Goal: Task Accomplishment & Management: Manage account settings

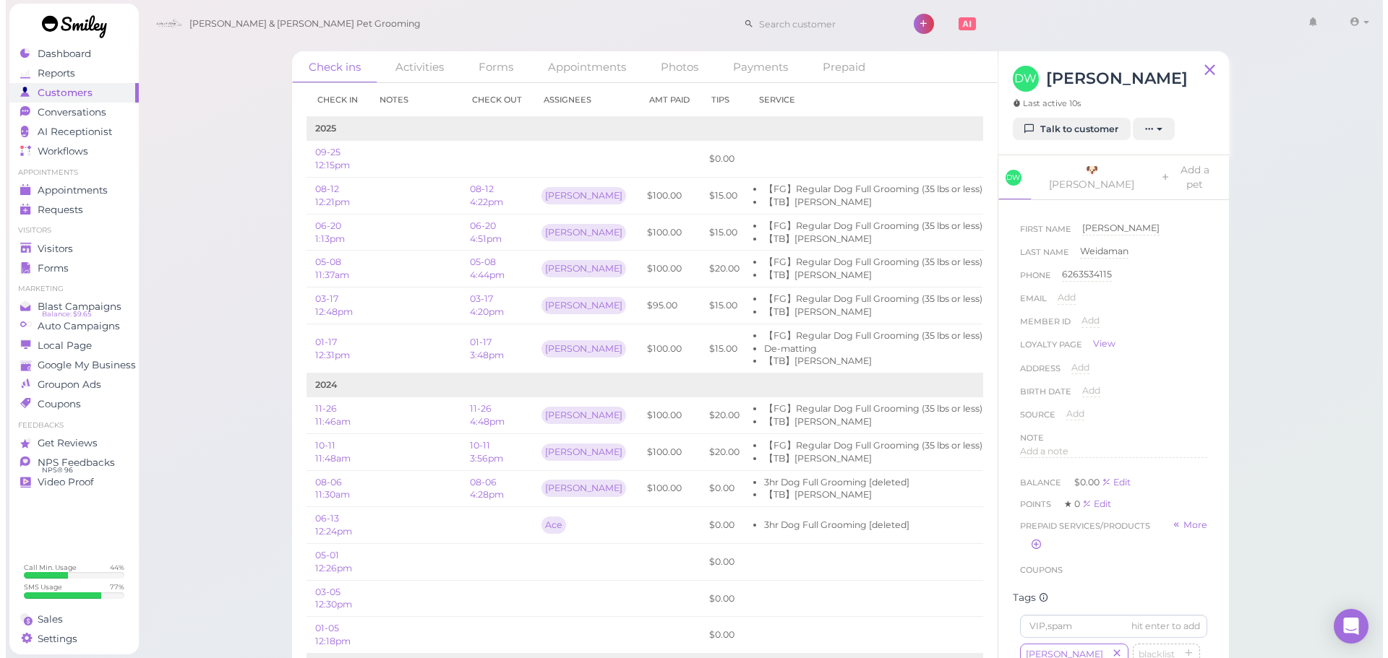
scroll to position [73, 0]
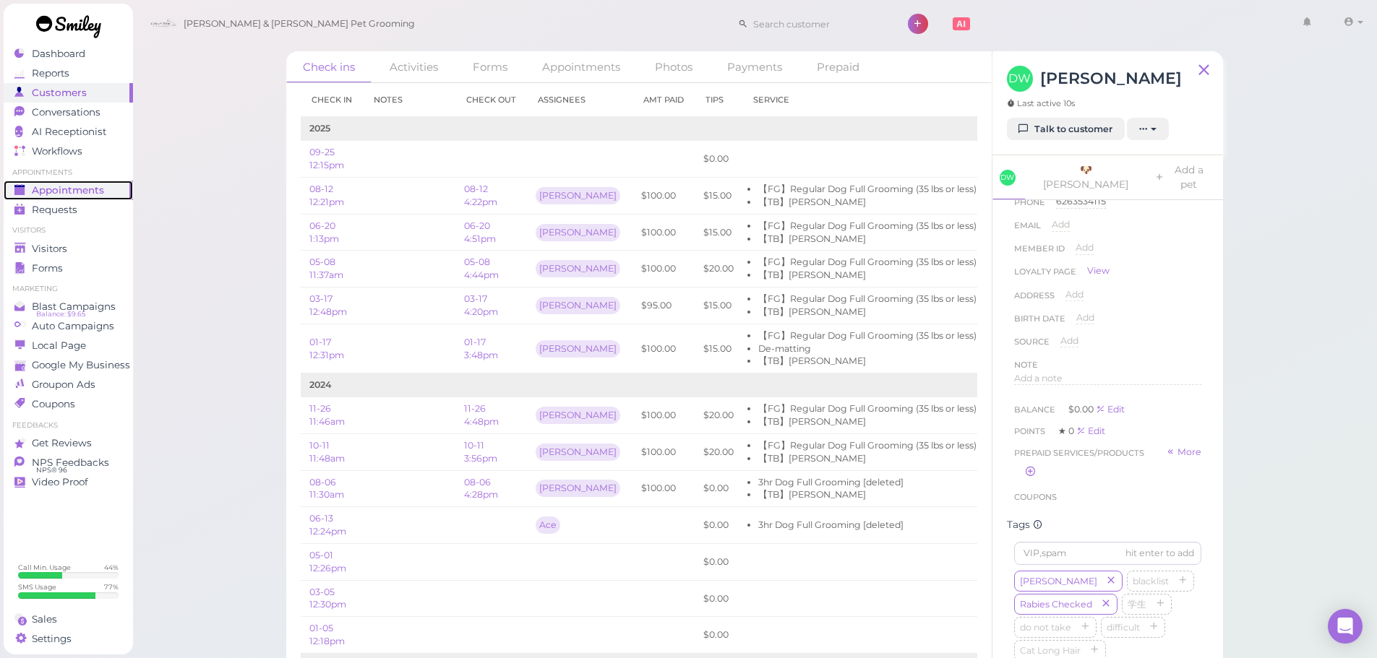
click at [47, 186] on span "Appointments" at bounding box center [68, 190] width 72 height 12
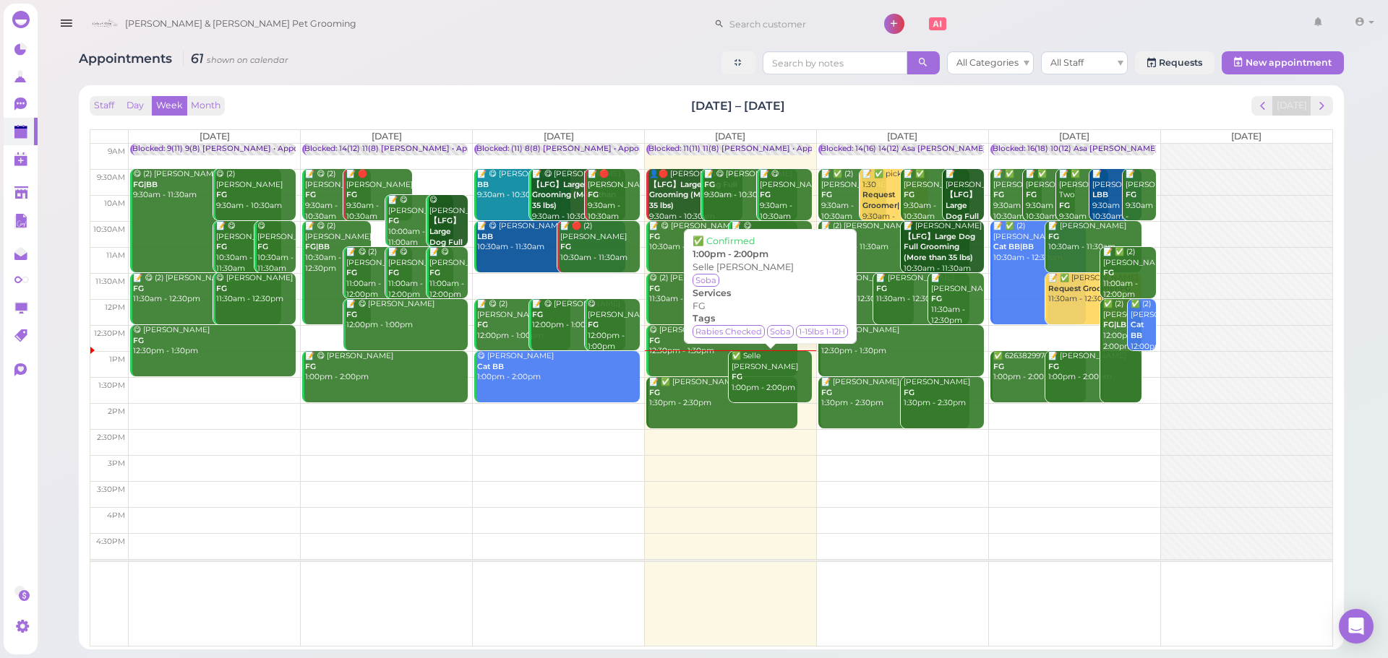
click at [774, 382] on div "✅ Selle Gonzales FG 1:00pm - 2:00pm" at bounding box center [771, 372] width 80 height 43
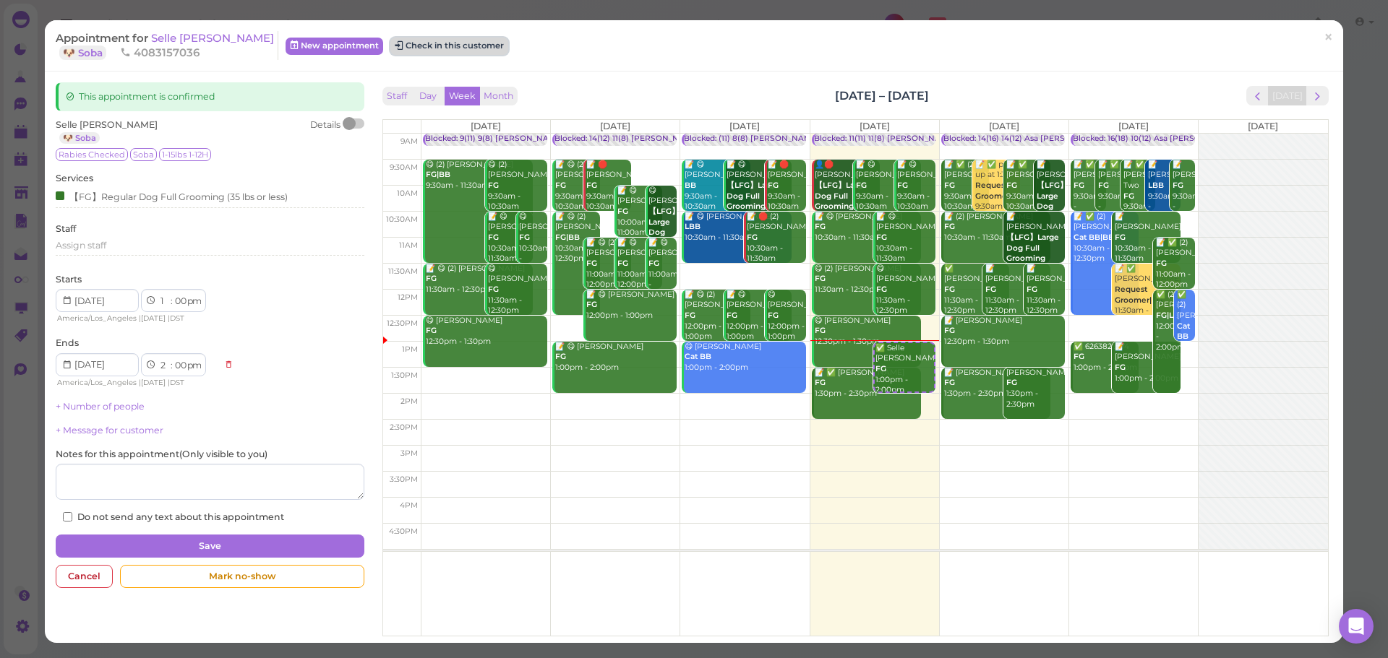
click at [416, 50] on button "Check in this customer" at bounding box center [449, 46] width 118 height 17
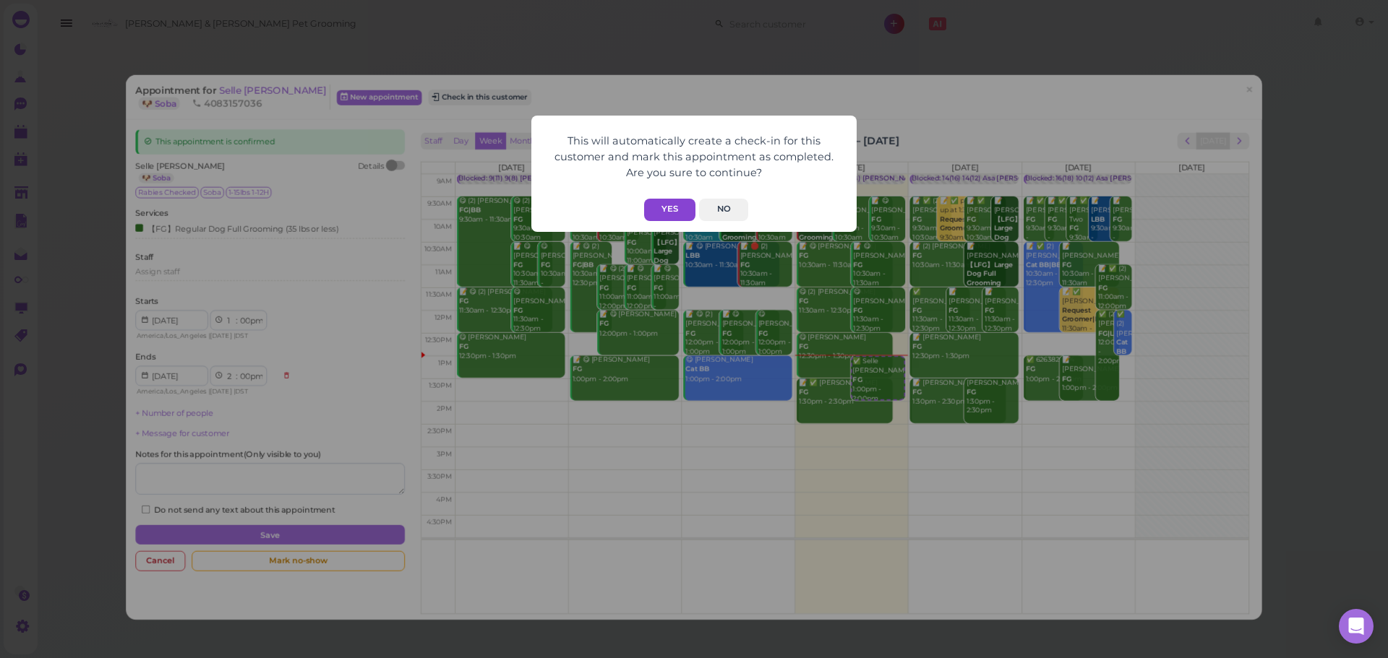
click at [668, 218] on button "Yes" at bounding box center [669, 210] width 51 height 22
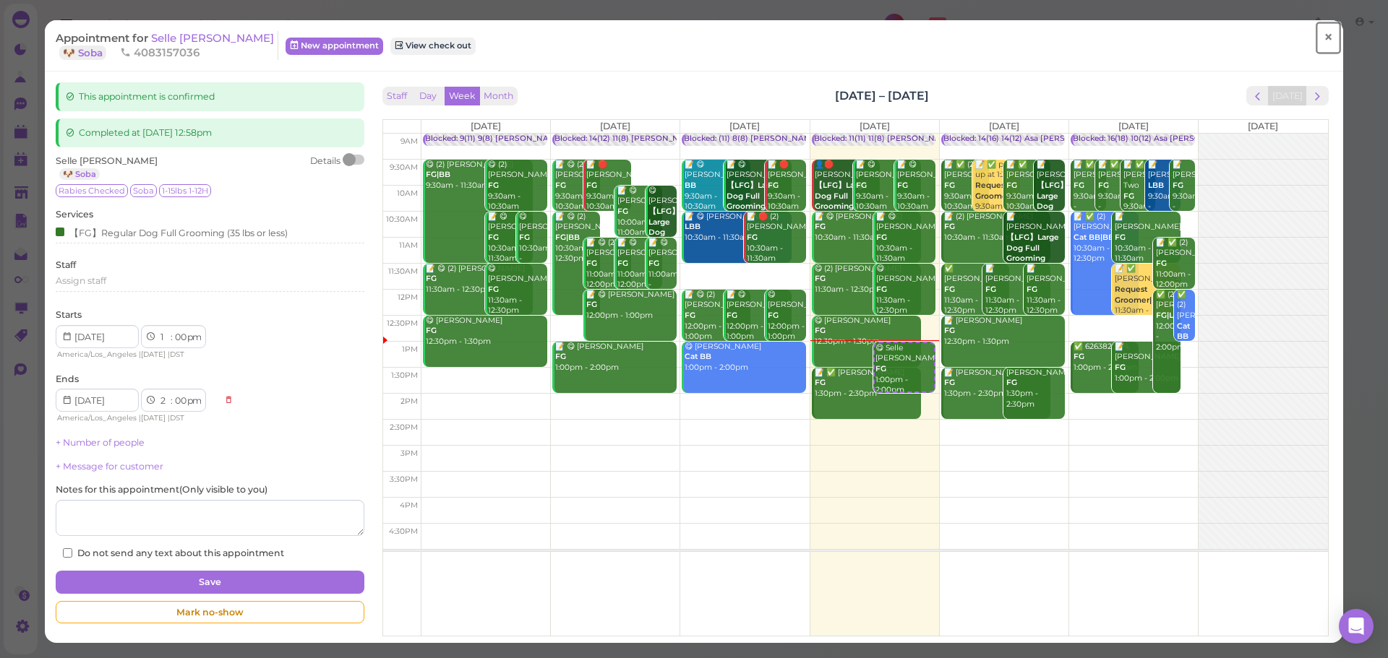
click at [1323, 43] on span "×" at bounding box center [1327, 37] width 9 height 20
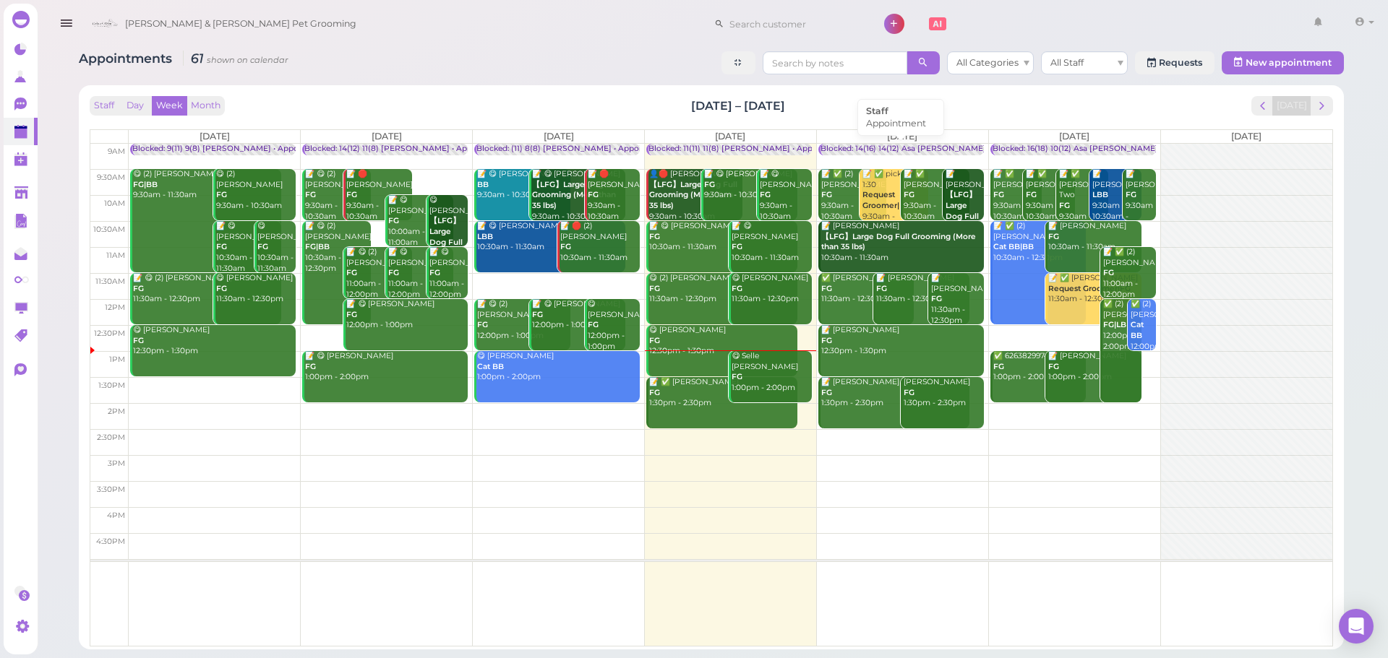
click at [864, 153] on div "Blocked: 14(16) 14(12) Asa [PERSON_NAME] [PERSON_NAME] • Appointment" at bounding box center [967, 149] width 294 height 11
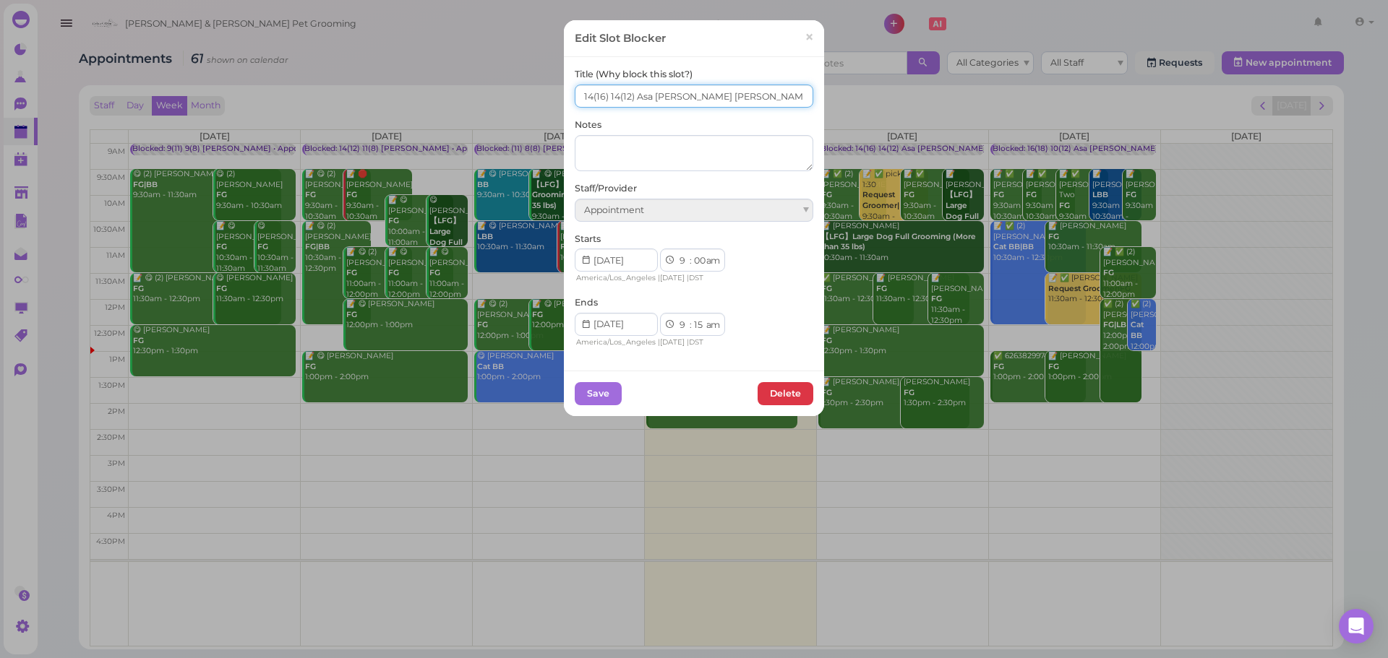
click at [583, 103] on input "14(16) 14(12) Asa Helen Rebecca" at bounding box center [694, 96] width 238 height 23
type input "12(16) 12(12) Asa Helen Rebecca"
click at [595, 395] on button "Save" at bounding box center [598, 393] width 47 height 23
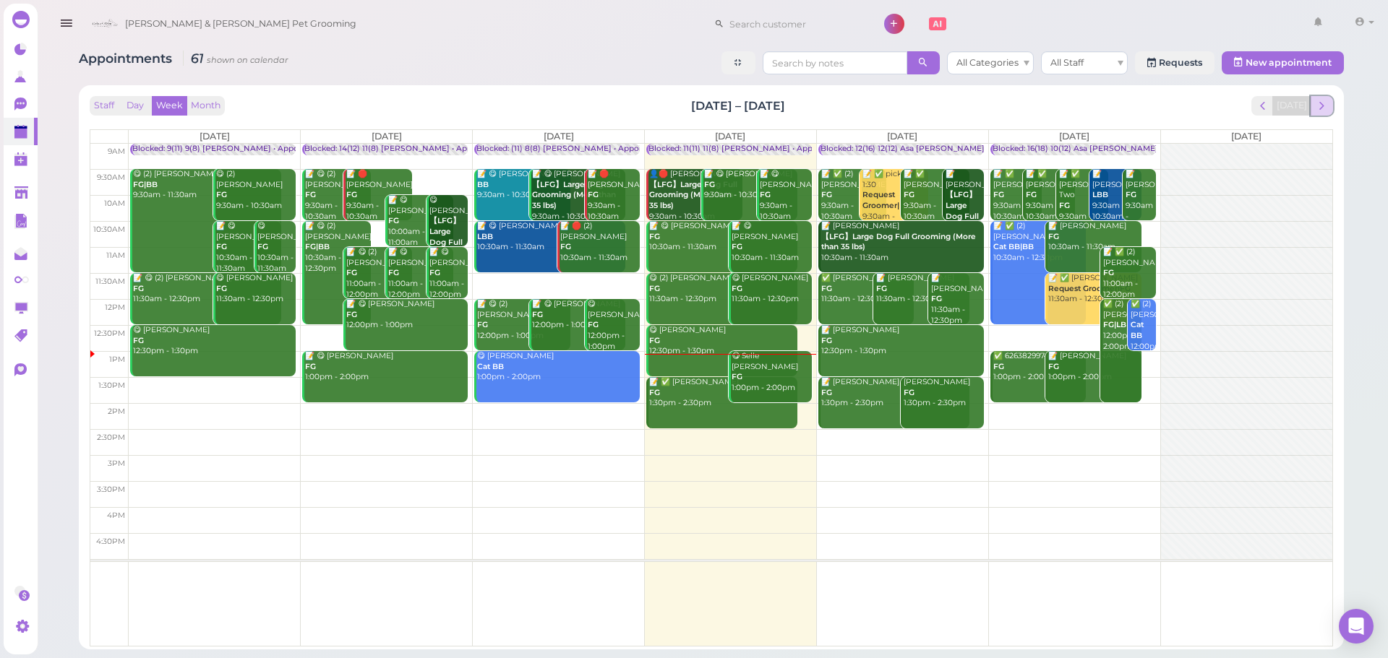
click at [1328, 99] on button "next" at bounding box center [1321, 106] width 22 height 20
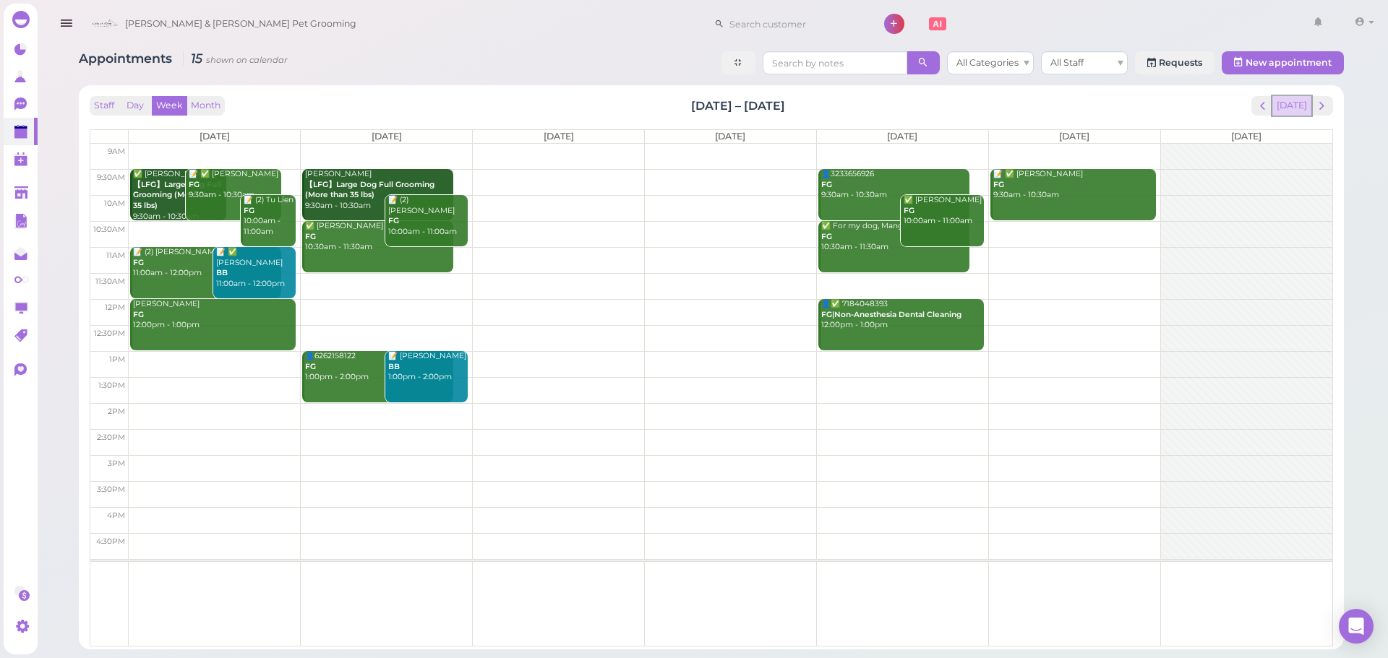
click at [1288, 108] on button "[DATE]" at bounding box center [1291, 106] width 39 height 20
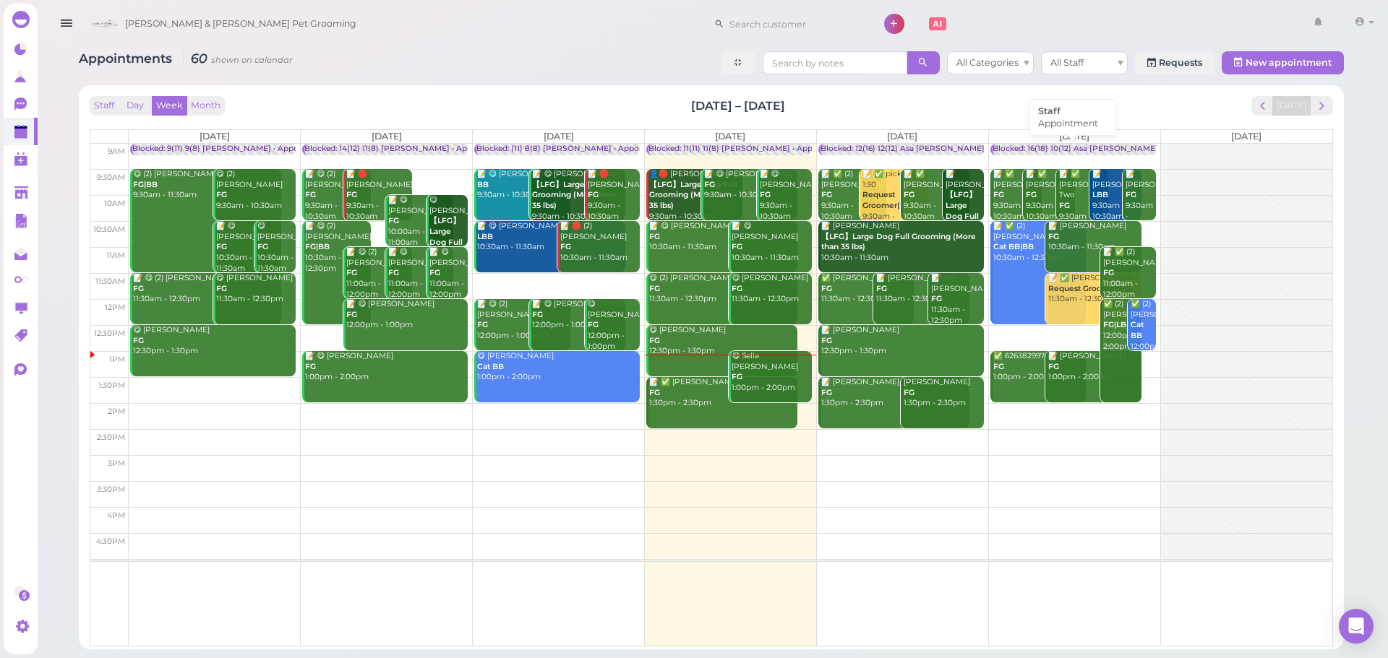
click at [1041, 154] on div "Blocked: 16(18) 10(12) Asa [PERSON_NAME] [PERSON_NAME] • Appointment" at bounding box center [1139, 149] width 294 height 11
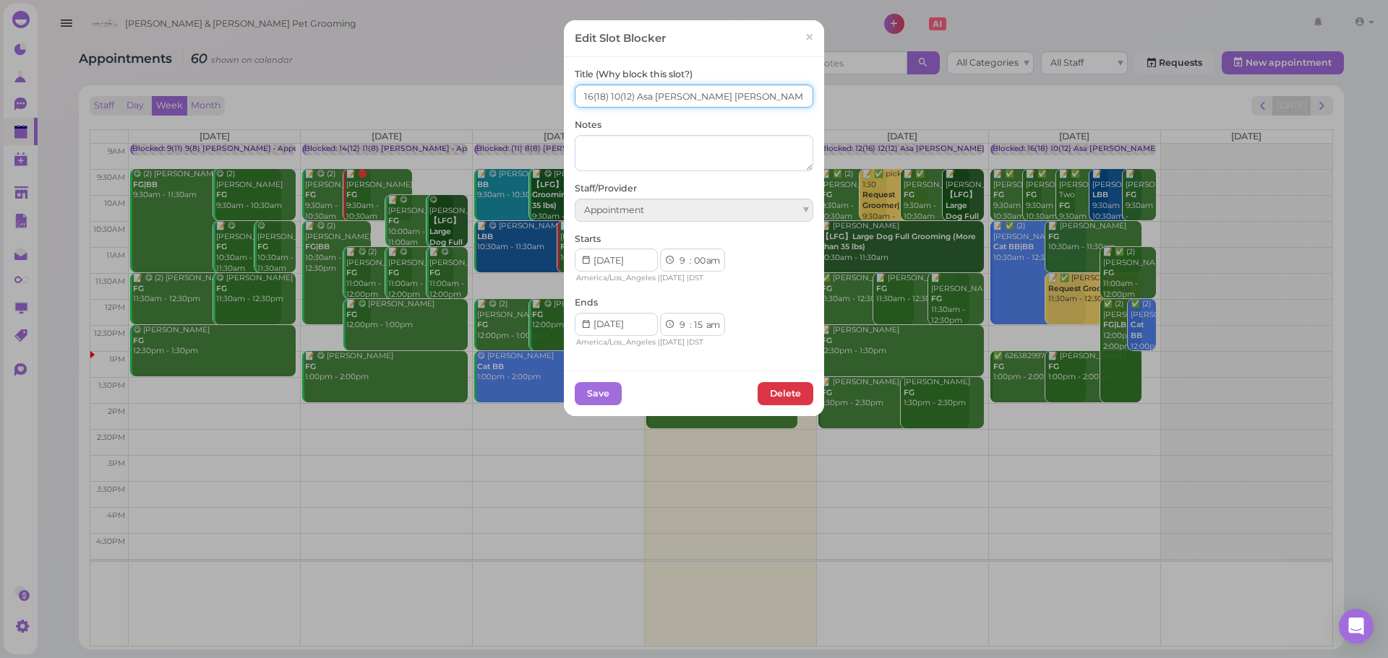
click at [609, 103] on input "16(18) 10(12) Asa Helen Rebecca" at bounding box center [694, 96] width 238 height 23
type input "17(18) 11(12) Asa Helen Rebecca"
click at [583, 390] on button "Save" at bounding box center [598, 393] width 47 height 23
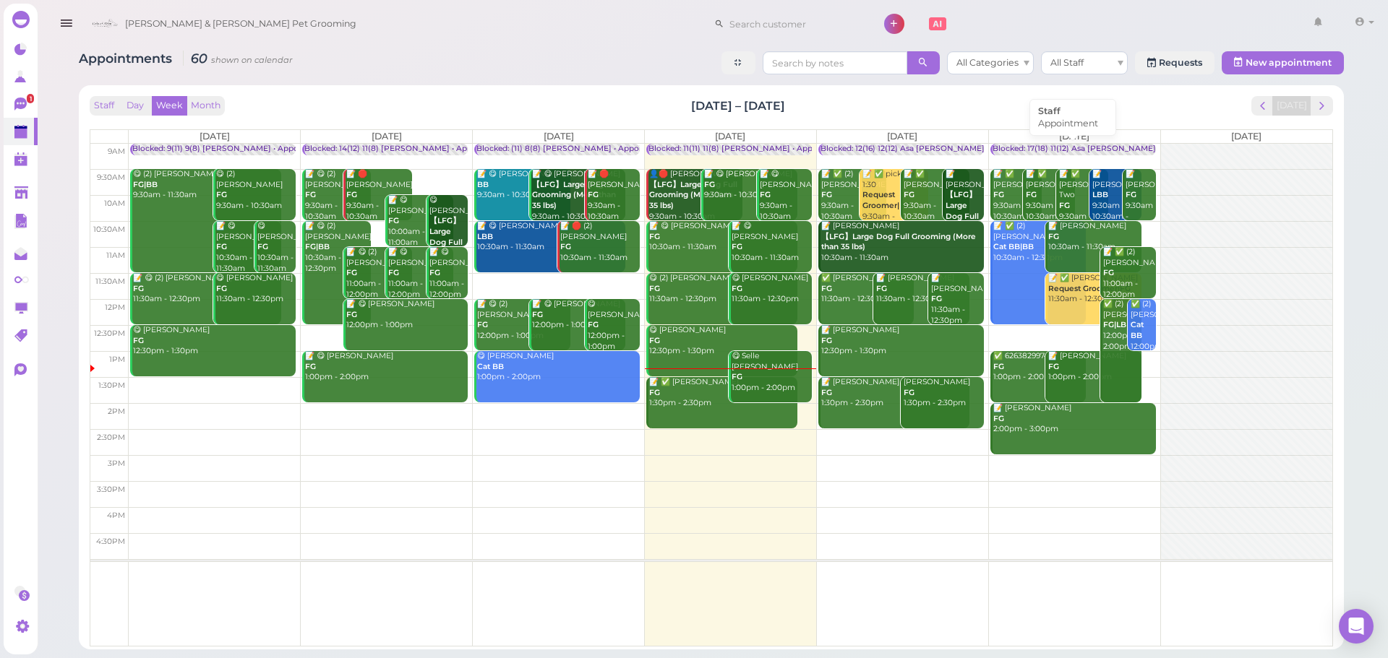
click at [1054, 150] on div "Blocked: 17(18) 11(12) Asa [PERSON_NAME] [PERSON_NAME] • Appointment" at bounding box center [1138, 149] width 292 height 11
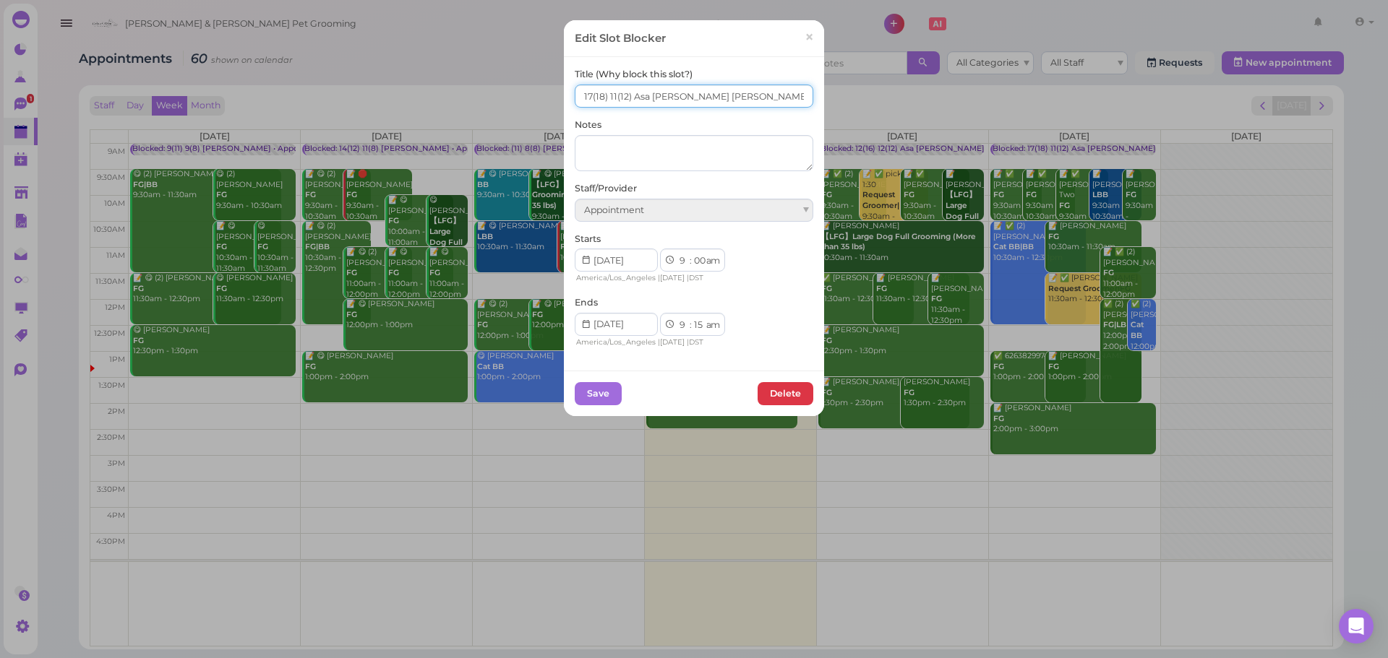
drag, startPoint x: 581, startPoint y: 100, endPoint x: 637, endPoint y: 16, distance: 101.2
click at [583, 94] on input "17(18) 11(12) Asa Helen Rebecca" at bounding box center [694, 96] width 238 height 23
type input "18(18) 12(12) Asa Helen Rebecca"
click at [590, 387] on button "Save" at bounding box center [598, 393] width 47 height 23
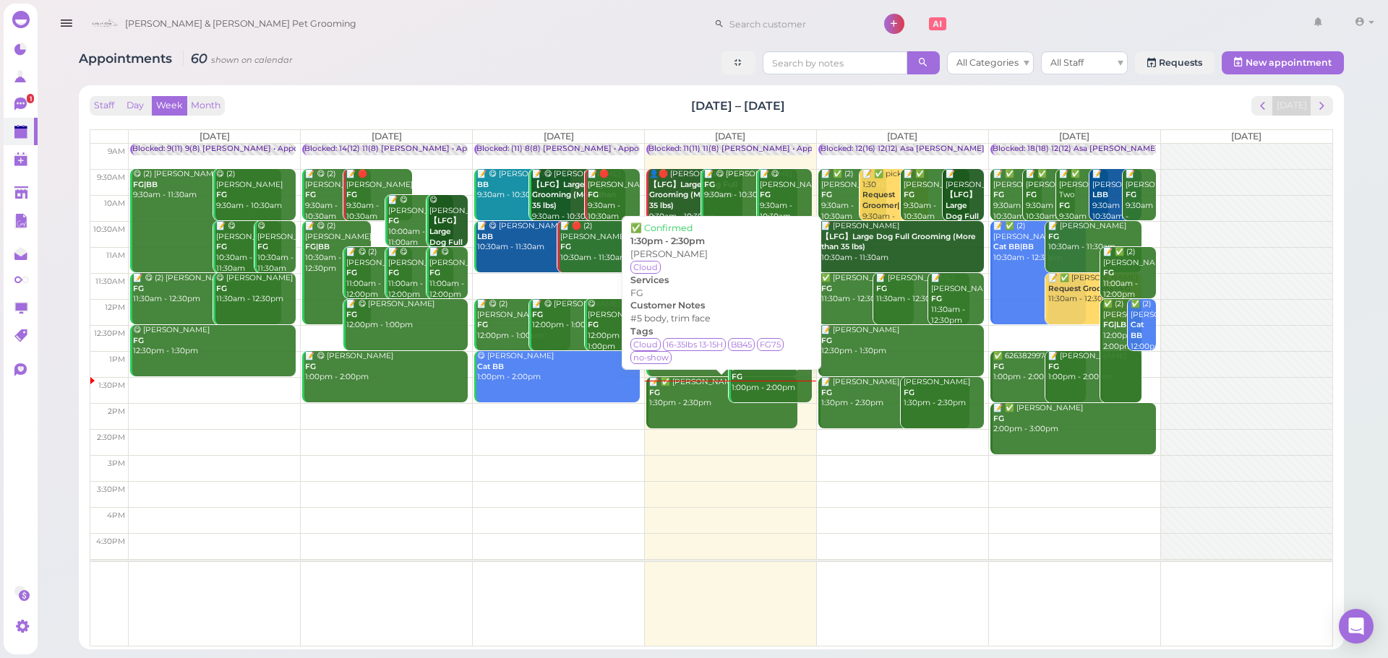
click at [675, 409] on div "📝 ✅ Humberto Cobian FG 1:30pm - 2:30pm" at bounding box center [722, 393] width 149 height 32
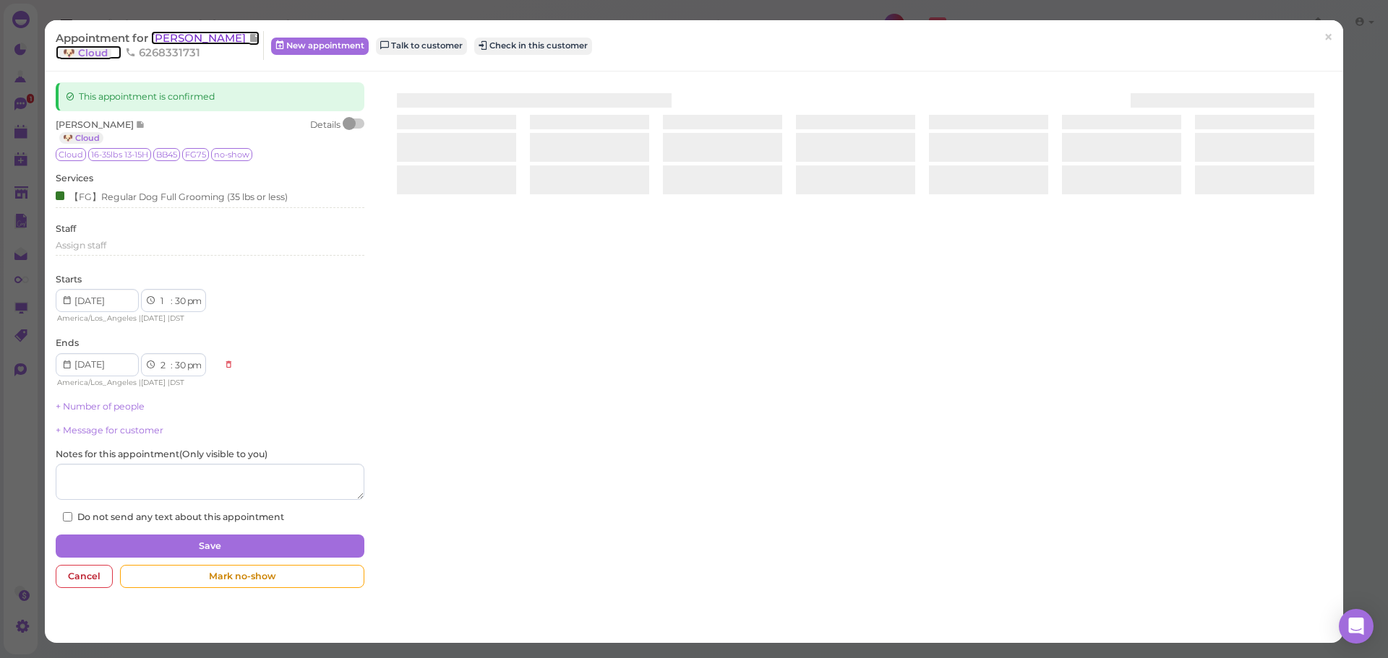
click at [229, 38] on span "[PERSON_NAME]" at bounding box center [200, 38] width 98 height 14
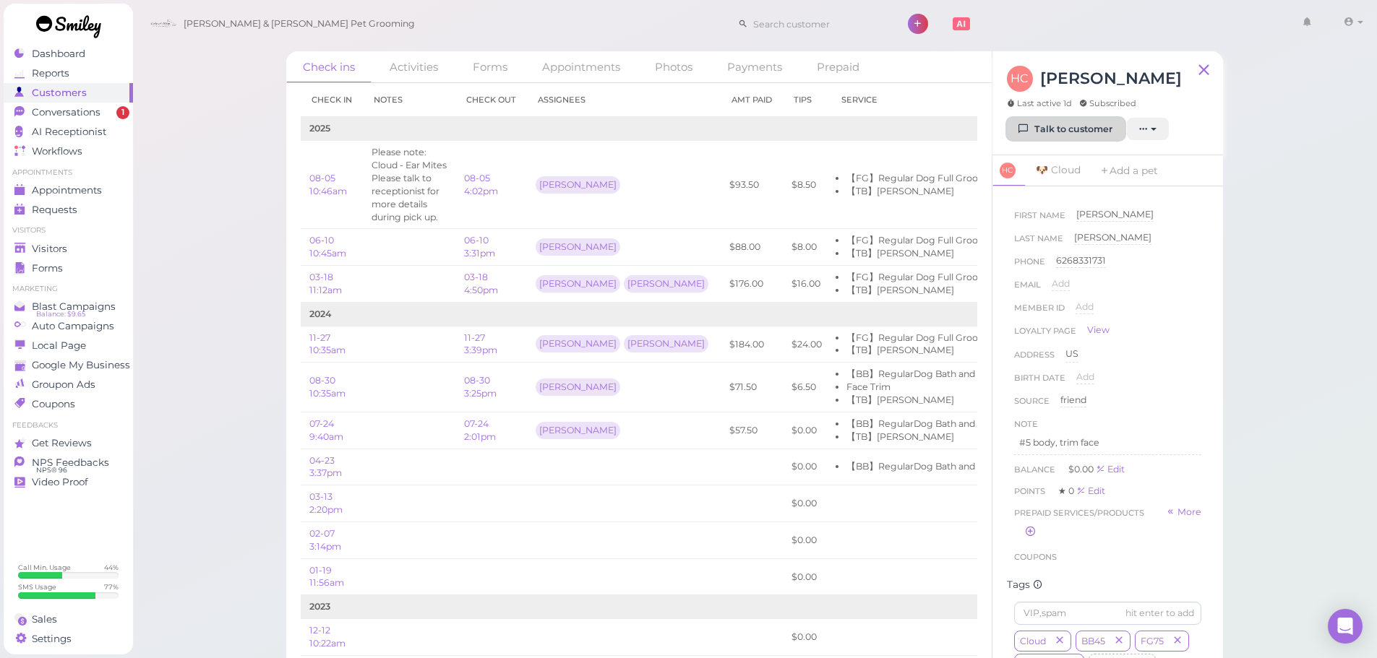
click at [1046, 133] on link "Talk to customer" at bounding box center [1066, 129] width 118 height 23
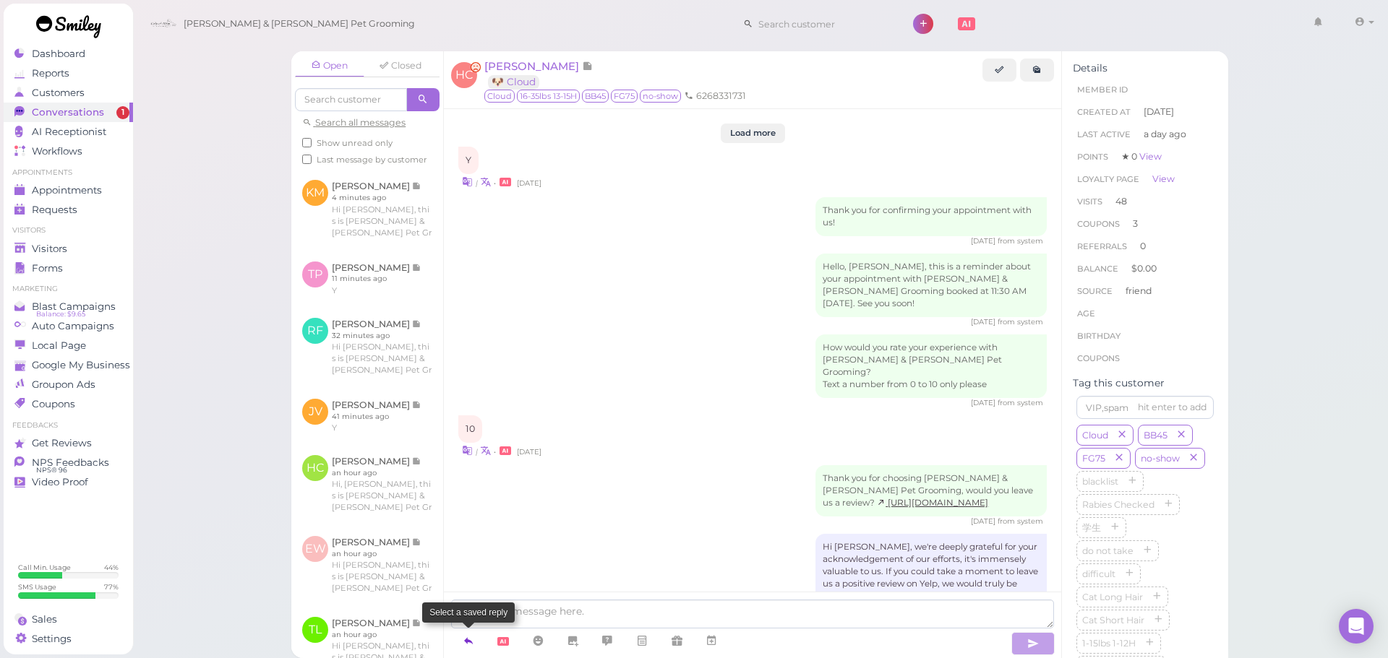
scroll to position [1824, 0]
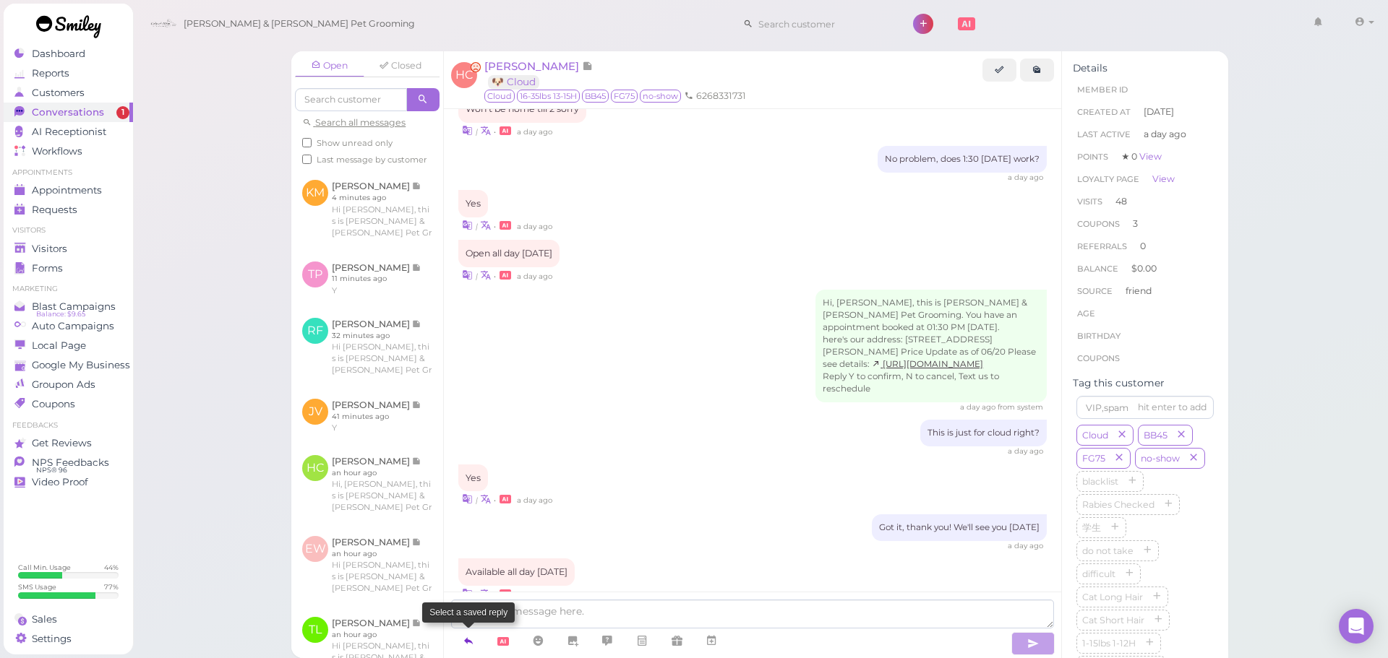
click at [474, 644] on icon at bounding box center [469, 641] width 12 height 14
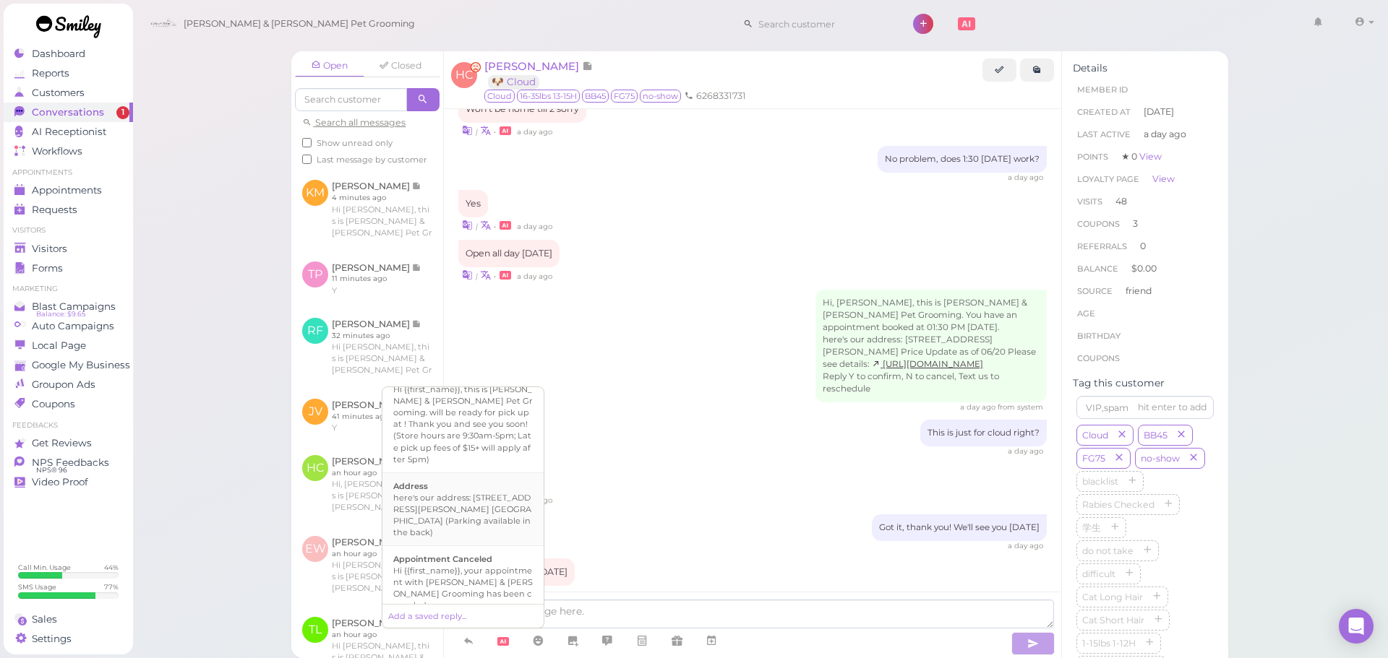
scroll to position [145, 0]
click at [480, 566] on div "Hi there, this is [PERSON_NAME] and [PERSON_NAME] Pet Grooming, please let us k…" at bounding box center [462, 595] width 139 height 58
type textarea "Hi there, this is [PERSON_NAME] and [PERSON_NAME] Pet Grooming, please let us k…"
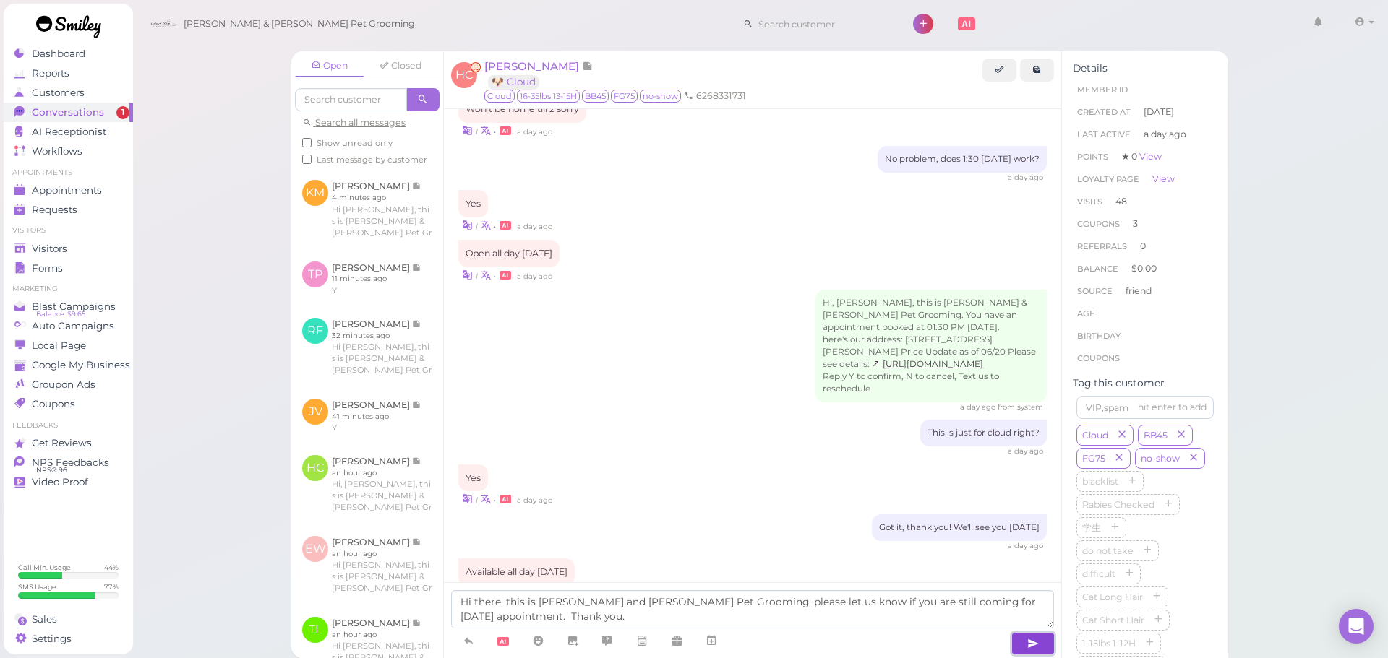
click at [1034, 642] on icon "button" at bounding box center [1033, 644] width 12 height 14
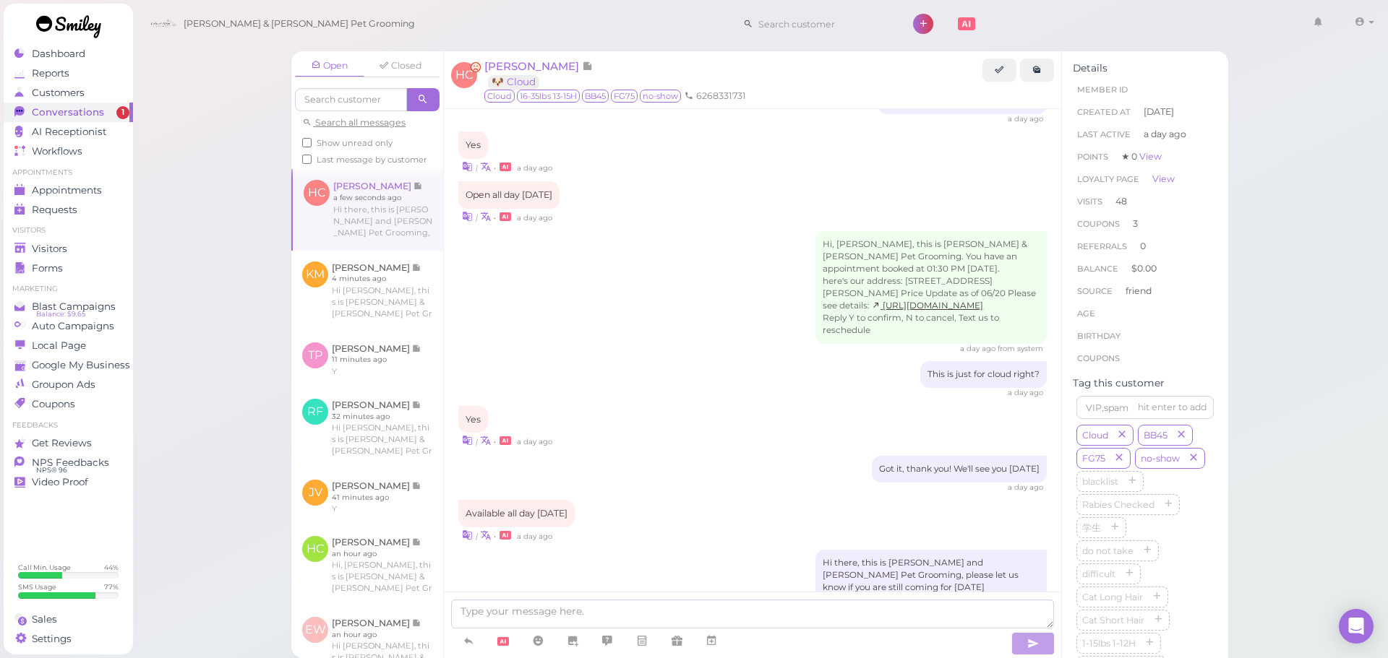
click at [369, 139] on span "Show unread only" at bounding box center [355, 143] width 76 height 10
click at [311, 139] on input "Show unread only" at bounding box center [306, 142] width 9 height 9
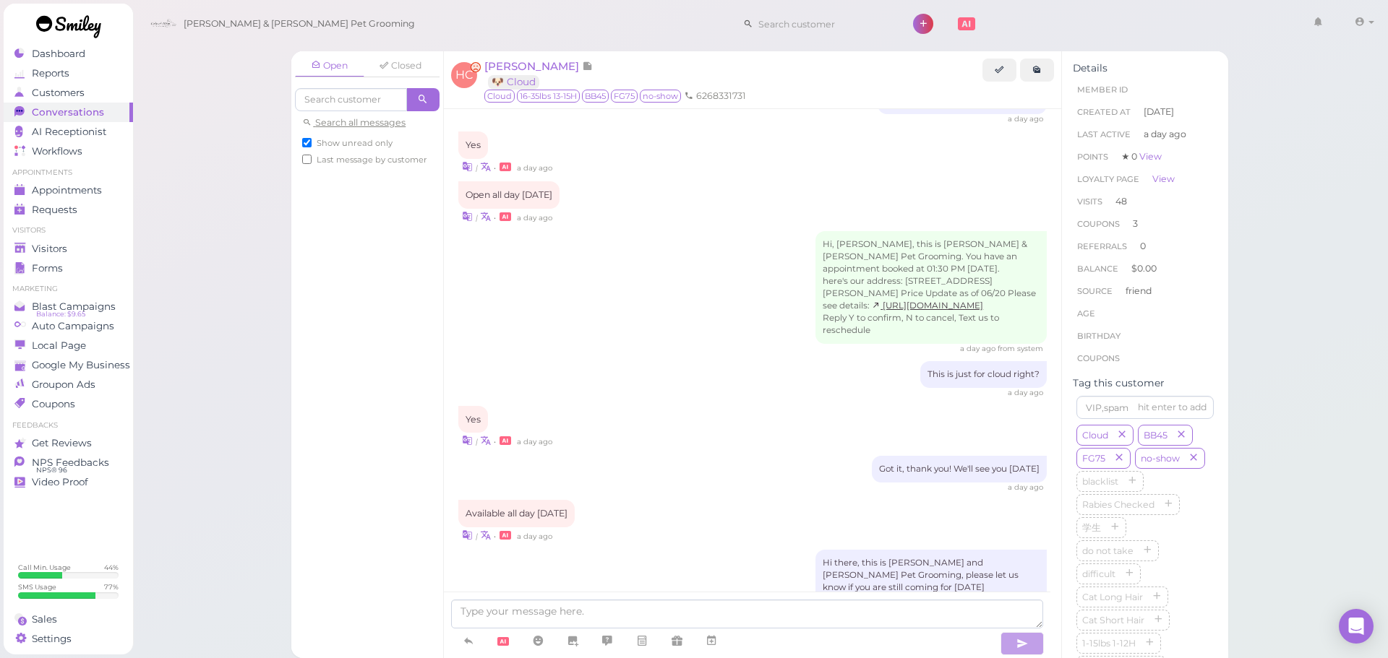
click at [369, 139] on span "Show unread only" at bounding box center [355, 143] width 76 height 10
click at [311, 139] on input "Show unread only" at bounding box center [306, 142] width 9 height 9
checkbox input "false"
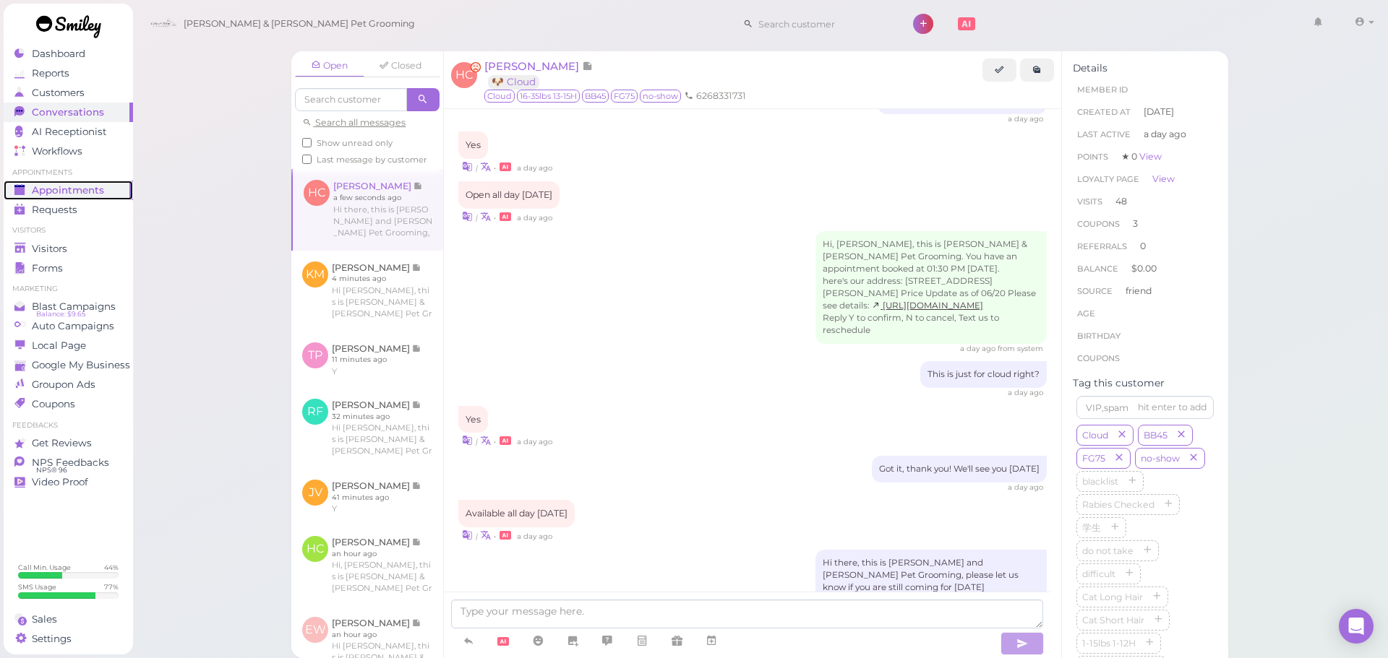
click at [107, 187] on div "Appointments" at bounding box center [66, 190] width 104 height 12
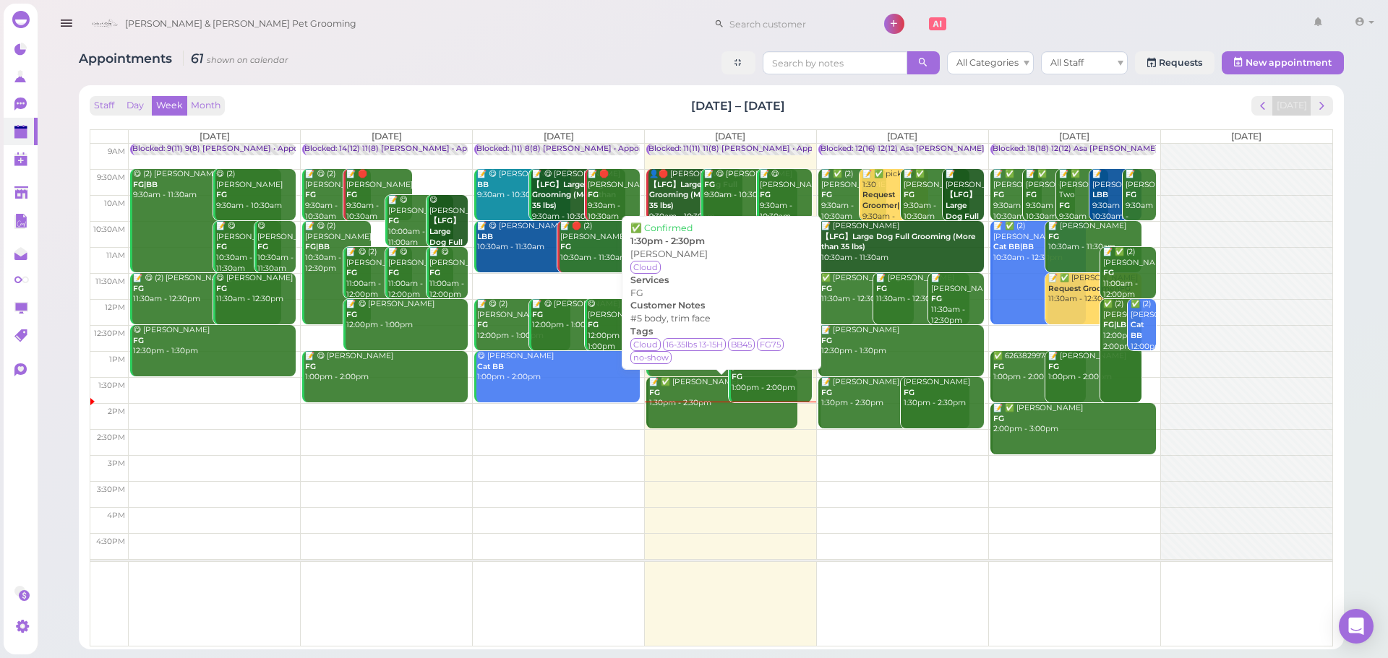
click at [681, 406] on div "📝 ✅ Humberto Cobian FG 1:30pm - 2:30pm" at bounding box center [722, 393] width 149 height 32
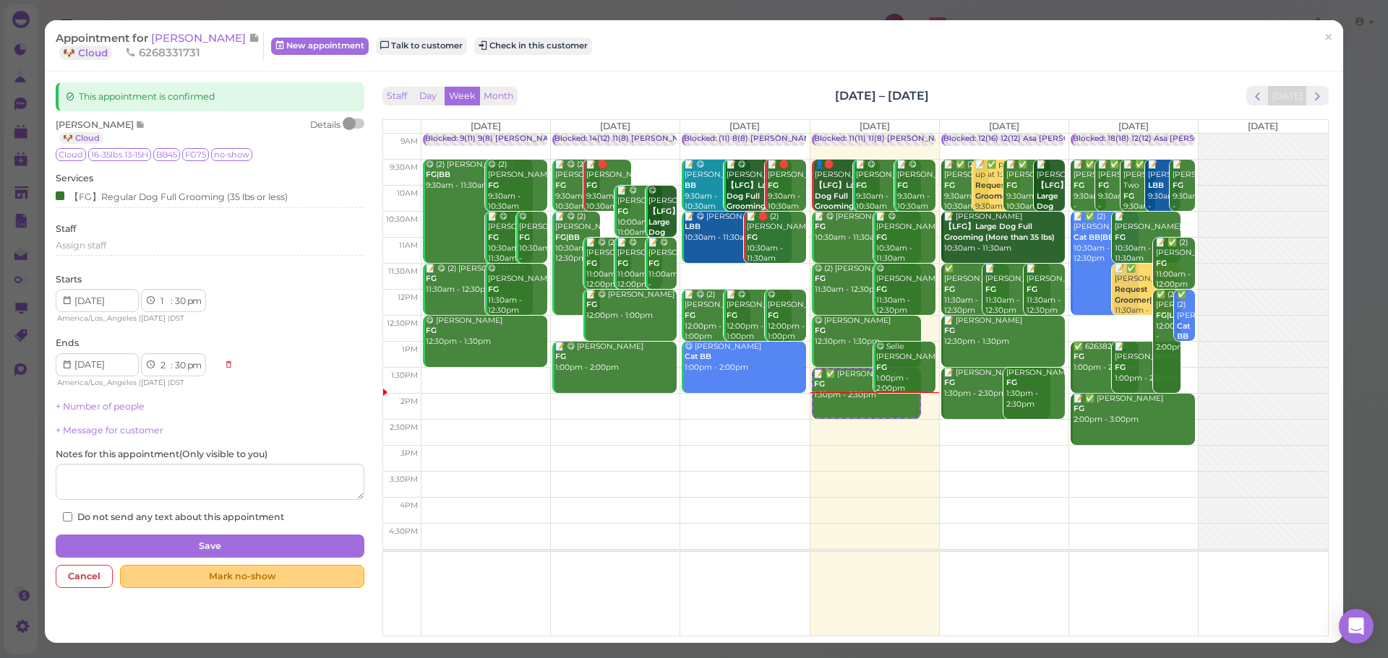
click at [271, 574] on div "Mark no-show" at bounding box center [242, 576] width 244 height 23
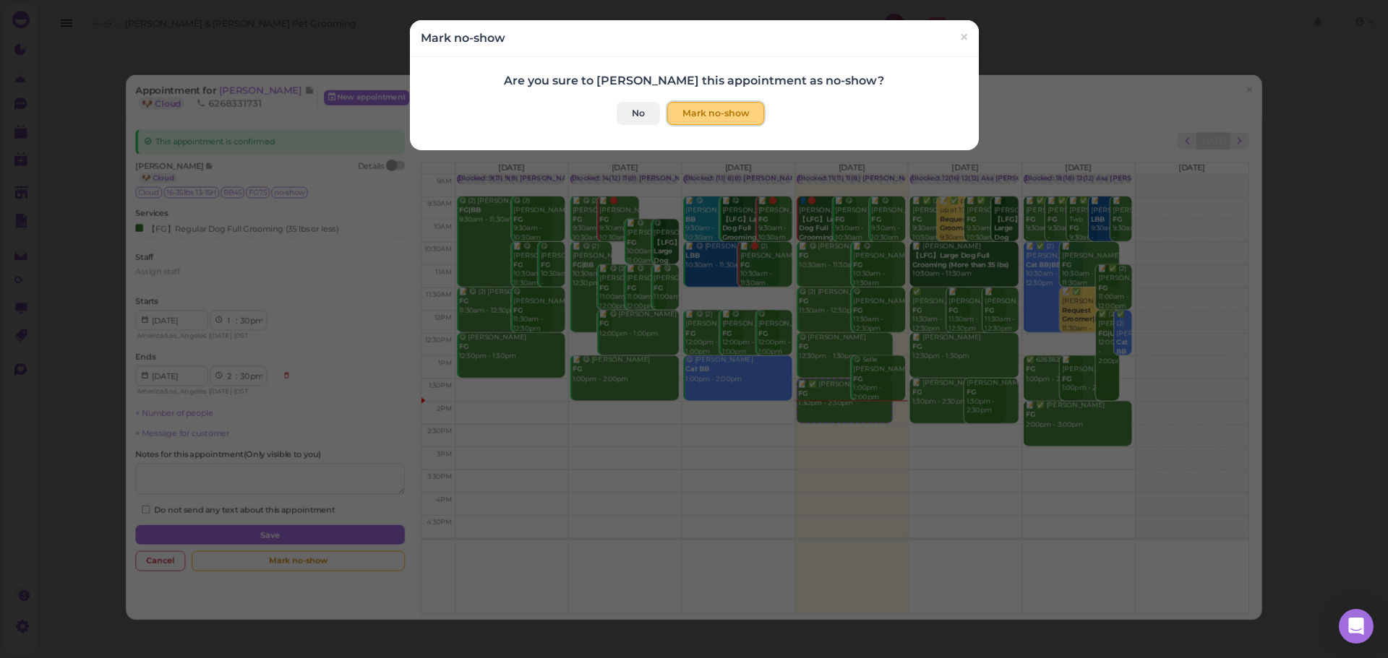
click at [736, 108] on button "Mark no-show" at bounding box center [715, 113] width 97 height 23
checkbox input "true"
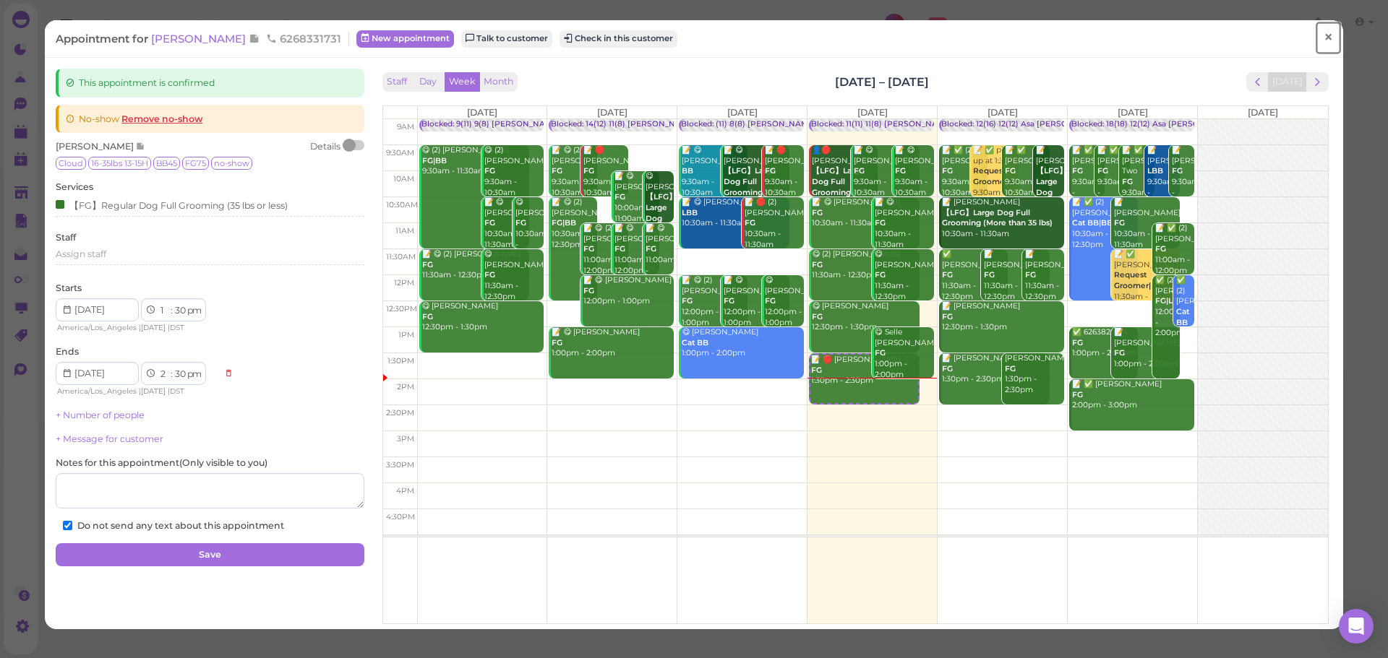
click at [1323, 27] on span "×" at bounding box center [1327, 37] width 9 height 20
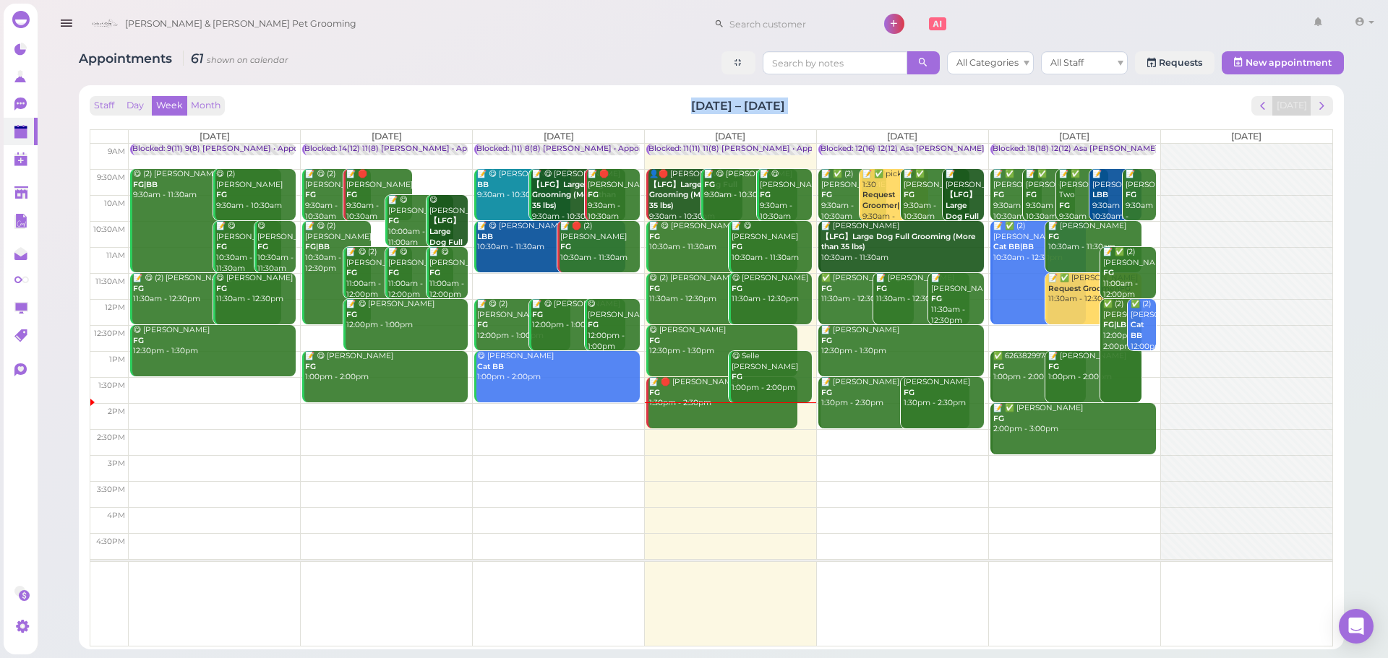
drag, startPoint x: 671, startPoint y: 106, endPoint x: 882, endPoint y: 126, distance: 212.0
click at [882, 126] on div "Staff Day Week Month Sep 22 – 28, 2025 Today Mon 9/22 Tue 9/23 Wed 9/24 Thu 9/2…" at bounding box center [711, 371] width 1243 height 551
click at [845, 111] on div "Staff Day Week Month Sep 22 – 28, 2025 Today" at bounding box center [711, 106] width 1243 height 20
click at [864, 433] on td at bounding box center [730, 442] width 1203 height 26
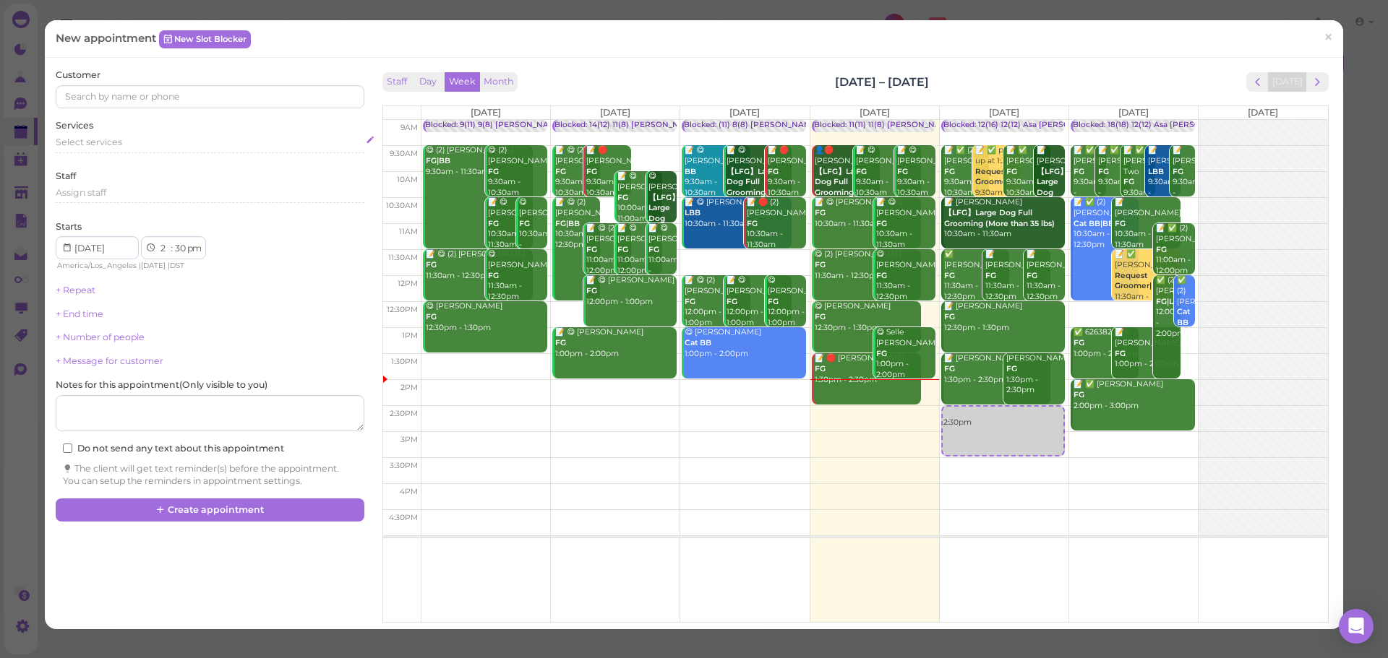
click at [171, 136] on div "Select services" at bounding box center [210, 142] width 308 height 13
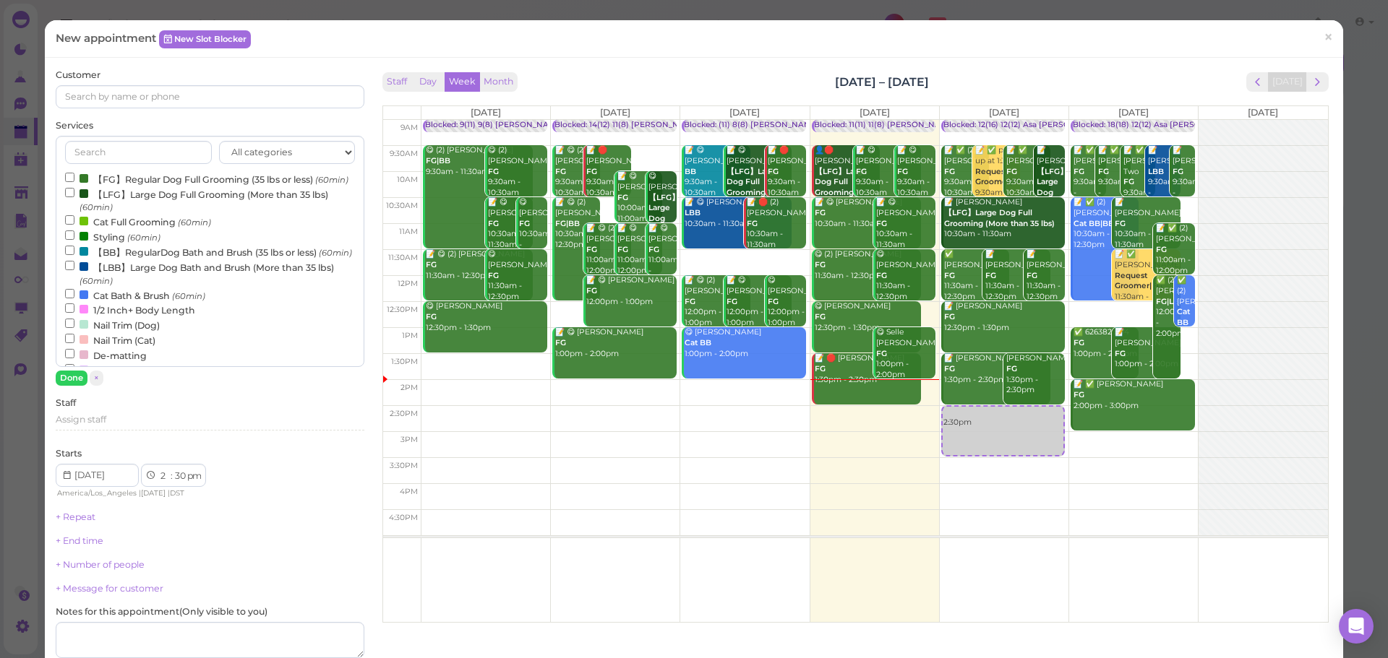
click at [134, 177] on label "【FG】Regular Dog Full Grooming (35 lbs or less) (60min)" at bounding box center [206, 178] width 283 height 15
click at [74, 177] on input "【FG】Regular Dog Full Grooming (35 lbs or less) (60min)" at bounding box center [69, 177] width 9 height 9
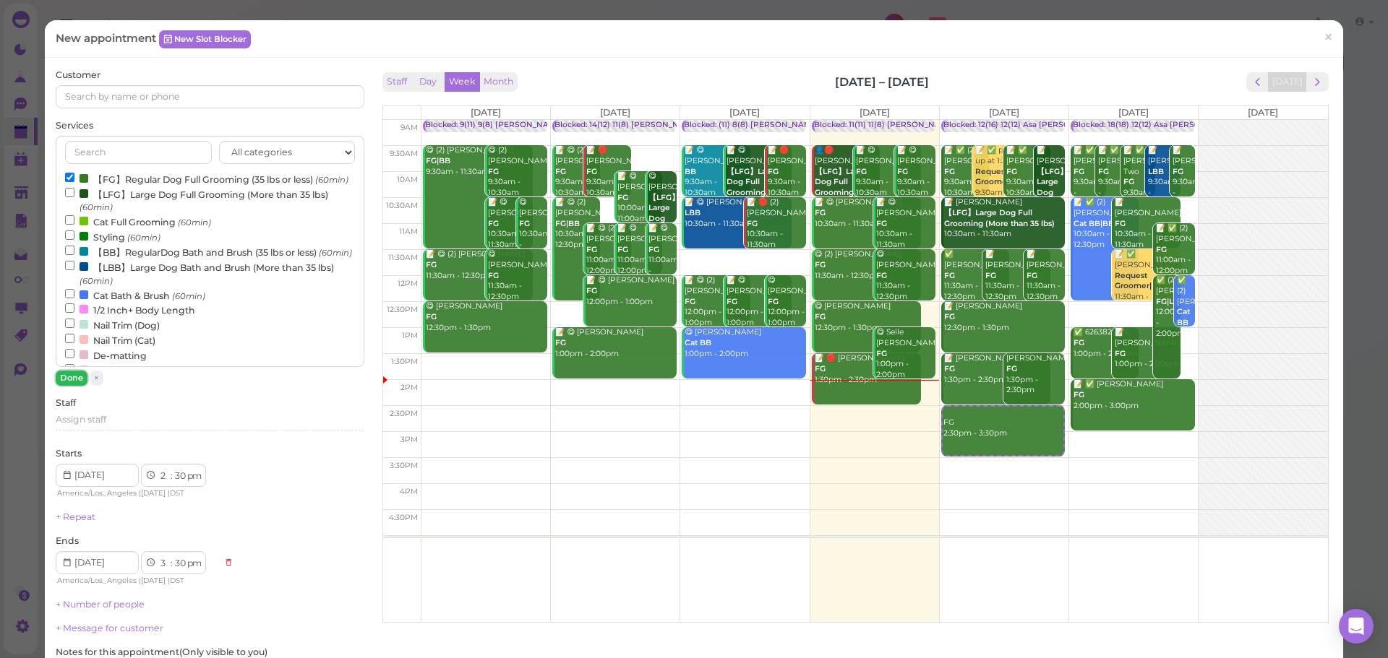
click at [65, 378] on button "Done" at bounding box center [72, 378] width 32 height 15
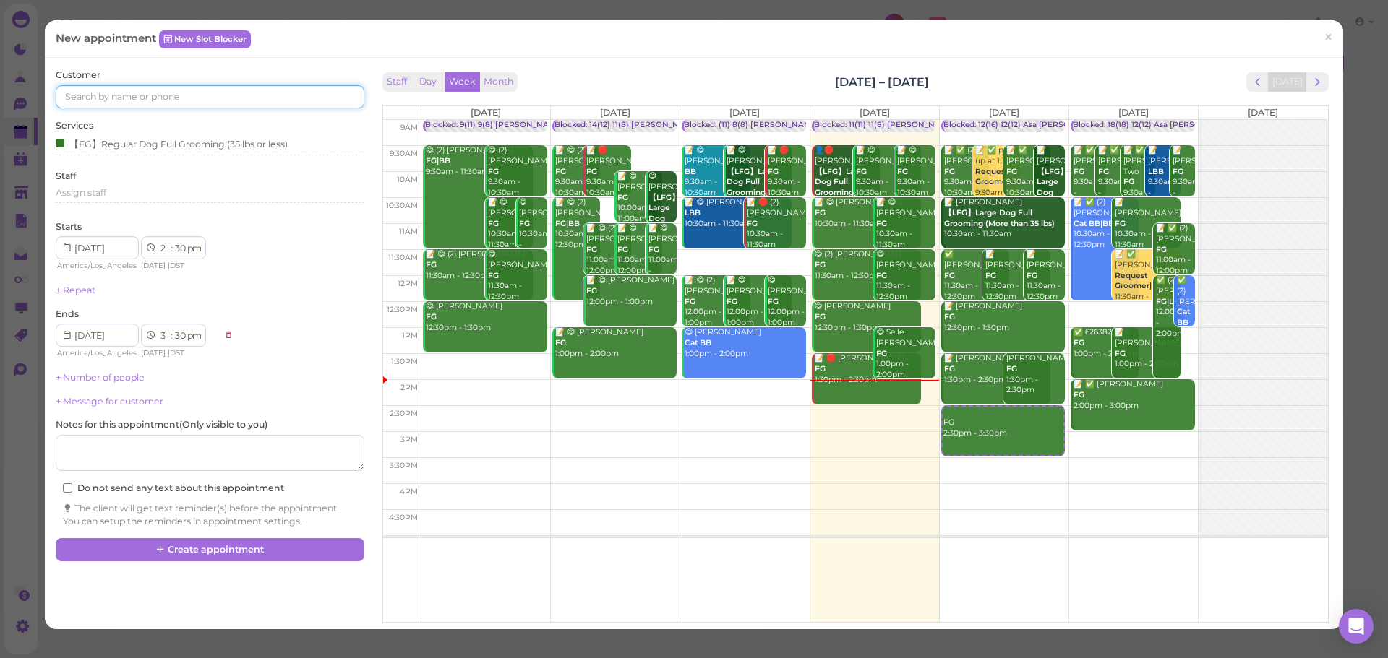
click at [220, 107] on input at bounding box center [210, 96] width 308 height 23
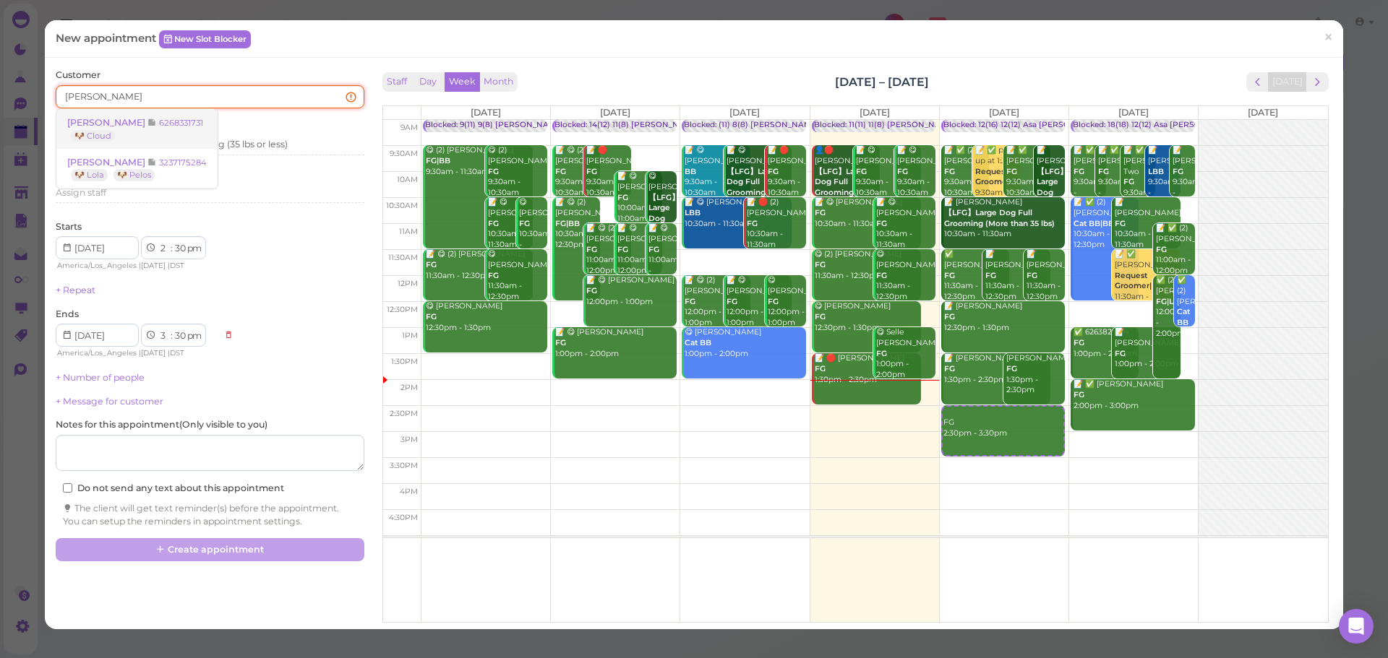
type input "humberto"
click at [203, 123] on small "6268331731" at bounding box center [181, 123] width 44 height 10
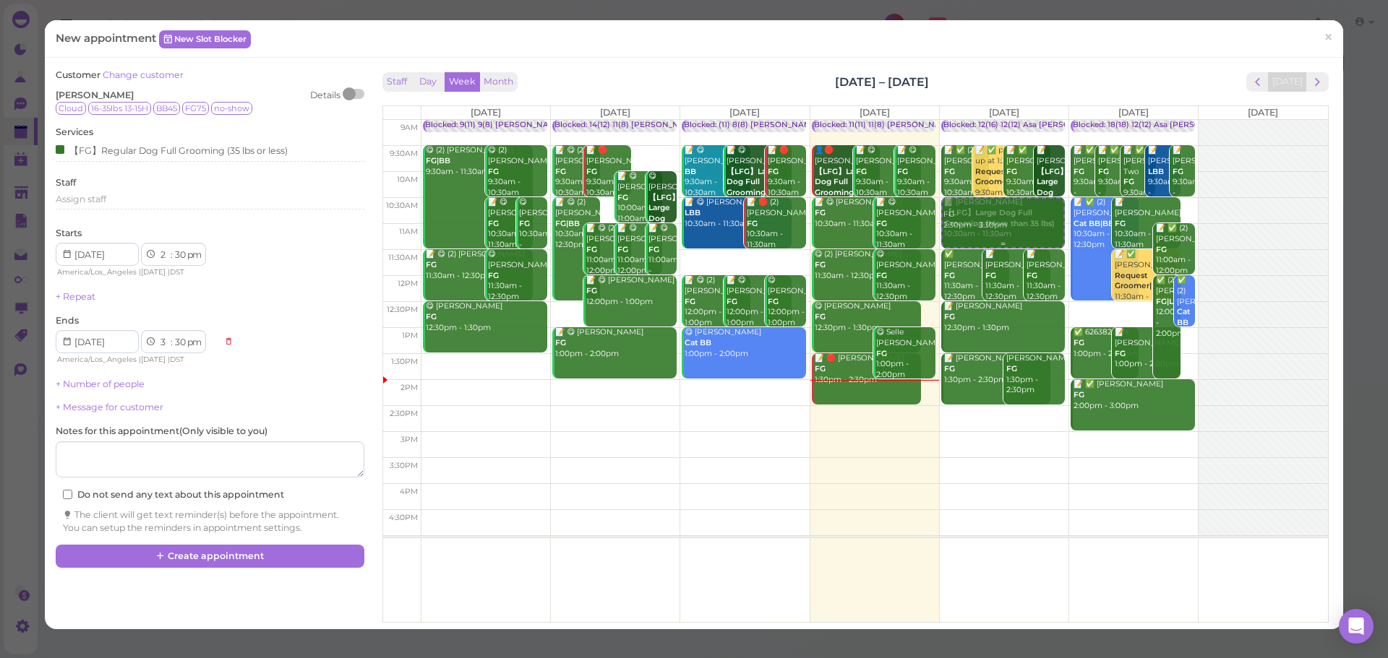
drag, startPoint x: 975, startPoint y: 429, endPoint x: 976, endPoint y: 224, distance: 205.2
click at [976, 120] on div "FG 2:30pm - 3:30pm Blocked: 12(16) 12(12) Asa Helen Rebecca • Appointment 📝 ✅ (…" at bounding box center [1003, 120] width 129 height 0
select select "10"
select select "am"
select select "11"
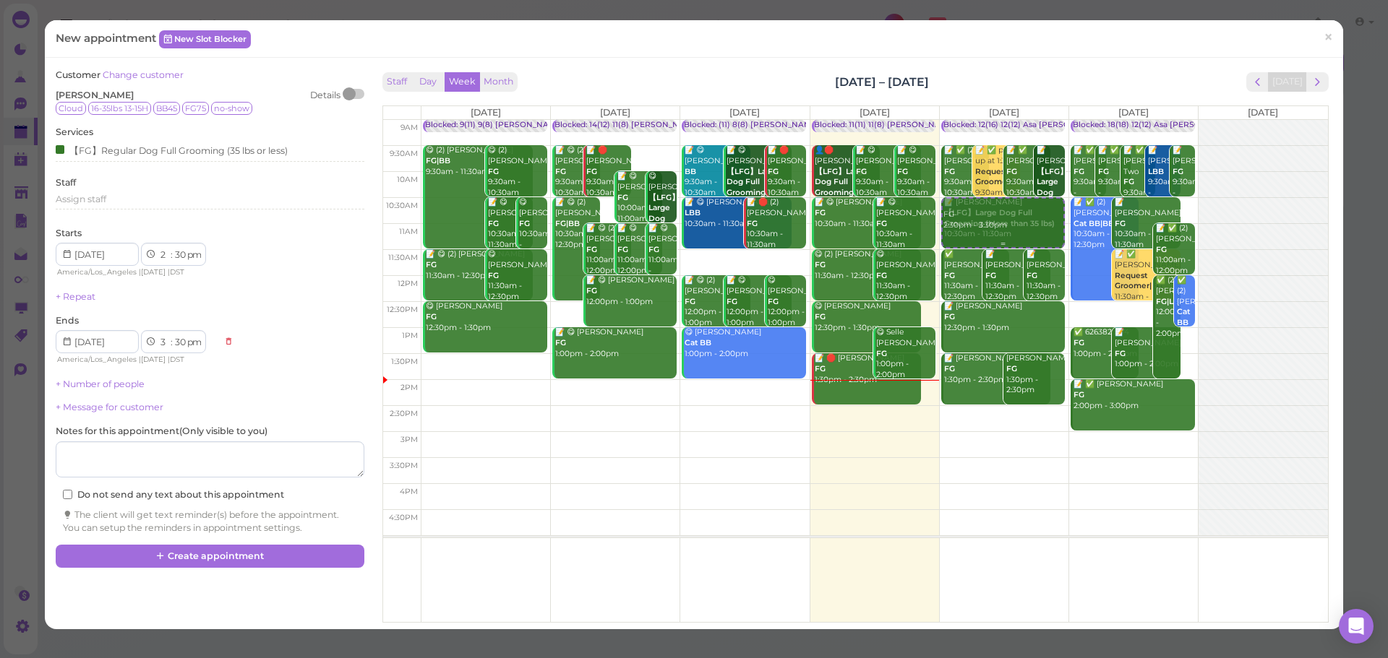
select select "am"
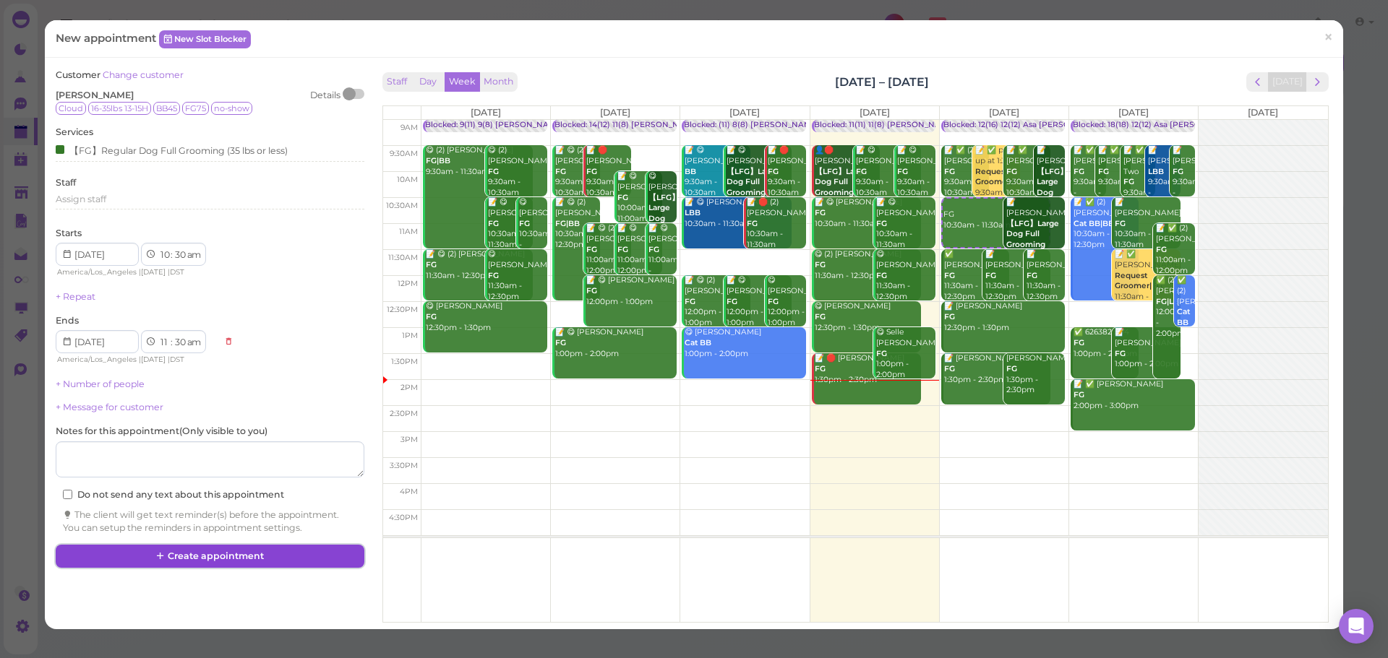
click at [286, 567] on button "Create appointment" at bounding box center [210, 556] width 308 height 23
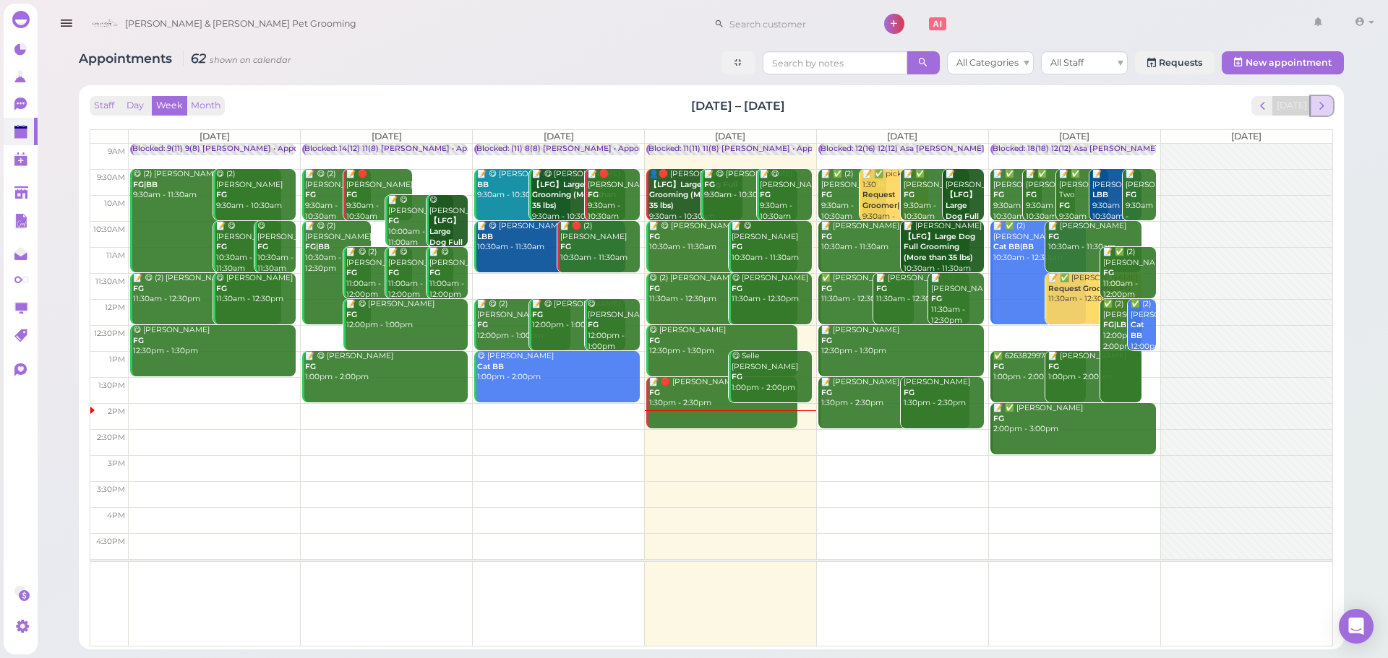
click at [1331, 113] on button "next" at bounding box center [1321, 106] width 22 height 20
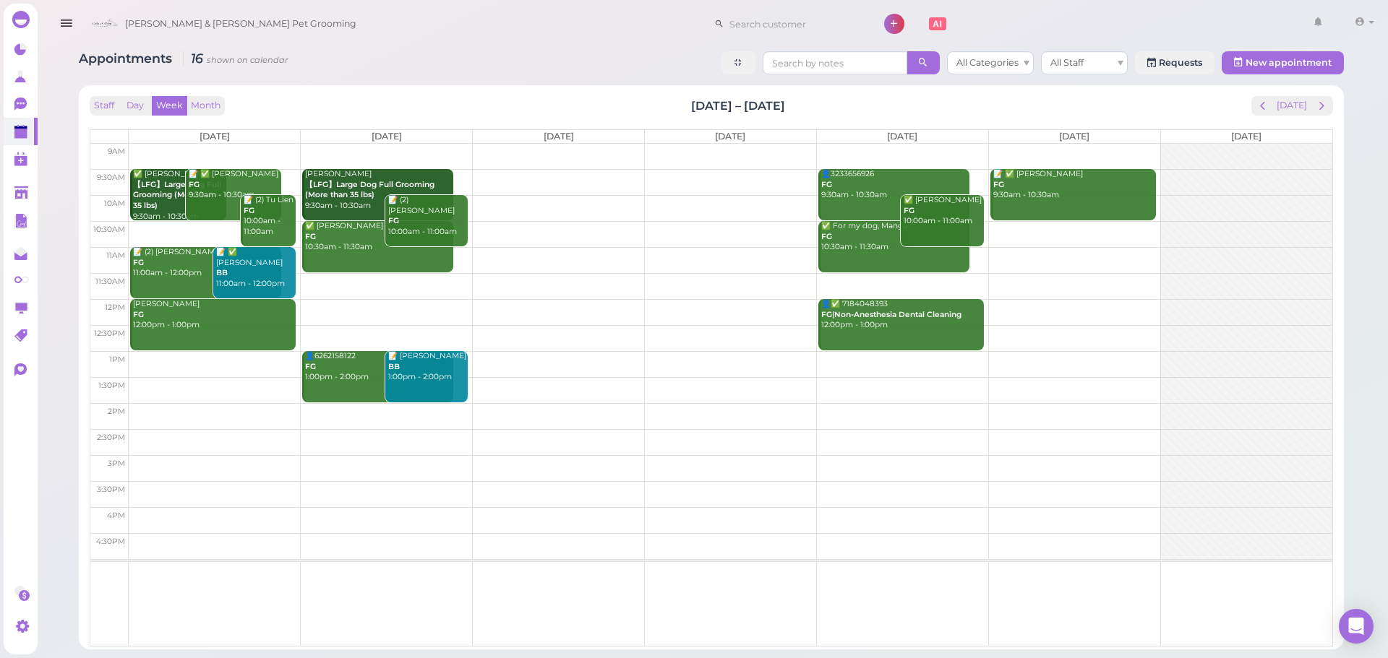
click at [524, 178] on td at bounding box center [730, 182] width 1203 height 26
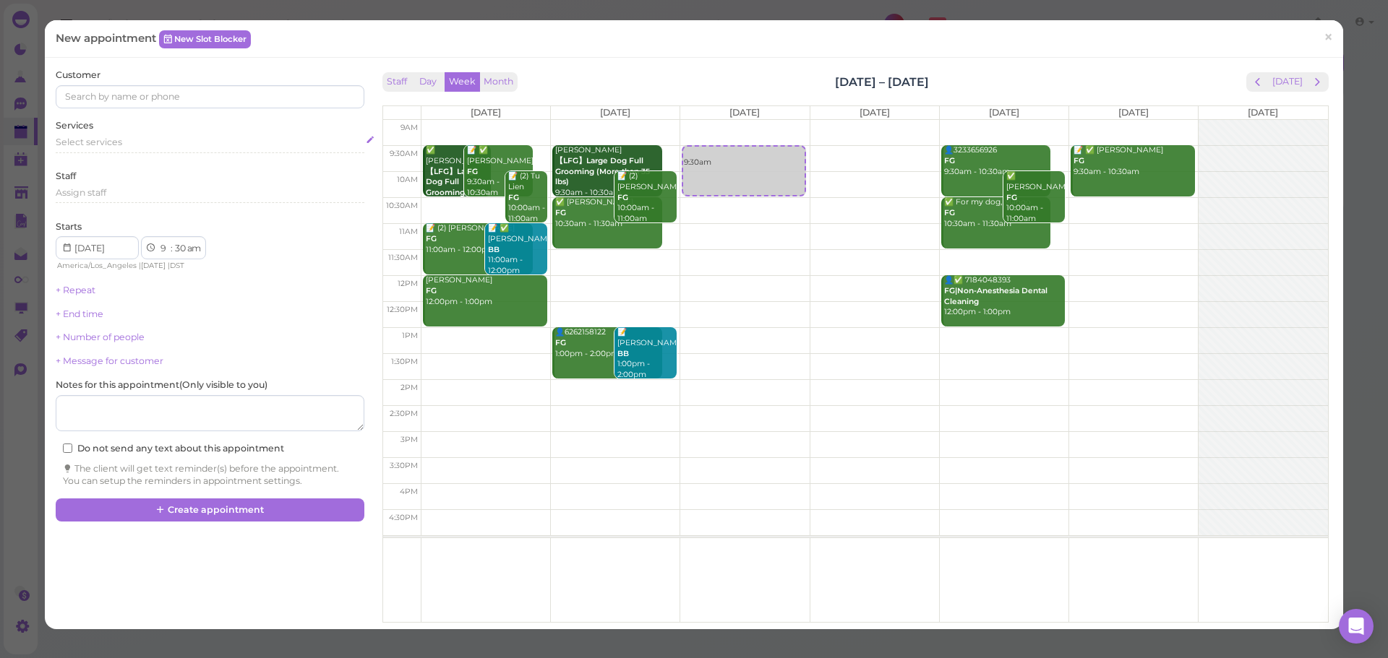
click at [135, 152] on div "Select services" at bounding box center [210, 144] width 308 height 17
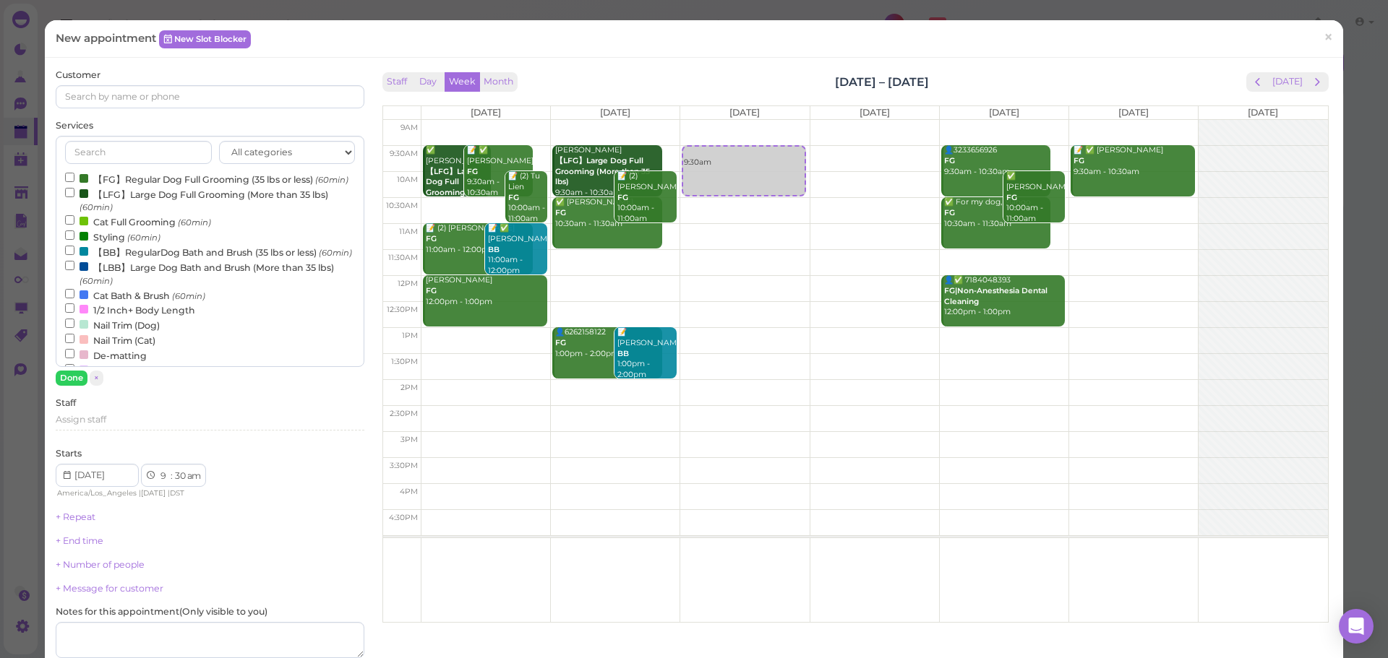
click at [126, 176] on label "【FG】Regular Dog Full Grooming (35 lbs or less) (60min)" at bounding box center [206, 178] width 283 height 15
click at [74, 176] on input "【FG】Regular Dog Full Grooming (35 lbs or less) (60min)" at bounding box center [69, 177] width 9 height 9
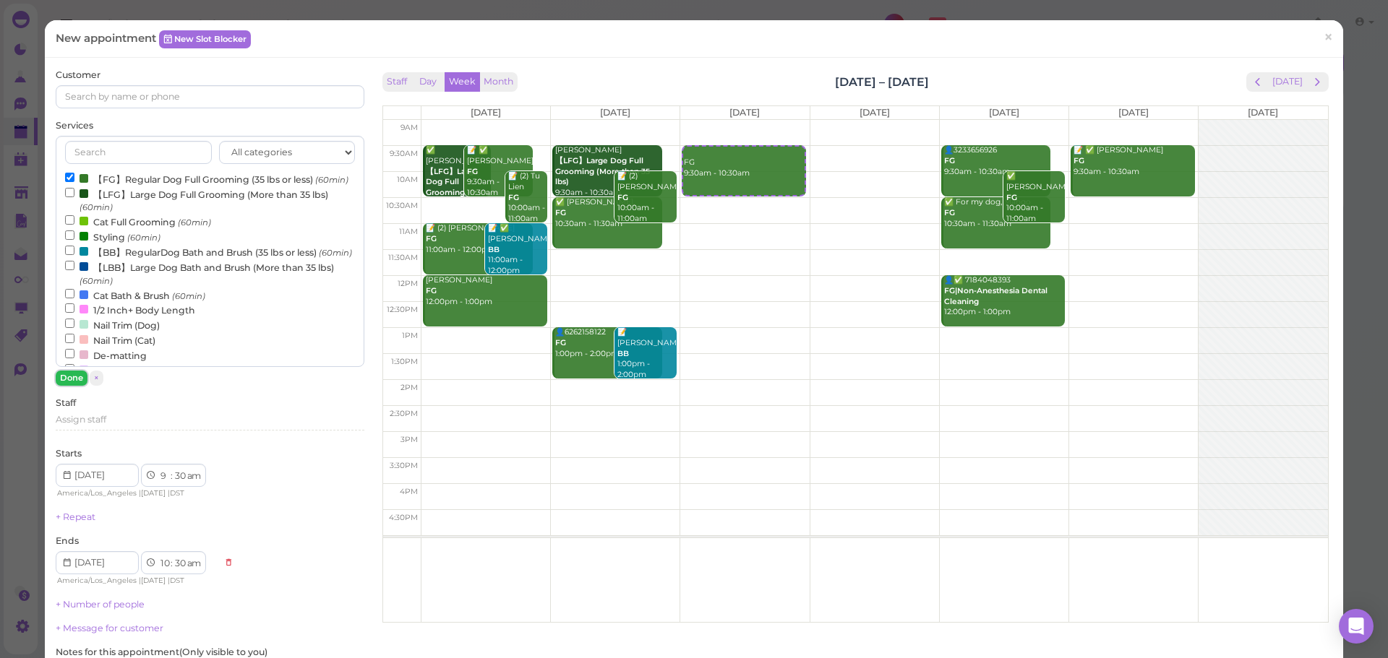
click at [60, 377] on button "Done" at bounding box center [72, 378] width 32 height 15
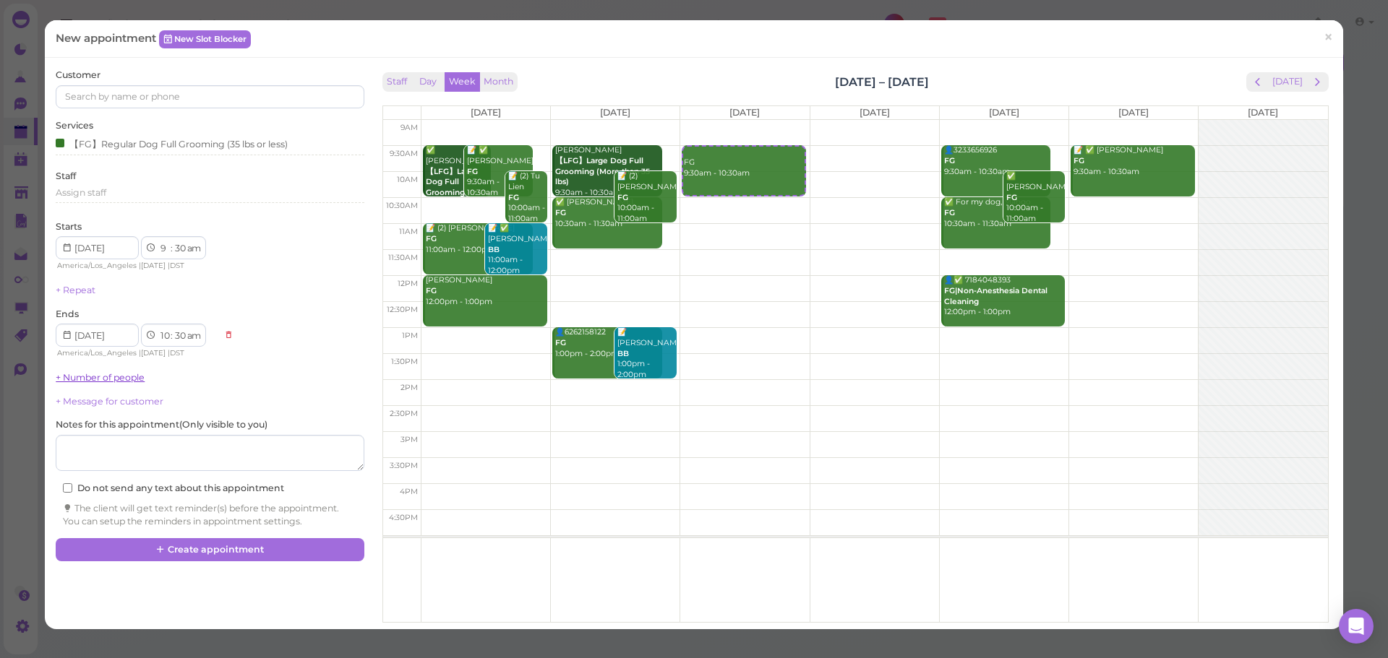
click at [72, 382] on link "+ Number of people" at bounding box center [100, 377] width 89 height 11
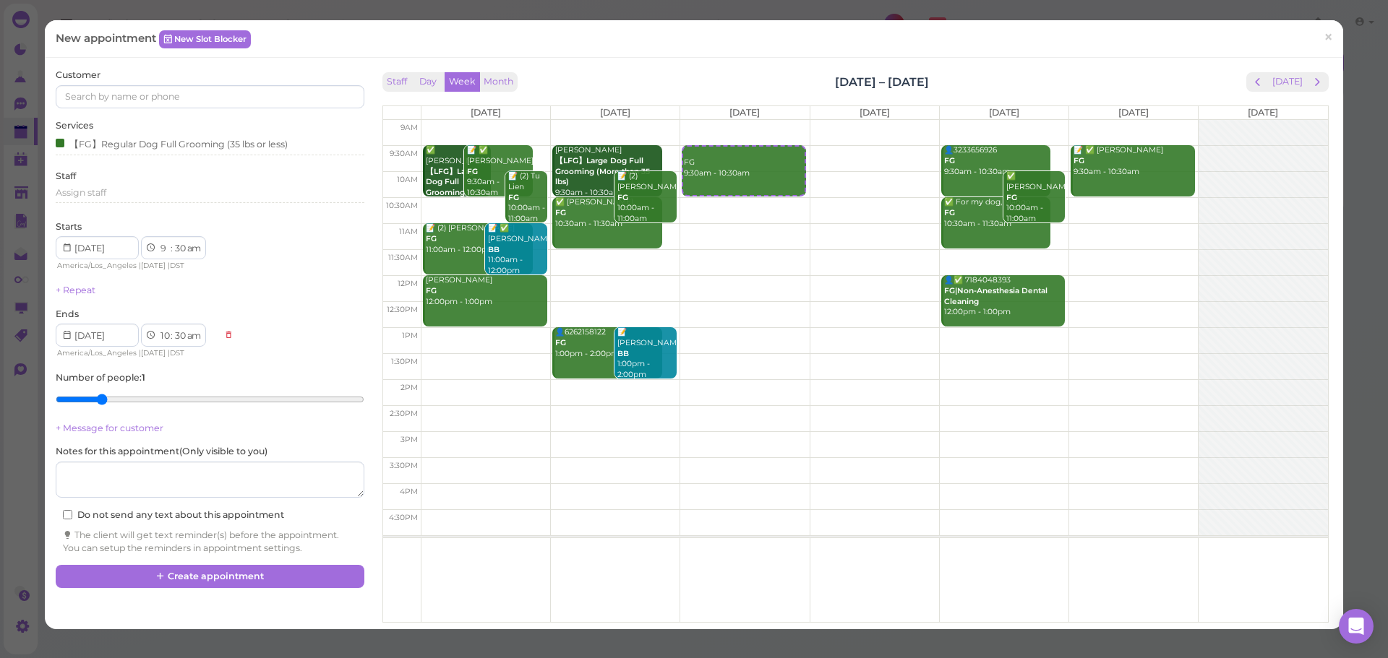
type input "2"
click at [101, 392] on input "range" at bounding box center [210, 399] width 308 height 23
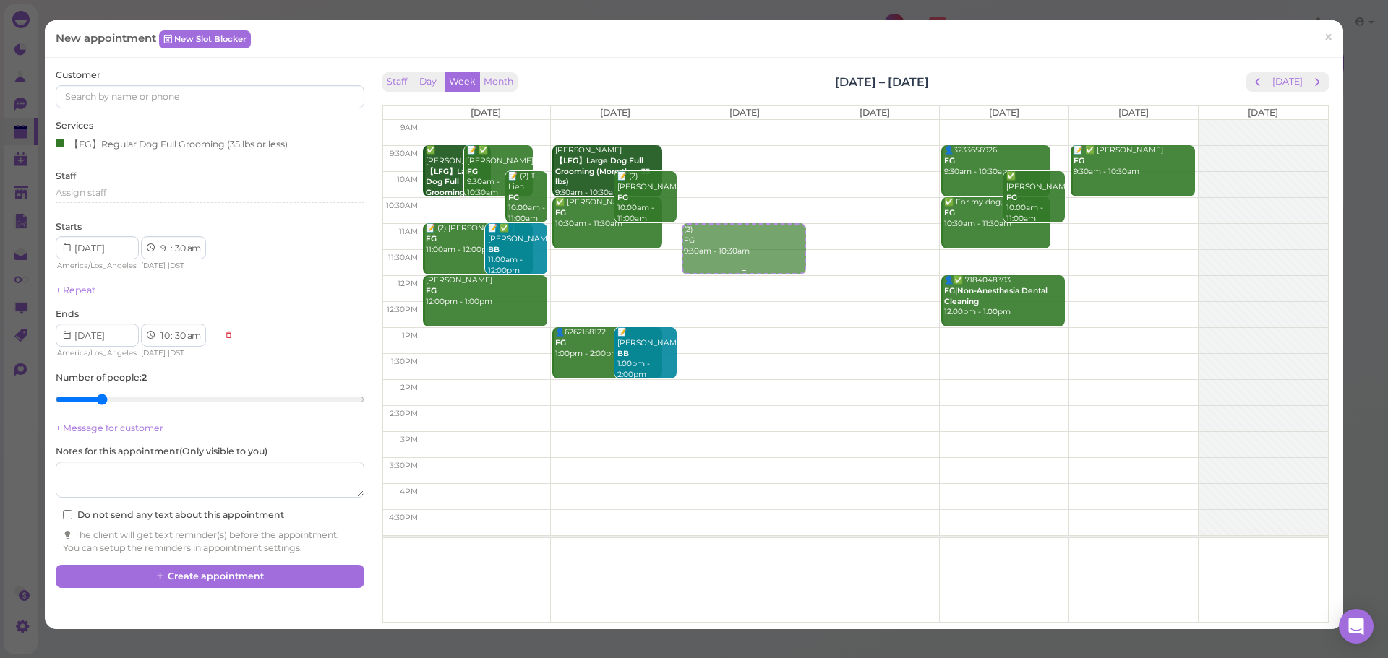
drag, startPoint x: 726, startPoint y: 163, endPoint x: 745, endPoint y: 242, distance: 81.7
click at [745, 120] on div "(2) FG 9:30am - 10:30am (2) FG 9:30am - 10:30am" at bounding box center [744, 120] width 129 height 0
select select "11"
select select "00"
select select "12"
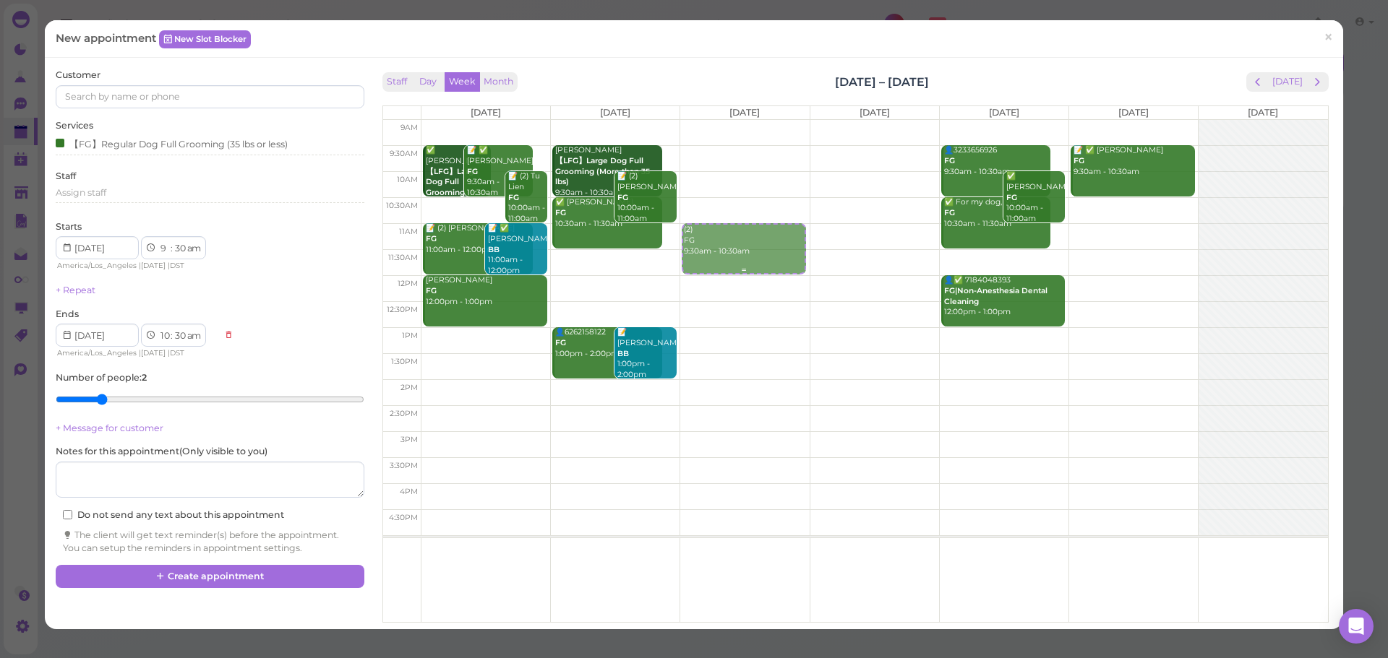
select select "00"
select select "pm"
click at [168, 95] on input at bounding box center [210, 96] width 308 height 23
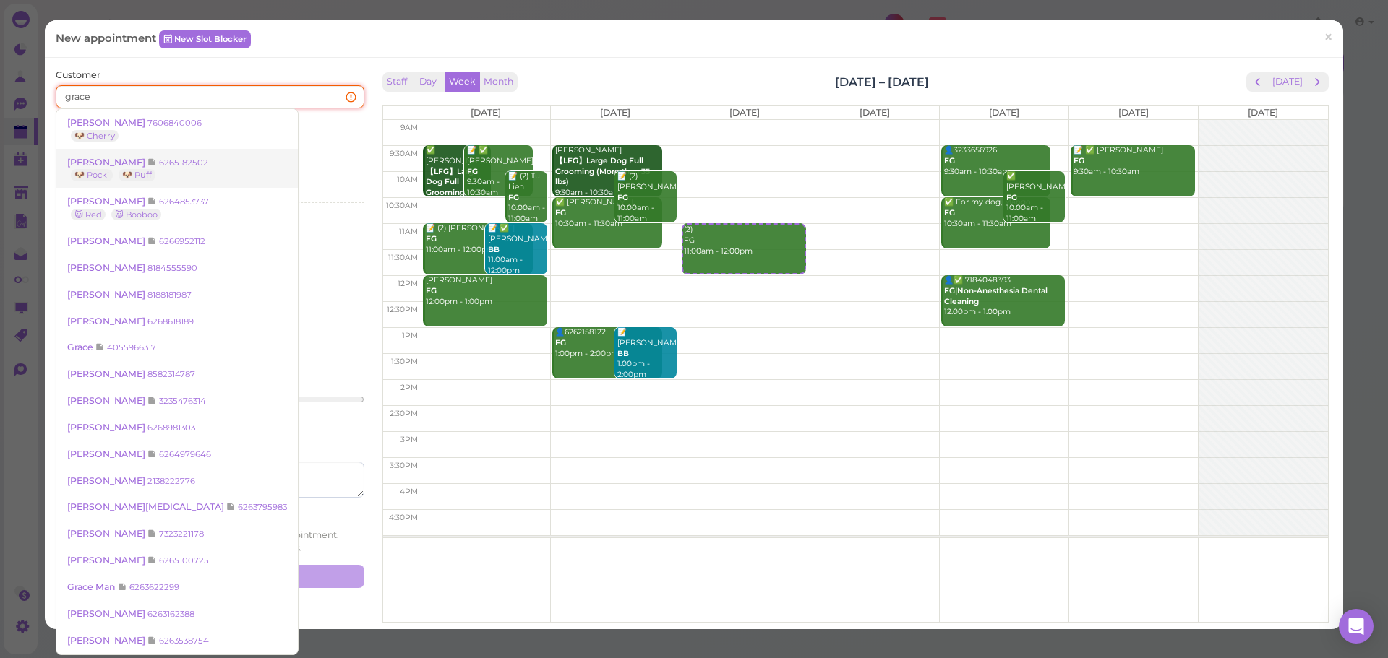
type input "grace"
click at [168, 155] on link "Grace Sun 6265182502 🐶 Pocki 🐶 Puff" at bounding box center [176, 169] width 241 height 40
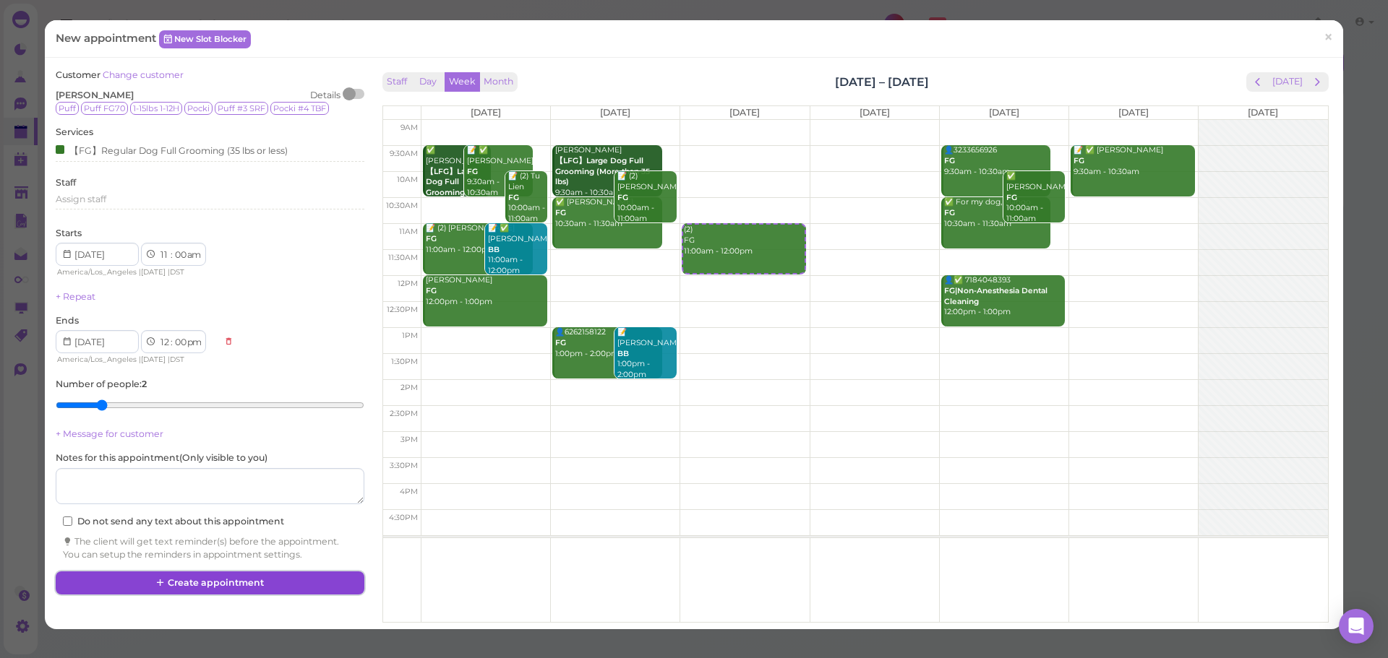
click at [313, 593] on button "Create appointment" at bounding box center [210, 583] width 308 height 23
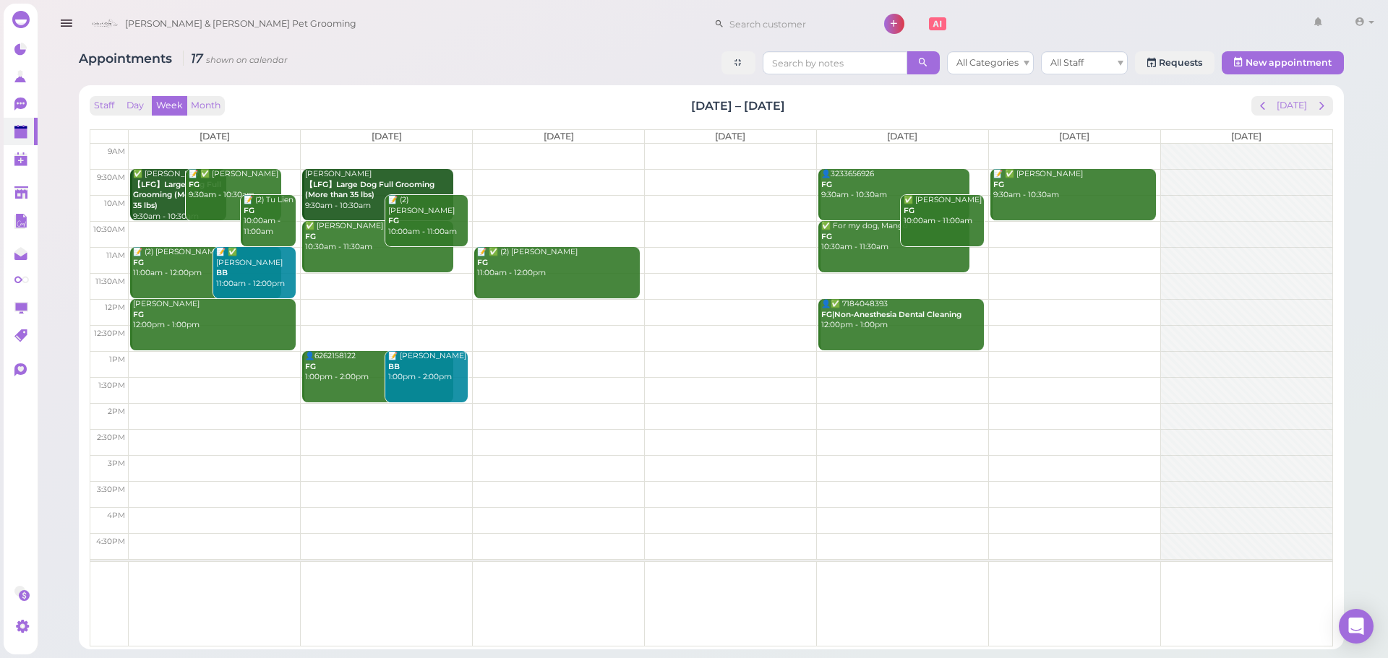
click at [592, 57] on div "Appointments 17 shown on calendar All Categories All Staff Requests New appoint…" at bounding box center [711, 64] width 1265 height 27
click at [1288, 105] on button "[DATE]" at bounding box center [1291, 106] width 39 height 20
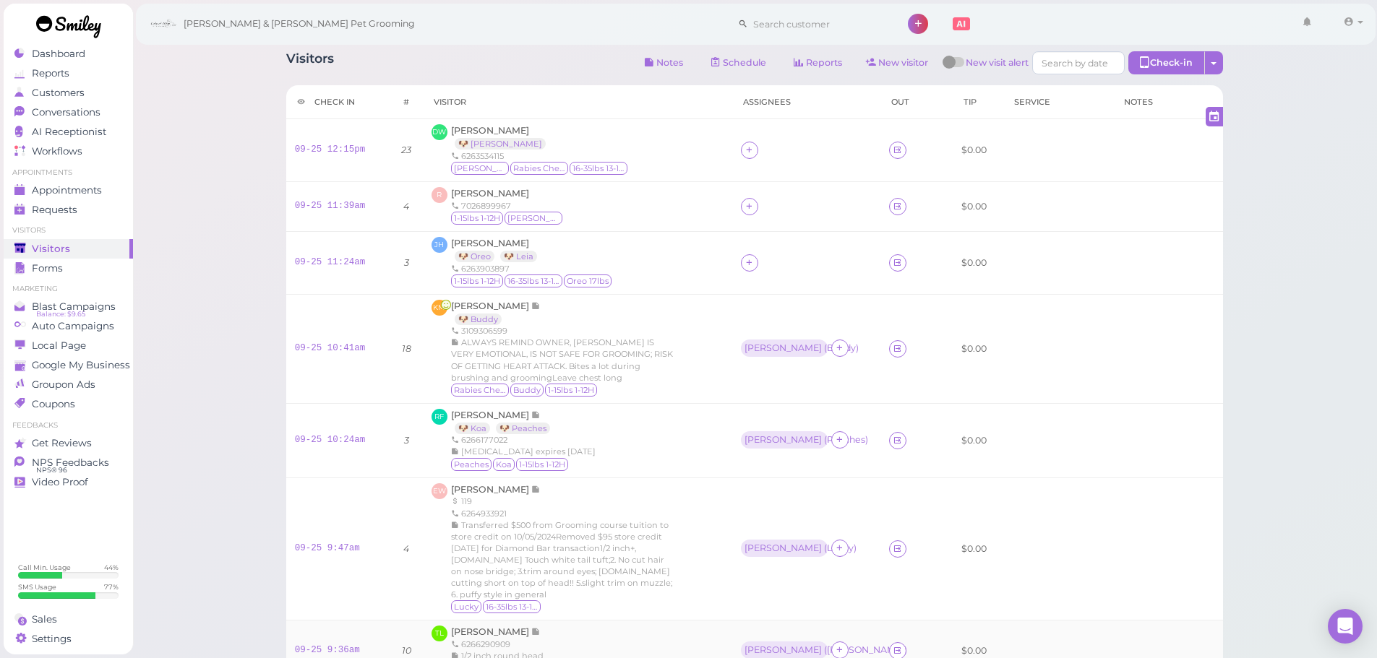
scroll to position [277, 0]
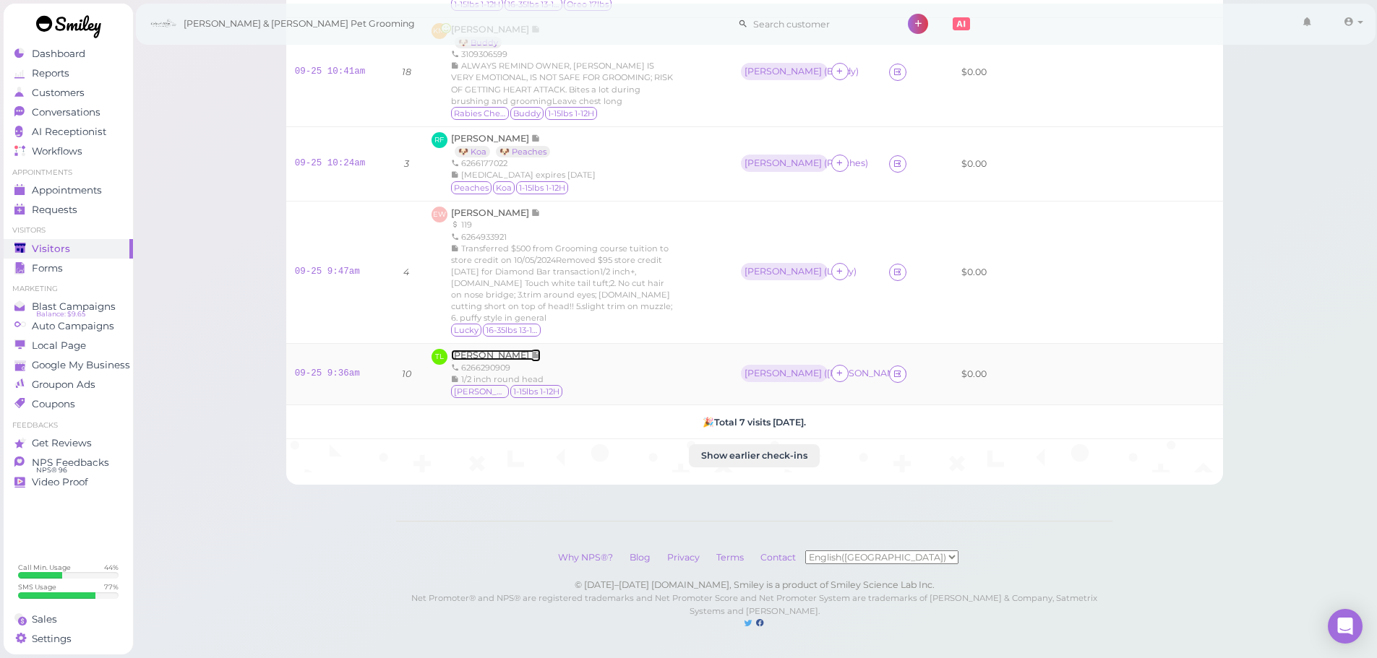
click at [489, 350] on span "[PERSON_NAME]" at bounding box center [491, 355] width 80 height 11
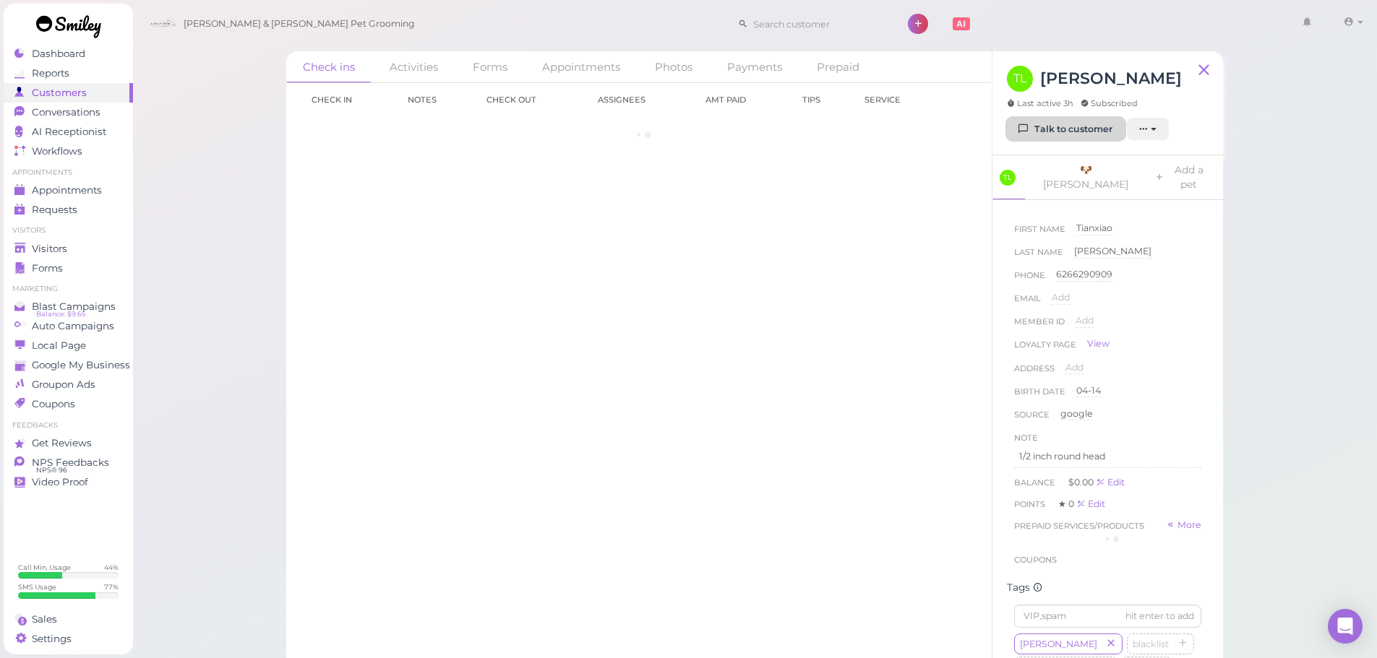
click at [1032, 134] on link "Talk to customer" at bounding box center [1066, 129] width 118 height 23
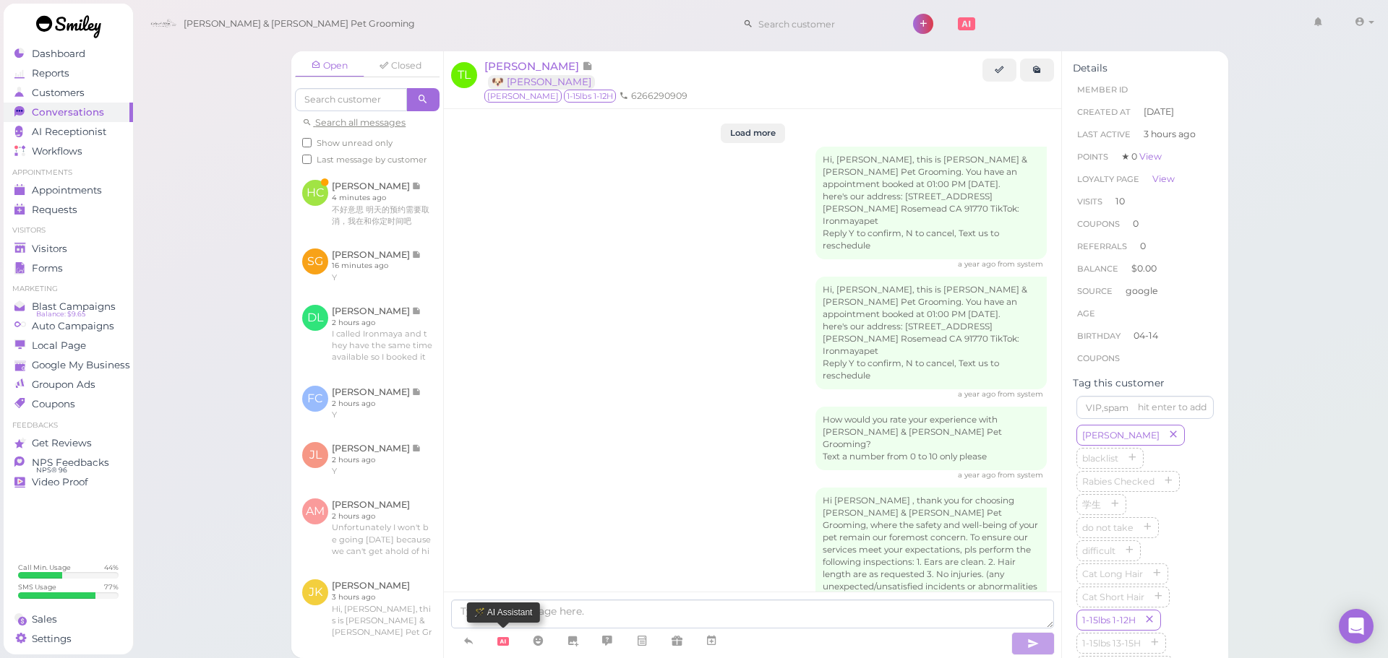
scroll to position [2322, 0]
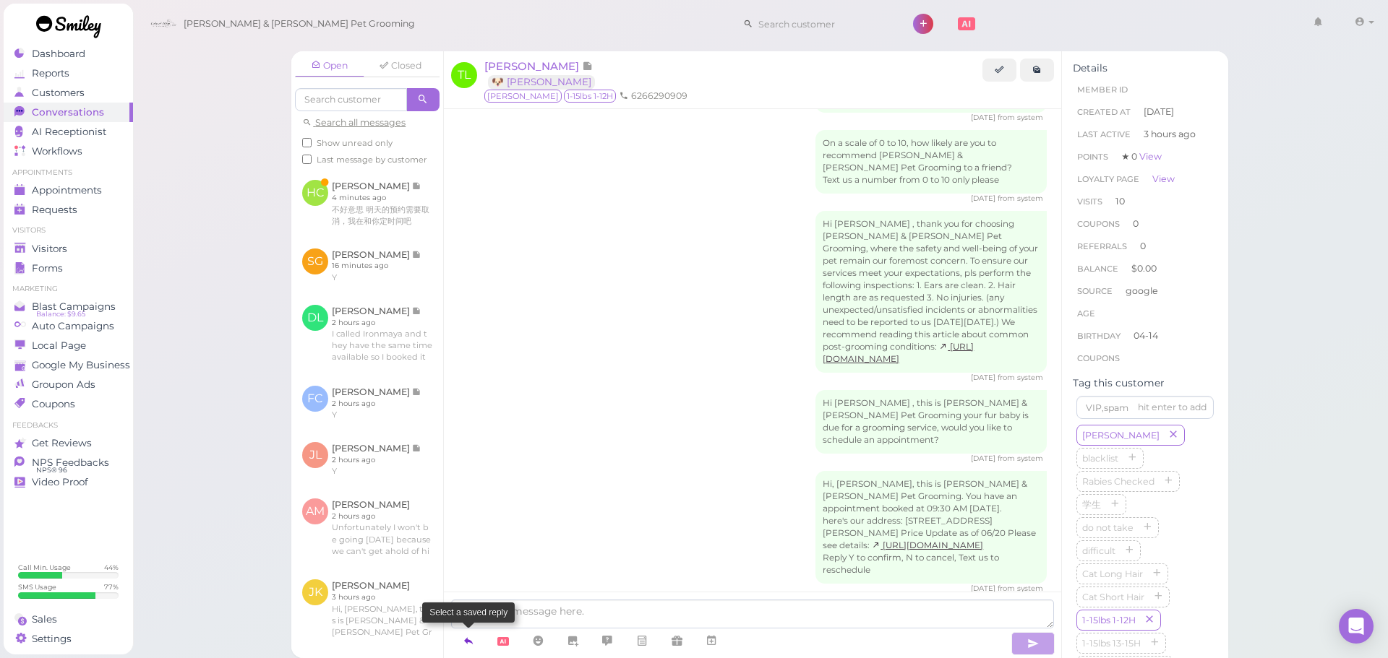
click at [457, 641] on link at bounding box center [468, 641] width 35 height 25
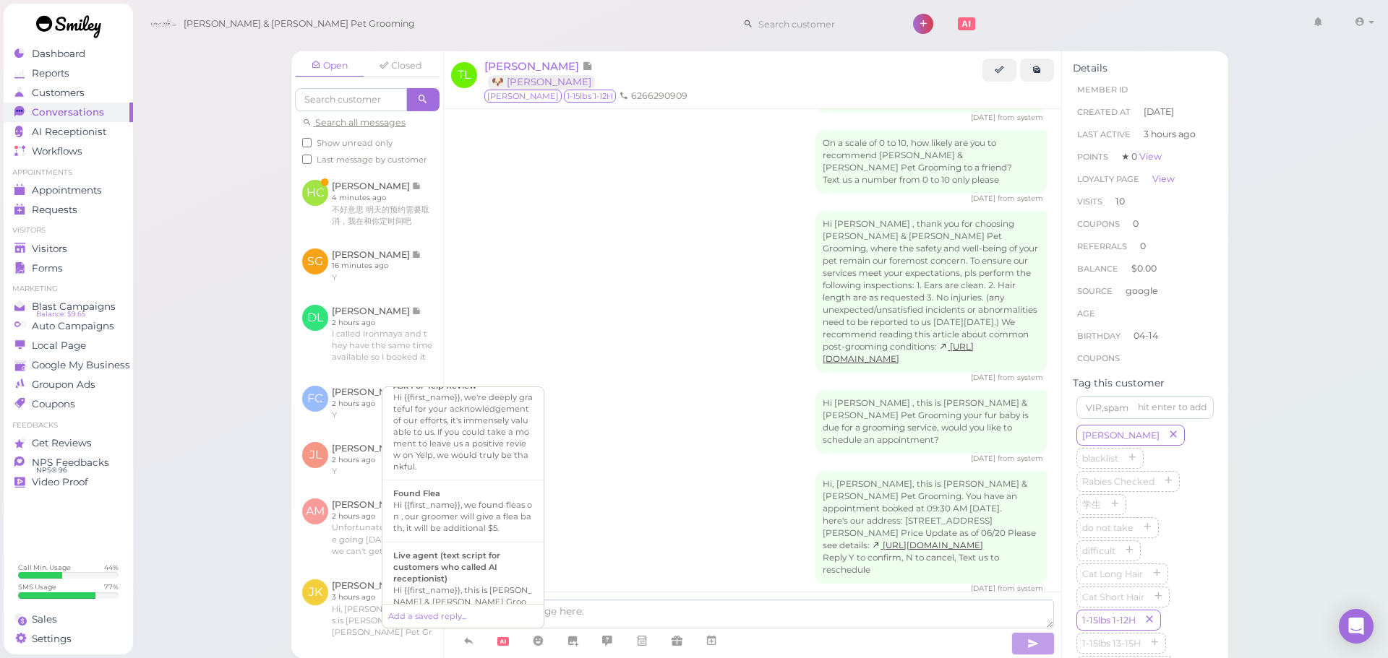
scroll to position [1002, 0]
drag, startPoint x: 459, startPoint y: 527, endPoint x: 564, endPoint y: 555, distance: 108.5
click at [463, 551] on div "Hi {{first_name}}, this is [PERSON_NAME] & [PERSON_NAME] Pet Grooming. Your fur…" at bounding box center [462, 591] width 139 height 81
type textarea "Hi {{first_name}}, this is [PERSON_NAME] & [PERSON_NAME] Pet Grooming. Your fur…"
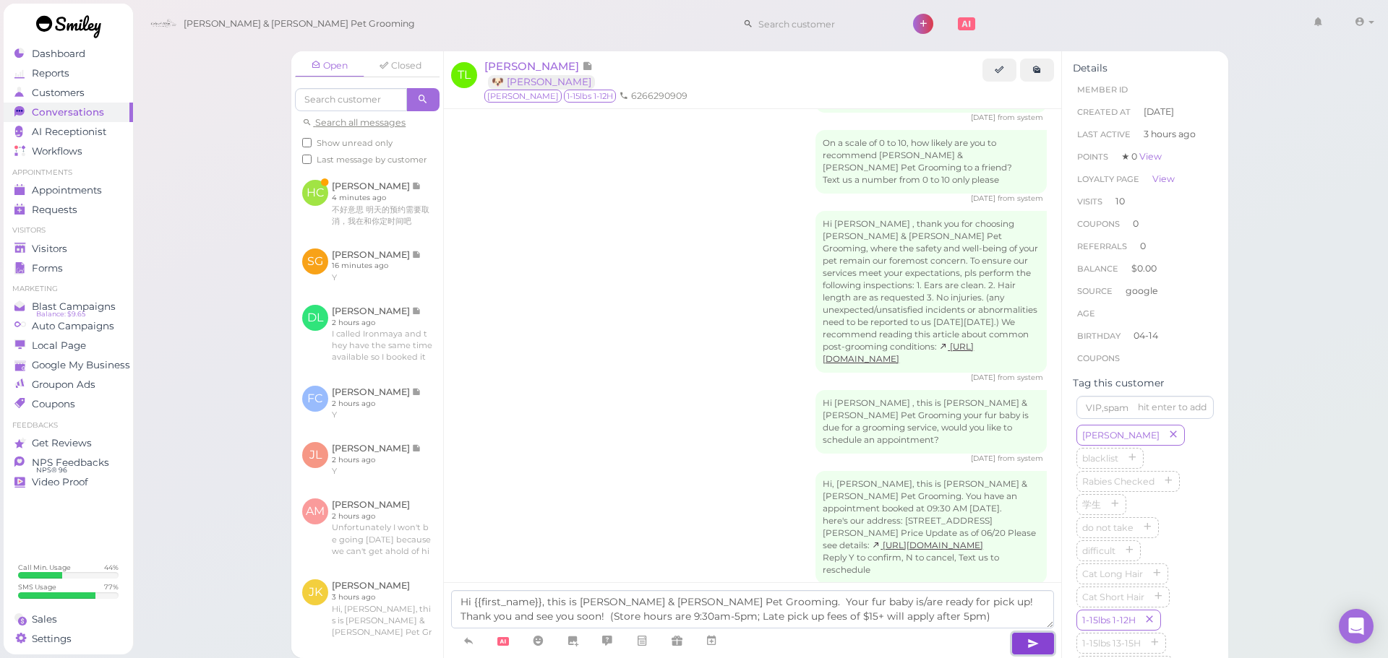
click at [1031, 645] on icon "button" at bounding box center [1033, 644] width 12 height 14
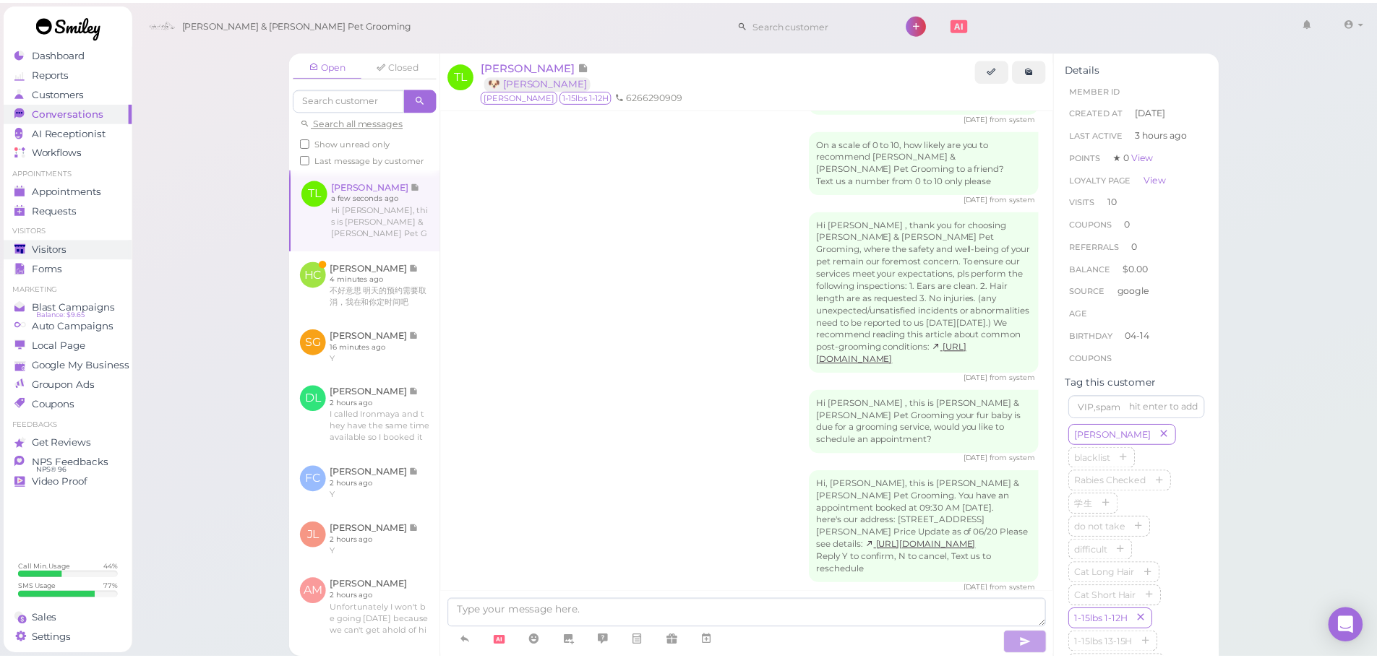
scroll to position [2393, 0]
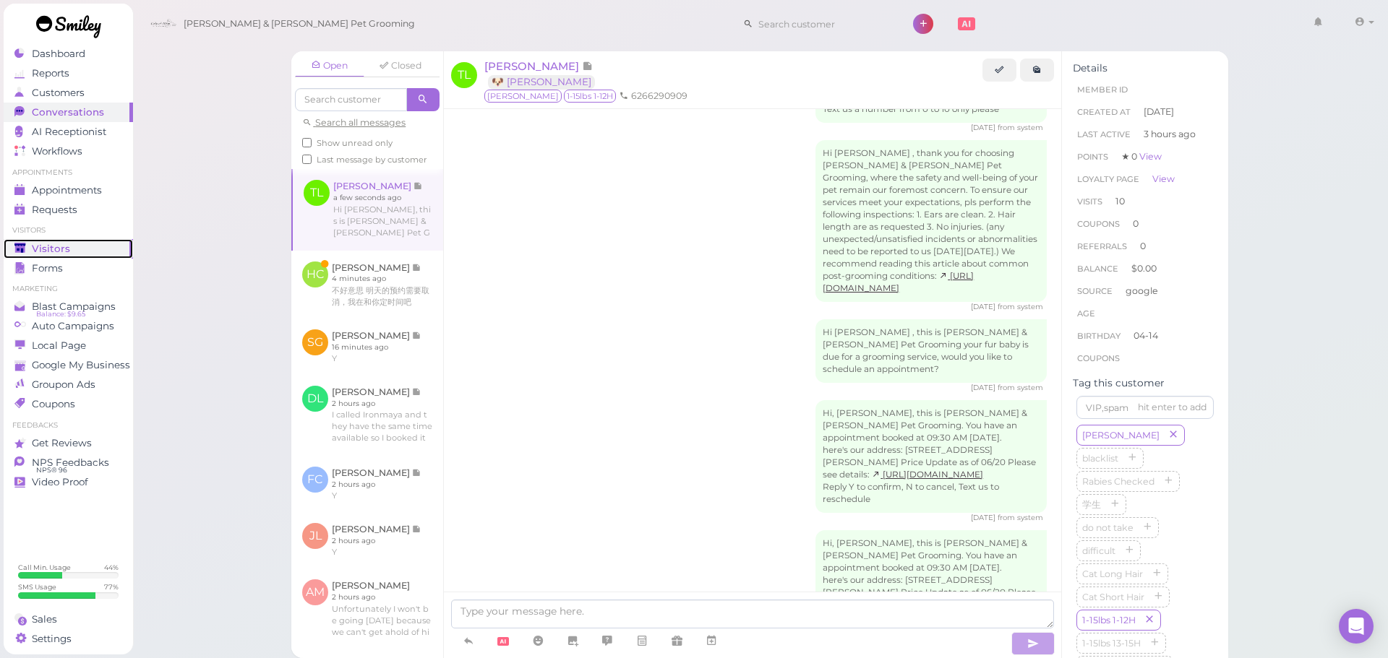
click at [69, 251] on div "Visitors" at bounding box center [66, 249] width 104 height 12
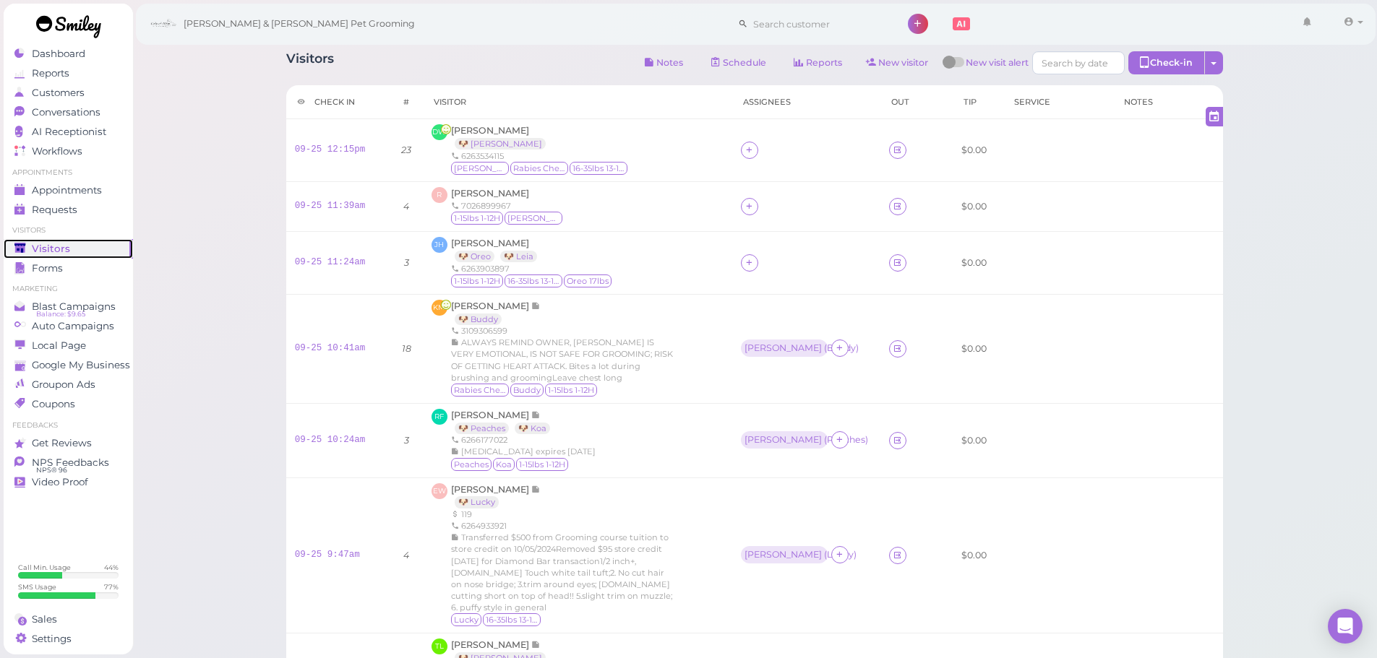
scroll to position [303, 0]
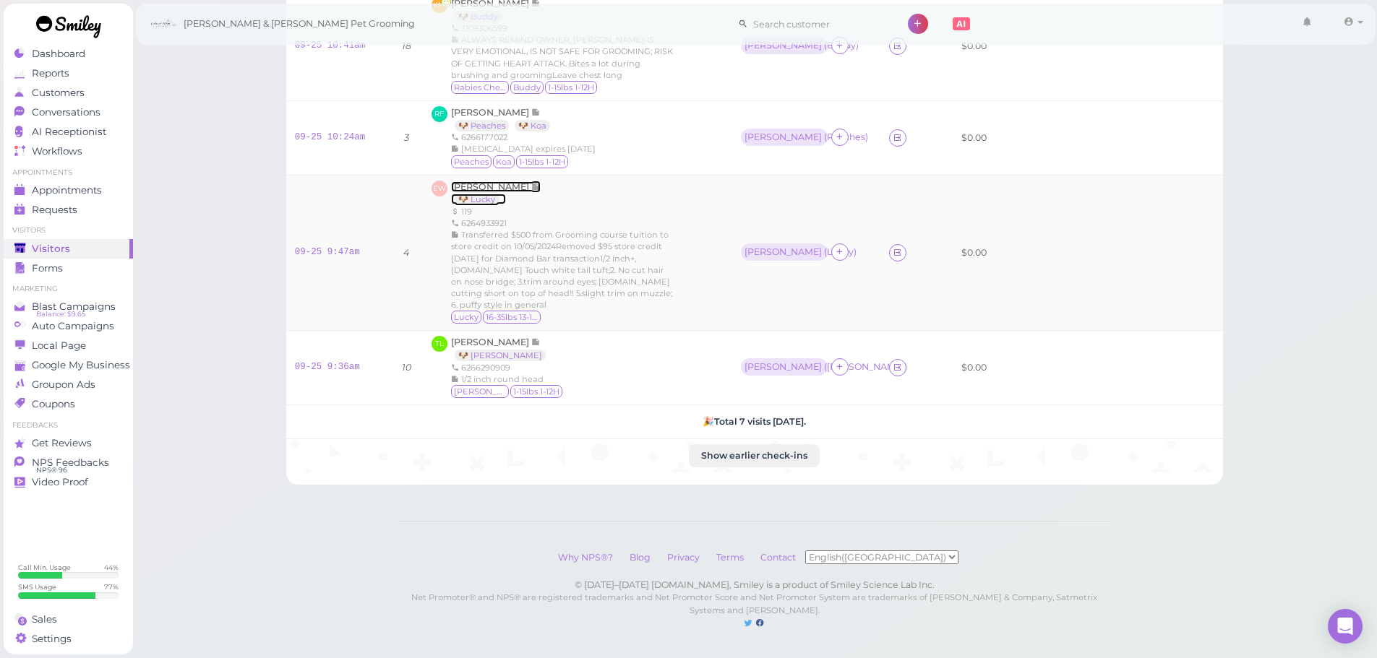
click at [460, 192] on span "[PERSON_NAME]" at bounding box center [491, 186] width 80 height 11
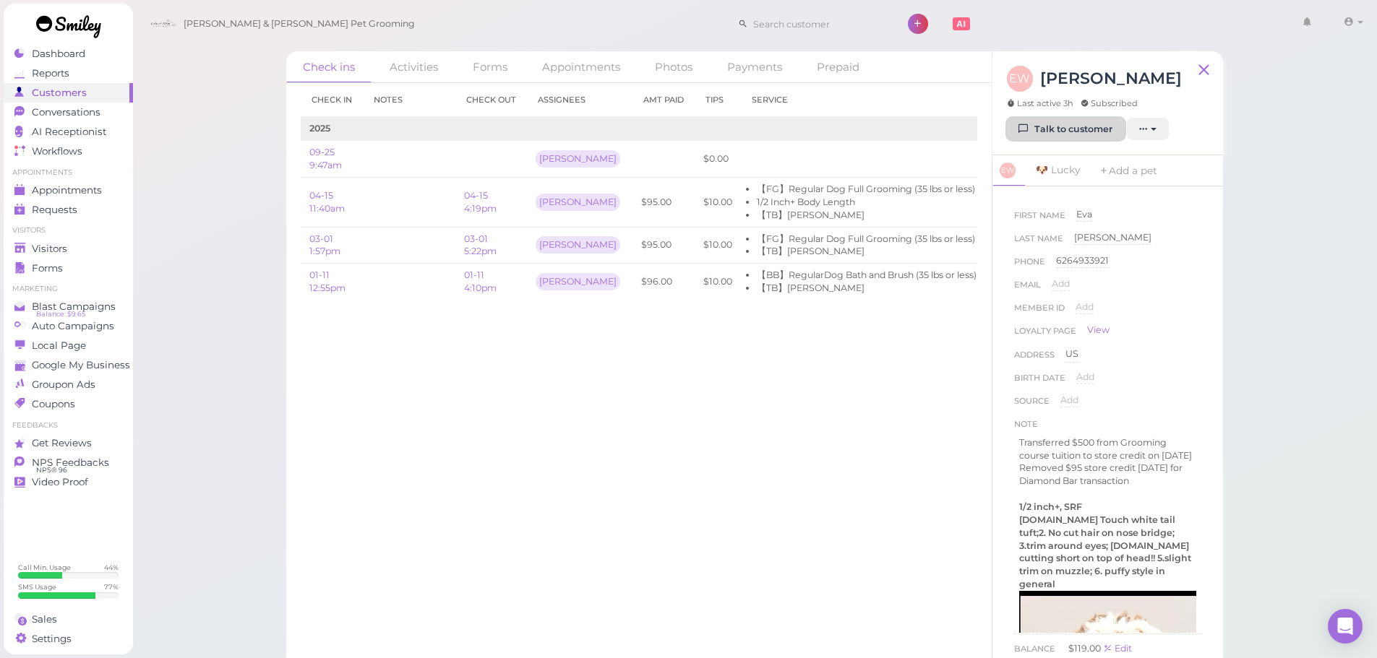
click at [1036, 125] on link "Talk to customer" at bounding box center [1066, 129] width 118 height 23
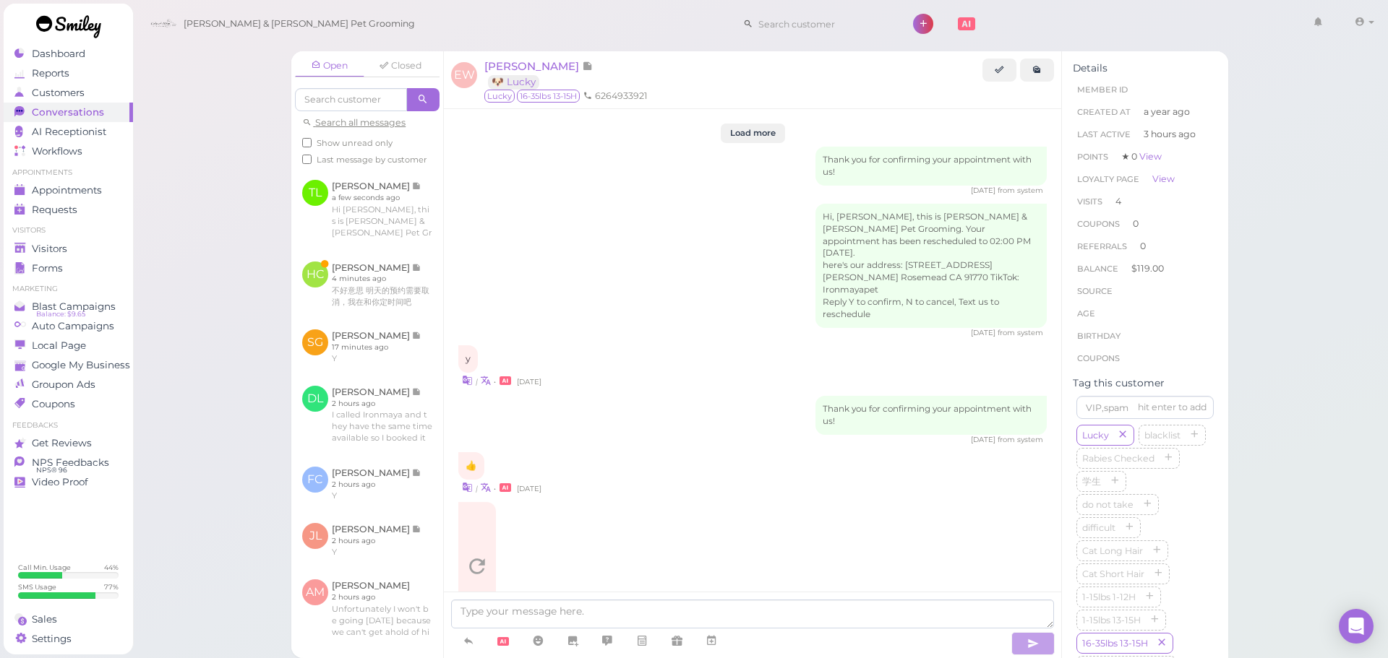
scroll to position [1963, 0]
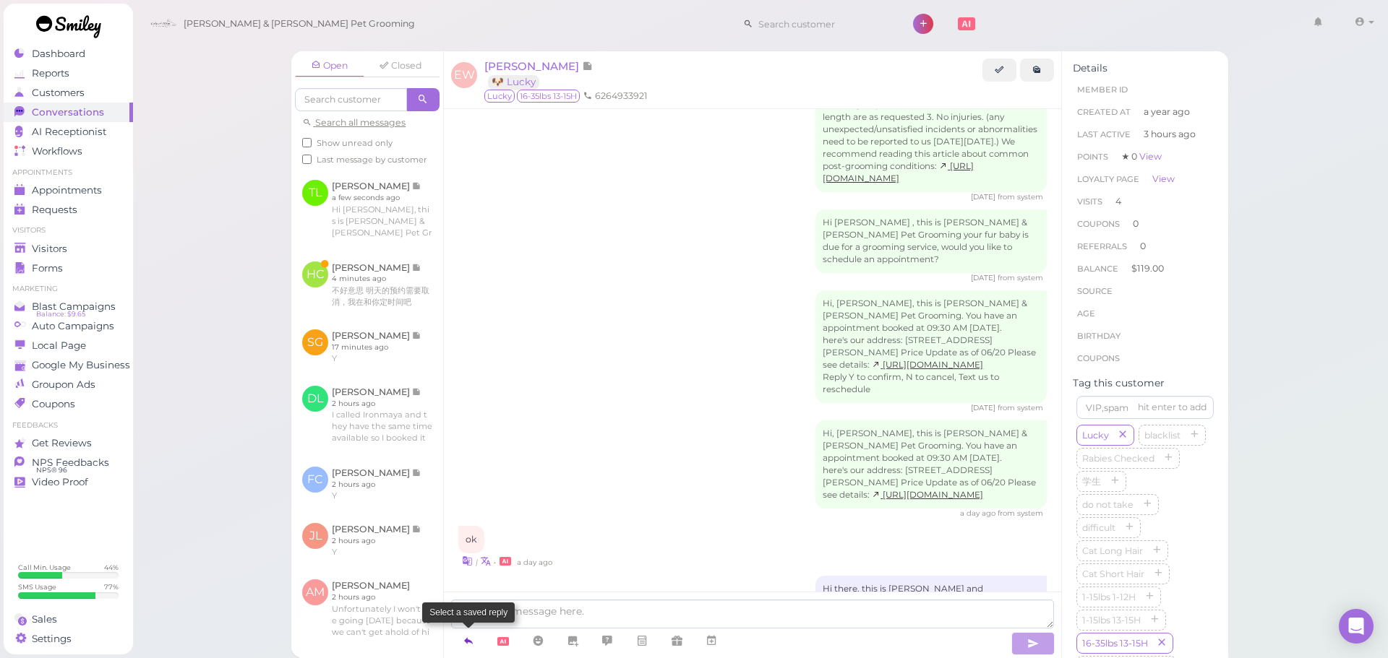
click at [467, 644] on icon at bounding box center [469, 641] width 12 height 14
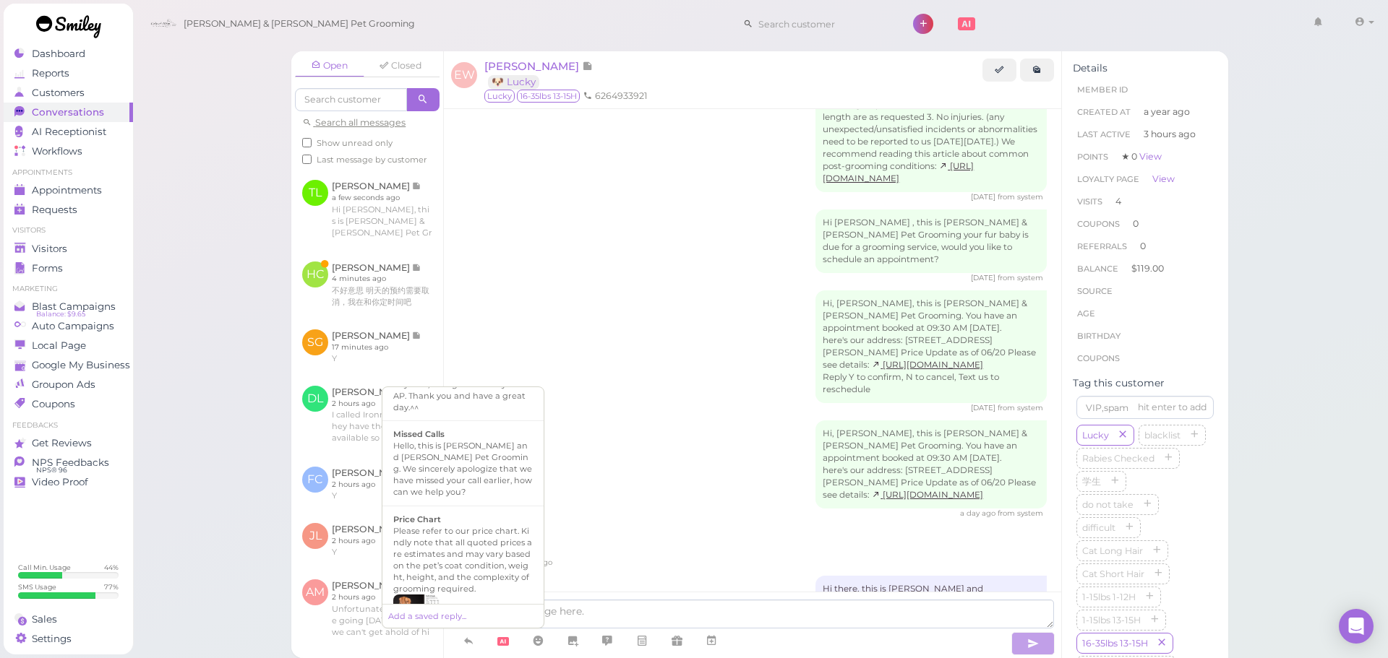
scroll to position [1002, 0]
click at [454, 582] on div "Hi {{first_name}}, this is [PERSON_NAME] & [PERSON_NAME] Pet Grooming. Your fur…" at bounding box center [462, 591] width 139 height 81
type textarea "Hi {{first_name}}, this is [PERSON_NAME] & [PERSON_NAME] Pet Grooming. Your fur…"
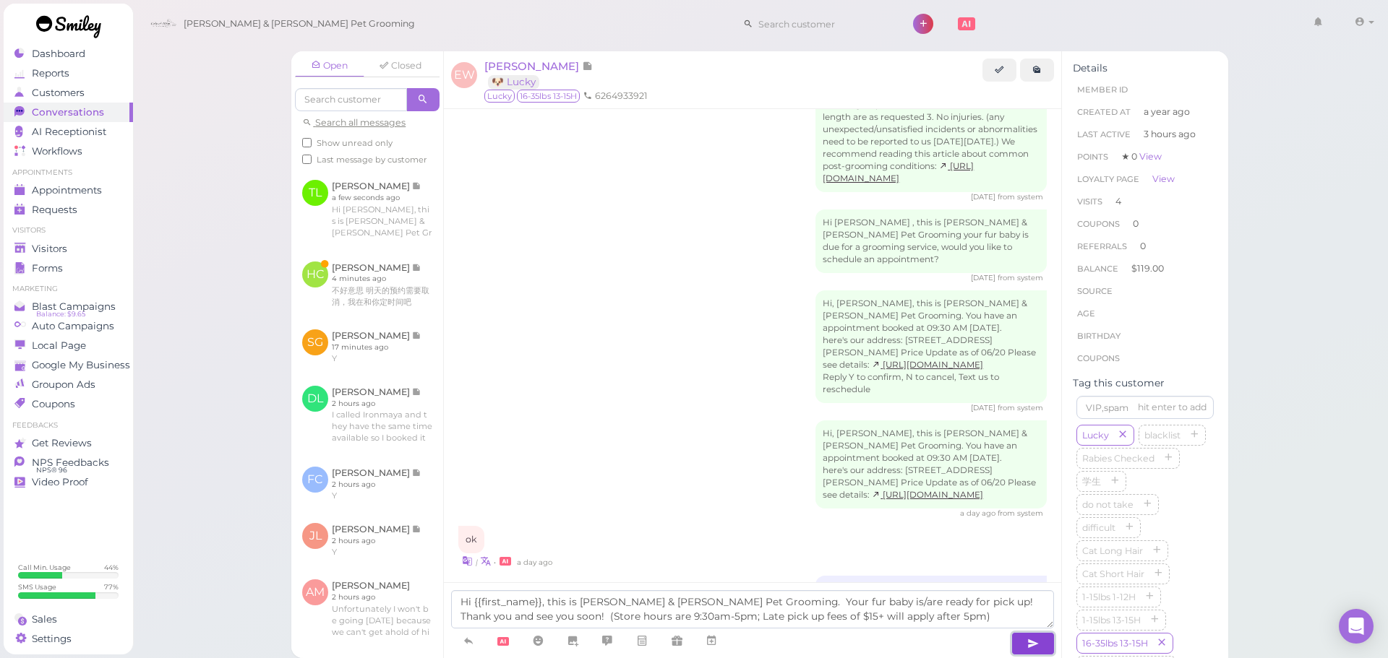
click at [1044, 642] on button "button" at bounding box center [1032, 643] width 43 height 23
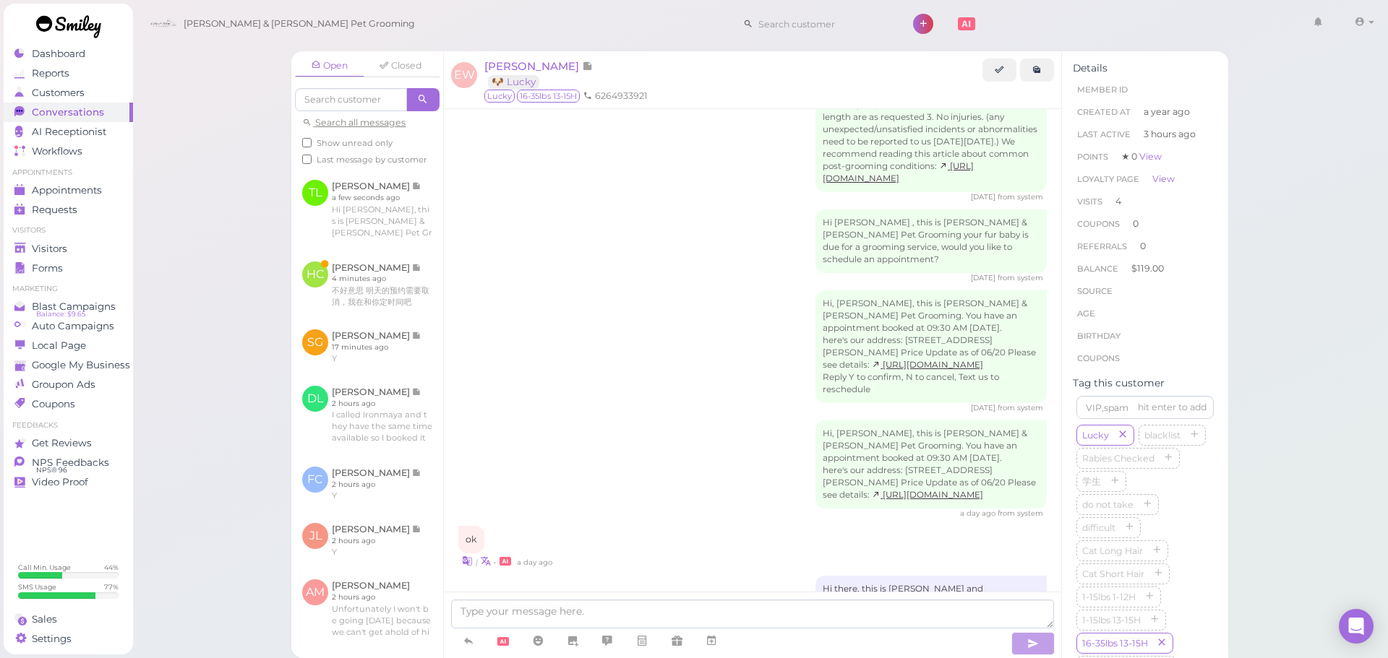
scroll to position [2033, 0]
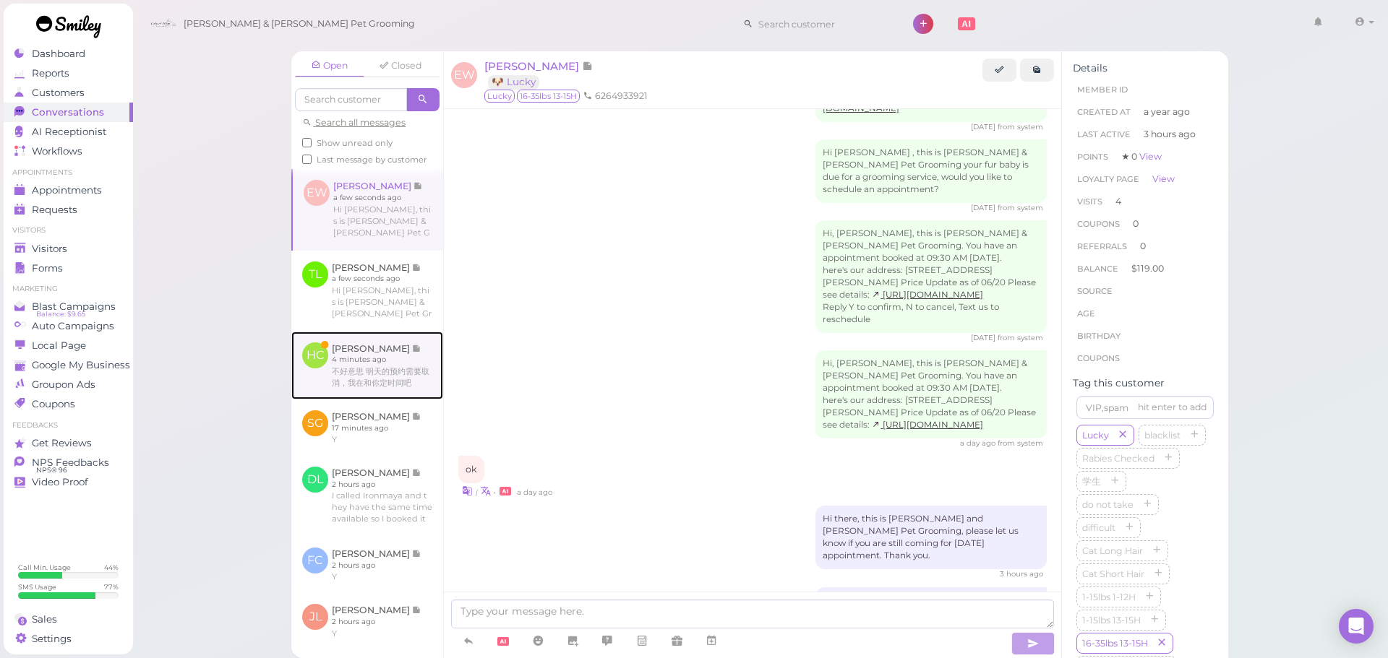
click at [343, 392] on link at bounding box center [367, 366] width 152 height 68
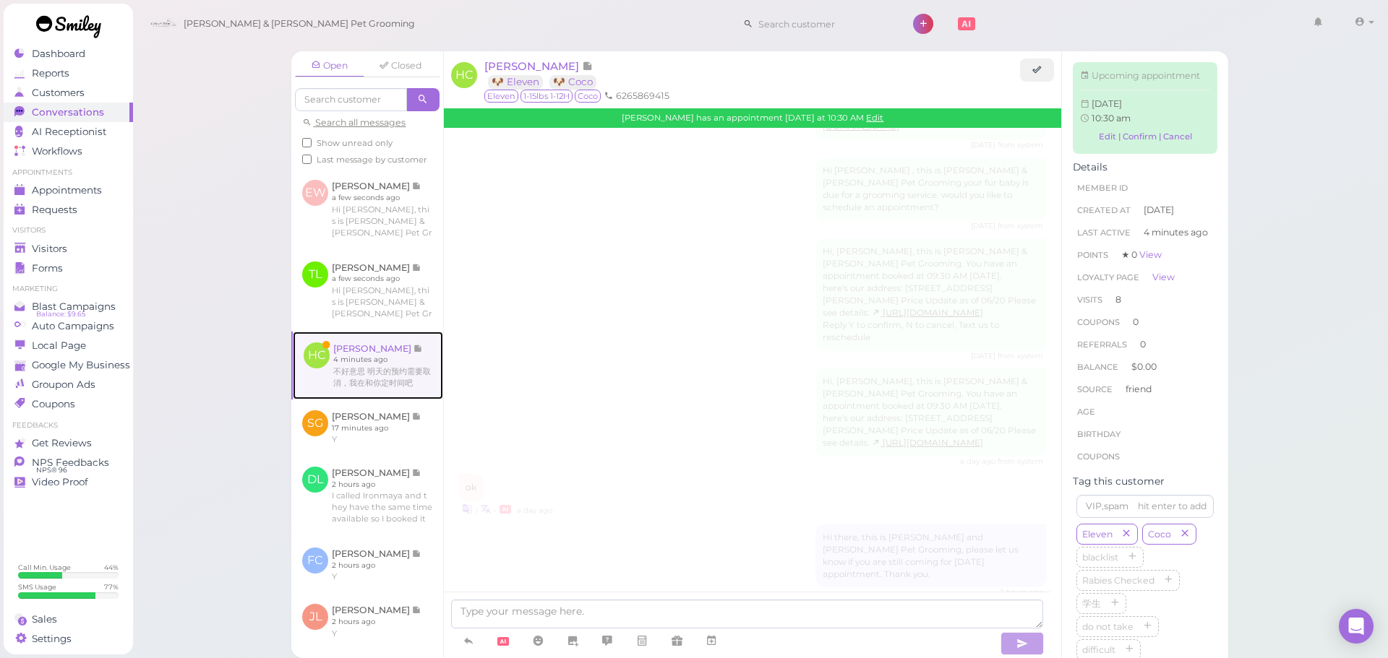
scroll to position [1752, 0]
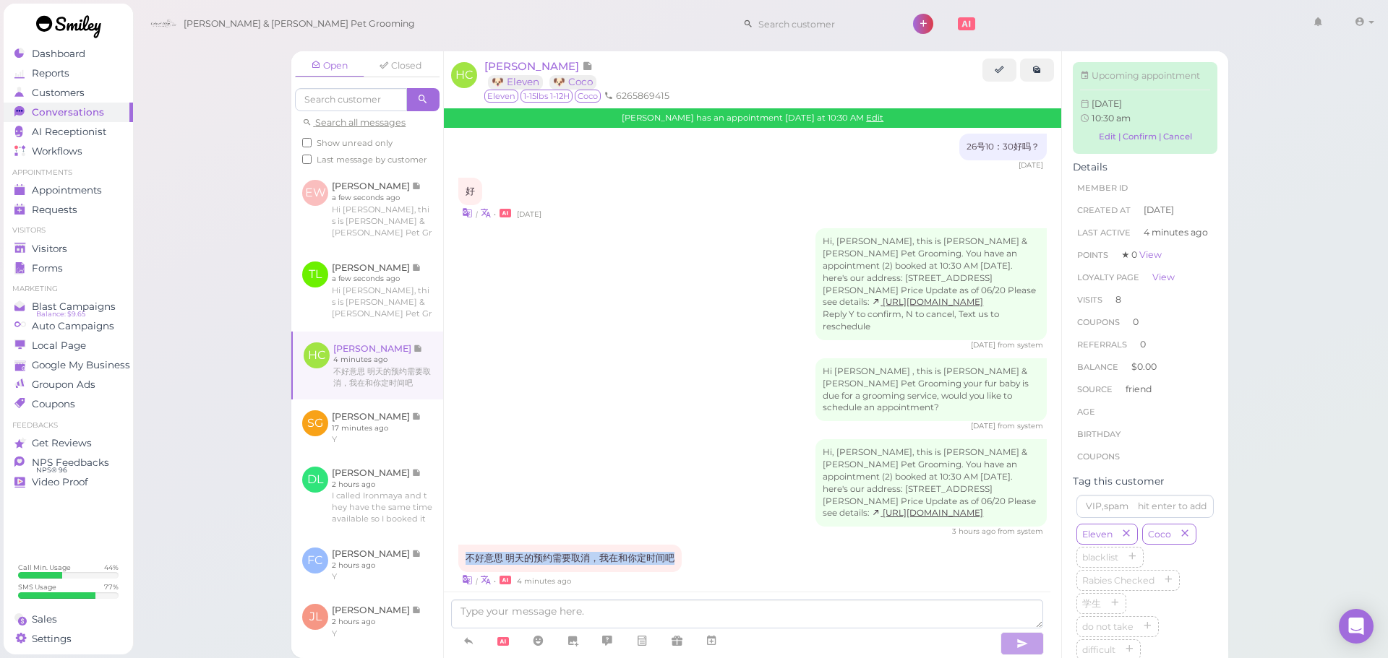
drag, startPoint x: 670, startPoint y: 544, endPoint x: 467, endPoint y: 548, distance: 203.1
click at [467, 548] on div "不好意思 明天的预约需要取消，我在和你定时间吧" at bounding box center [569, 558] width 223 height 27
click at [575, 440] on div "Hi, [PERSON_NAME], this is [PERSON_NAME] & [PERSON_NAME] Pet Grooming. You have…" at bounding box center [752, 488] width 588 height 98
click at [866, 123] on link "Edit" at bounding box center [874, 118] width 17 height 10
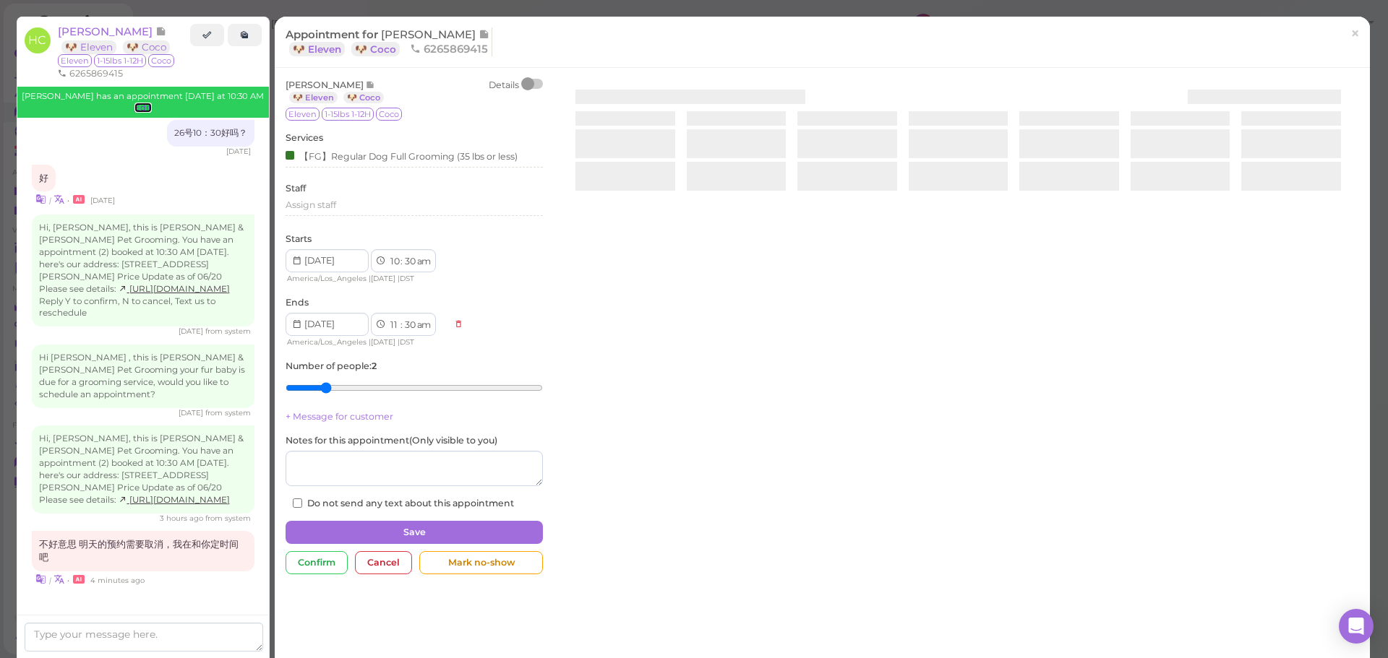
scroll to position [1826, 0]
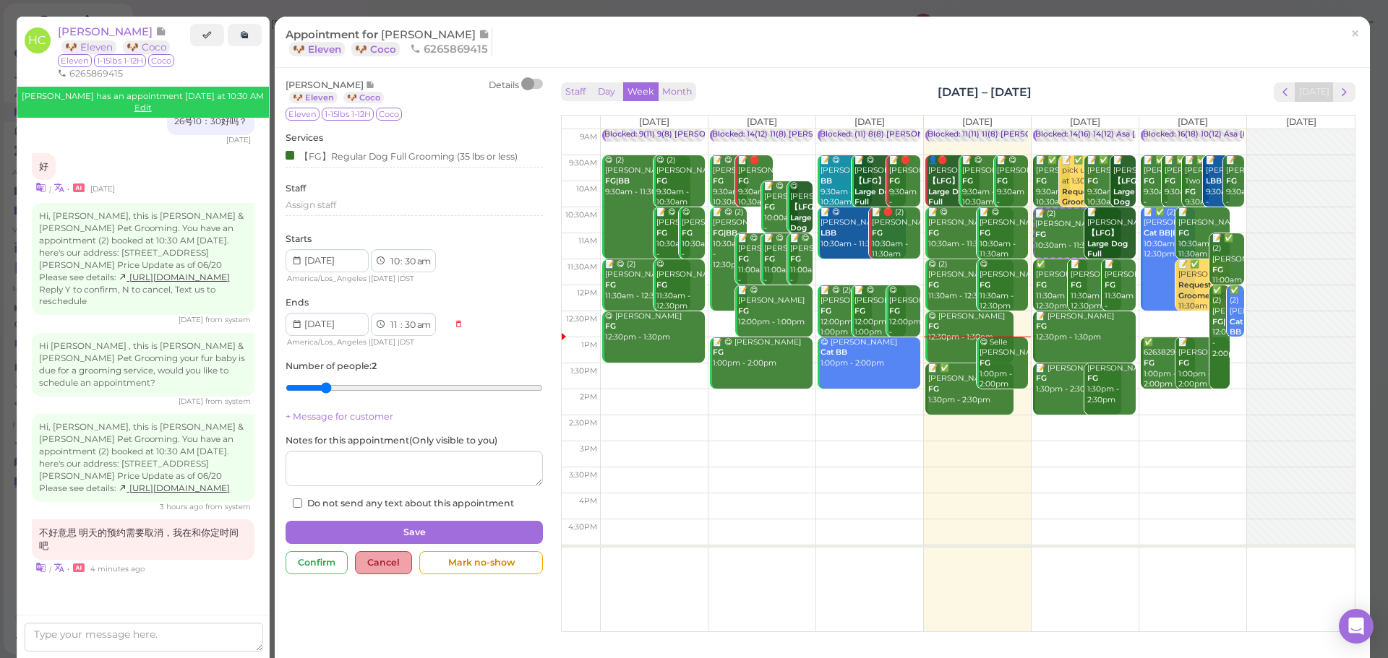
click at [396, 567] on div "Cancel" at bounding box center [383, 562] width 57 height 23
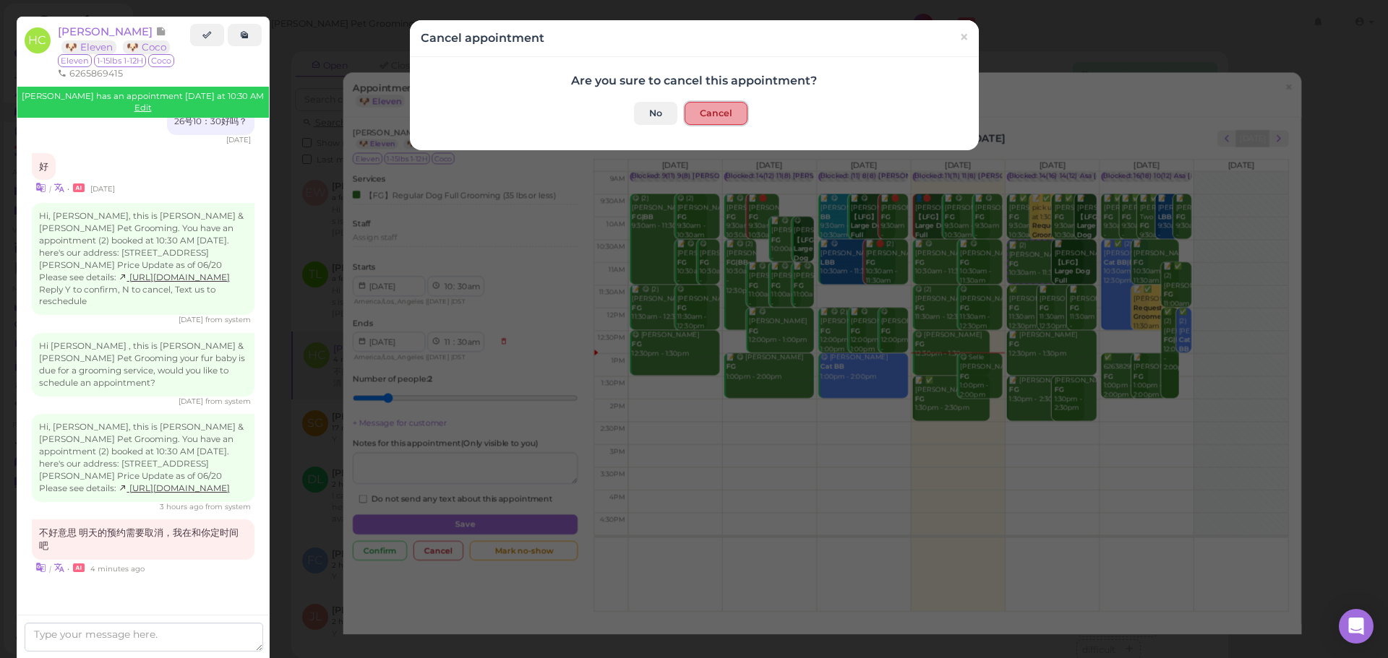
click at [713, 118] on button "Cancel" at bounding box center [715, 113] width 63 height 23
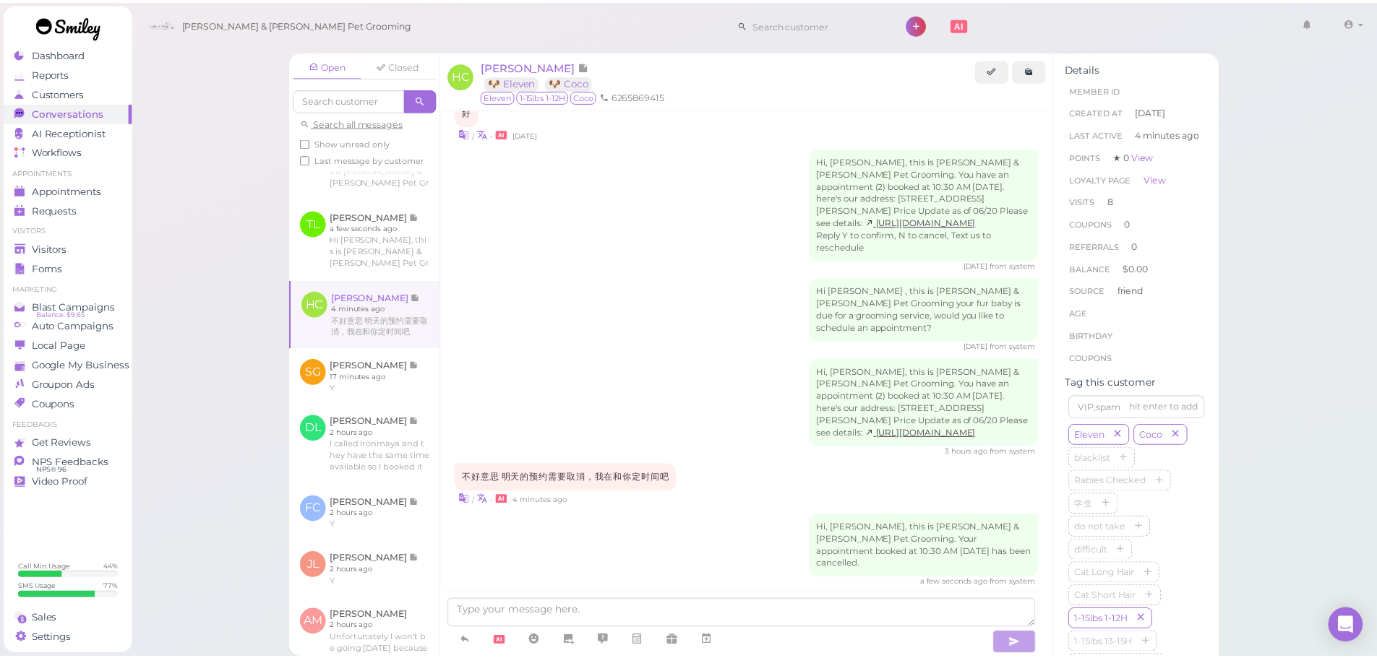
scroll to position [72, 0]
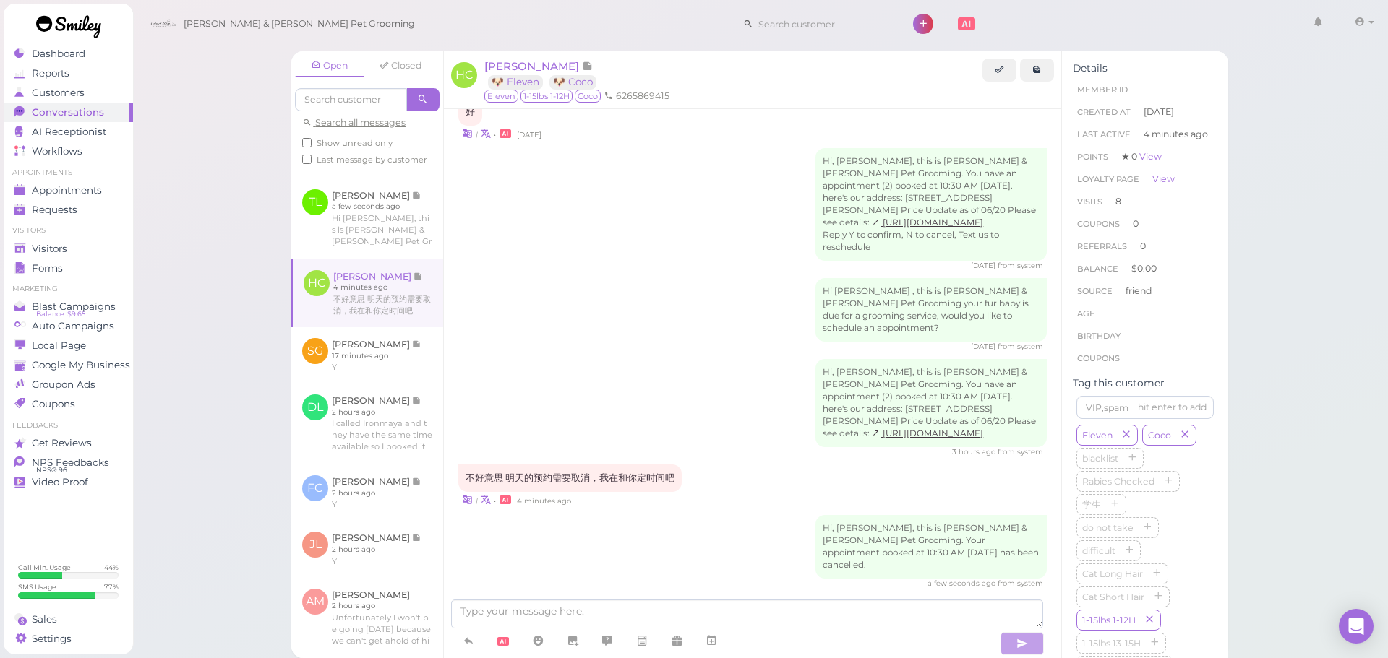
drag, startPoint x: 197, startPoint y: 289, endPoint x: 184, endPoint y: 292, distance: 13.3
click at [197, 289] on div "Open Closed Search all messages Show unread only Last message by customer EW [P…" at bounding box center [760, 329] width 1256 height 658
click at [95, 244] on div "Visitors" at bounding box center [66, 249] width 104 height 12
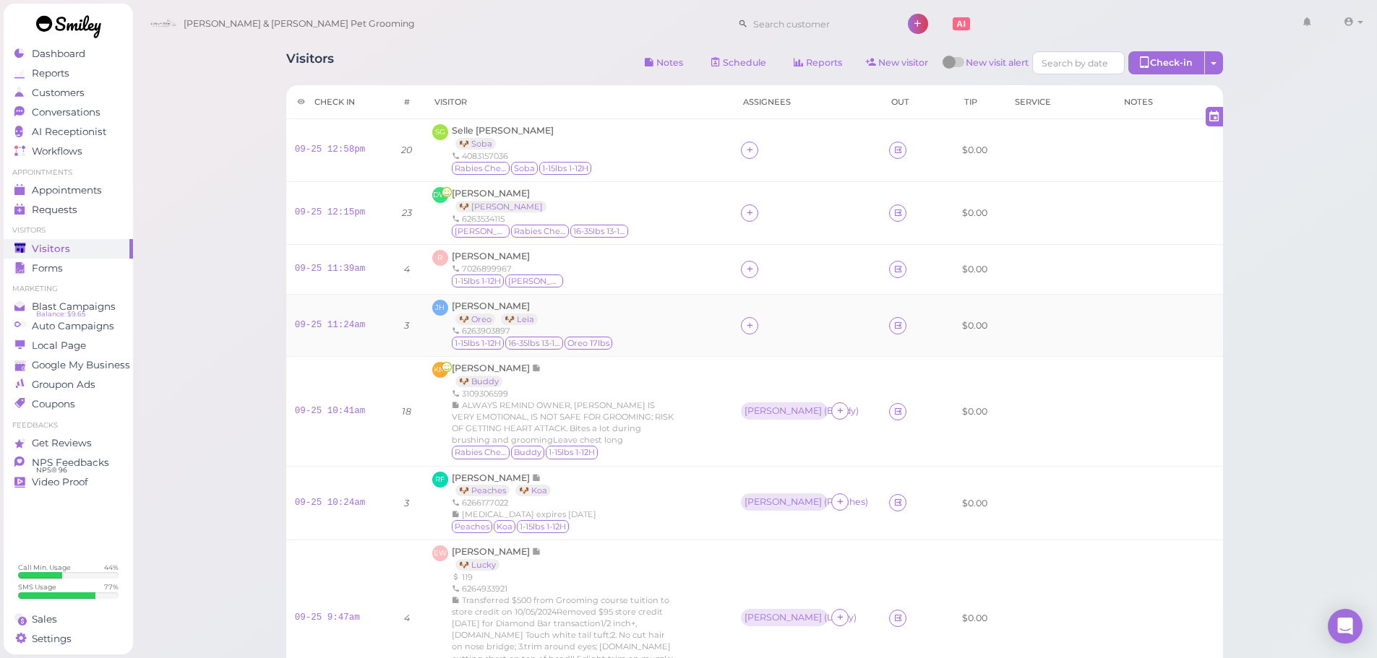
click at [656, 334] on div "JH [PERSON_NAME] 🐶 Oreo 🐶 Leia 6263903897 1-15lbs 1-12H 16-35lbs 13-15H Oreo 17…" at bounding box center [577, 326] width 291 height 52
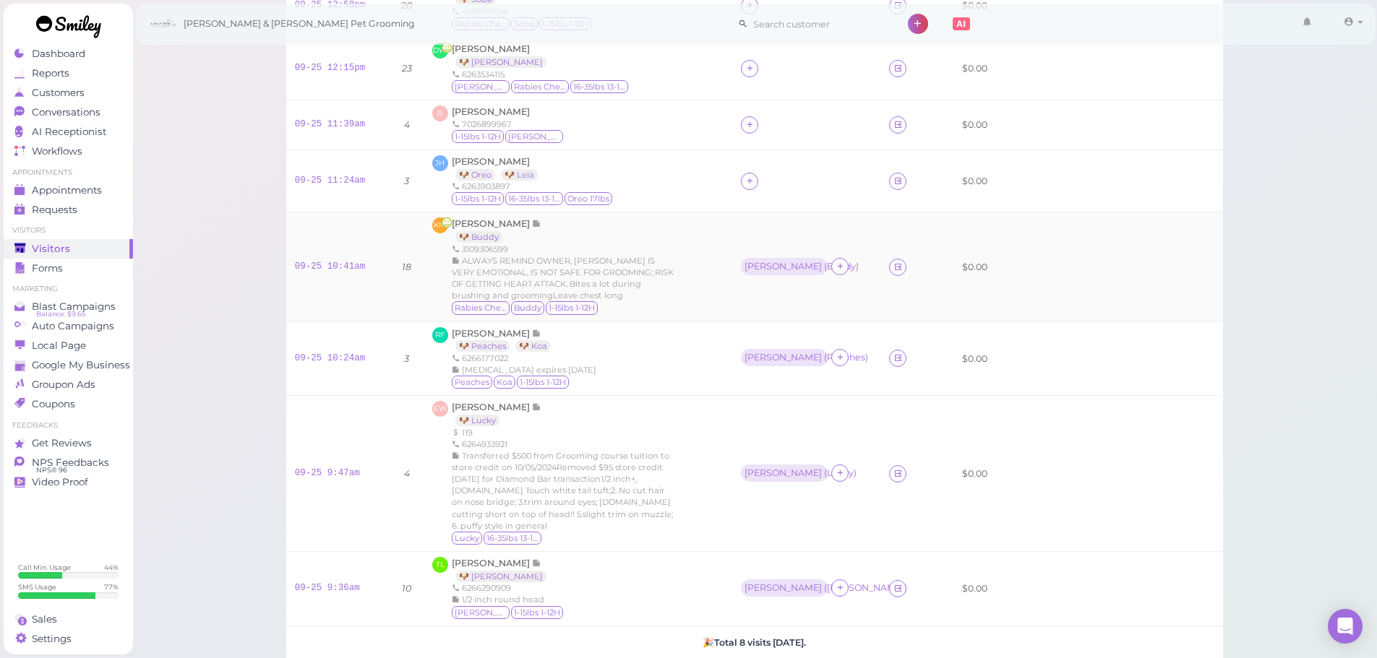
scroll to position [217, 0]
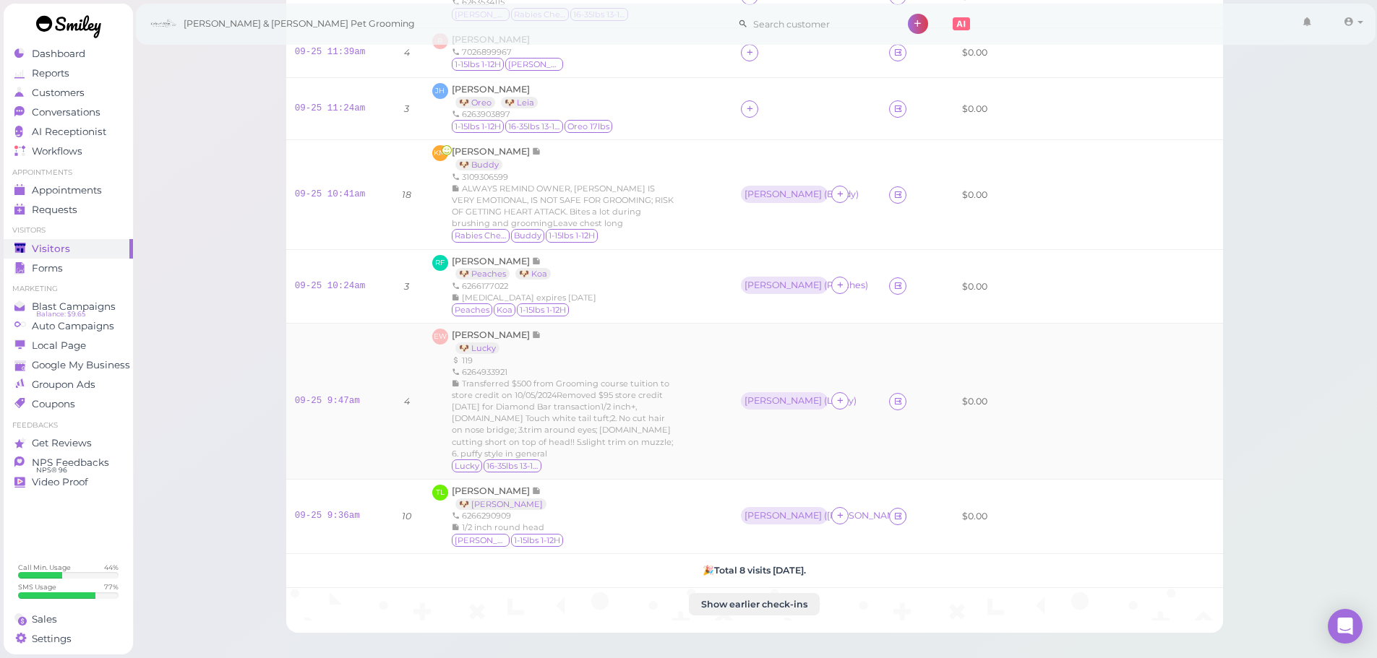
click at [669, 366] on div "119" at bounding box center [564, 361] width 224 height 12
click at [467, 336] on span "[PERSON_NAME]" at bounding box center [492, 335] width 80 height 11
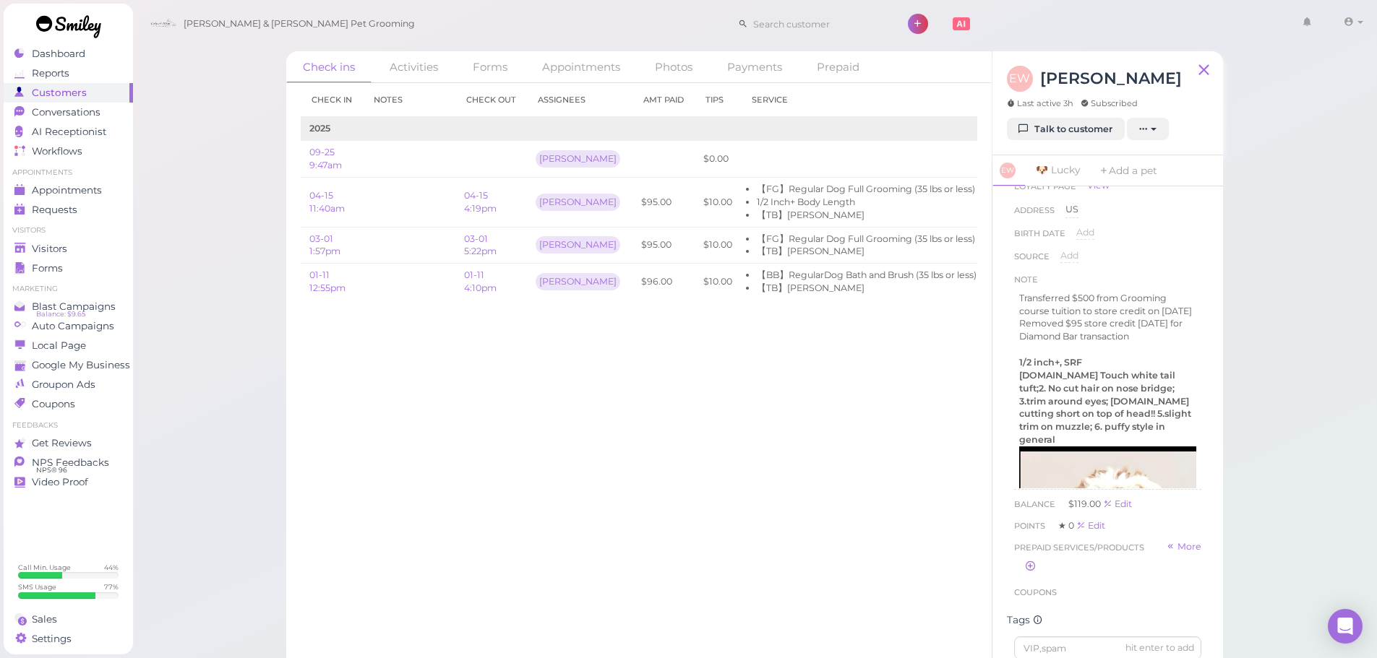
click at [1247, 387] on div "Check ins Activities Forms Appointments Photos Payments Prepaid Check in Notes …" at bounding box center [754, 334] width 1245 height 668
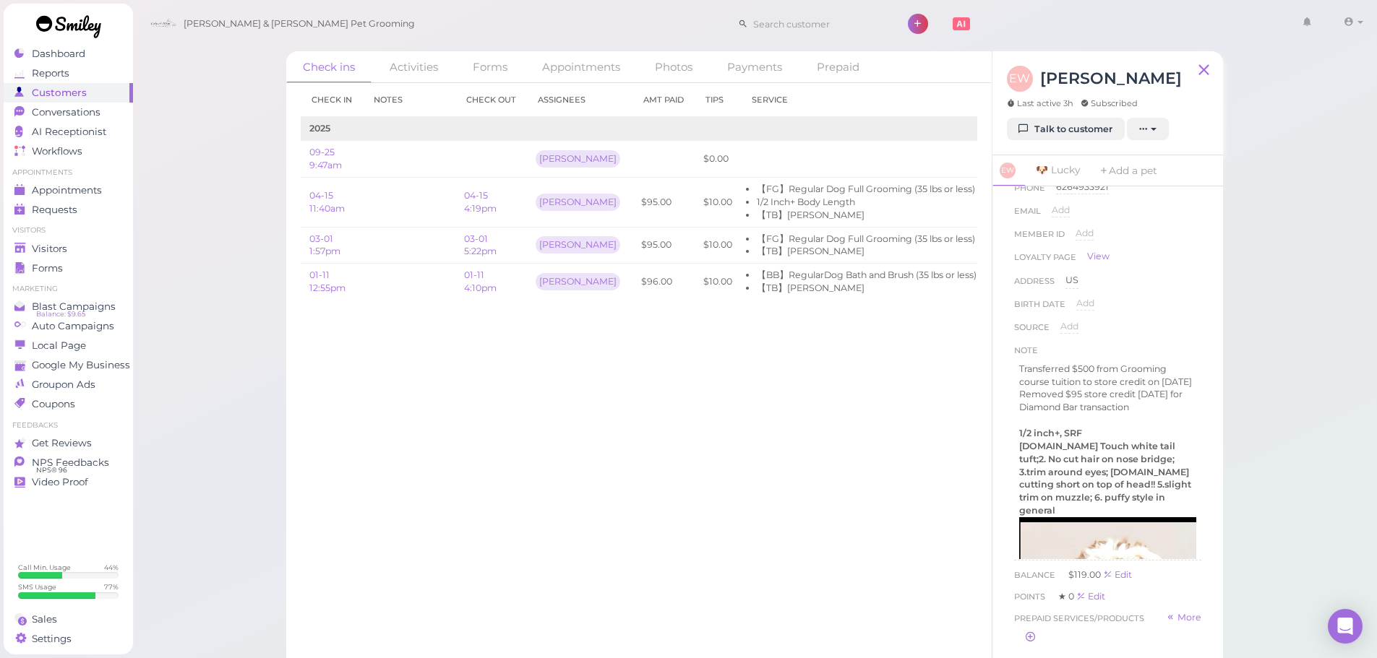
scroll to position [72, 0]
click at [598, 367] on div "Check in Notes Check out Assignees Amt Paid Tips Service 2025 09-25 9:47am [PER…" at bounding box center [638, 370] width 705 height 575
click at [477, 210] on link "04-15 4:19pm" at bounding box center [480, 202] width 33 height 24
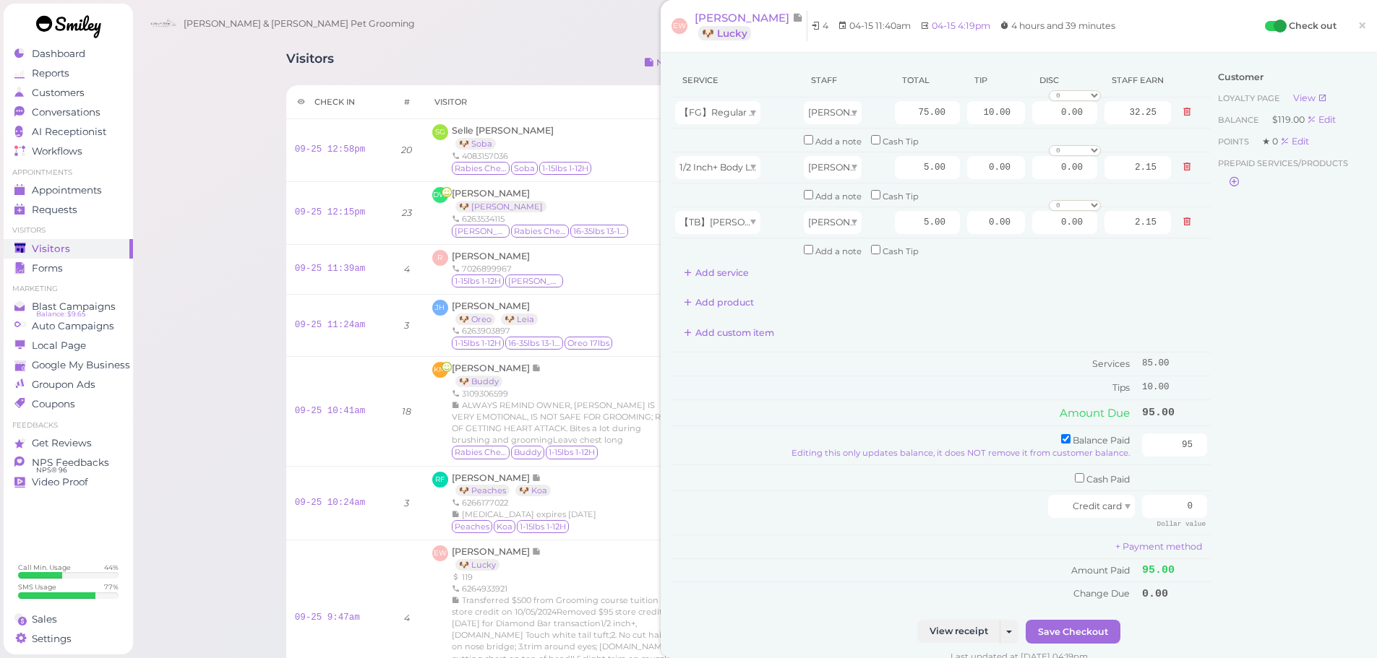
drag, startPoint x: 1352, startPoint y: 30, endPoint x: 1127, endPoint y: 12, distance: 226.1
click at [1357, 30] on span "×" at bounding box center [1361, 25] width 9 height 20
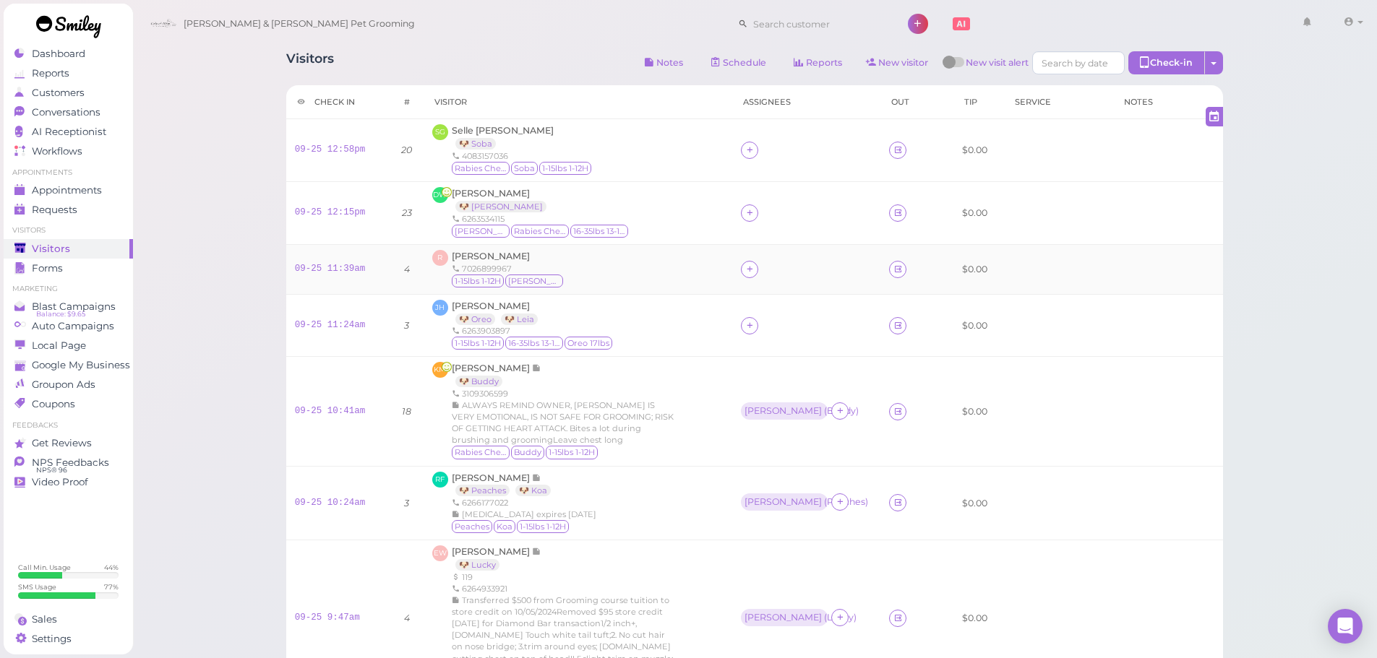
click at [586, 264] on div "R [PERSON_NAME] 7026899967 1-15lbs 1-12H [PERSON_NAME]" at bounding box center [577, 269] width 291 height 39
click at [500, 254] on span "[PERSON_NAME]" at bounding box center [491, 256] width 78 height 11
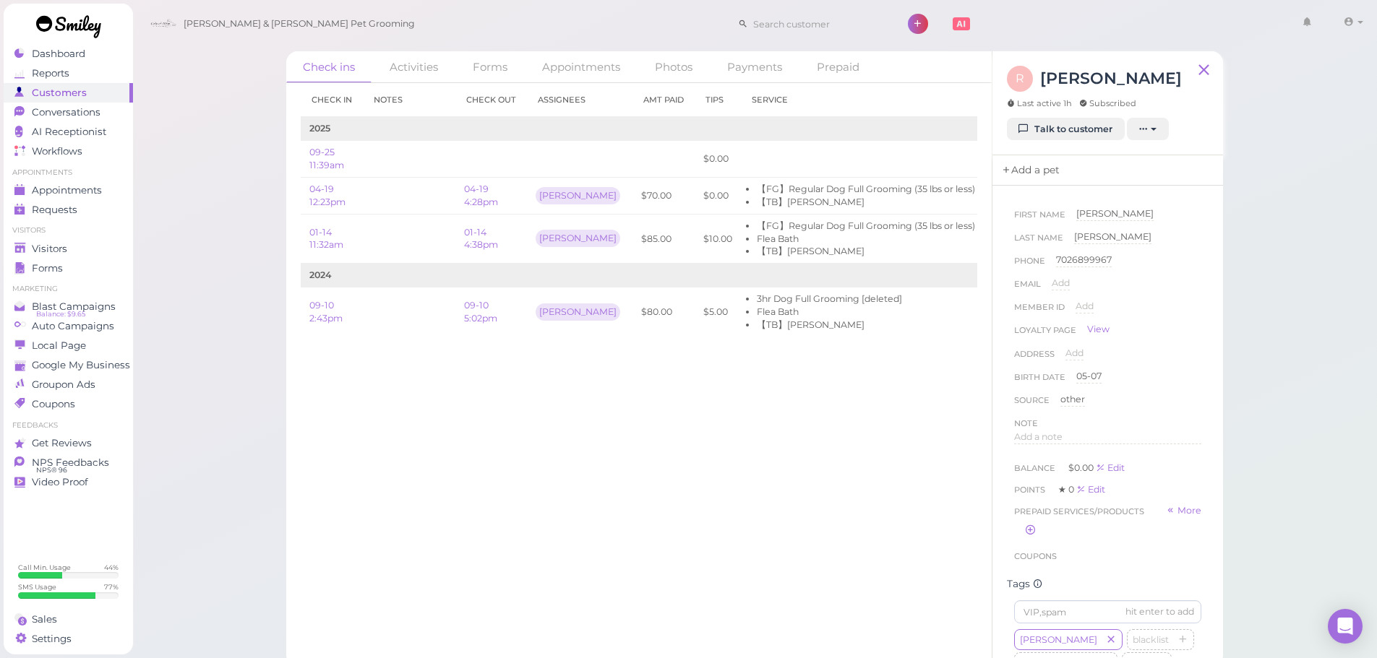
click at [1050, 176] on link "Add a pet" at bounding box center [1030, 170] width 76 height 30
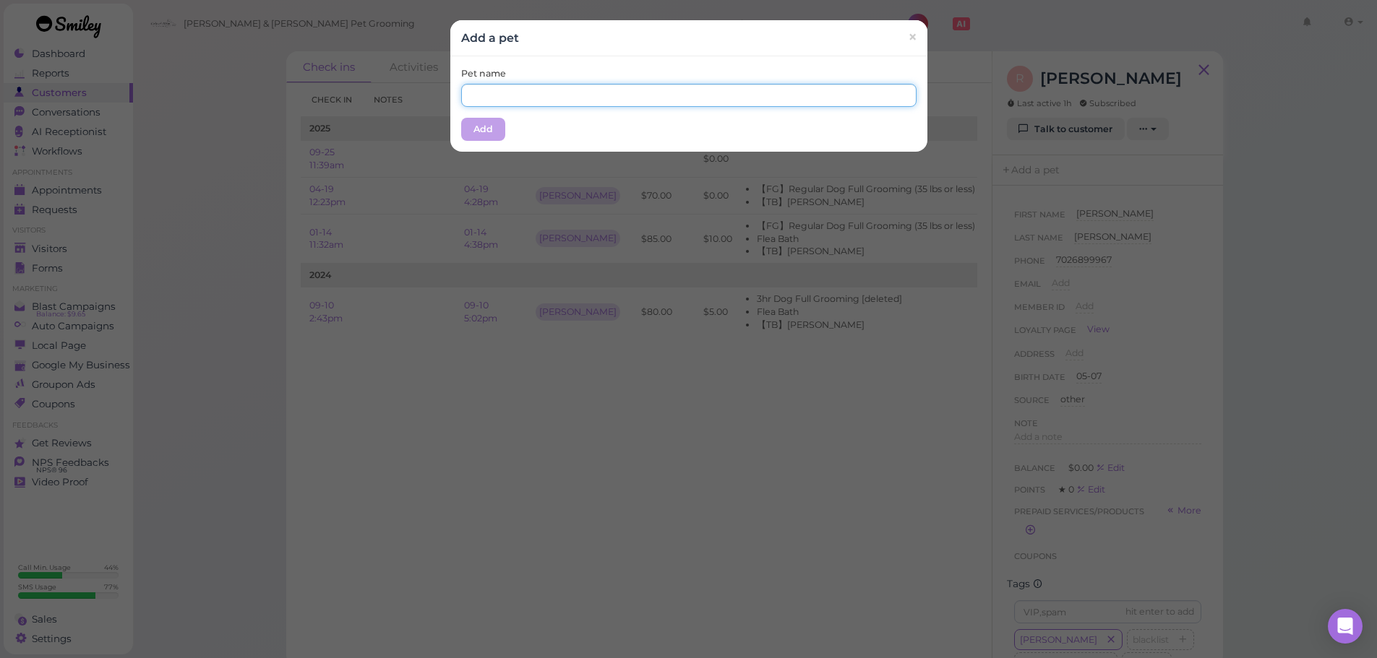
click at [510, 84] on input "text" at bounding box center [688, 95] width 455 height 23
type input "[PERSON_NAME]"
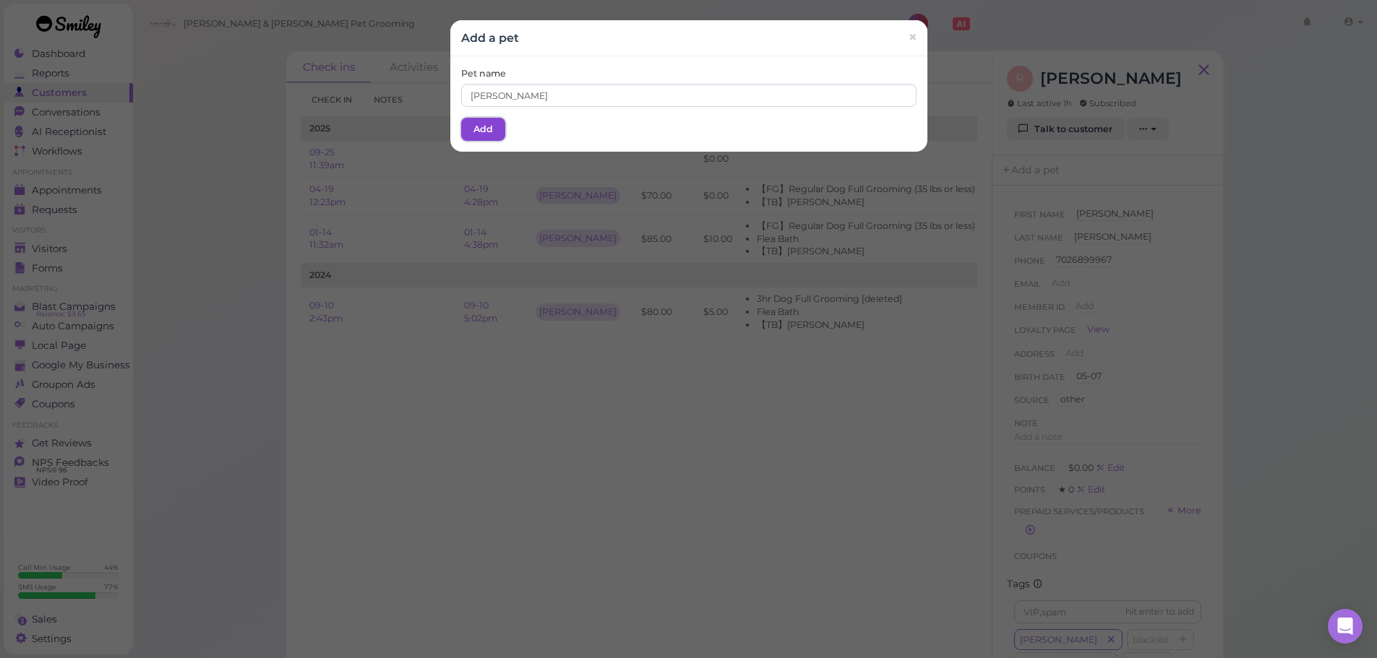
click at [473, 127] on button "Add" at bounding box center [483, 129] width 44 height 23
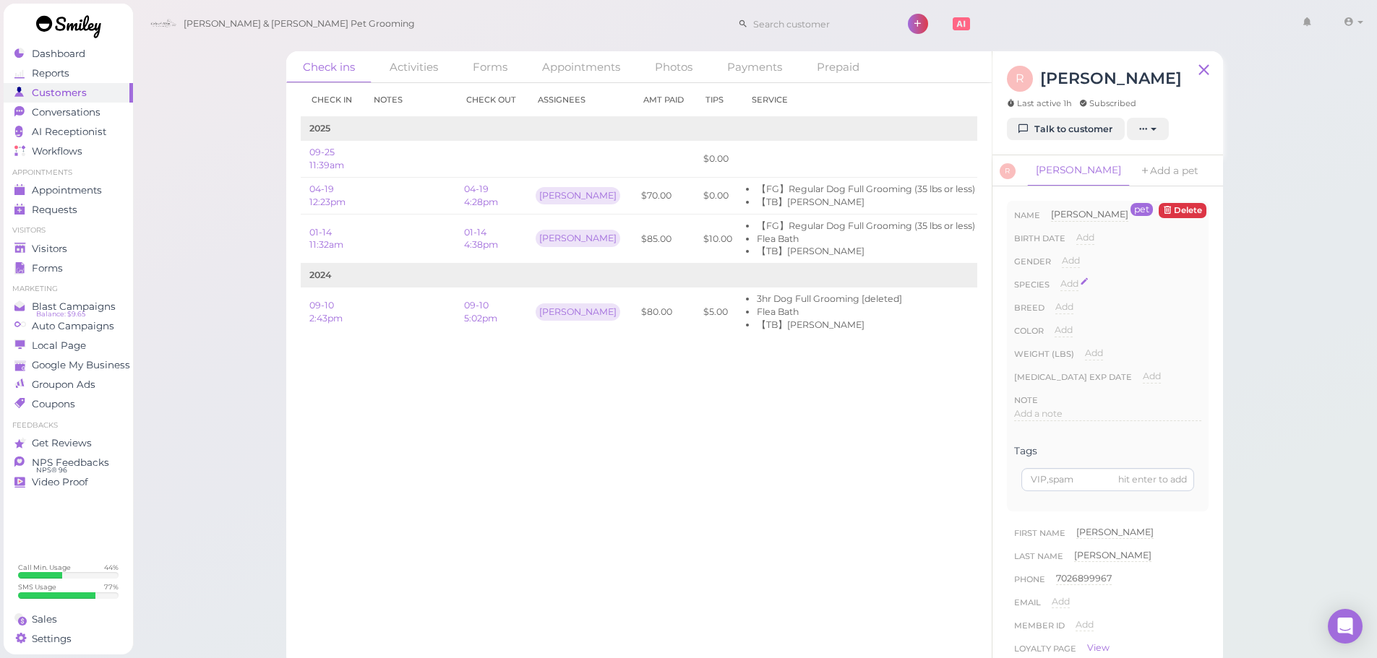
click at [1068, 280] on span "Add" at bounding box center [1069, 283] width 18 height 11
click at [1099, 292] on select "Dog Cat Bird Other" at bounding box center [1130, 289] width 141 height 22
select select "Dog"
click at [1060, 278] on select "Dog Cat Bird Other" at bounding box center [1130, 289] width 141 height 22
click at [1079, 309] on button "Done" at bounding box center [1078, 309] width 32 height 15
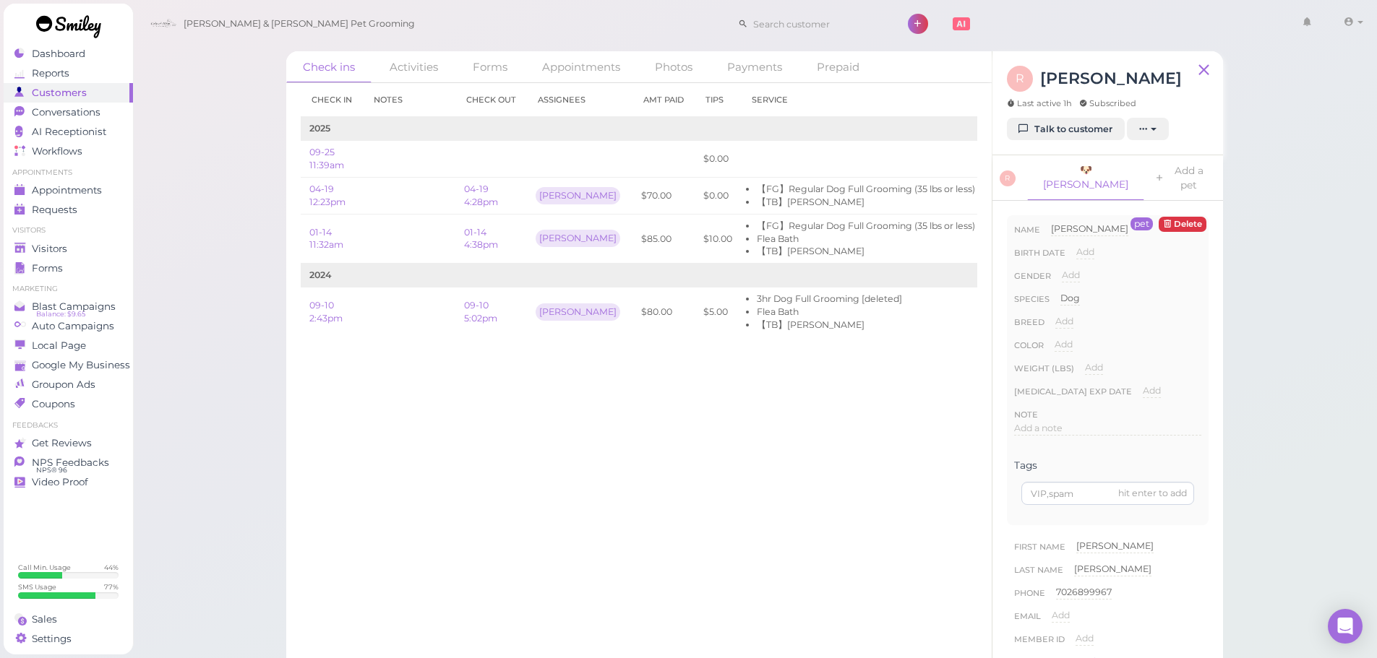
click at [0, 246] on div "Dashboard Reports Customers Conversations 0 AI Receptionist" at bounding box center [688, 341] width 1377 height 682
click at [25, 246] on polygon at bounding box center [19, 248] width 11 height 10
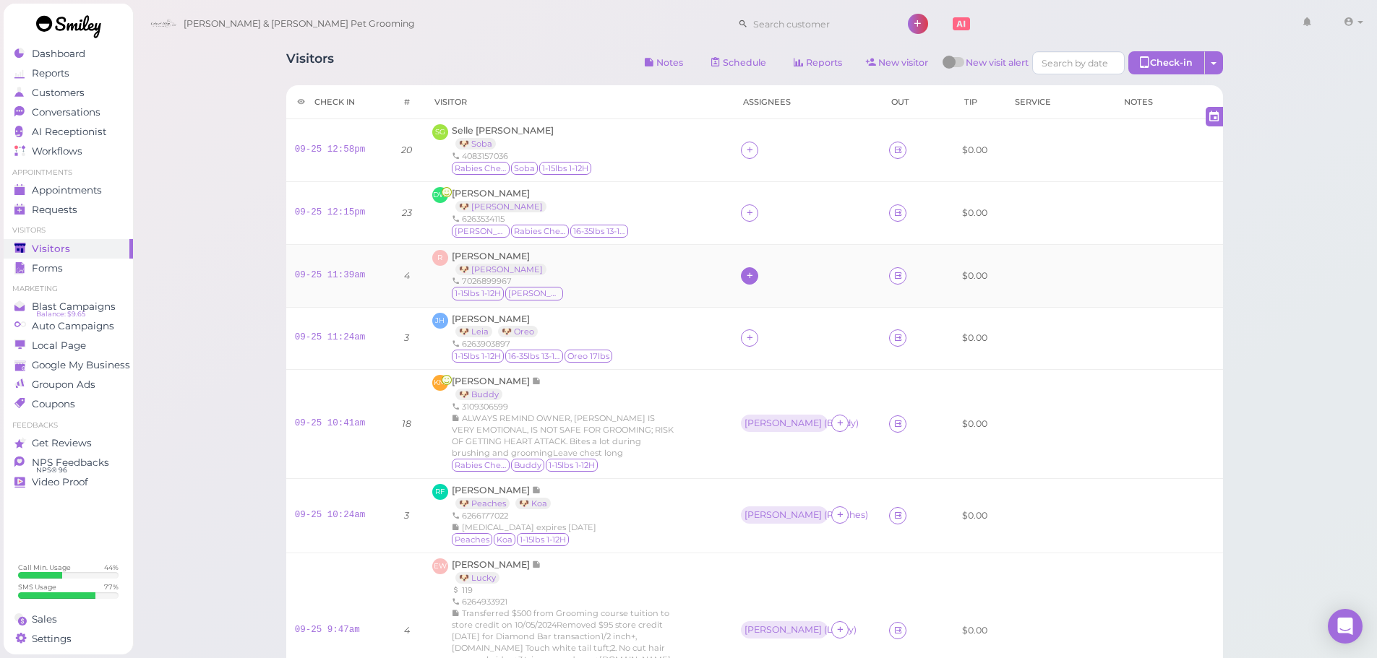
click at [748, 278] on icon at bounding box center [749, 275] width 9 height 11
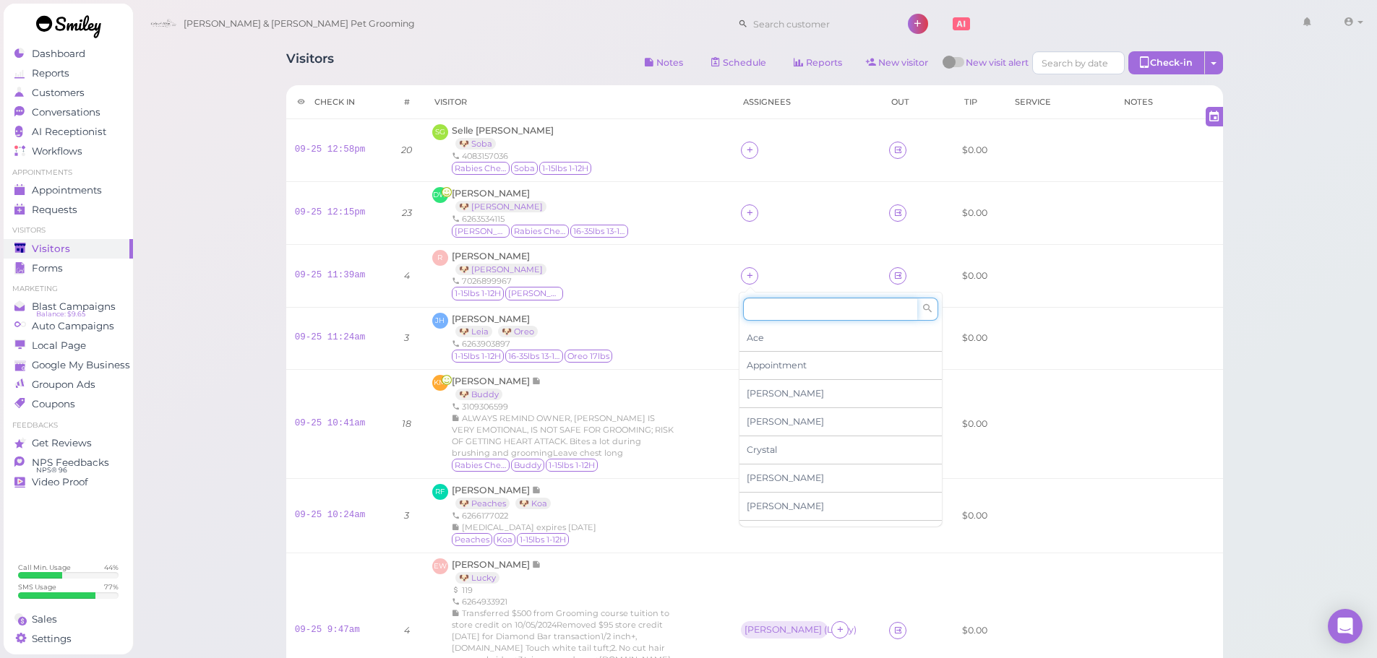
click at [765, 316] on input at bounding box center [830, 309] width 174 height 23
type input "re"
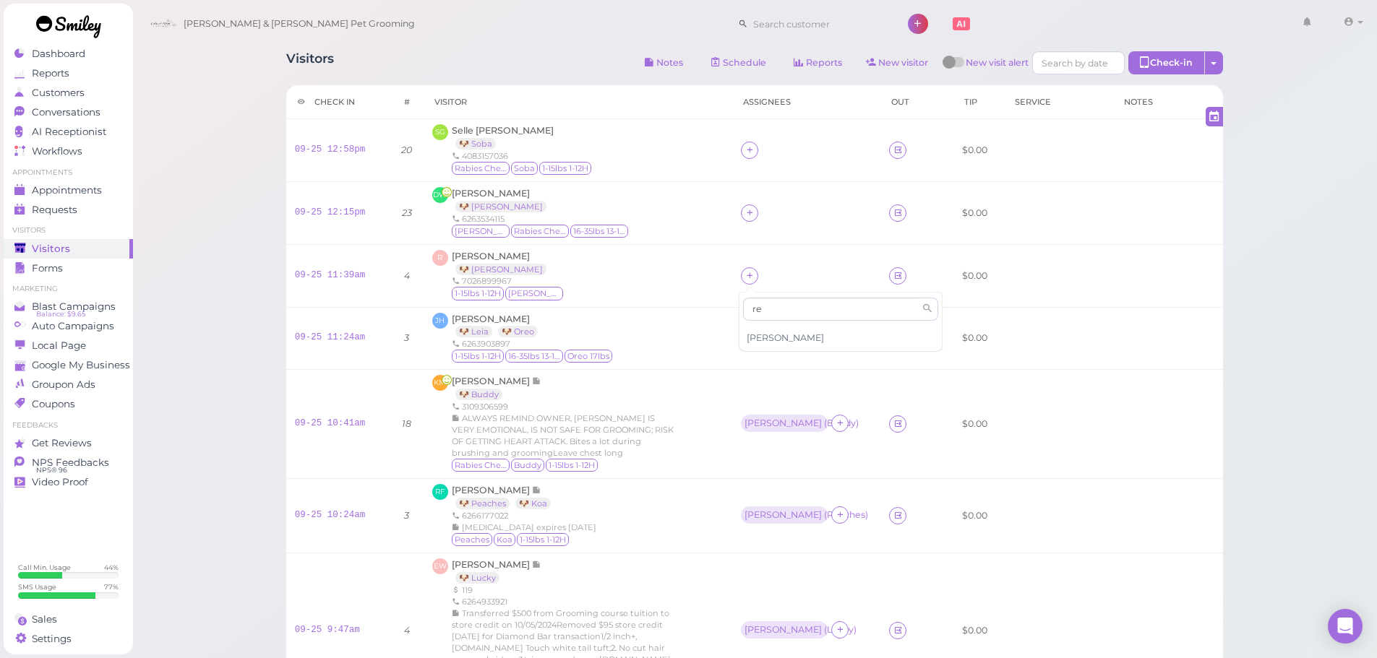
click at [778, 336] on span "[PERSON_NAME]" at bounding box center [785, 337] width 77 height 11
click at [751, 274] on div "[PERSON_NAME]" at bounding box center [782, 275] width 77 height 10
click at [776, 340] on span "Select pets" at bounding box center [774, 339] width 50 height 16
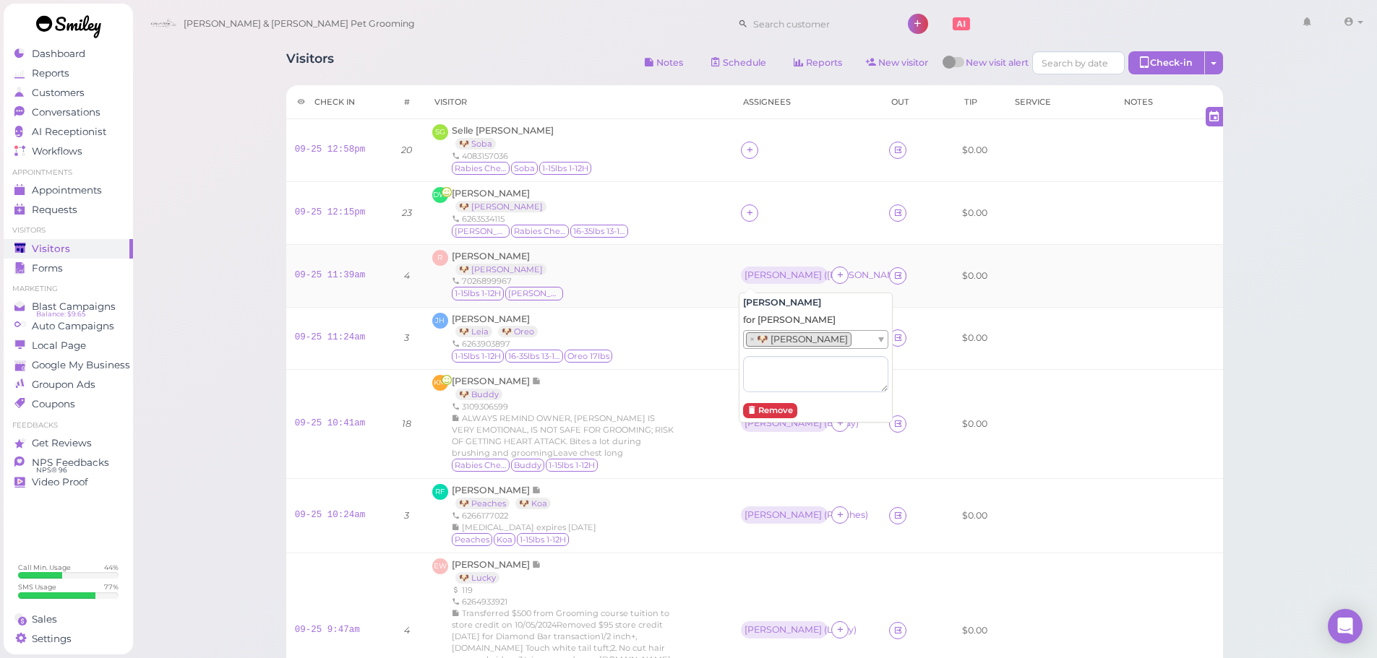
click at [674, 285] on div "R [PERSON_NAME] 🐶 [PERSON_NAME] 7026899967 1-15lbs 1-12H [PERSON_NAME]" at bounding box center [577, 276] width 291 height 52
click at [665, 224] on div "DW [PERSON_NAME] 🐶 [PERSON_NAME] 6263534115 [PERSON_NAME] [MEDICAL_DATA] Checke…" at bounding box center [577, 213] width 291 height 52
drag, startPoint x: 665, startPoint y: 168, endPoint x: 671, endPoint y: 44, distance: 123.7
click at [665, 168] on div "[PERSON_NAME] [PERSON_NAME] 🐶 Soba 4083157036 Rabies Checked [GEOGRAPHIC_DATA] …" at bounding box center [577, 150] width 291 height 52
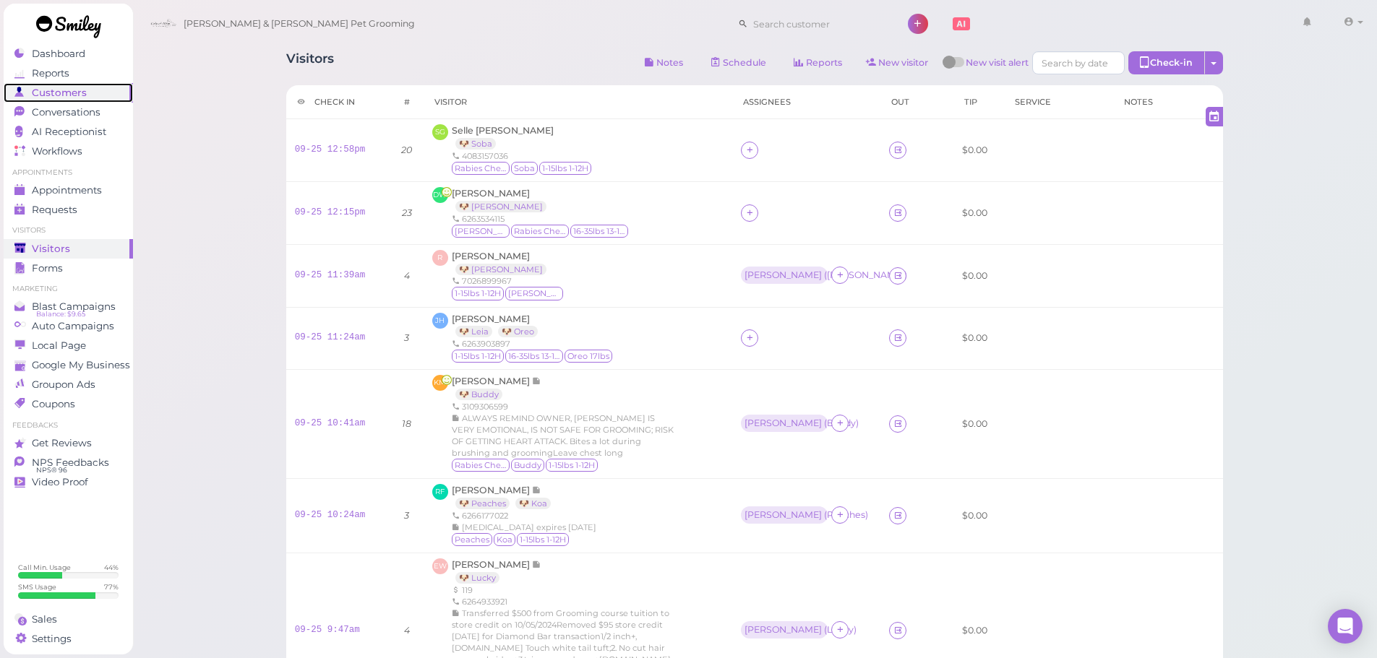
click at [74, 98] on span "Customers" at bounding box center [59, 93] width 55 height 12
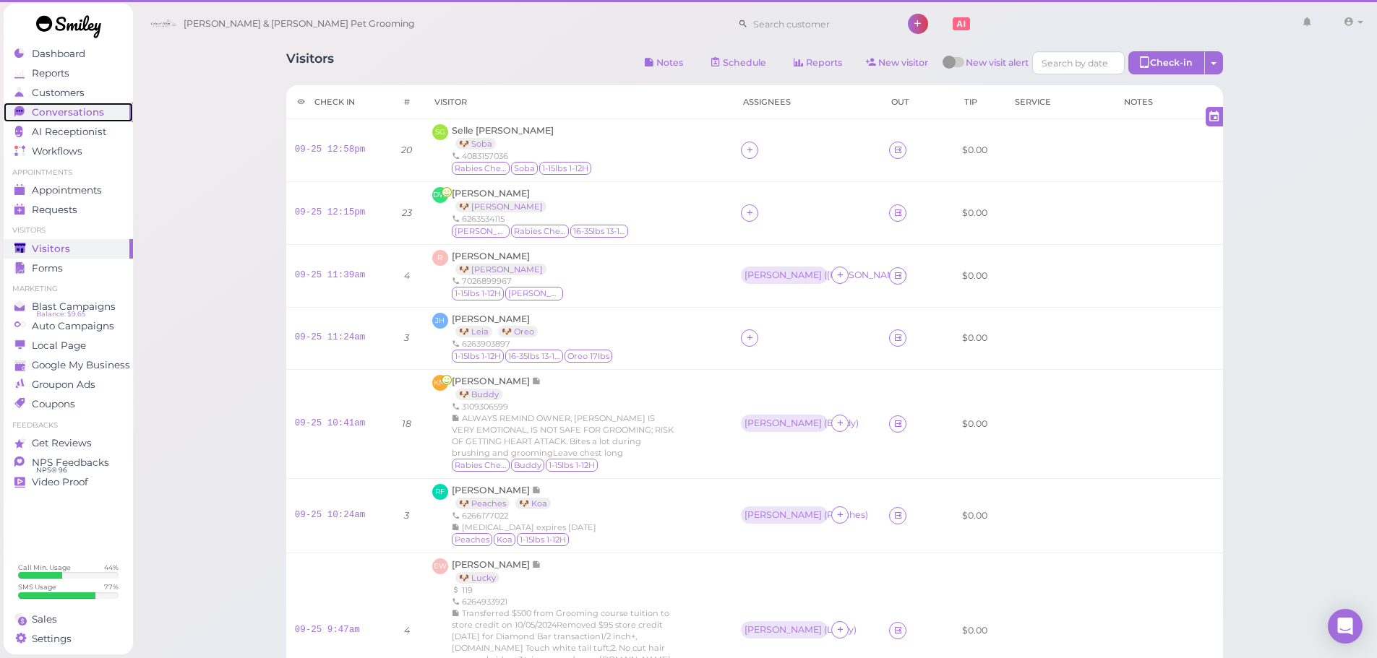
click at [74, 106] on link "Conversations 0" at bounding box center [68, 113] width 129 height 20
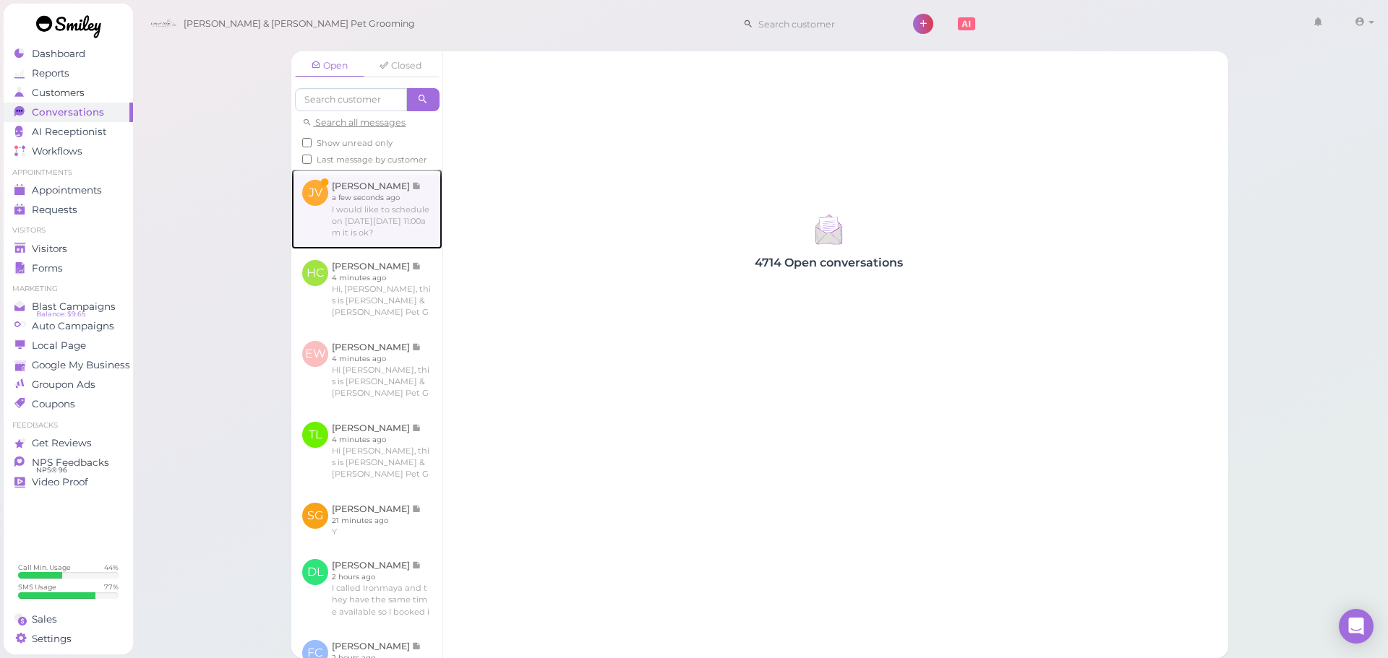
click at [394, 210] on link at bounding box center [366, 208] width 151 height 79
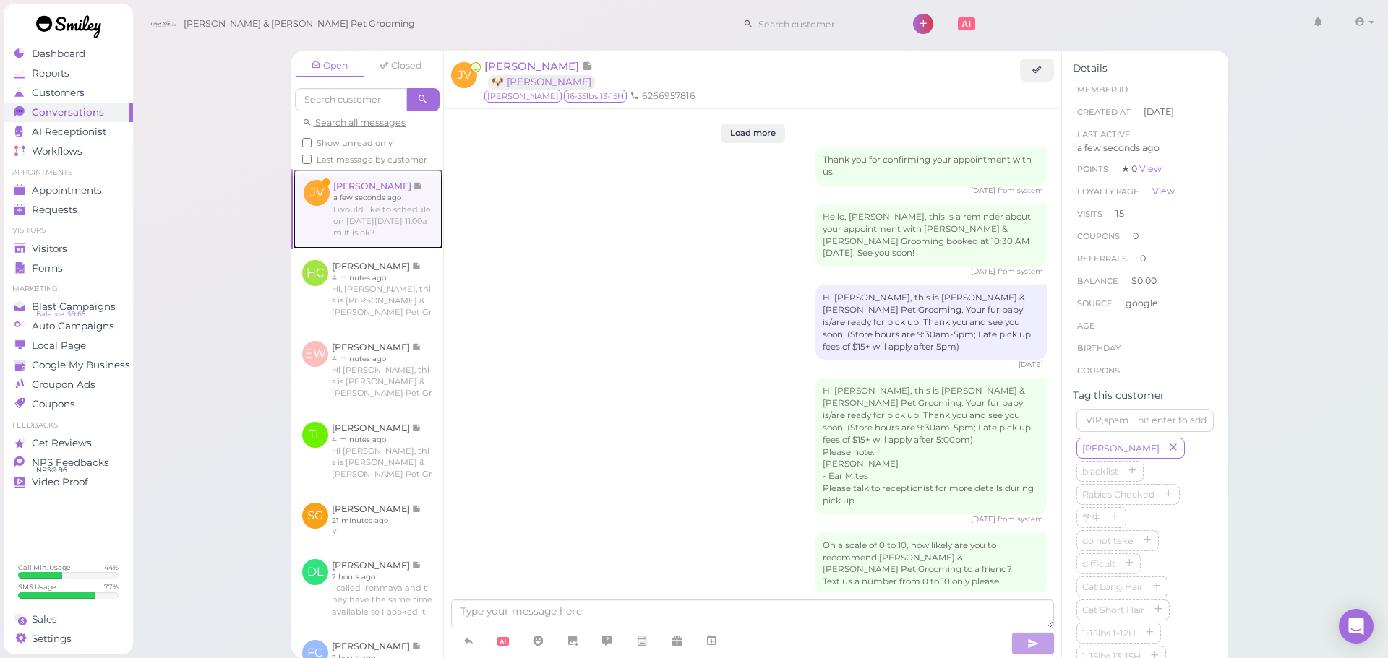
scroll to position [2257, 0]
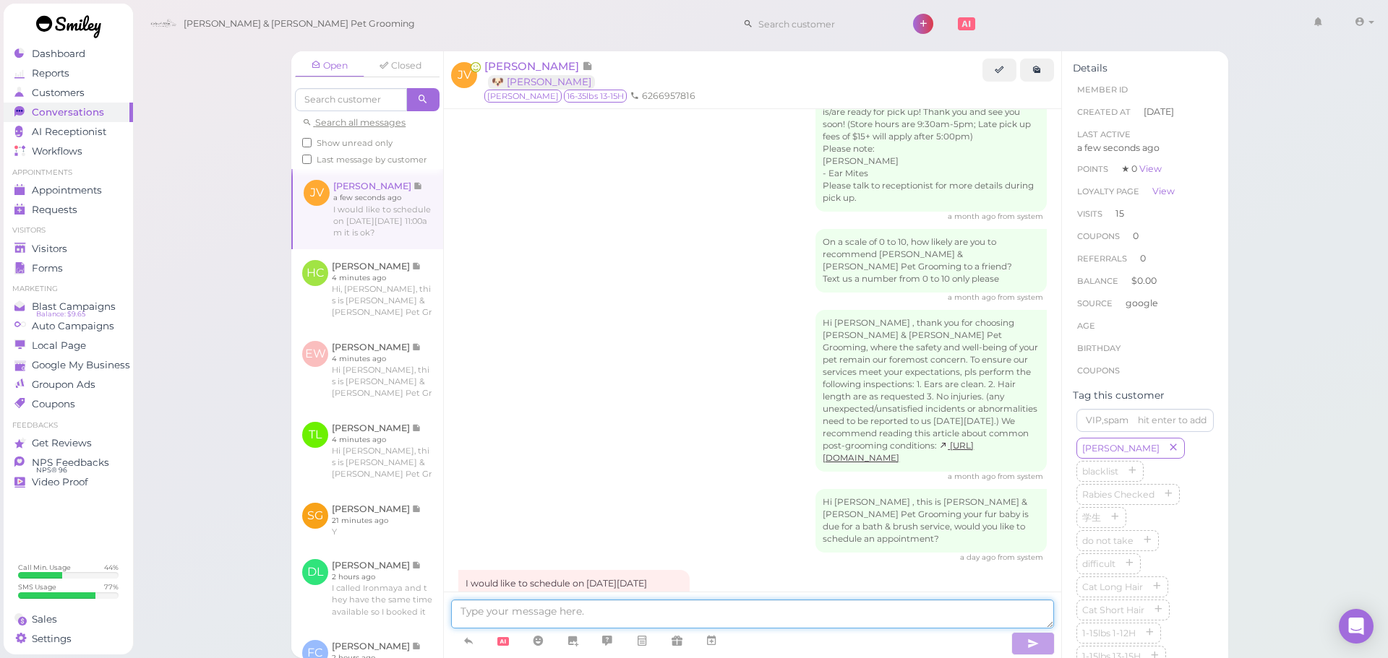
click at [598, 605] on textarea at bounding box center [752, 614] width 603 height 29
type textarea "Yes, we'll see you [DATE]"
click at [714, 637] on icon at bounding box center [711, 641] width 12 height 14
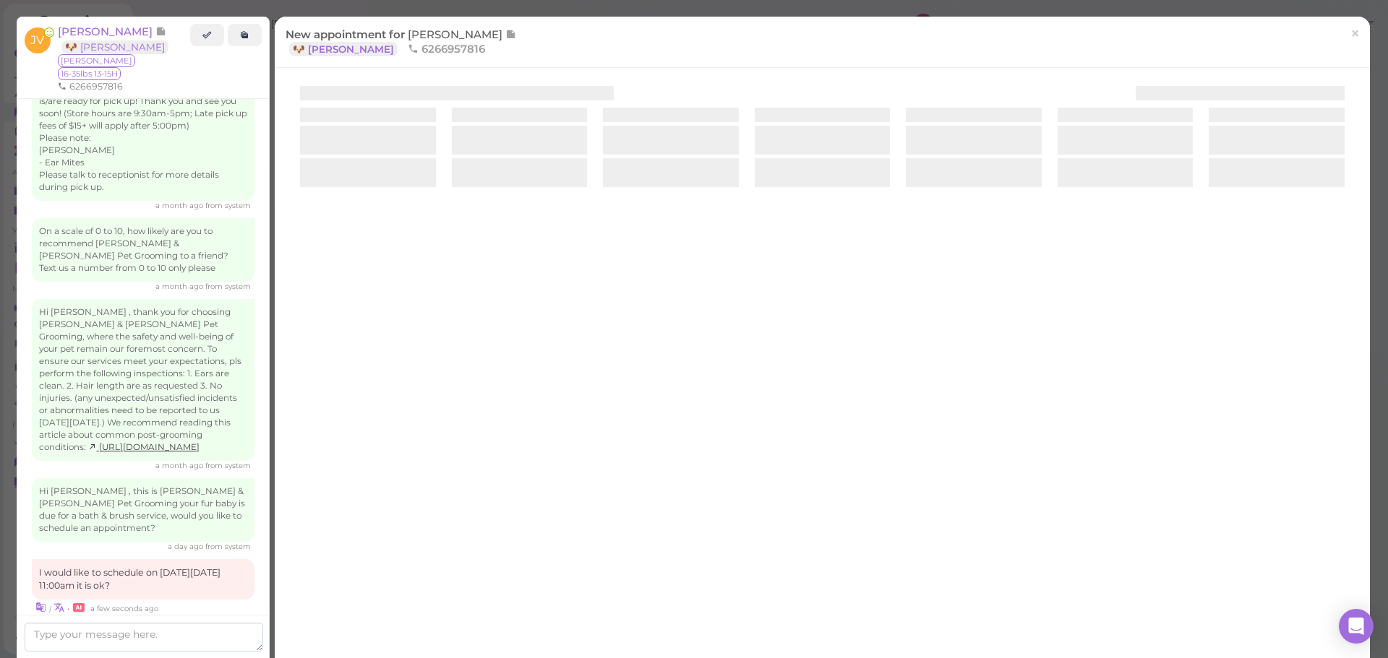
scroll to position [2441, 0]
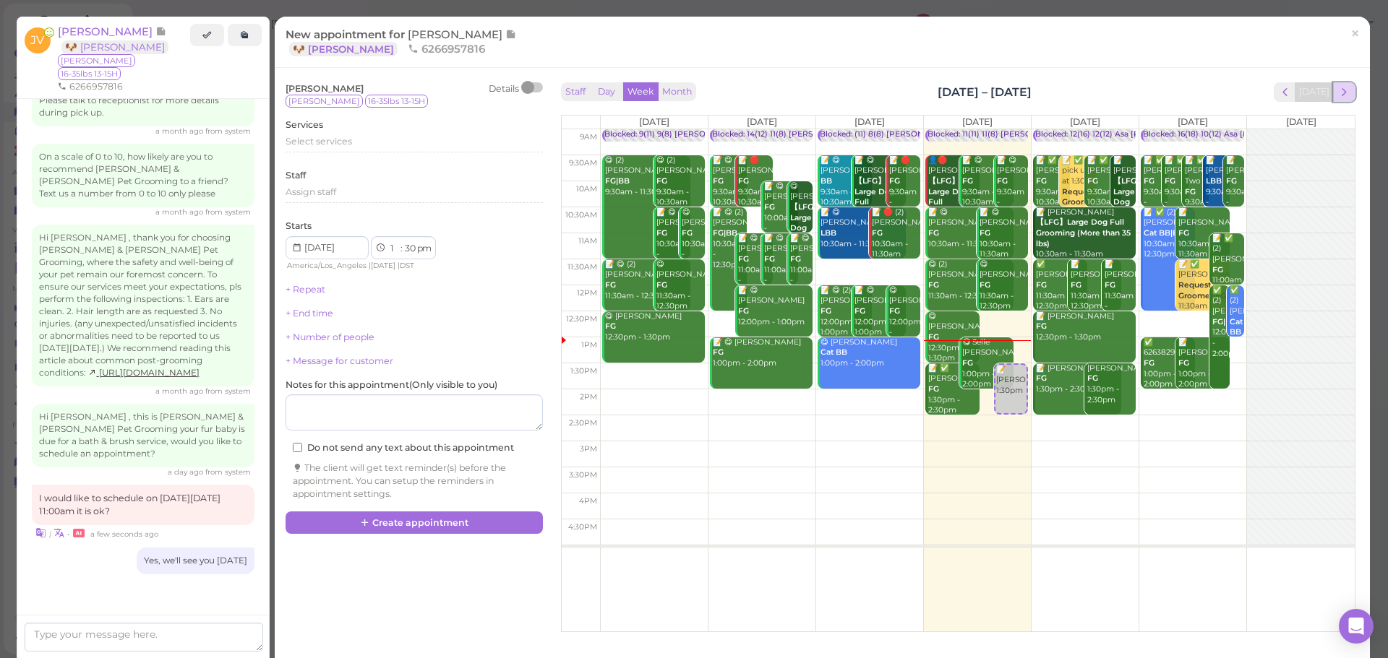
click at [1333, 92] on button "next" at bounding box center [1344, 92] width 22 height 20
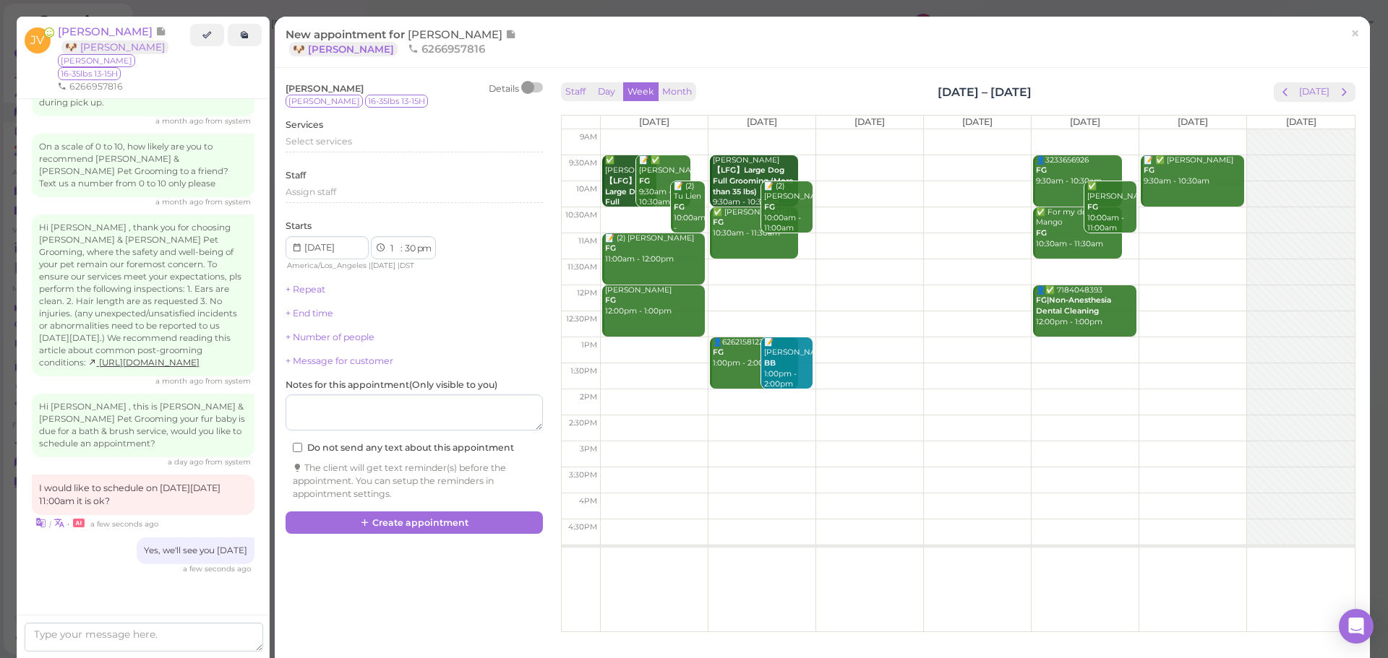
click at [627, 365] on td at bounding box center [977, 376] width 754 height 26
type input "[DATE]"
drag, startPoint x: 655, startPoint y: 388, endPoint x: 653, endPoint y: 270, distance: 118.6
click at [653, 129] on div "📝 [PERSON_NAME] 1:30pm ✅ [PERSON_NAME] 【LFG】Large Dog Full Grooming (More than …" at bounding box center [654, 129] width 107 height 0
select select "11"
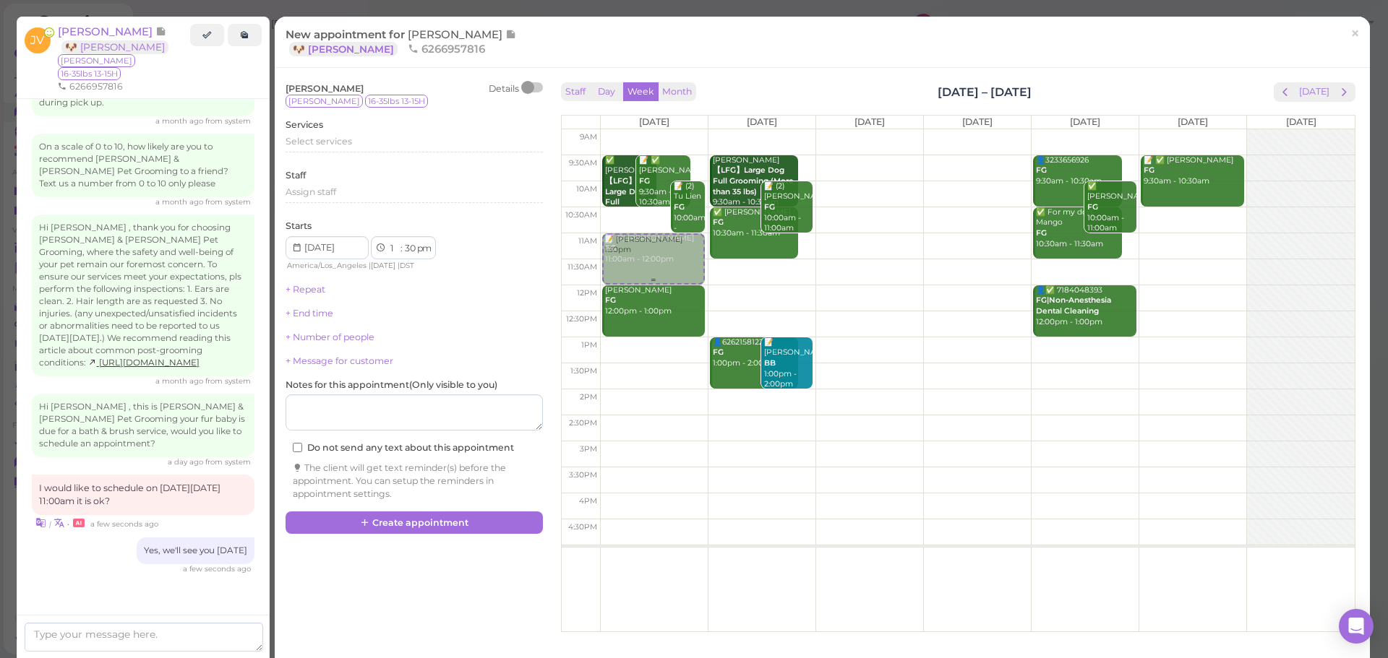
select select "00"
select select "am"
click at [319, 140] on span "Select services" at bounding box center [318, 141] width 66 height 11
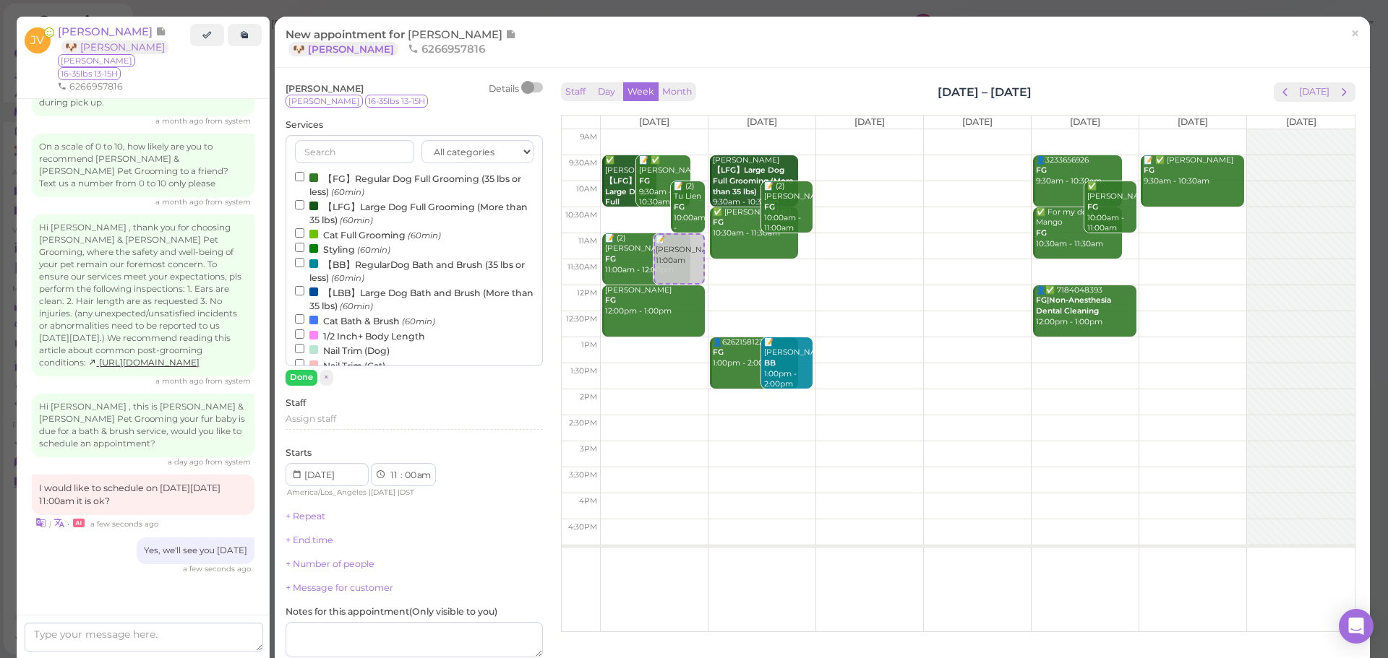
click at [326, 261] on label "【BB】RegularDog Bath and Brush (35 lbs or less) (60min)" at bounding box center [414, 271] width 238 height 28
click at [304, 261] on input "【BB】RegularDog Bath and Brush (35 lbs or less) (60min)" at bounding box center [299, 262] width 9 height 9
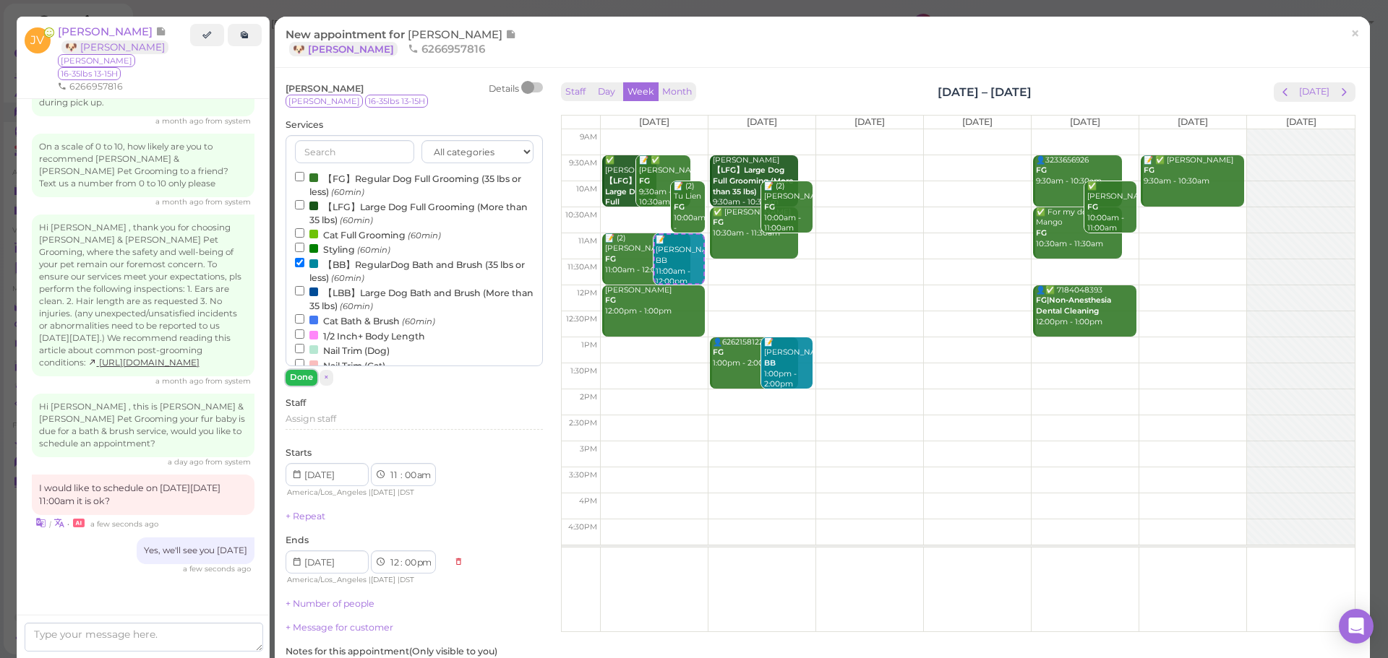
click at [291, 374] on button "Done" at bounding box center [301, 377] width 32 height 15
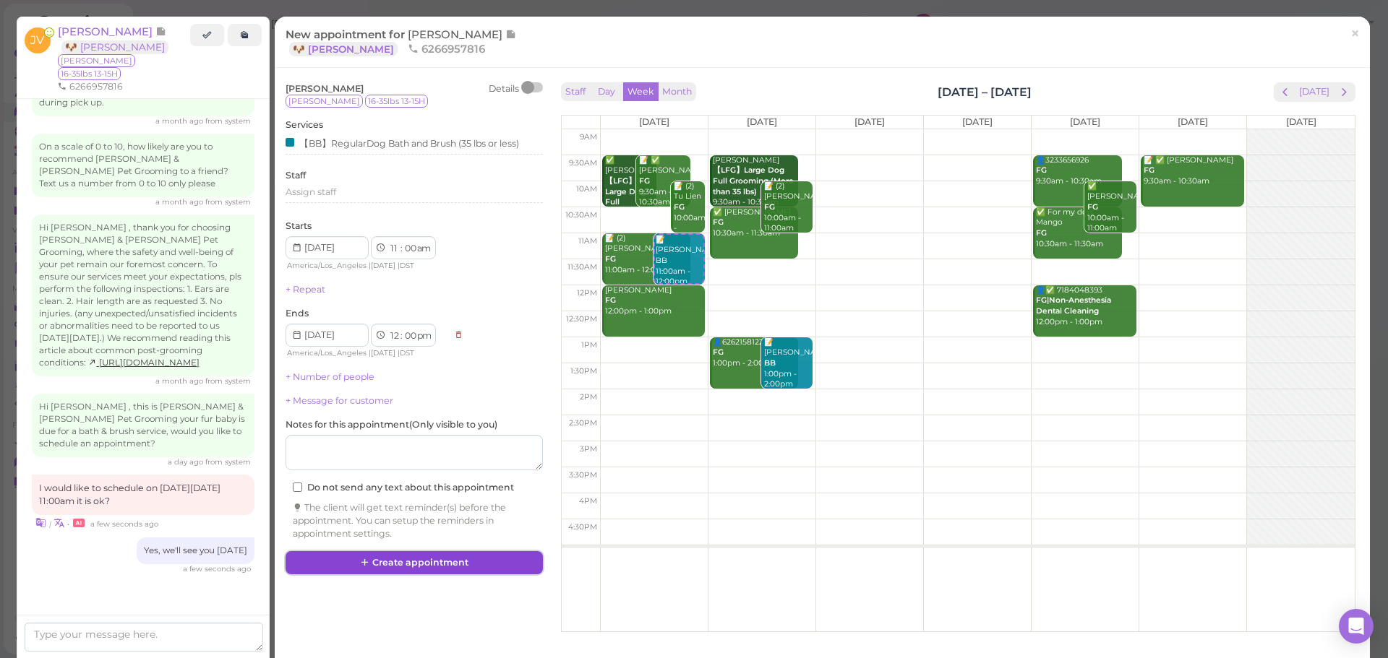
click at [411, 571] on button "Create appointment" at bounding box center [413, 562] width 257 height 23
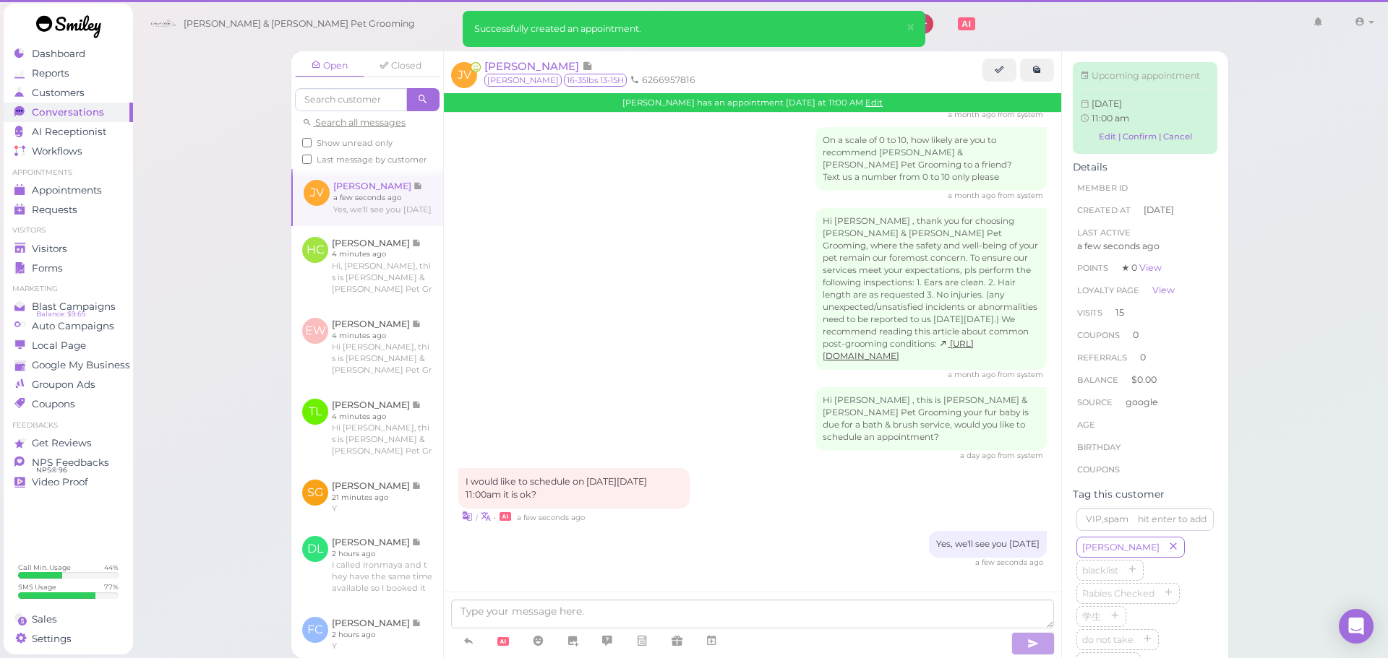
scroll to position [2294, 0]
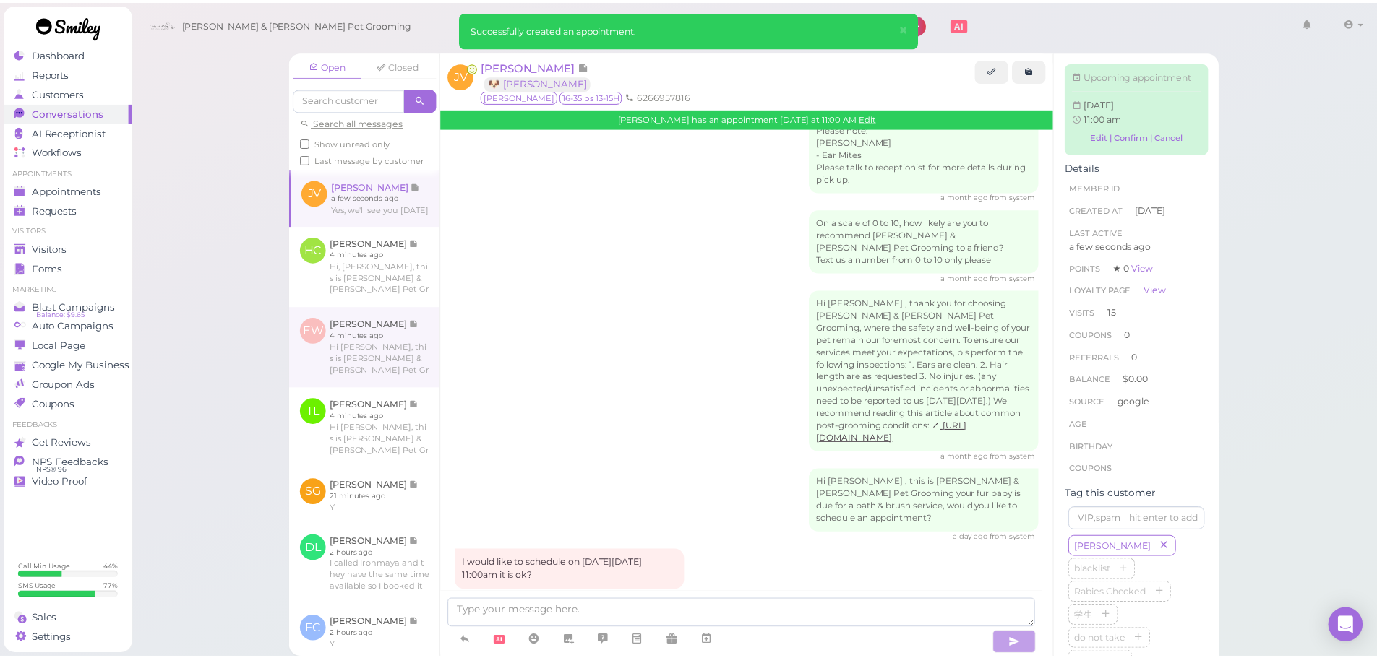
scroll to position [2451, 0]
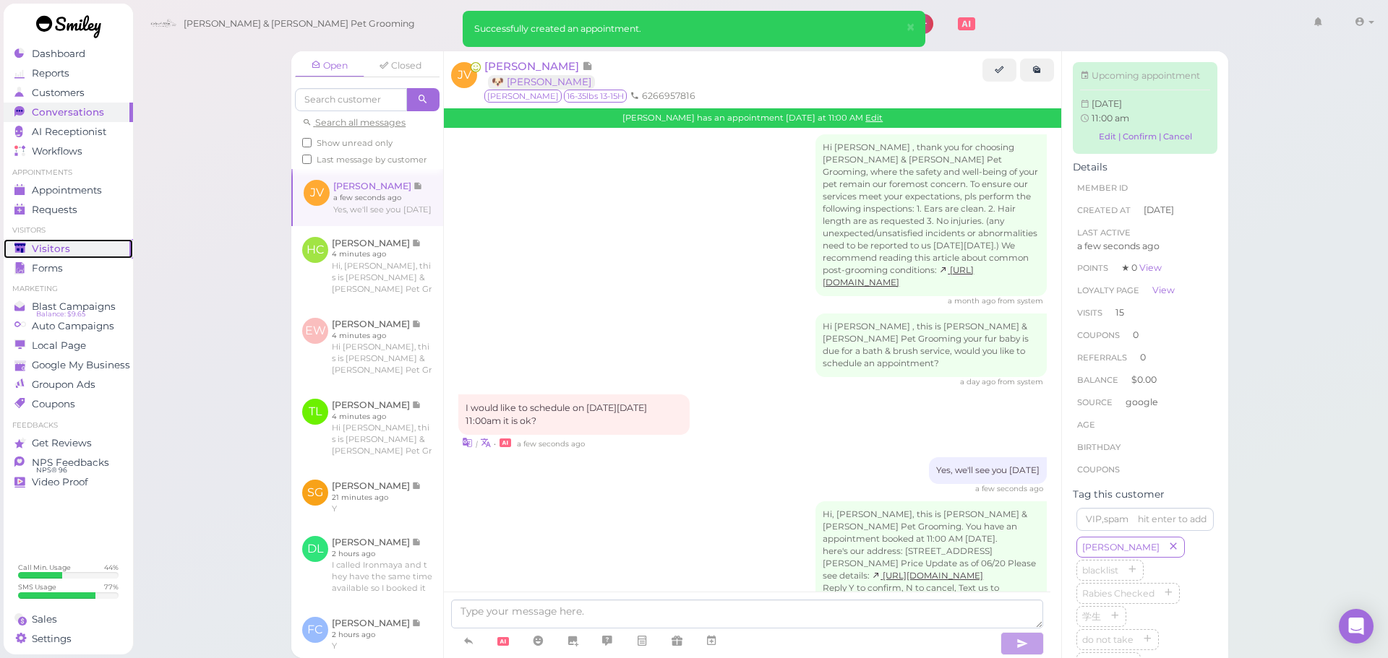
click at [97, 249] on div "Visitors" at bounding box center [66, 249] width 104 height 12
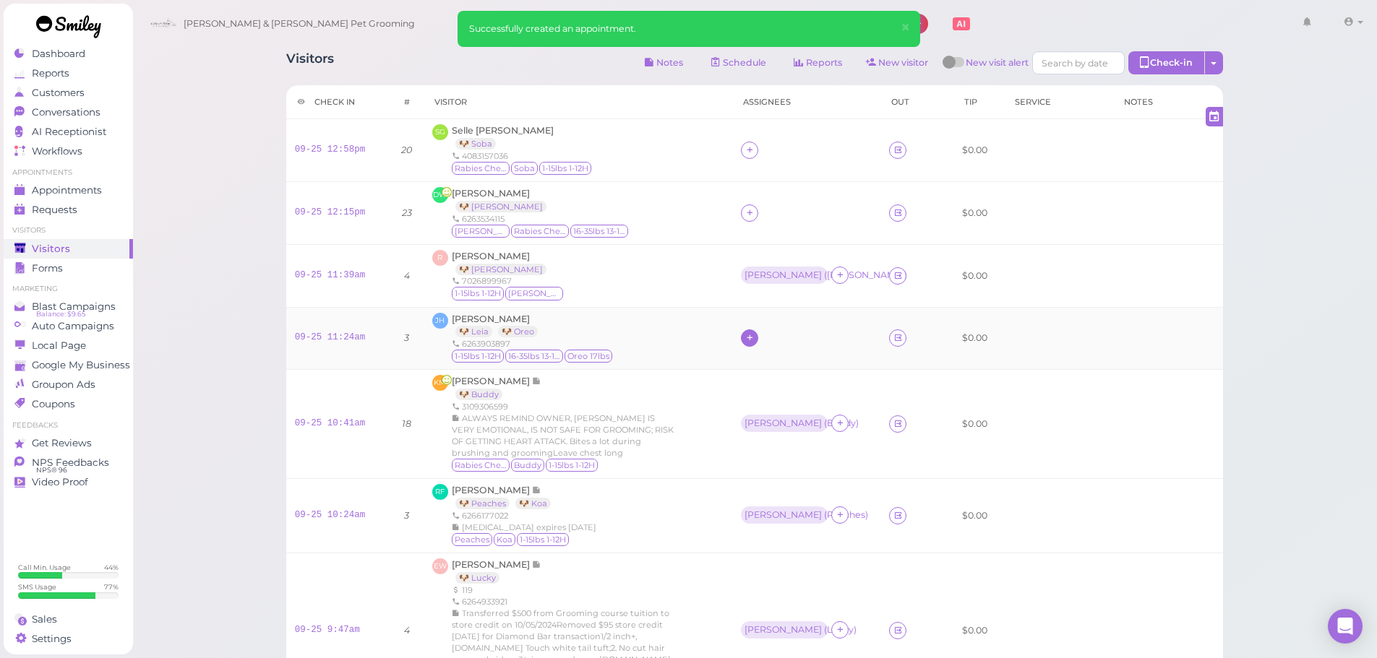
click at [749, 341] on icon at bounding box center [749, 337] width 9 height 11
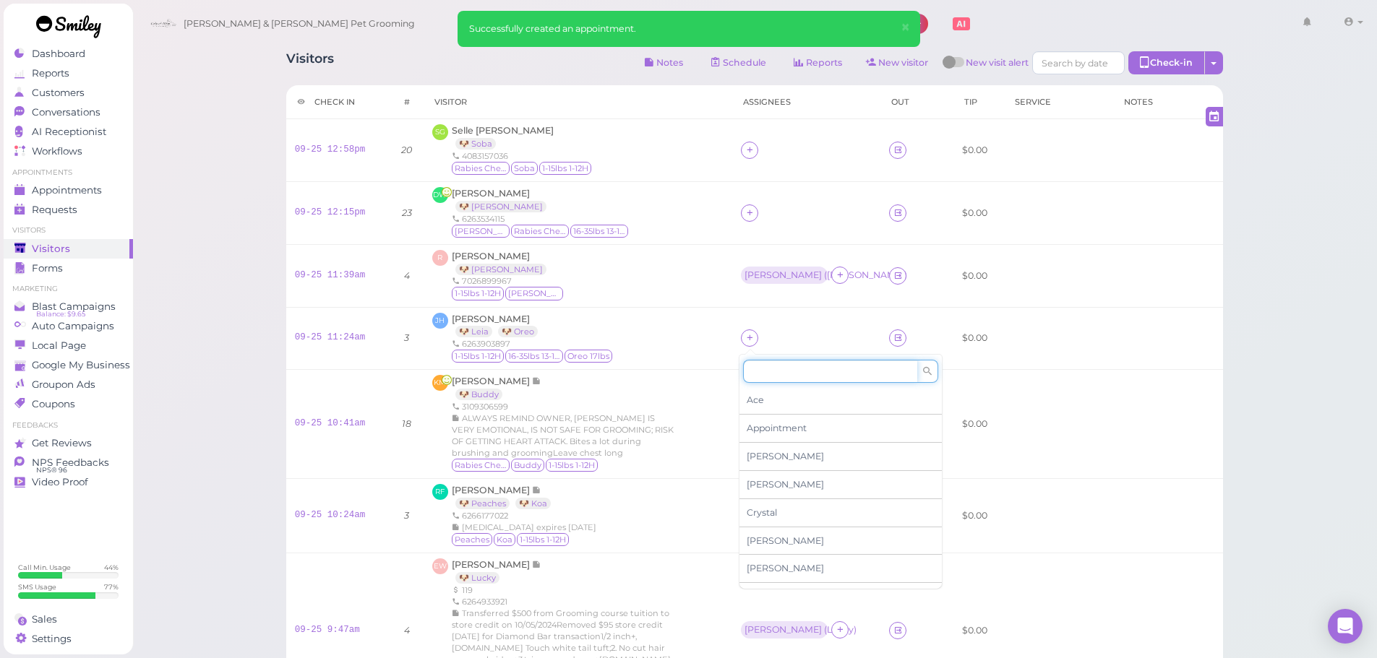
click at [771, 369] on input at bounding box center [830, 371] width 174 height 23
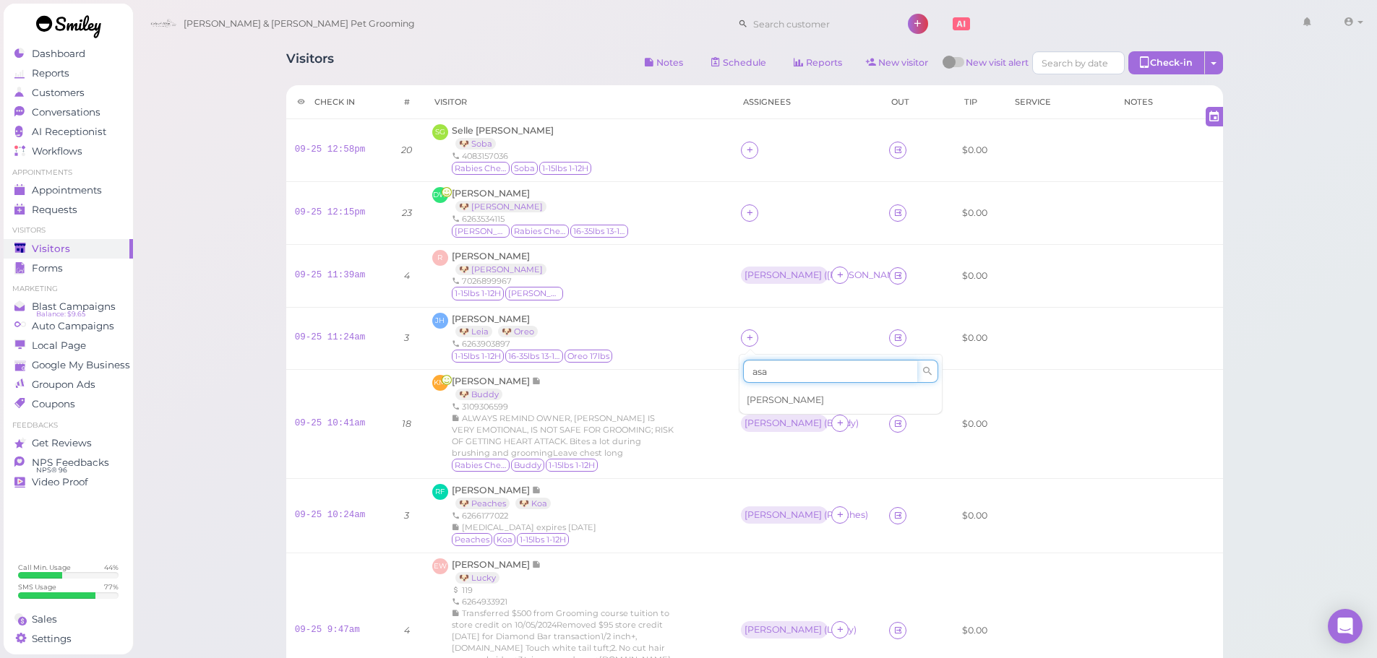
type input "asa"
click at [770, 400] on div "[PERSON_NAME]" at bounding box center [840, 400] width 202 height 27
click at [753, 338] on div "[PERSON_NAME]" at bounding box center [782, 337] width 77 height 10
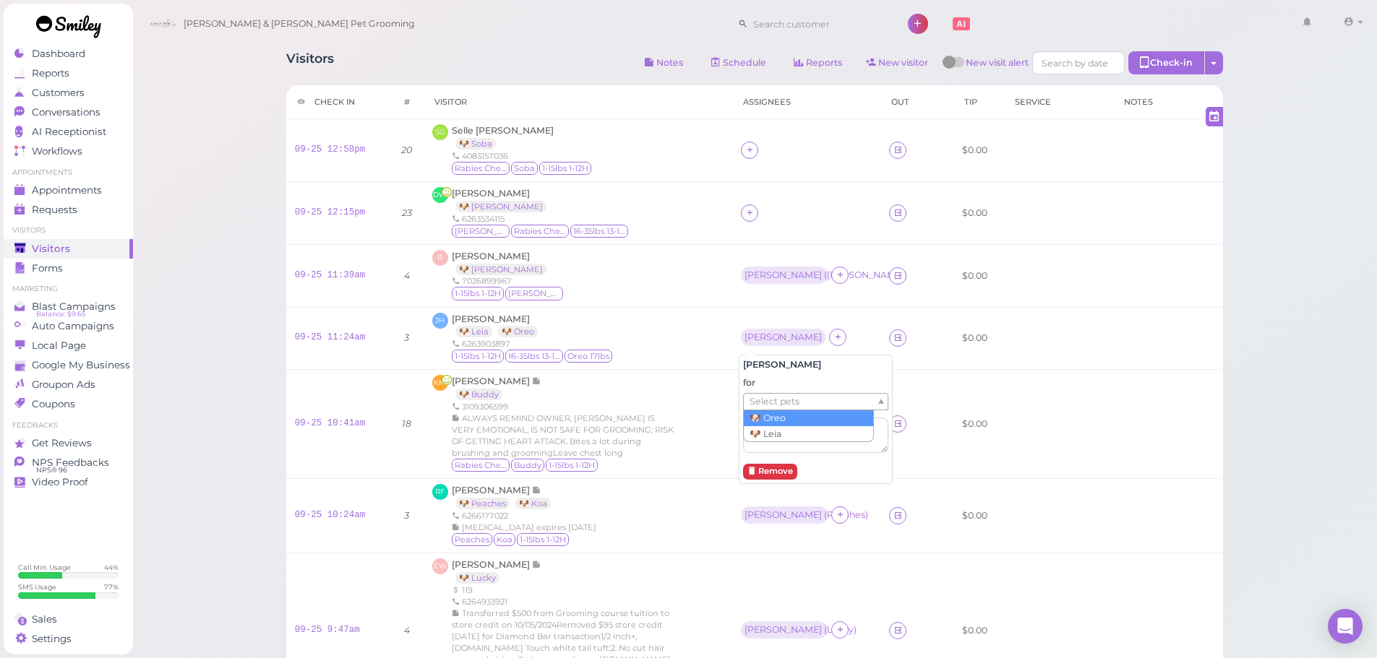
click at [758, 397] on span "Select pets" at bounding box center [774, 402] width 50 height 16
click at [804, 295] on td "[PERSON_NAME] ( [PERSON_NAME] )" at bounding box center [806, 275] width 148 height 63
click at [835, 334] on icon at bounding box center [839, 337] width 9 height 11
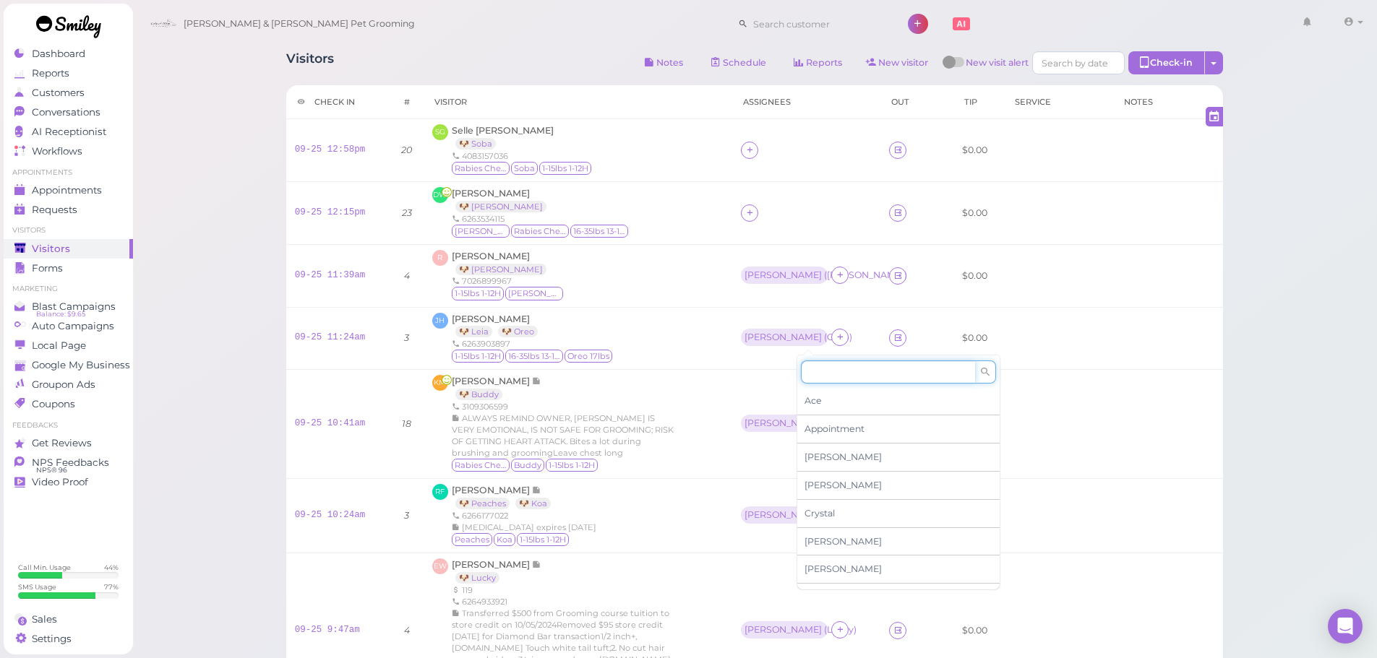
click at [813, 369] on input at bounding box center [888, 372] width 174 height 23
type input "re"
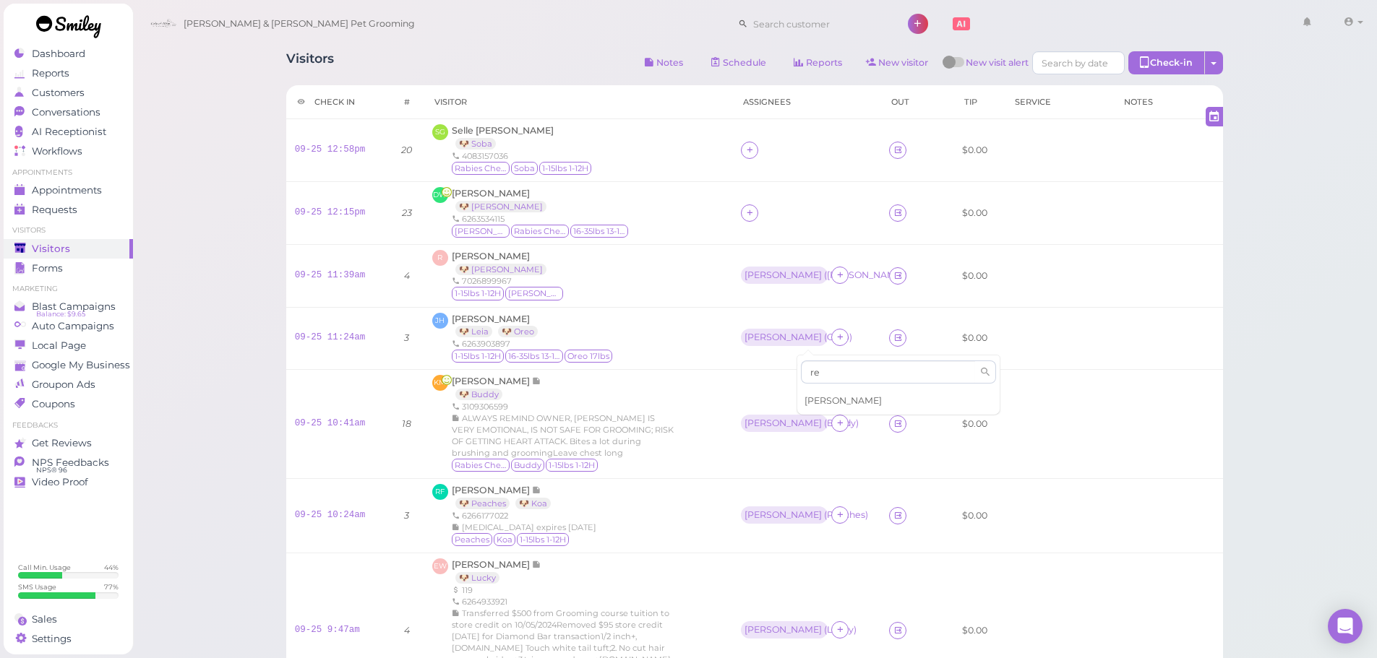
click at [829, 392] on div "[PERSON_NAME]" at bounding box center [898, 400] width 202 height 27
click at [807, 304] on td "[PERSON_NAME] ( [PERSON_NAME] )" at bounding box center [806, 275] width 148 height 63
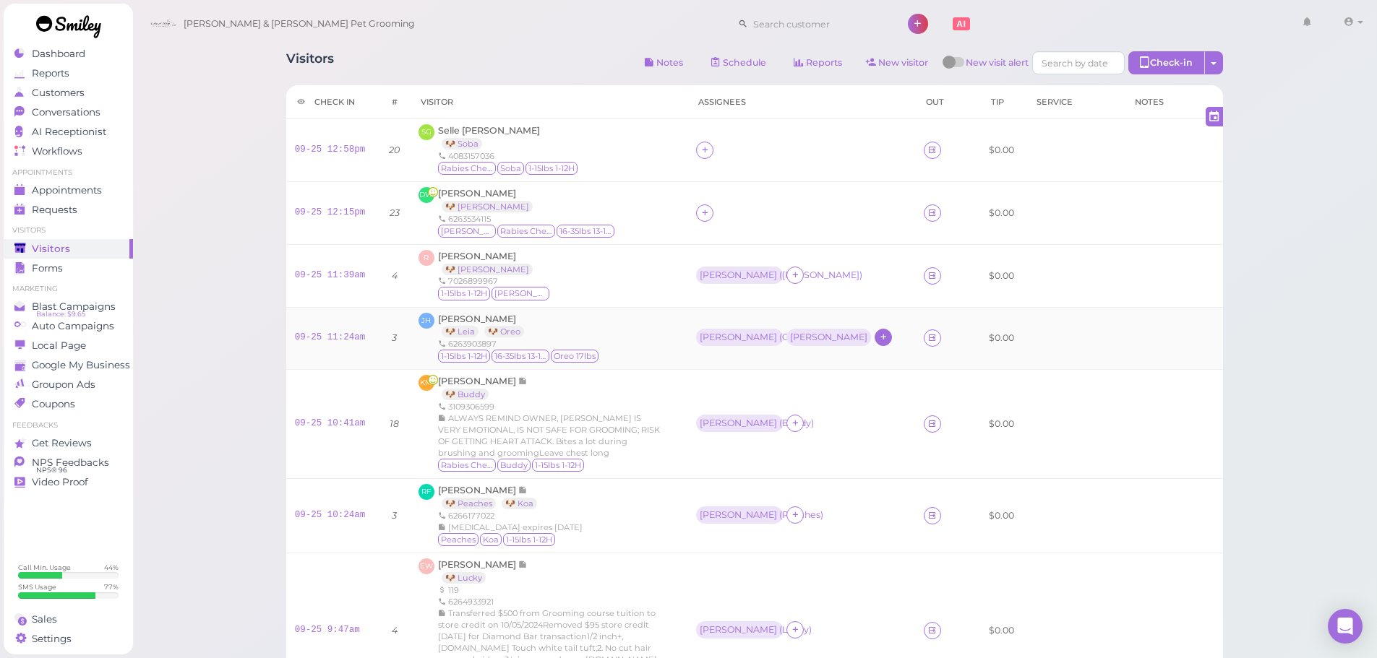
click at [809, 339] on div "[PERSON_NAME]" at bounding box center [828, 337] width 77 height 10
click at [803, 397] on ul "Select pets" at bounding box center [799, 402] width 132 height 16
click at [636, 317] on div "JH [PERSON_NAME] 🐶 Leia 🐶 Oreo 6263903897 1-15lbs 1-12H 16-35lbs 13-15H Oreo 17…" at bounding box center [548, 339] width 260 height 52
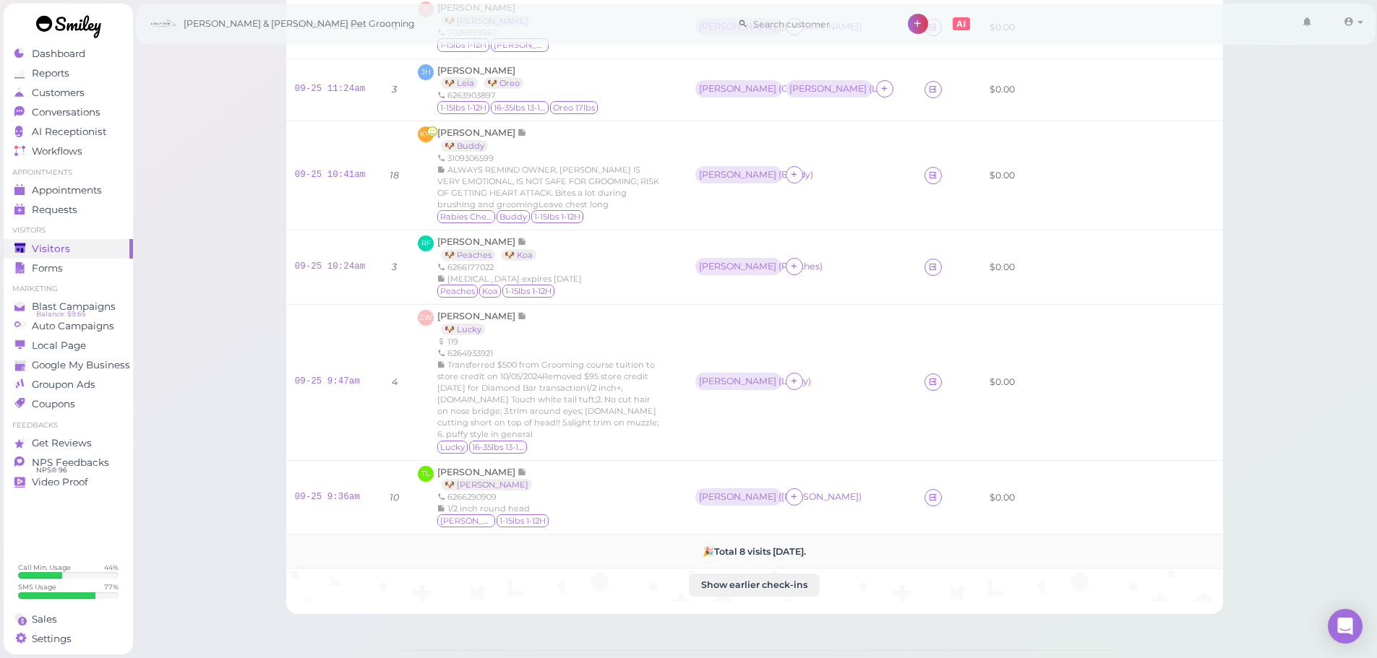
scroll to position [234, 0]
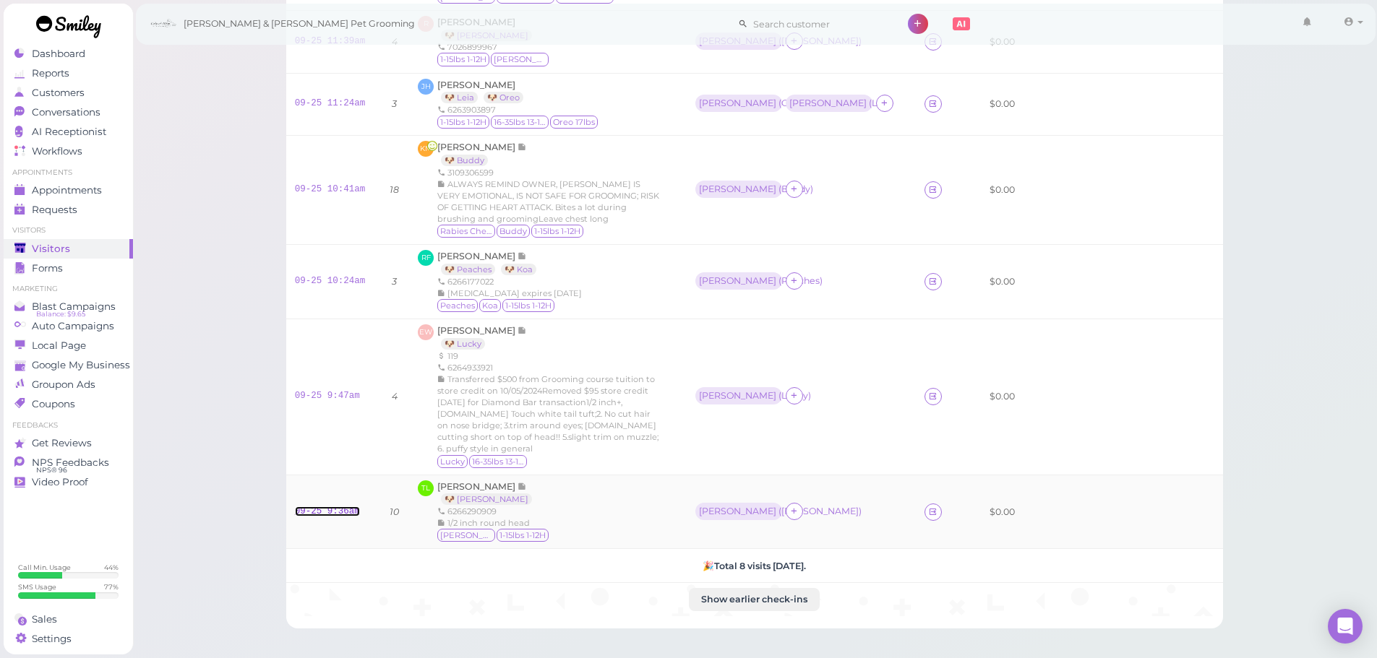
click at [324, 507] on link "09-25 9:36am" at bounding box center [327, 512] width 65 height 10
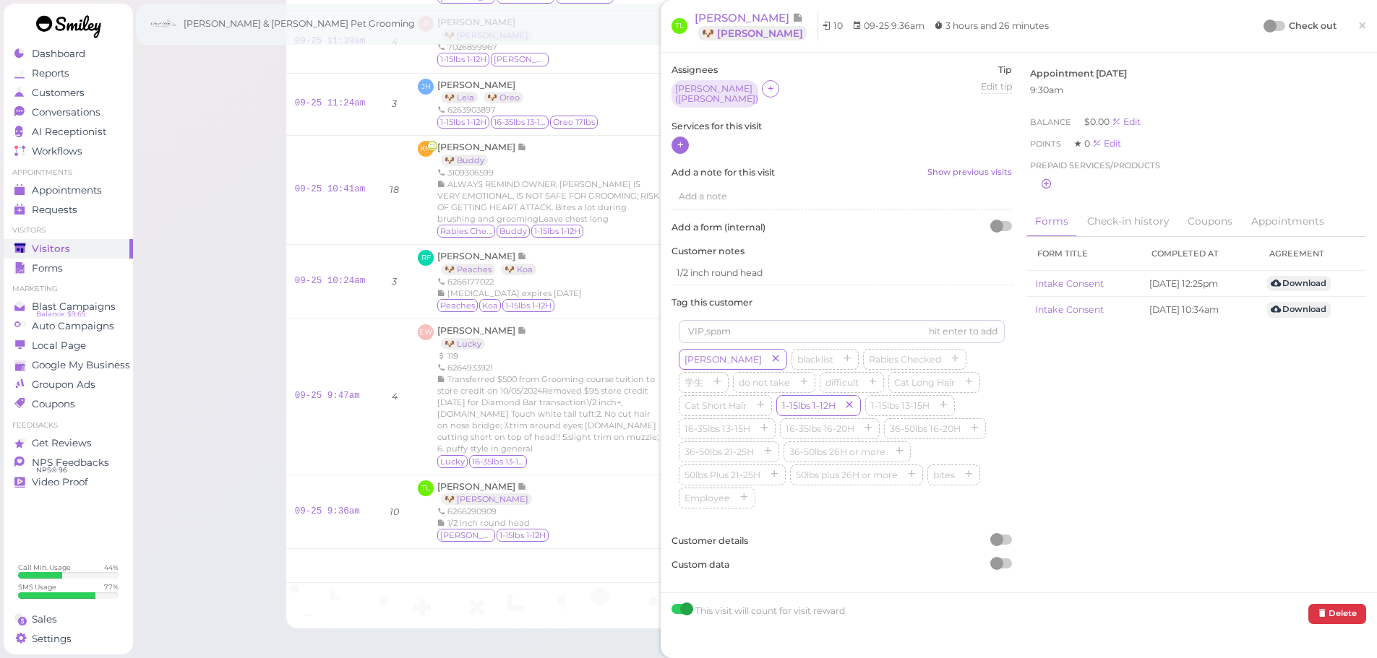
click at [687, 142] on div at bounding box center [679, 145] width 17 height 17
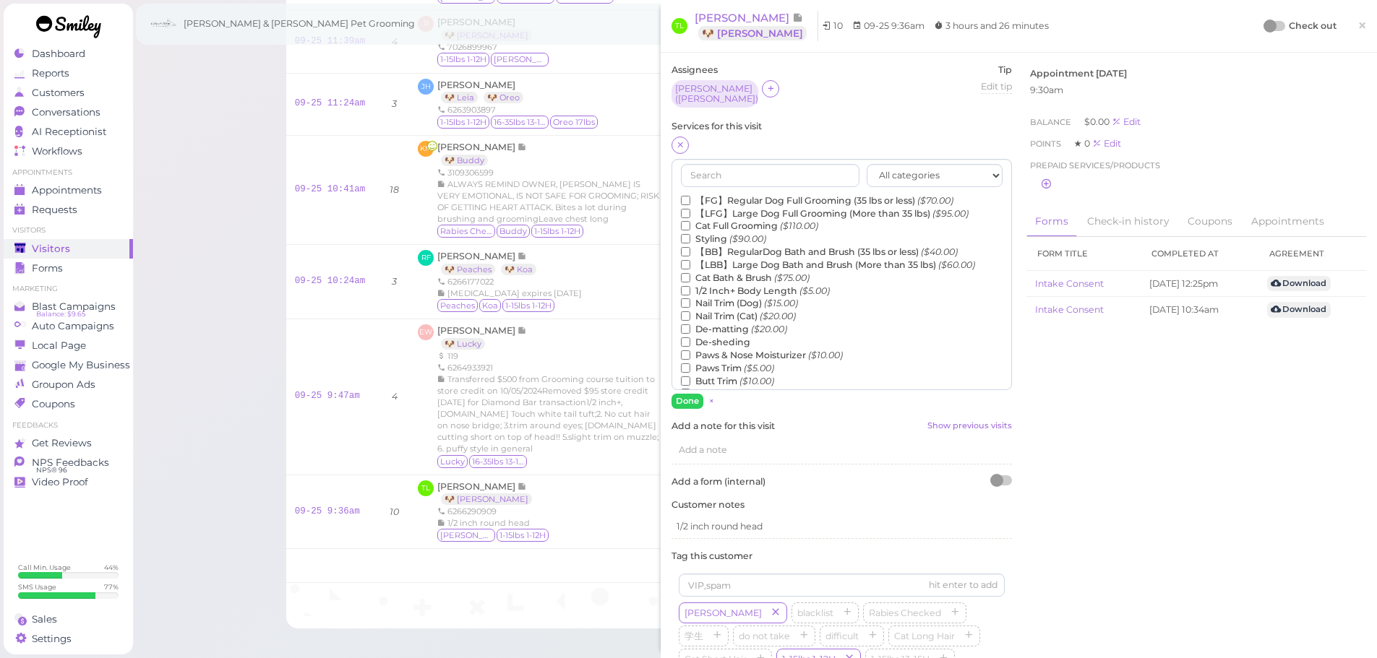
click at [712, 194] on label "【FG】Regular Dog Full Grooming (35 lbs or less) ($70.00)" at bounding box center [817, 200] width 272 height 13
click at [690, 196] on input "【FG】Regular Dog Full Grooming (35 lbs or less) ($70.00)" at bounding box center [685, 200] width 9 height 9
click at [711, 287] on label "1/2 Inch+ Body Length ($5.00)" at bounding box center [755, 291] width 149 height 13
click at [690, 287] on input "1/2 Inch+ Body Length ($5.00)" at bounding box center [685, 290] width 9 height 9
click at [713, 323] on label "De-matting ($20.00)" at bounding box center [734, 329] width 106 height 13
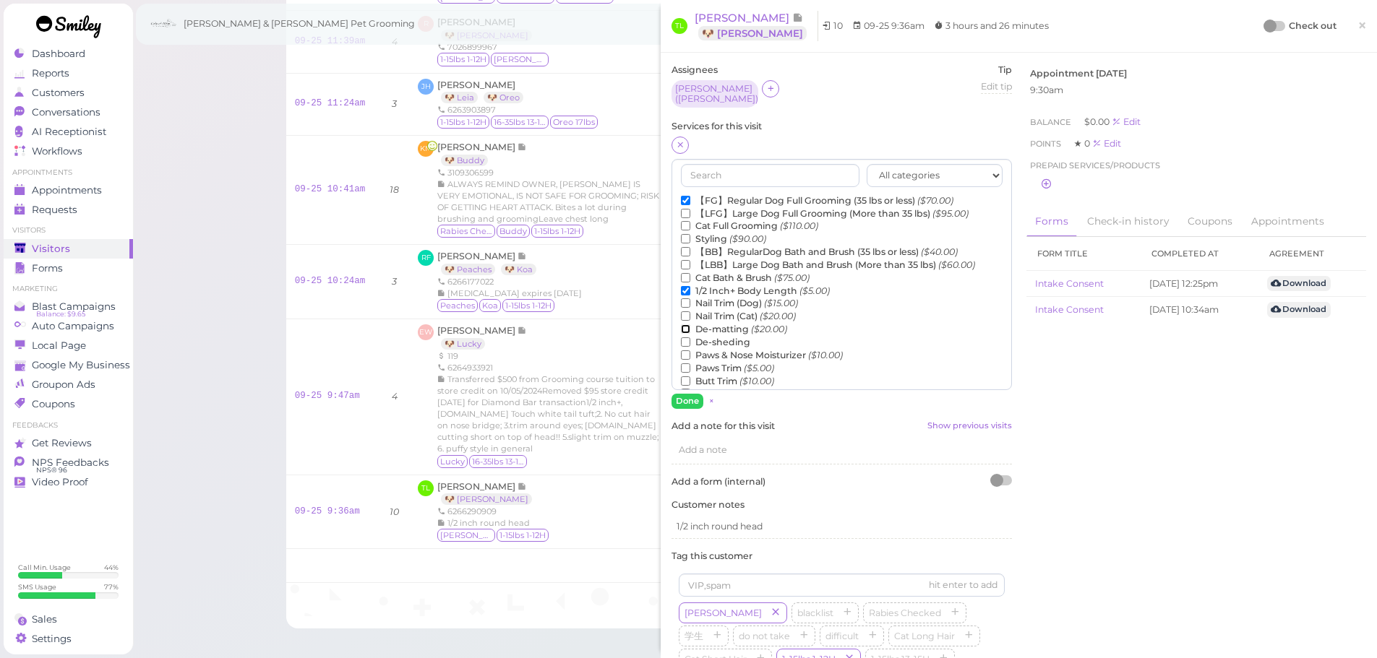
click at [690, 324] on input "De-matting ($20.00)" at bounding box center [685, 328] width 9 height 9
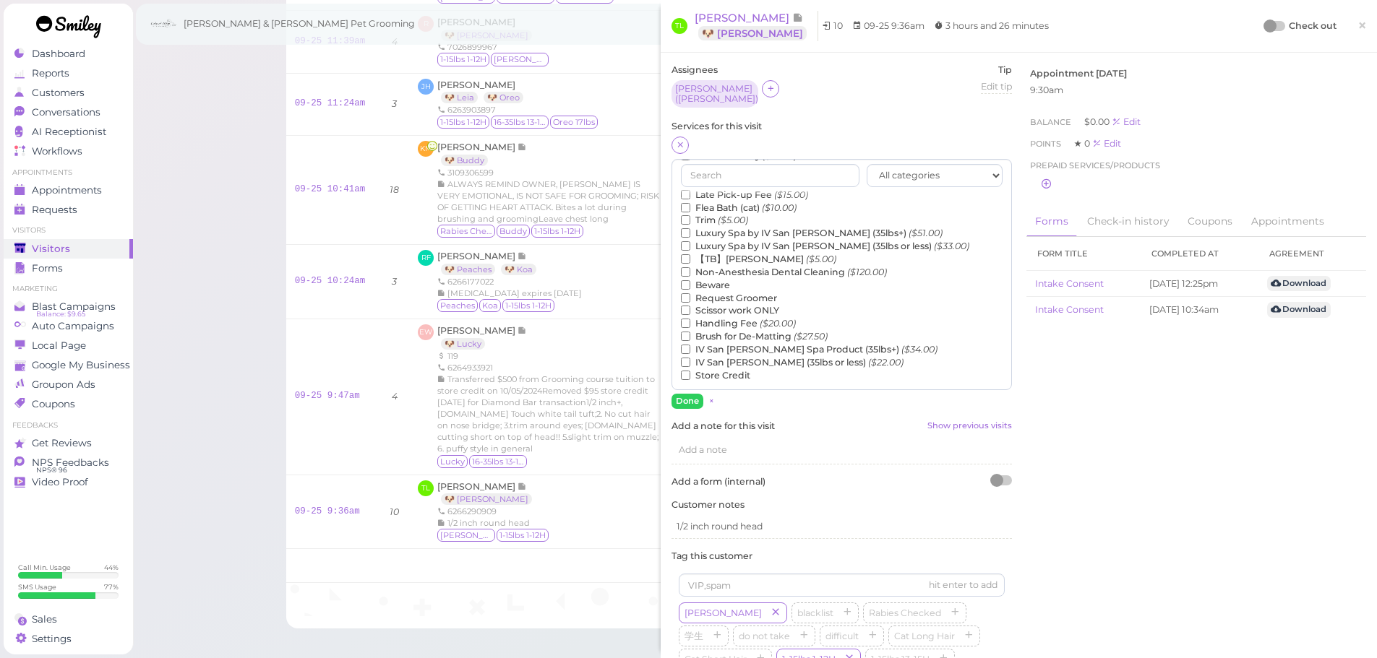
click at [709, 257] on label "【TB】Teeth Brushing ($5.00)" at bounding box center [758, 259] width 155 height 13
click at [690, 257] on input "【TB】Teeth Brushing ($5.00)" at bounding box center [685, 258] width 9 height 9
click at [677, 403] on button "Done" at bounding box center [687, 401] width 32 height 15
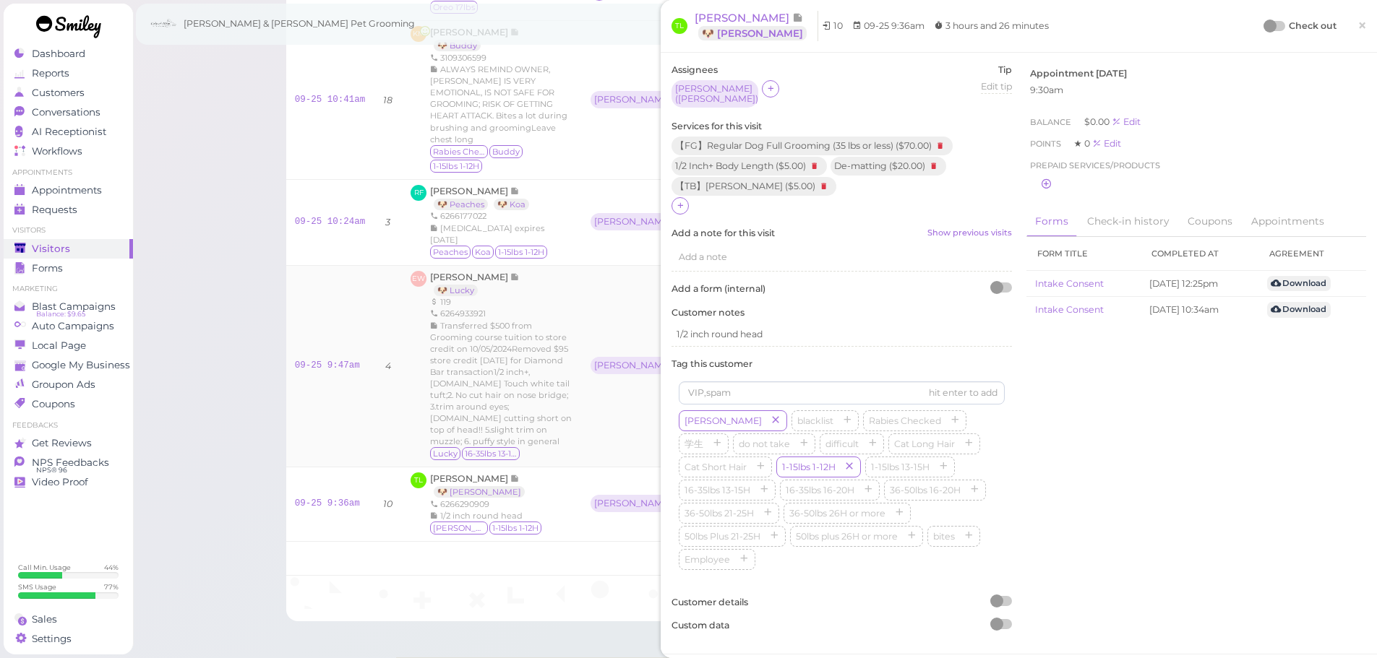
scroll to position [379, 0]
click at [332, 360] on link "09-25 9:47am" at bounding box center [327, 365] width 65 height 10
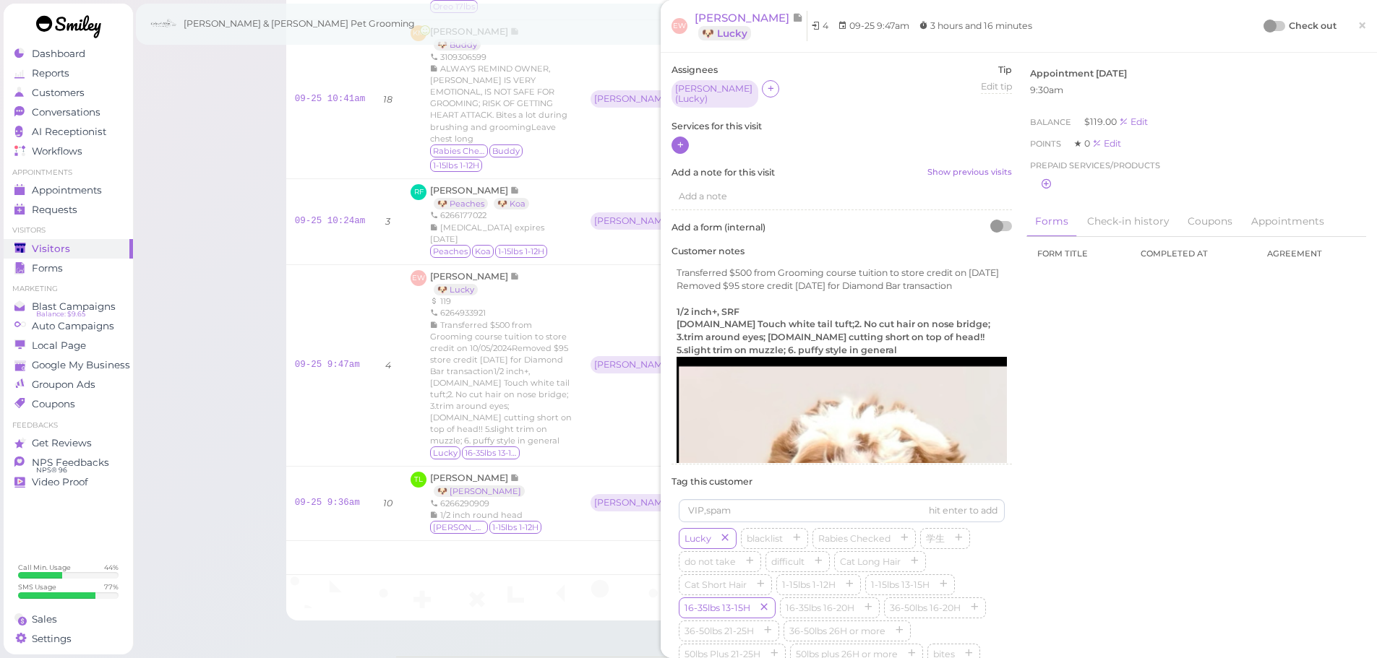
click at [684, 139] on icon at bounding box center [680, 144] width 9 height 11
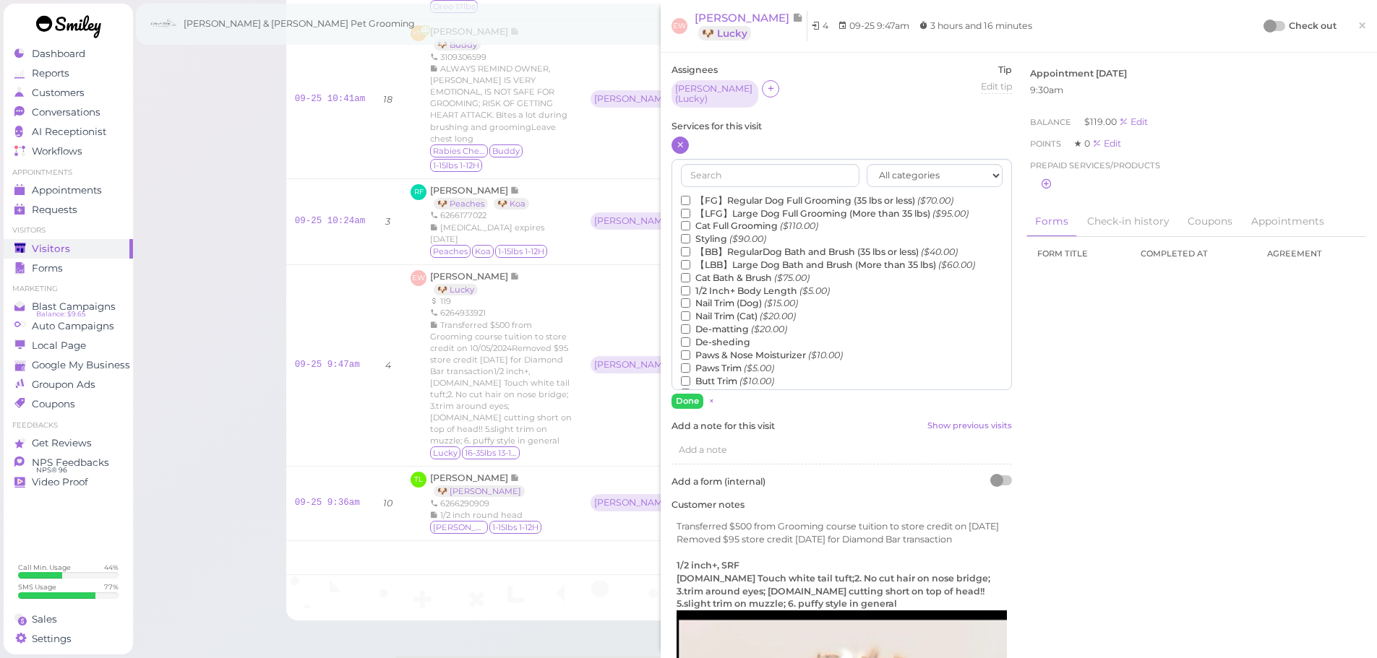
click at [727, 194] on label "【FG】Regular Dog Full Grooming (35 lbs or less) ($70.00)" at bounding box center [817, 200] width 272 height 13
click at [690, 196] on input "【FG】Regular Dog Full Grooming (35 lbs or less) ($70.00)" at bounding box center [685, 200] width 9 height 9
click at [726, 285] on label "1/2 Inch+ Body Length ($5.00)" at bounding box center [755, 291] width 149 height 13
click at [690, 286] on input "1/2 Inch+ Body Length ($5.00)" at bounding box center [685, 290] width 9 height 9
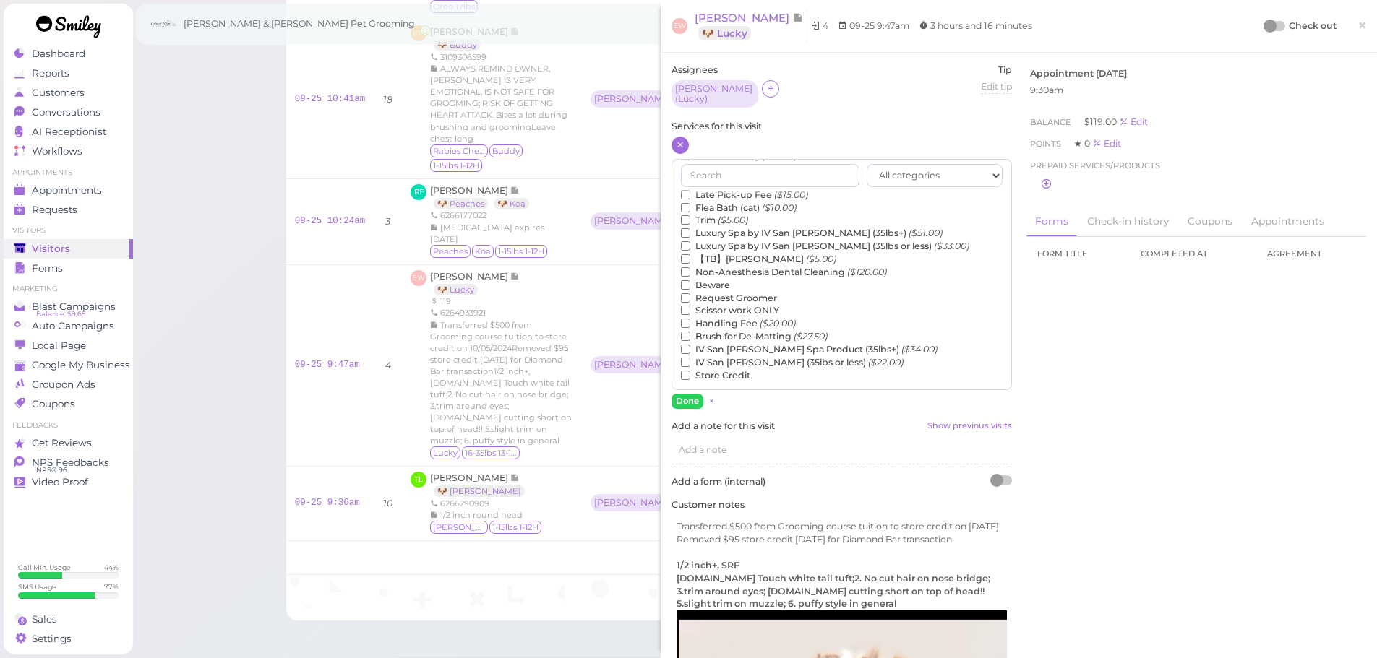
click at [723, 253] on label "【TB】Teeth Brushing ($5.00)" at bounding box center [758, 259] width 155 height 13
click at [690, 254] on input "【TB】Teeth Brushing ($5.00)" at bounding box center [685, 258] width 9 height 9
click at [689, 396] on button "Done" at bounding box center [687, 401] width 32 height 15
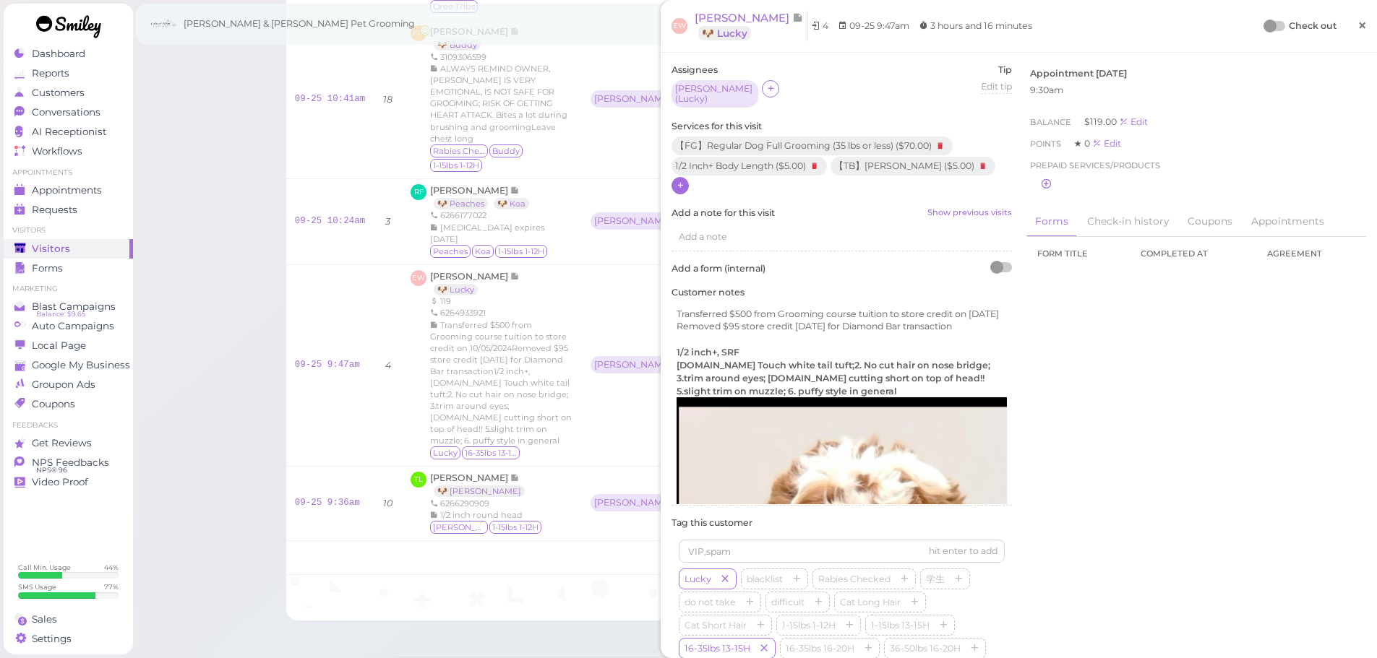
click at [1357, 28] on span "×" at bounding box center [1361, 25] width 9 height 20
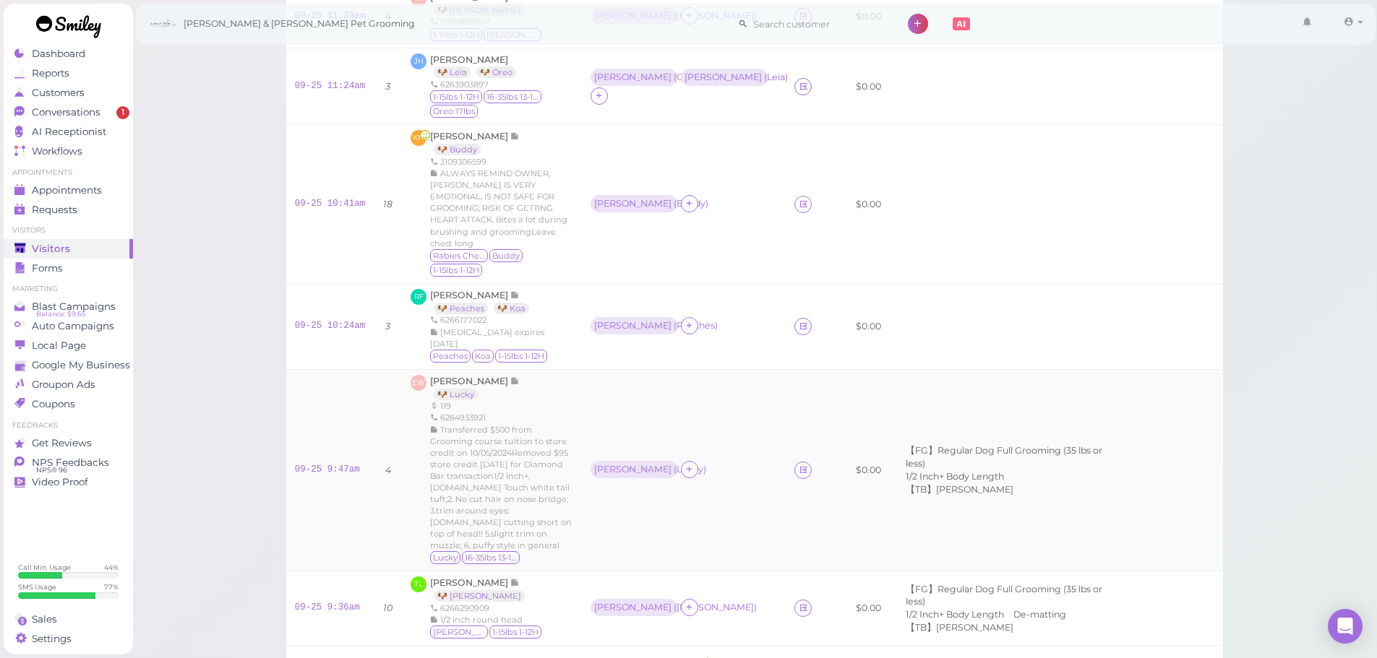
scroll to position [306, 0]
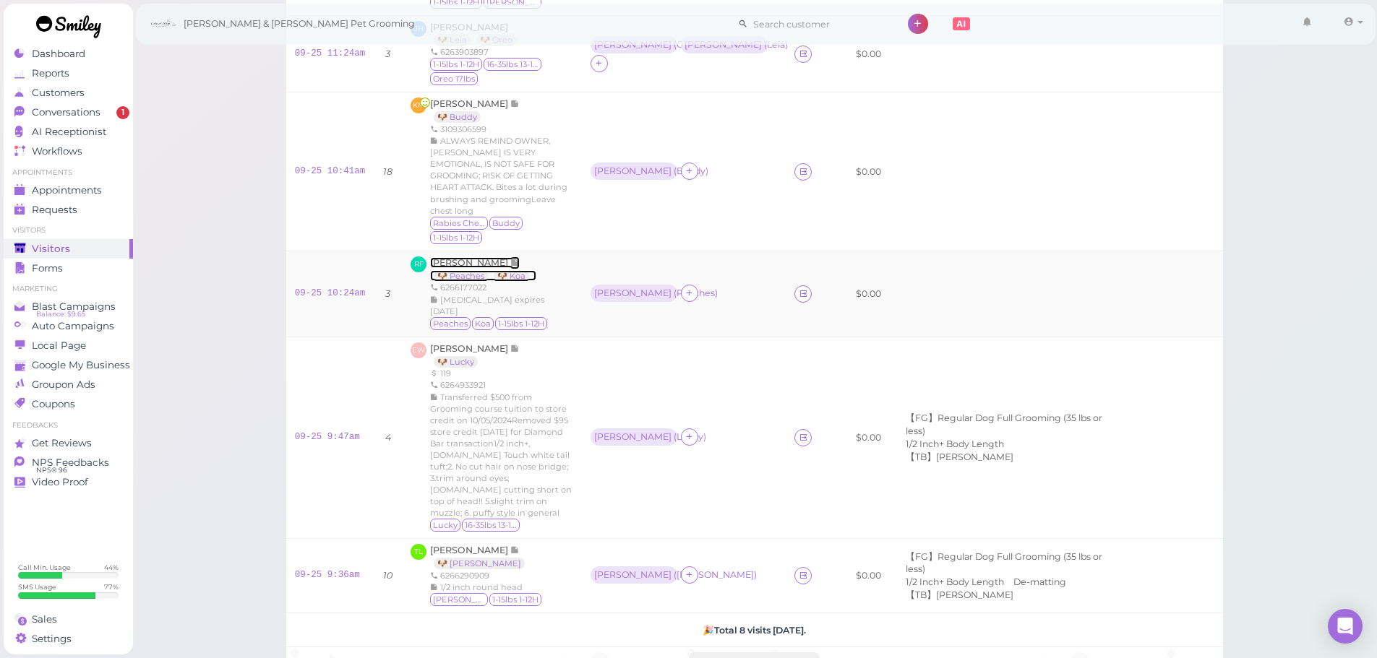
click at [467, 257] on span "[PERSON_NAME]" at bounding box center [470, 262] width 80 height 11
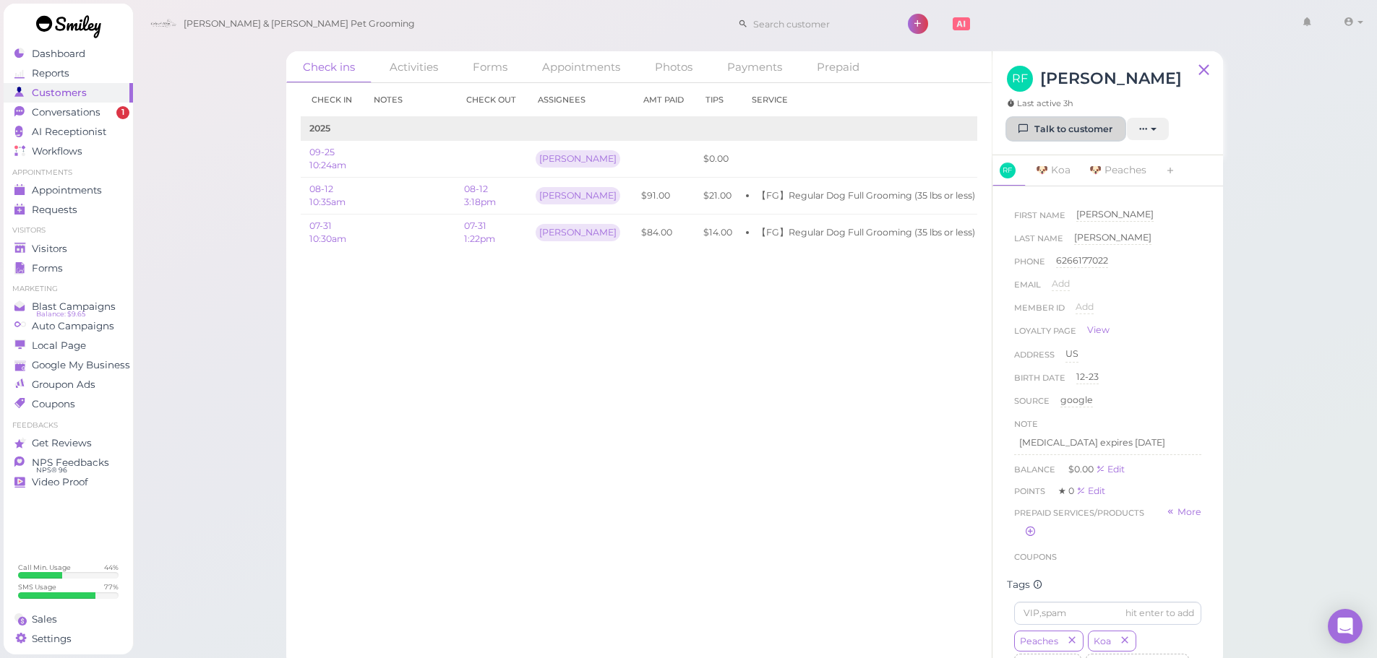
click at [1069, 130] on link "Talk to customer" at bounding box center [1066, 129] width 118 height 23
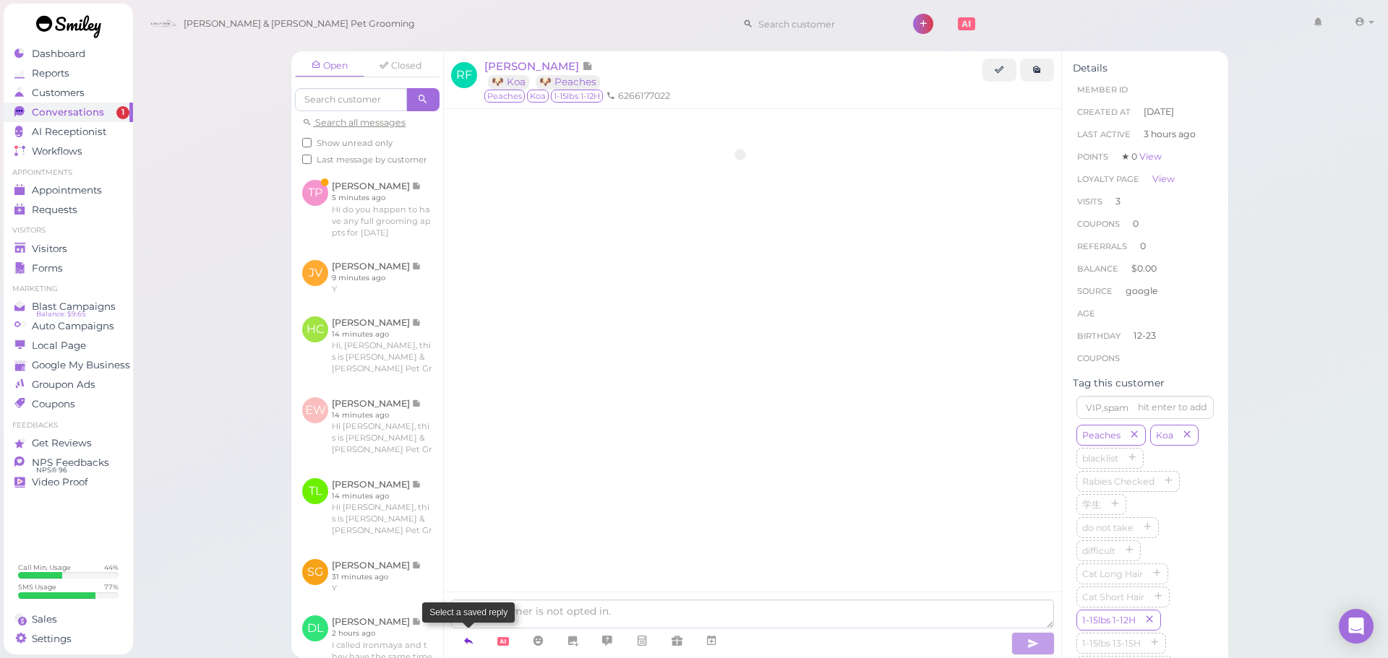
scroll to position [2240, 0]
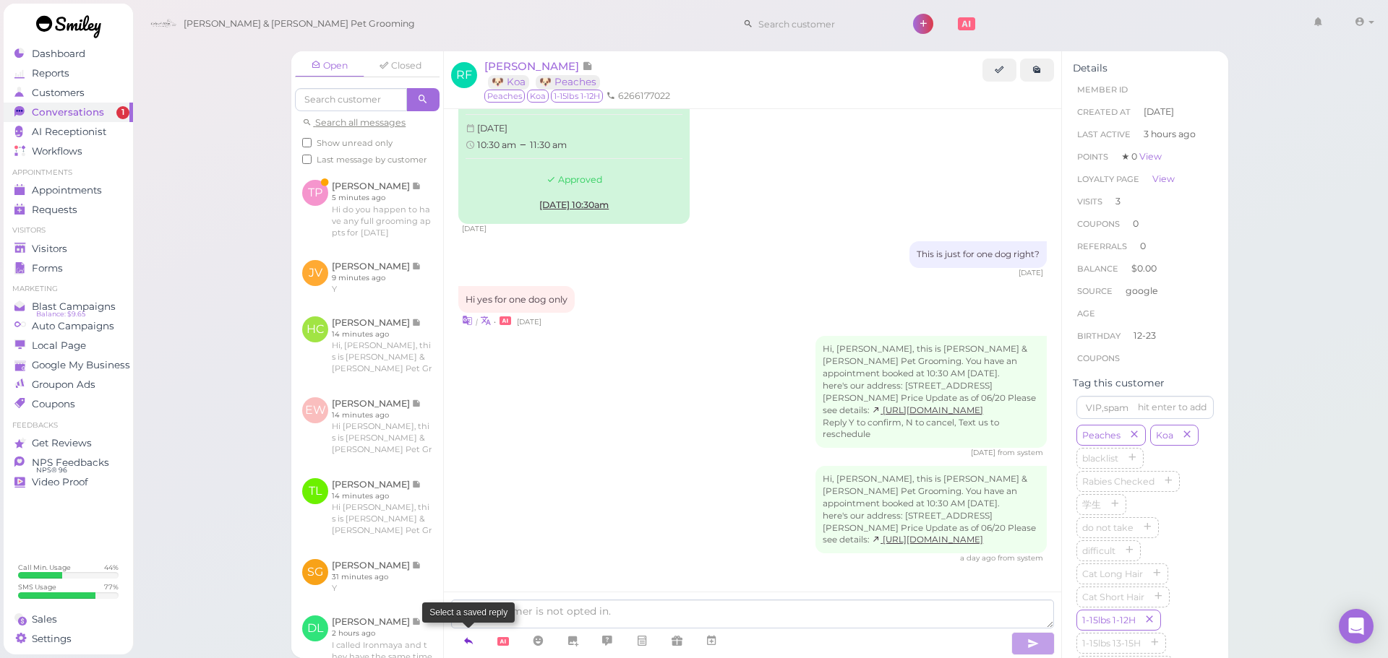
click at [468, 639] on icon at bounding box center [469, 641] width 12 height 14
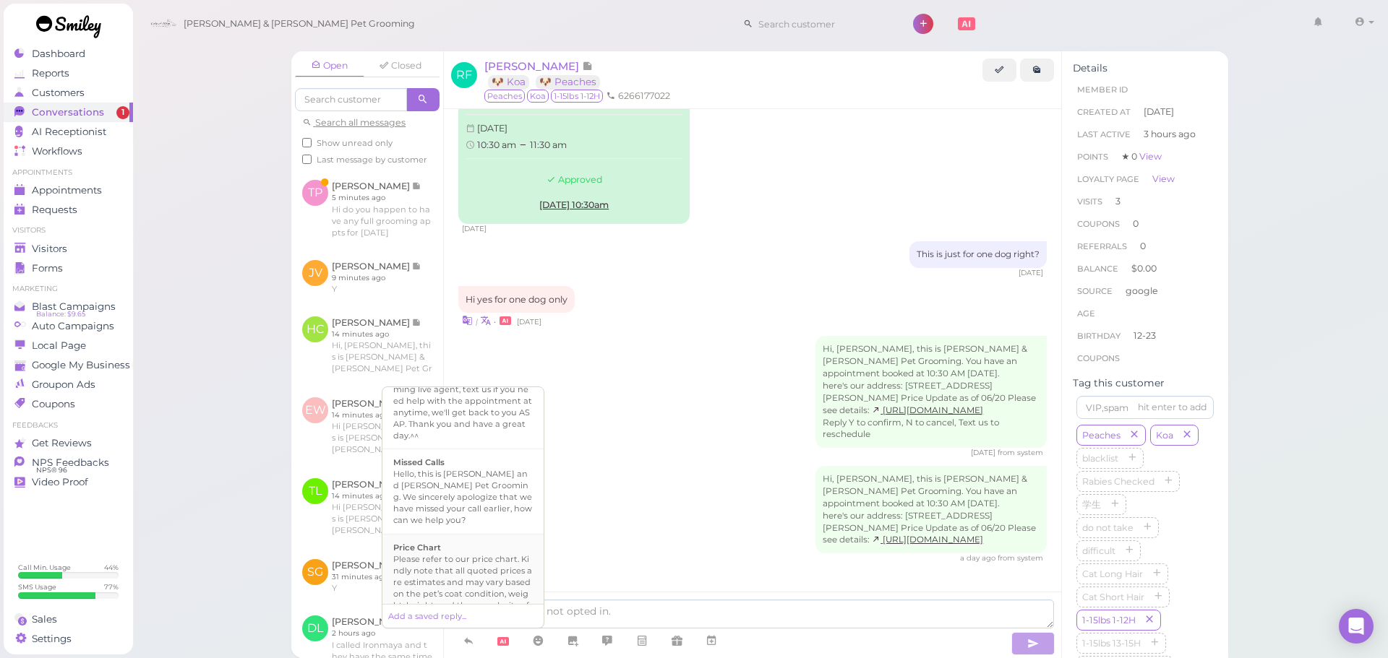
scroll to position [1002, 0]
drag, startPoint x: 470, startPoint y: 548, endPoint x: 509, endPoint y: 543, distance: 38.7
click at [472, 551] on div "Hi {{first_name}}, this is [PERSON_NAME] & [PERSON_NAME] Pet Grooming. Your fur…" at bounding box center [462, 591] width 139 height 81
type textarea "Hi {{first_name}}, this is [PERSON_NAME] & [PERSON_NAME] Pet Grooming. Your fur…"
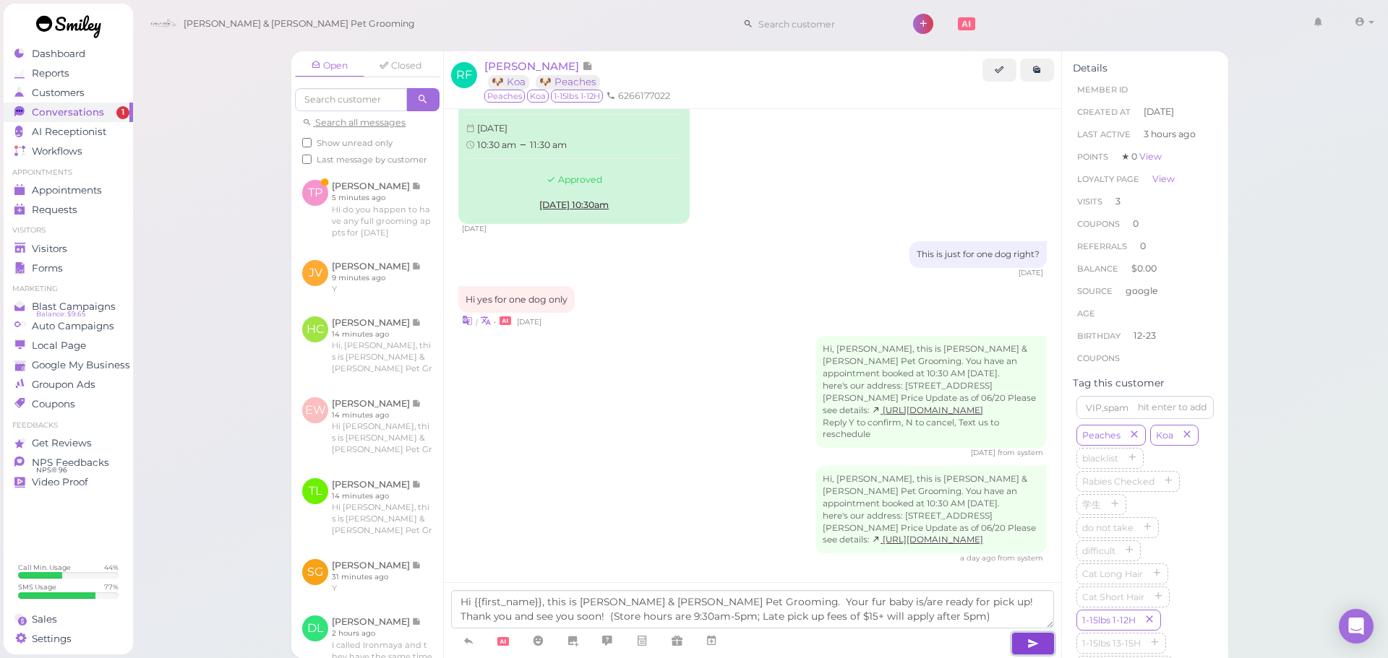
click at [1043, 646] on button "button" at bounding box center [1032, 643] width 43 height 23
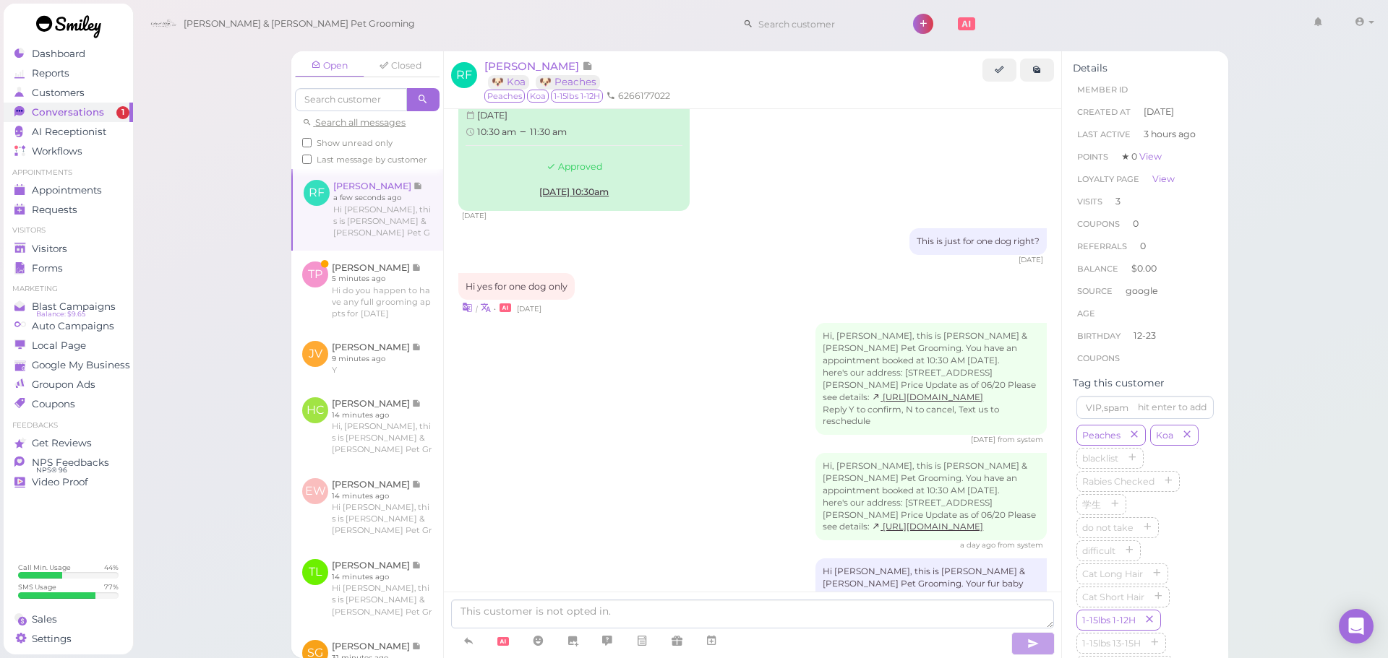
scroll to position [2322, 0]
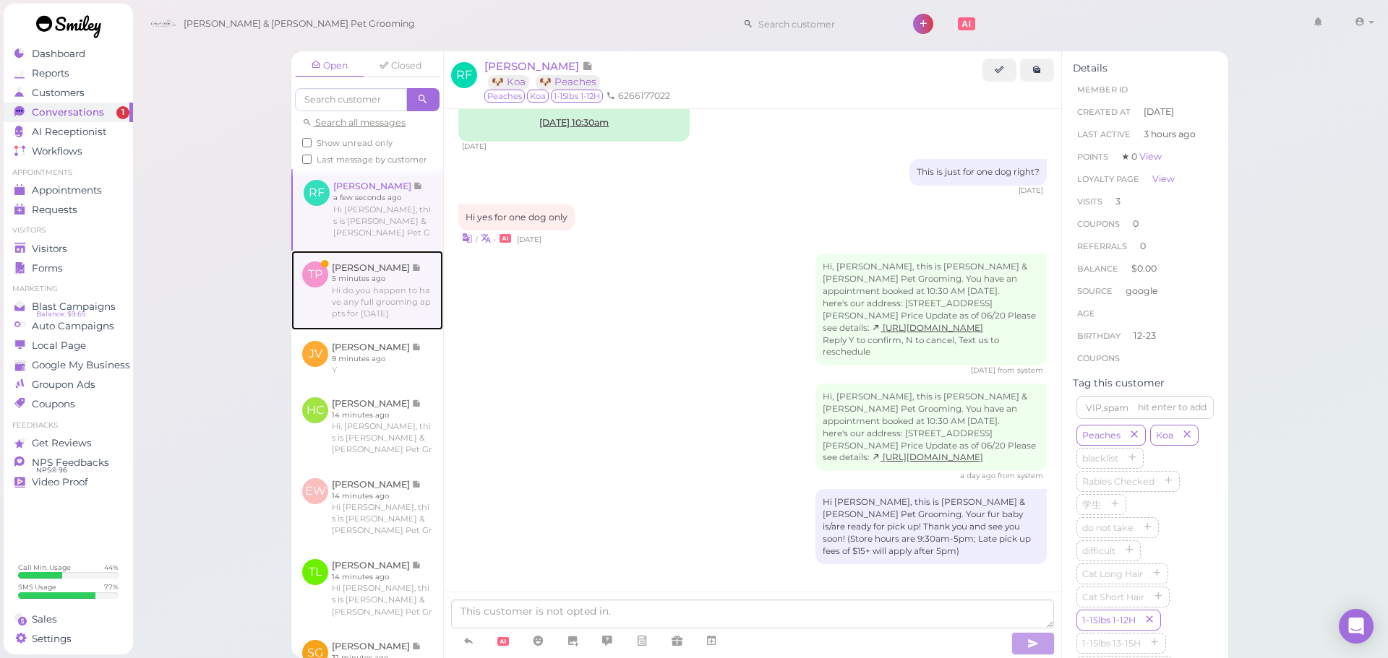
click at [376, 330] on link at bounding box center [367, 290] width 152 height 79
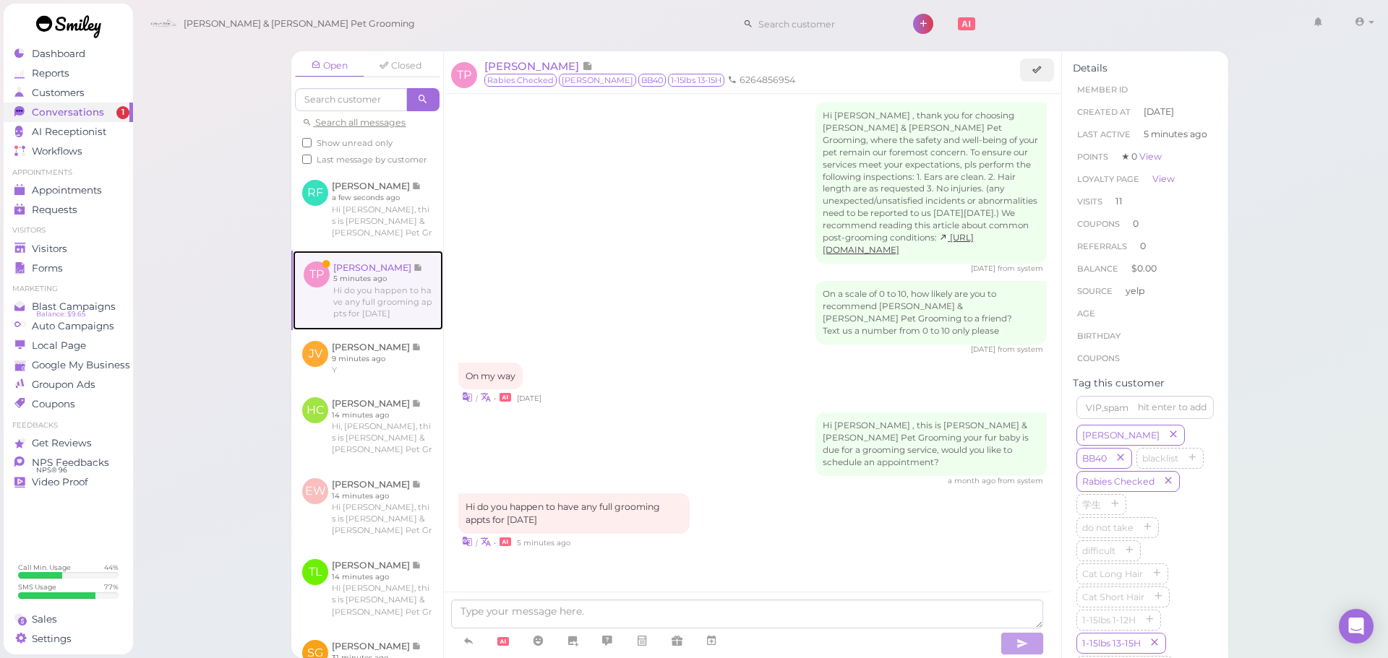
scroll to position [1949, 0]
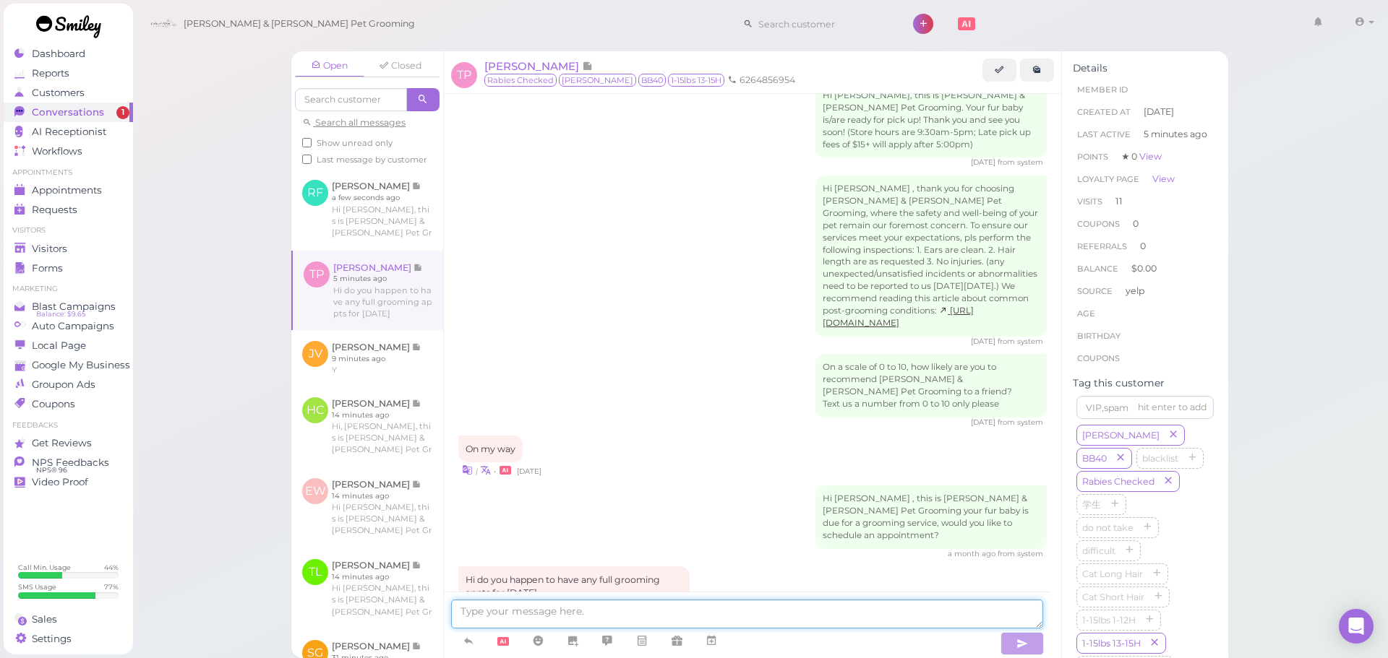
click at [726, 616] on textarea at bounding box center [747, 614] width 592 height 29
click at [521, 76] on span "Rabies Checked" at bounding box center [520, 80] width 72 height 13
click at [516, 64] on span "[PERSON_NAME]" at bounding box center [533, 66] width 98 height 14
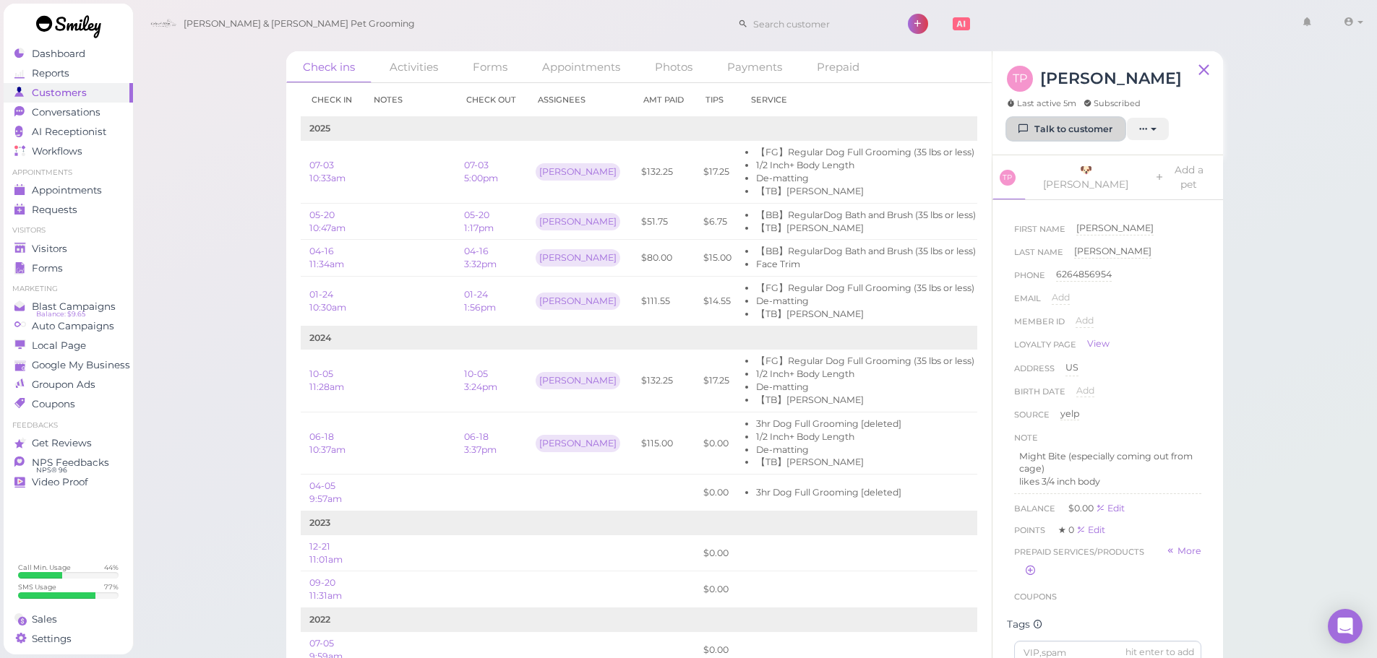
click at [1041, 134] on link "Talk to customer" at bounding box center [1066, 129] width 118 height 23
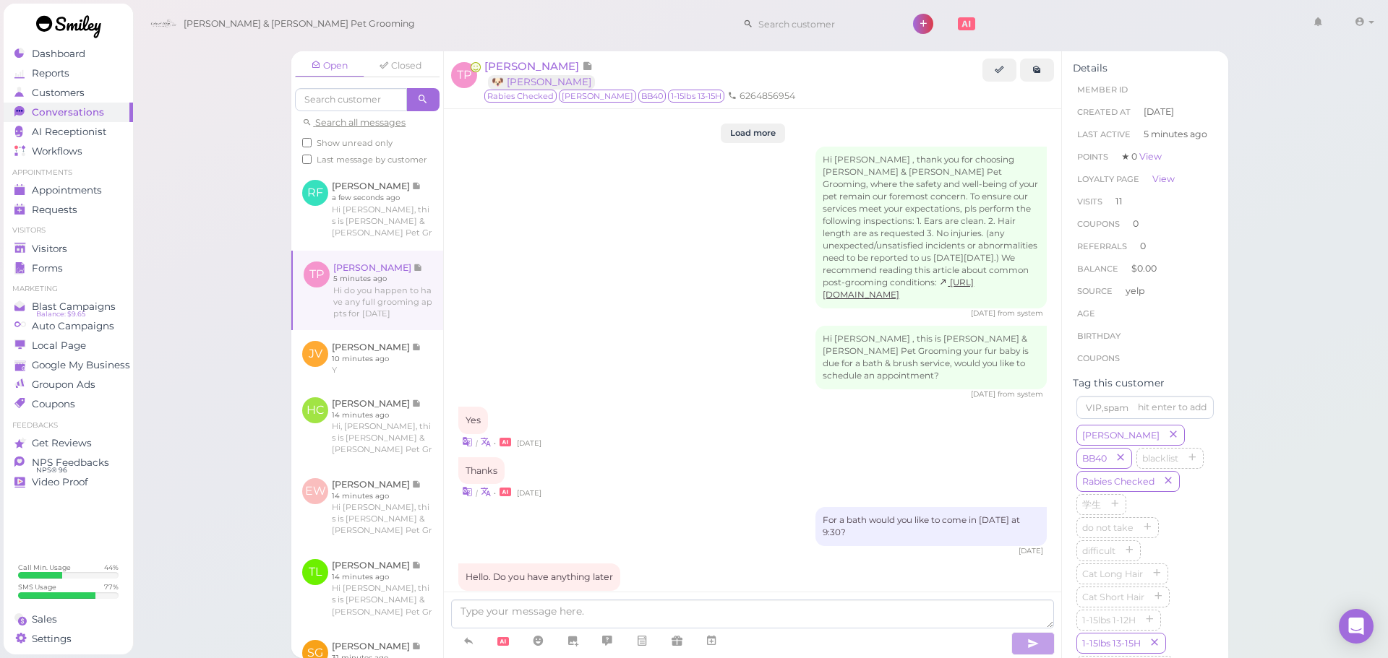
scroll to position [1949, 0]
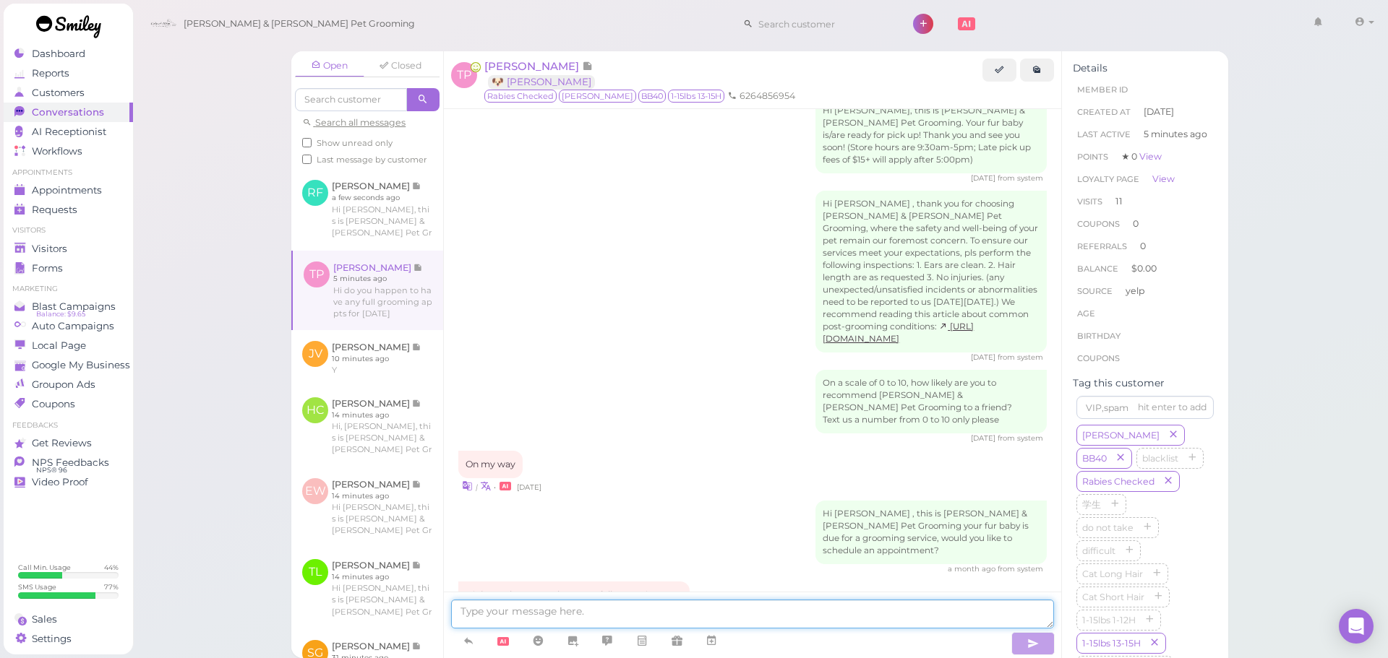
click at [649, 606] on textarea at bounding box center [752, 614] width 603 height 29
type textarea "For a haircut right? We don't have anything available for [DATE]. Our earliest …"
click at [524, 72] on span "[PERSON_NAME]" at bounding box center [533, 66] width 98 height 14
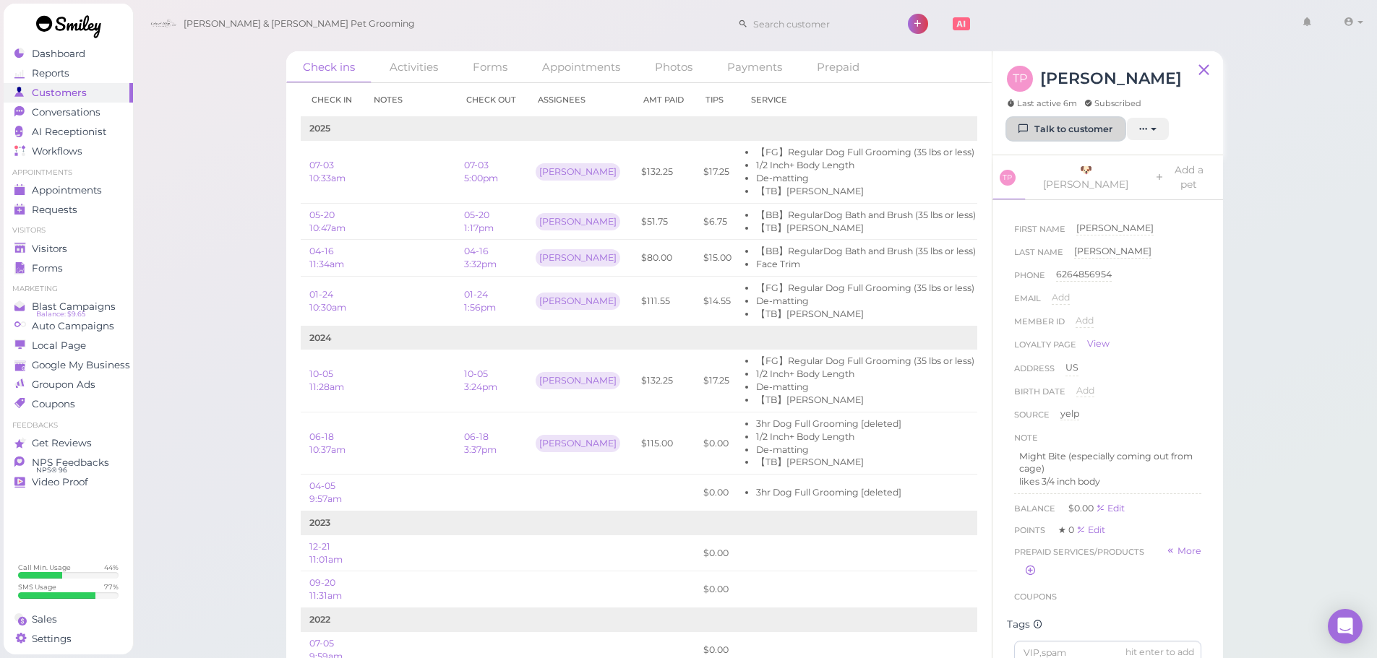
click at [1080, 123] on link "Talk to customer" at bounding box center [1066, 129] width 118 height 23
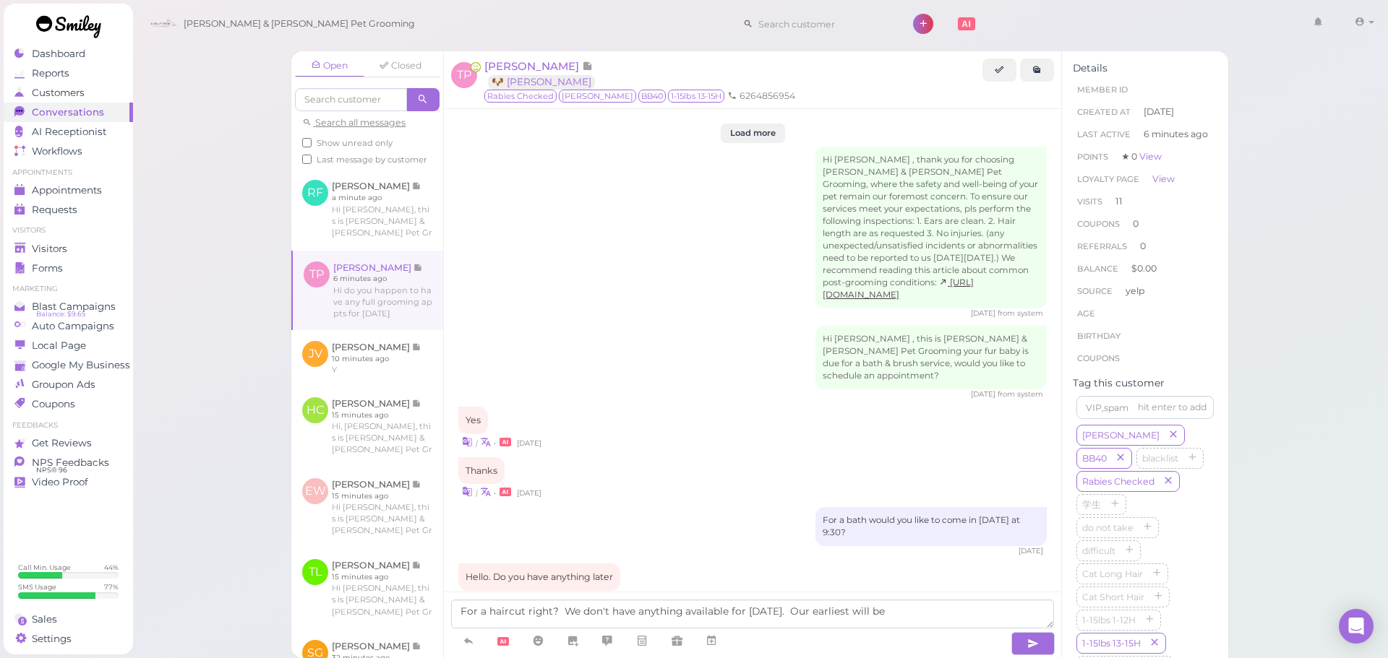
scroll to position [1949, 0]
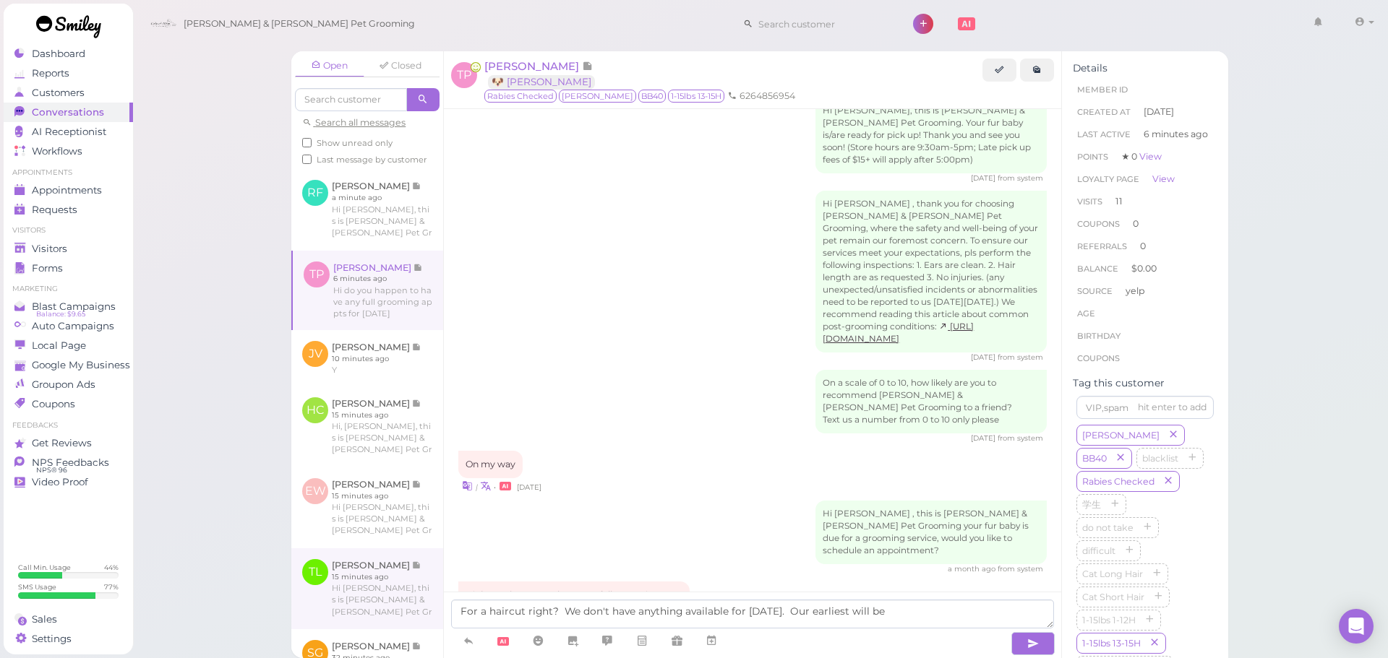
drag, startPoint x: 896, startPoint y: 621, endPoint x: 347, endPoint y: 581, distance: 550.7
click at [347, 581] on div "Open Closed Search all messages Show unread only Last message by customer RF [P…" at bounding box center [759, 354] width 937 height 607
type textarea "For a haircut right? We can do [DATE] at 2 PM if you'd like"
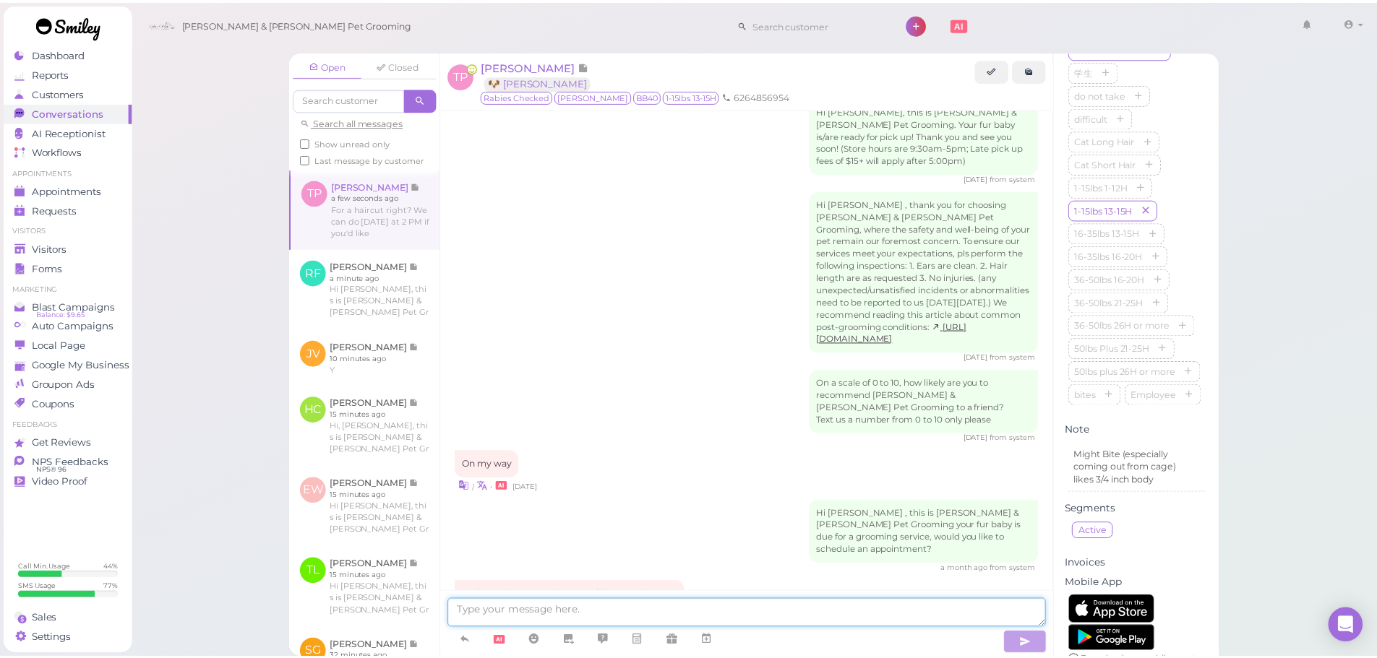
scroll to position [2005, 0]
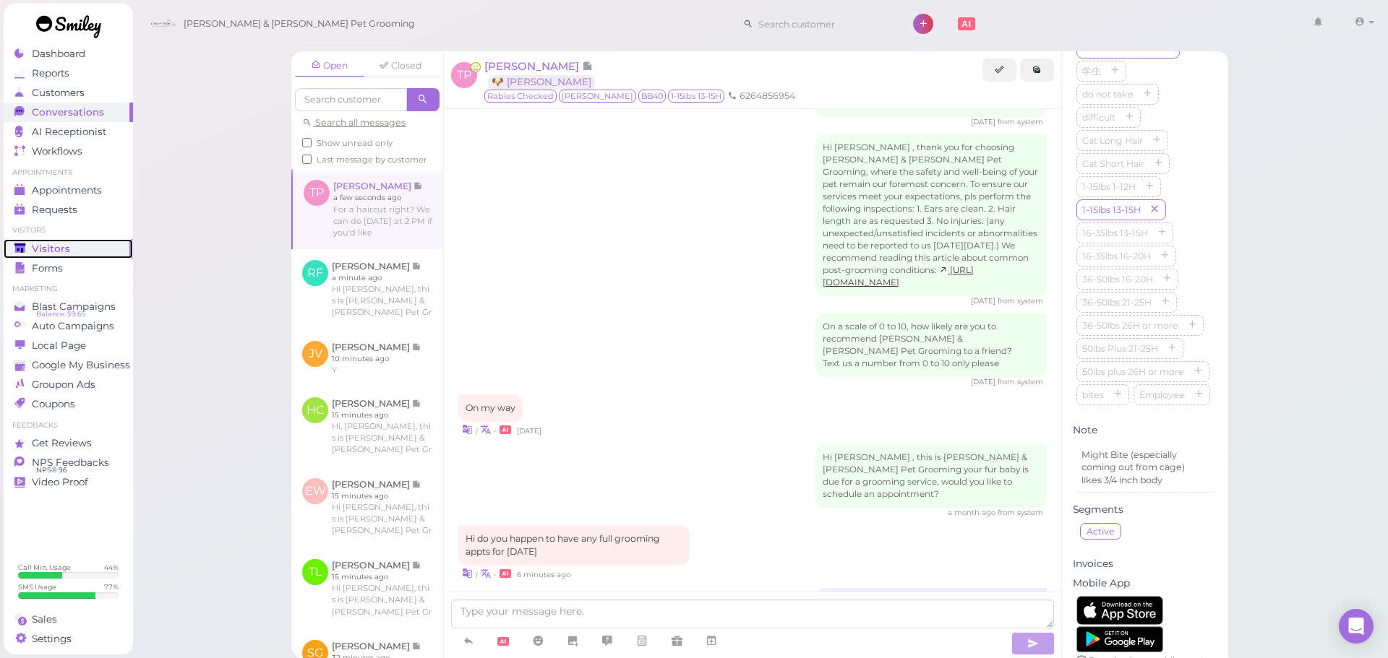
click at [59, 241] on link "Visitors" at bounding box center [68, 249] width 129 height 20
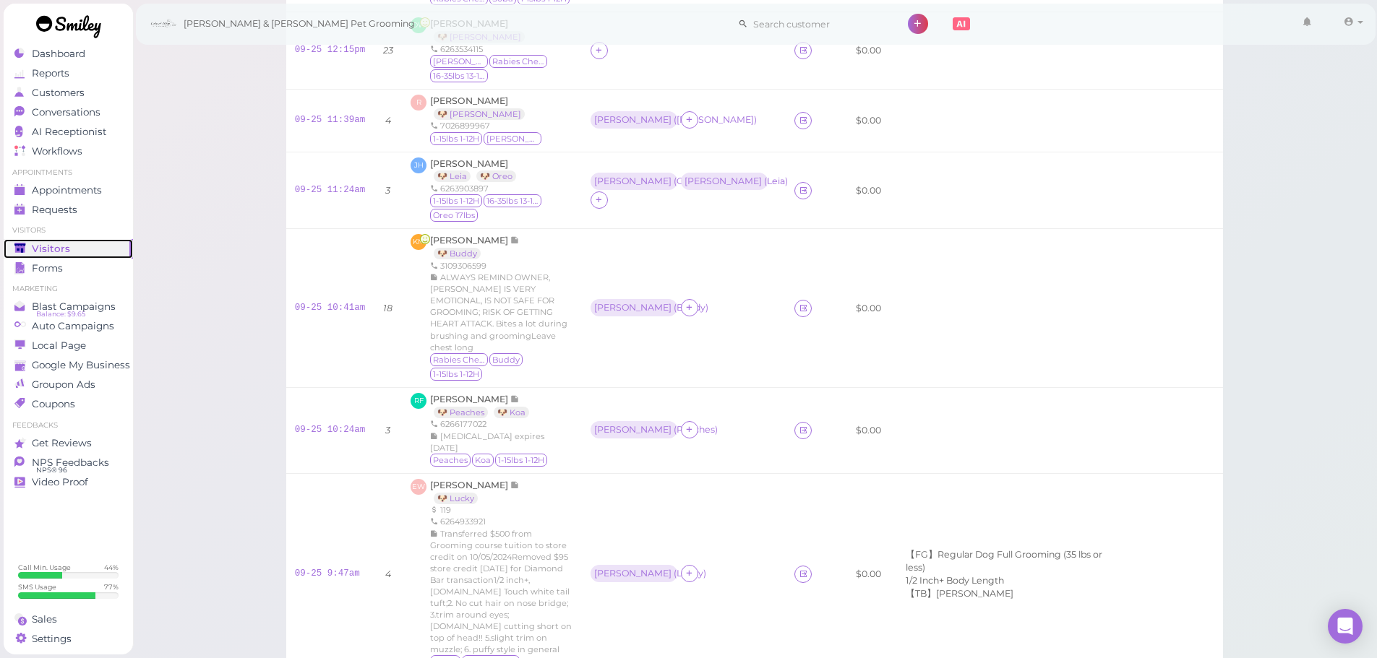
scroll to position [145, 0]
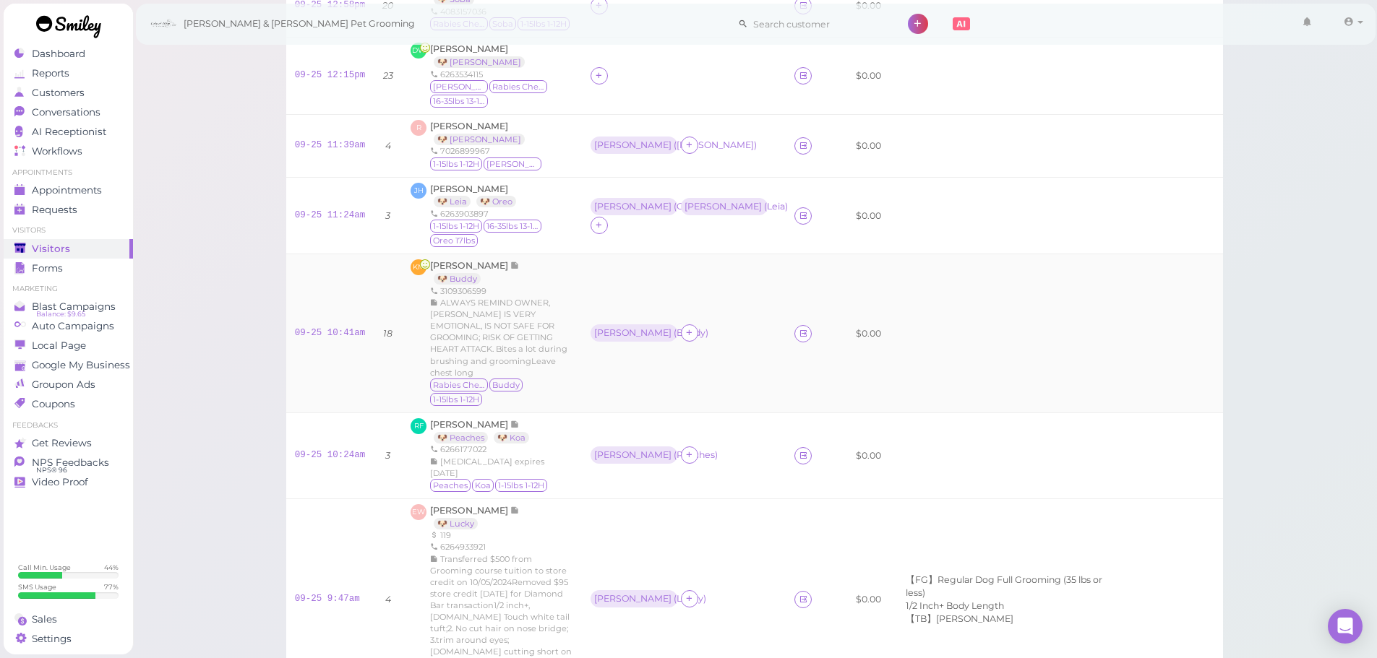
click at [725, 326] on div "[PERSON_NAME] ( [PERSON_NAME] )" at bounding box center [683, 333] width 186 height 19
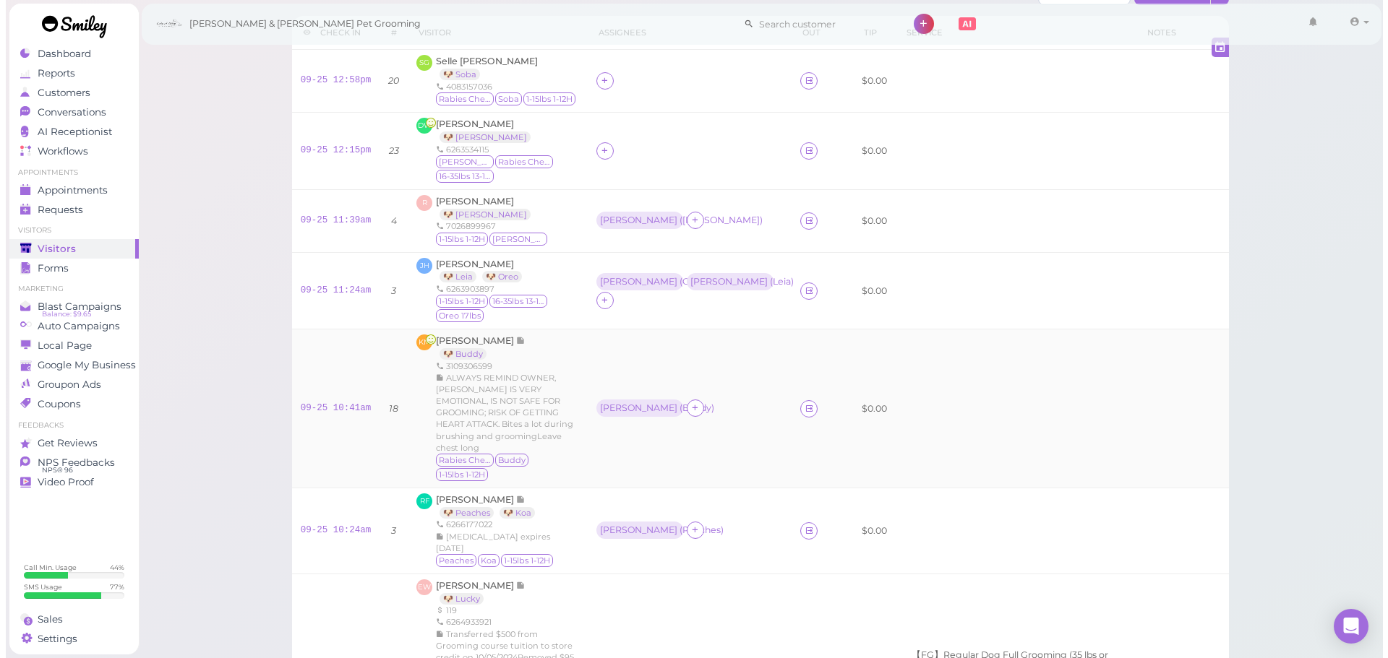
scroll to position [0, 0]
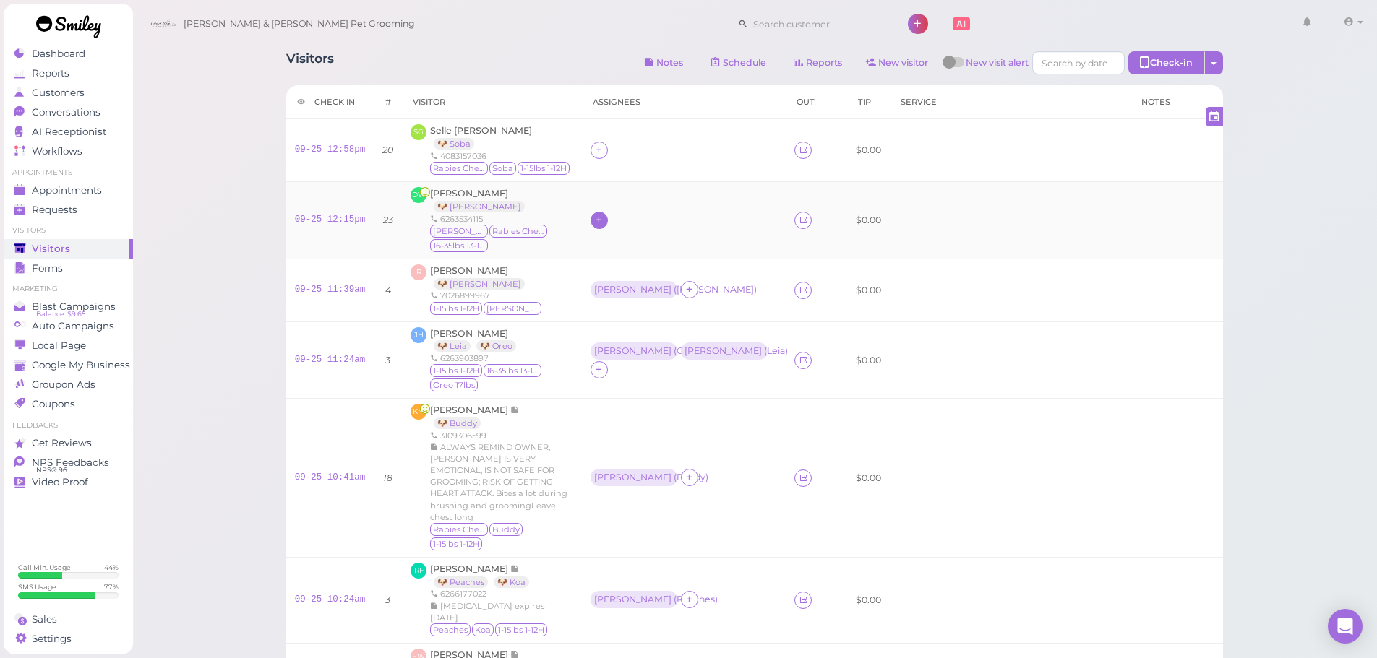
click at [599, 225] on icon at bounding box center [598, 220] width 9 height 11
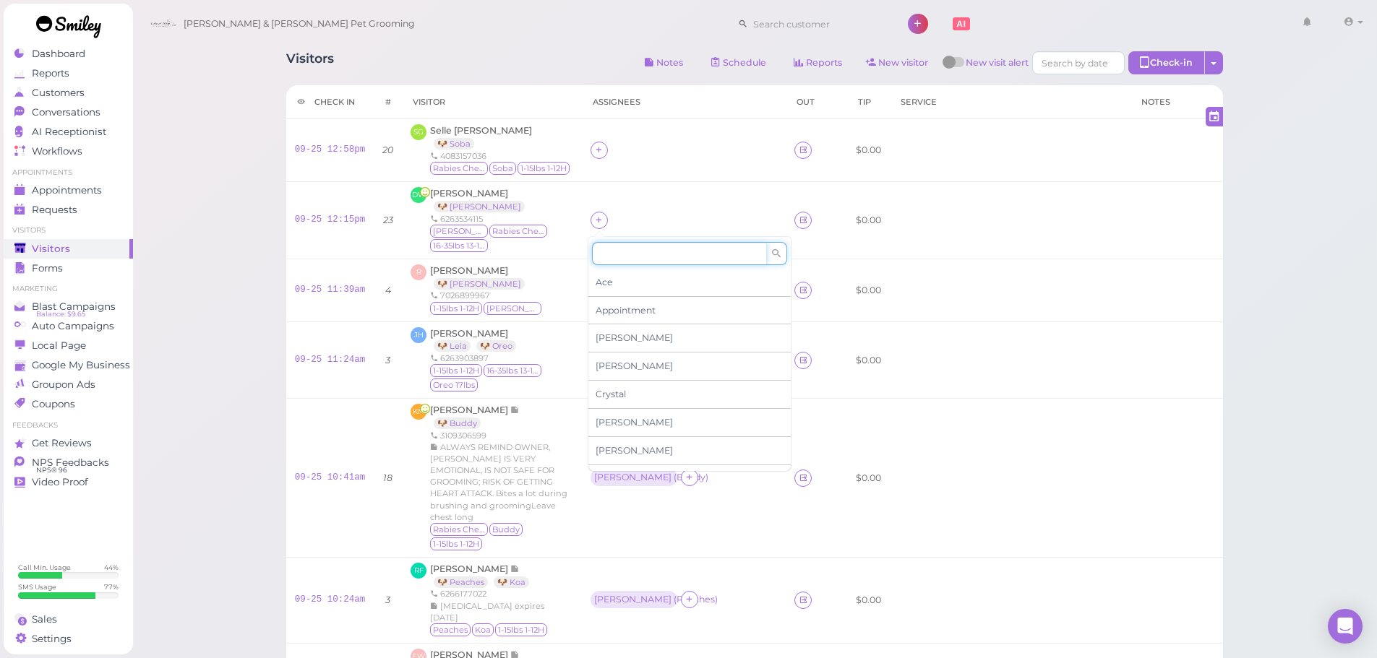
click at [641, 255] on input at bounding box center [679, 253] width 174 height 23
type input "[PERSON_NAME]"
click at [621, 283] on div "[PERSON_NAME]" at bounding box center [689, 282] width 202 height 27
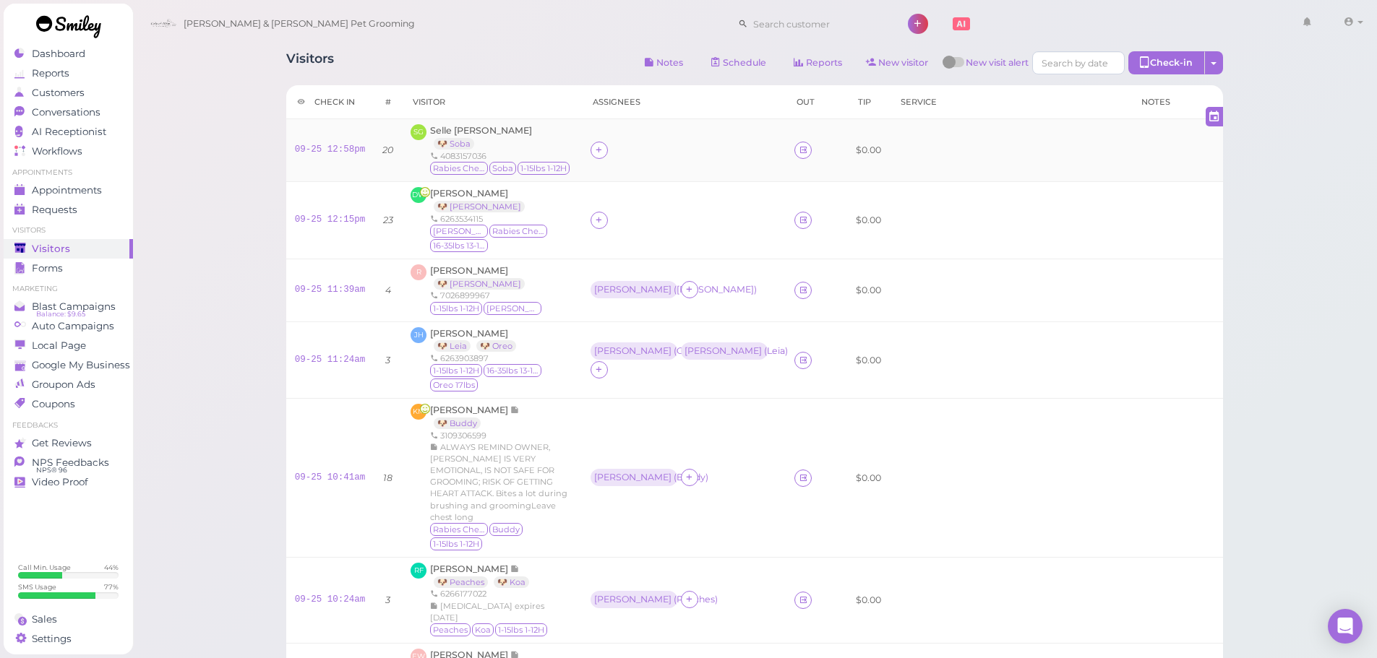
click at [590, 142] on div at bounding box center [598, 150] width 17 height 17
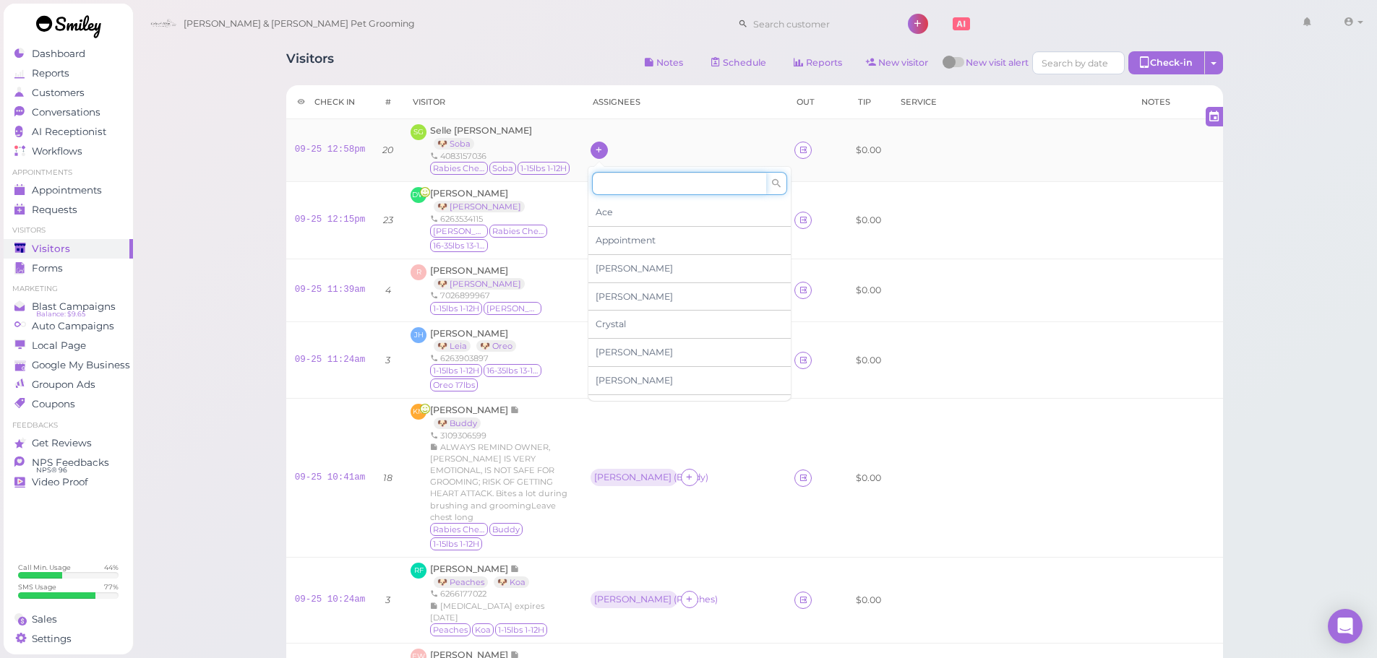
click at [621, 184] on input at bounding box center [679, 183] width 174 height 23
type input "[PERSON_NAME]"
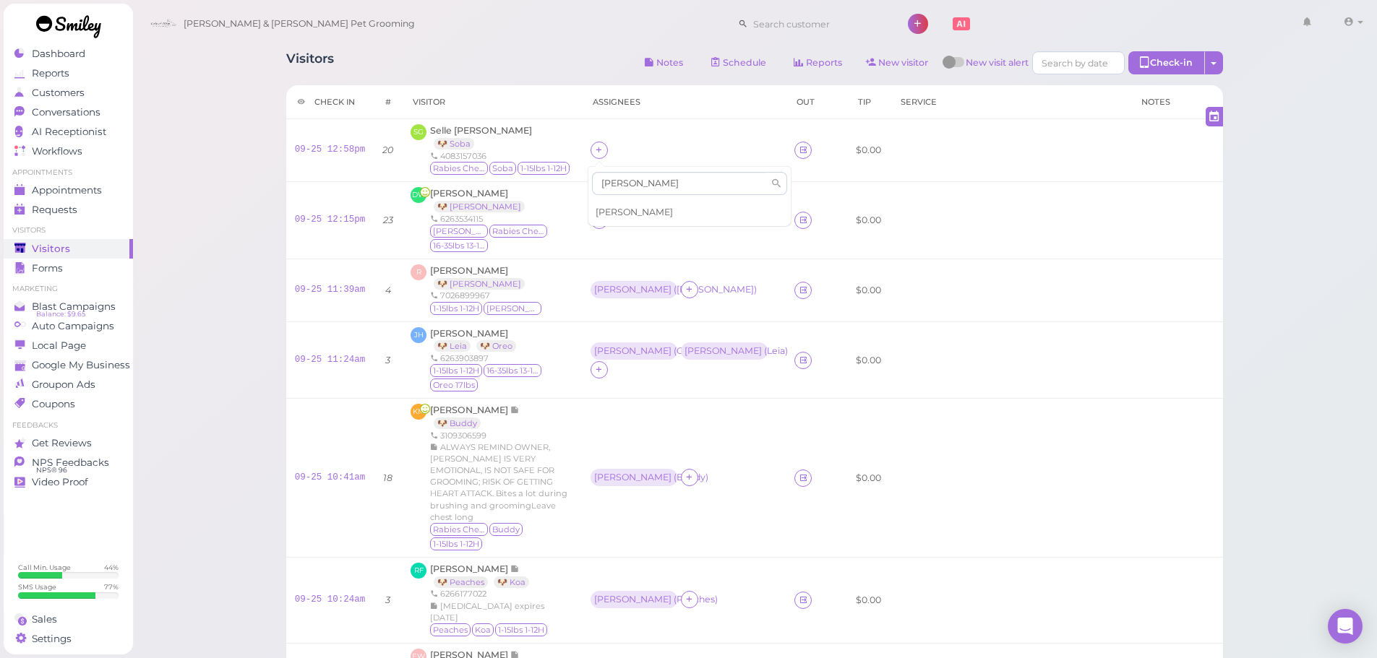
click at [616, 210] on div "[PERSON_NAME]" at bounding box center [689, 212] width 202 height 27
click at [605, 220] on div "[PERSON_NAME]" at bounding box center [632, 220] width 77 height 10
click at [611, 288] on span "Select pets" at bounding box center [623, 283] width 50 height 16
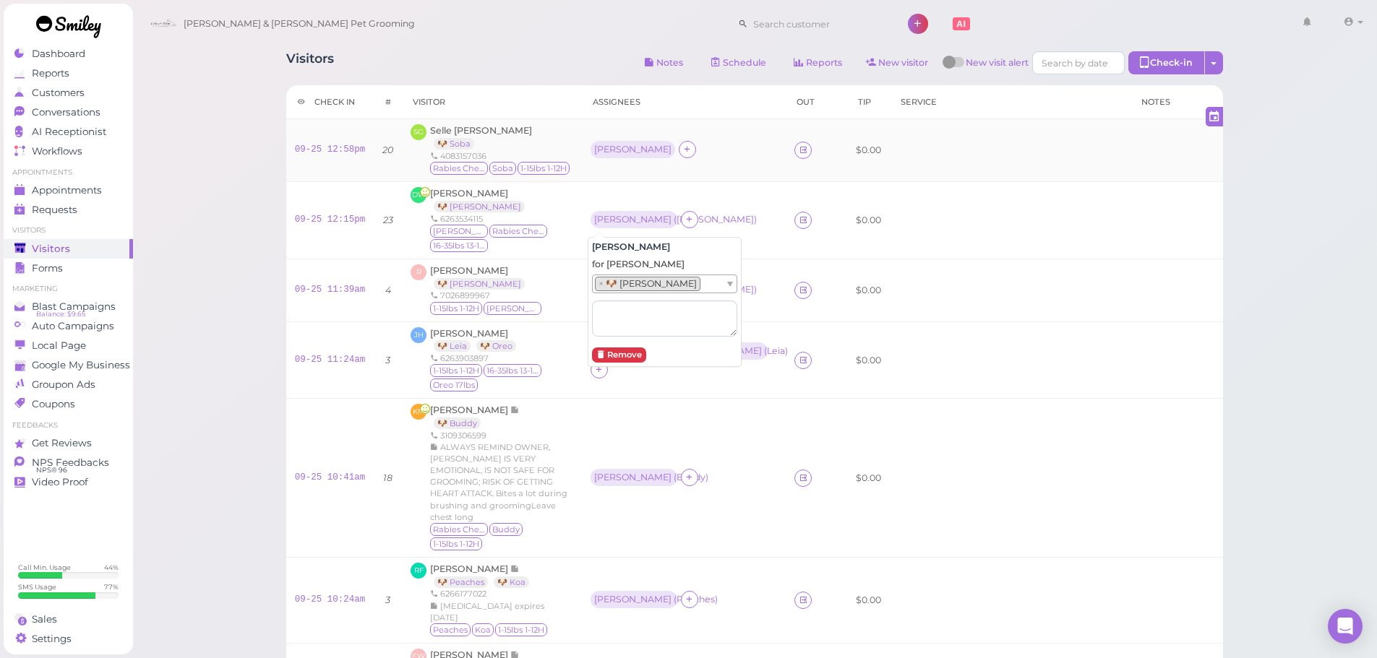
click at [584, 145] on td "[PERSON_NAME]" at bounding box center [684, 150] width 204 height 63
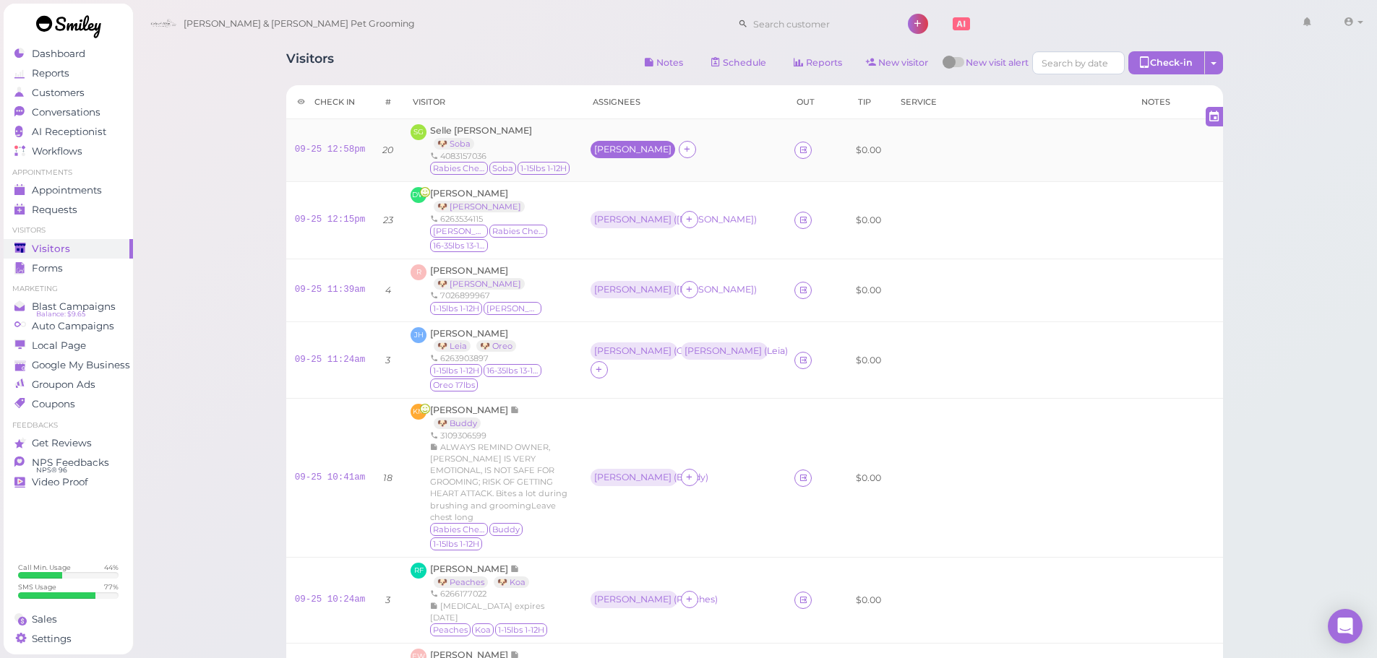
click at [594, 150] on div "[PERSON_NAME]" at bounding box center [632, 150] width 77 height 10
click at [607, 224] on div "for Select pets" at bounding box center [664, 226] width 145 height 77
drag, startPoint x: 611, startPoint y: 207, endPoint x: 611, endPoint y: 217, distance: 10.1
click at [611, 217] on span "Select pets" at bounding box center [623, 213] width 50 height 16
click at [577, 243] on td "DW [PERSON_NAME] 🐶 [PERSON_NAME] 6263534115 [PERSON_NAME] [MEDICAL_DATA] Checke…" at bounding box center [492, 219] width 180 height 77
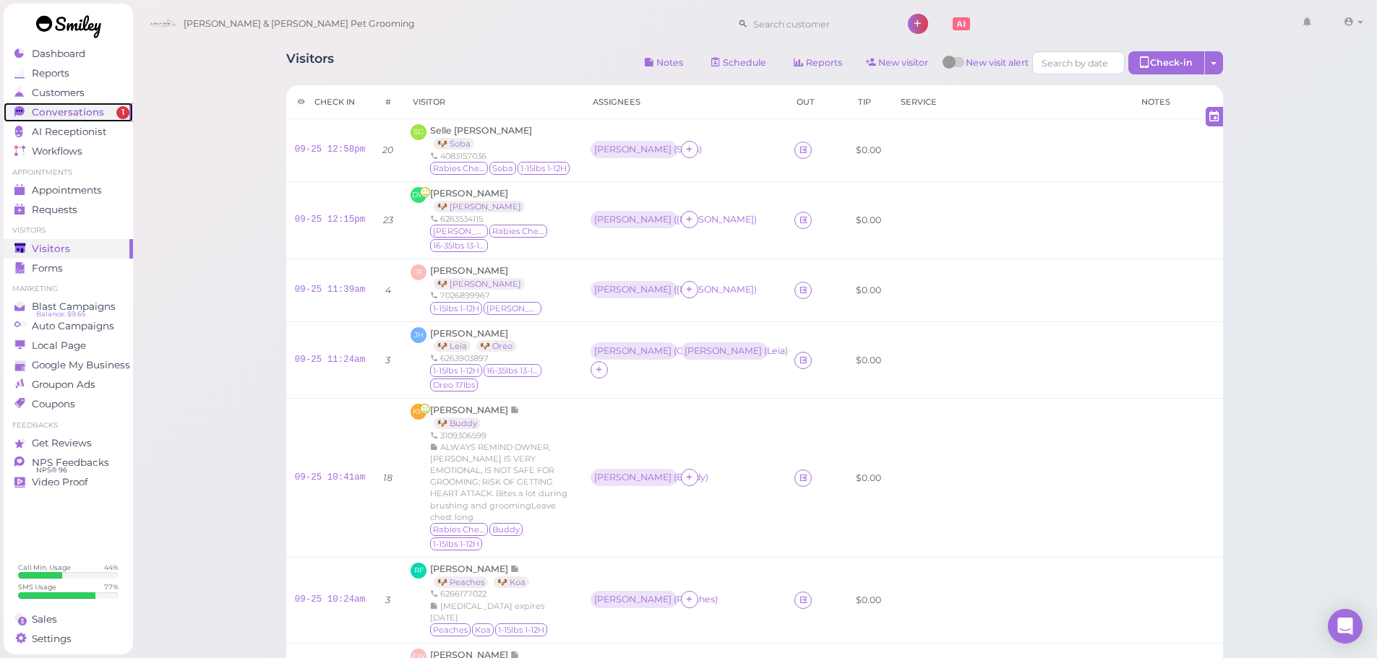
click at [71, 108] on span "Conversations" at bounding box center [68, 112] width 72 height 12
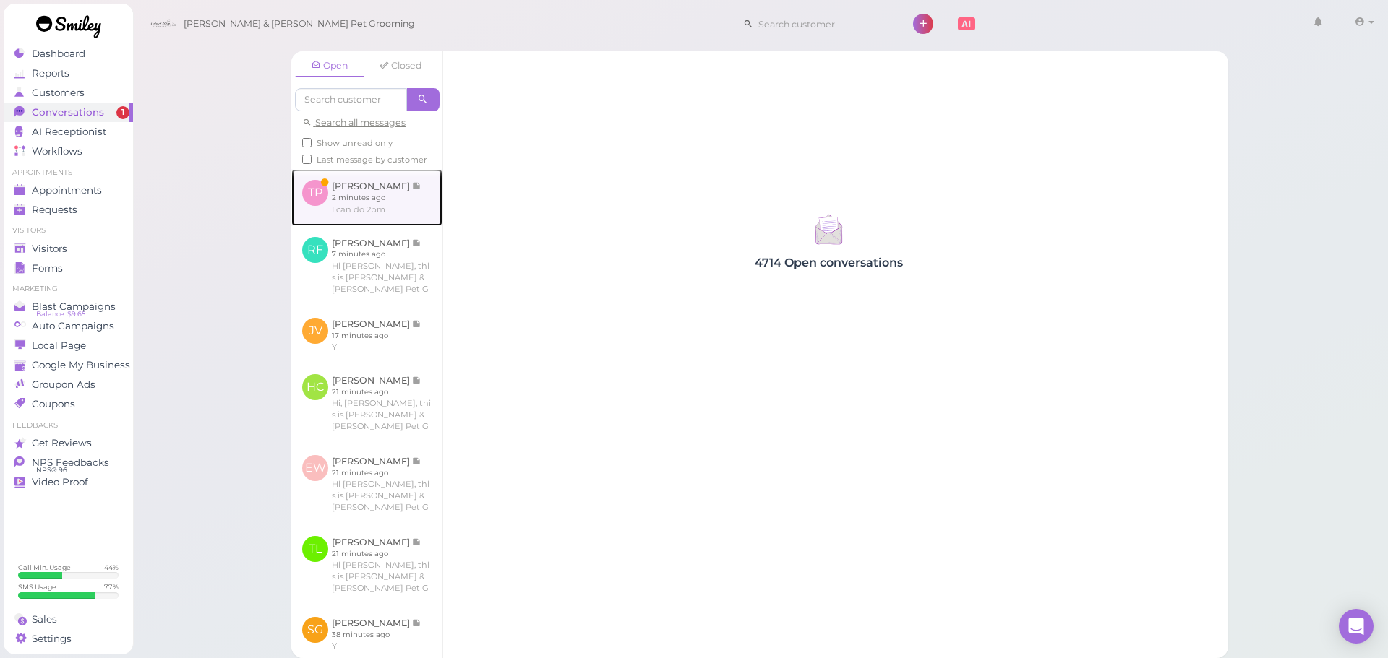
click at [363, 195] on link at bounding box center [366, 197] width 151 height 56
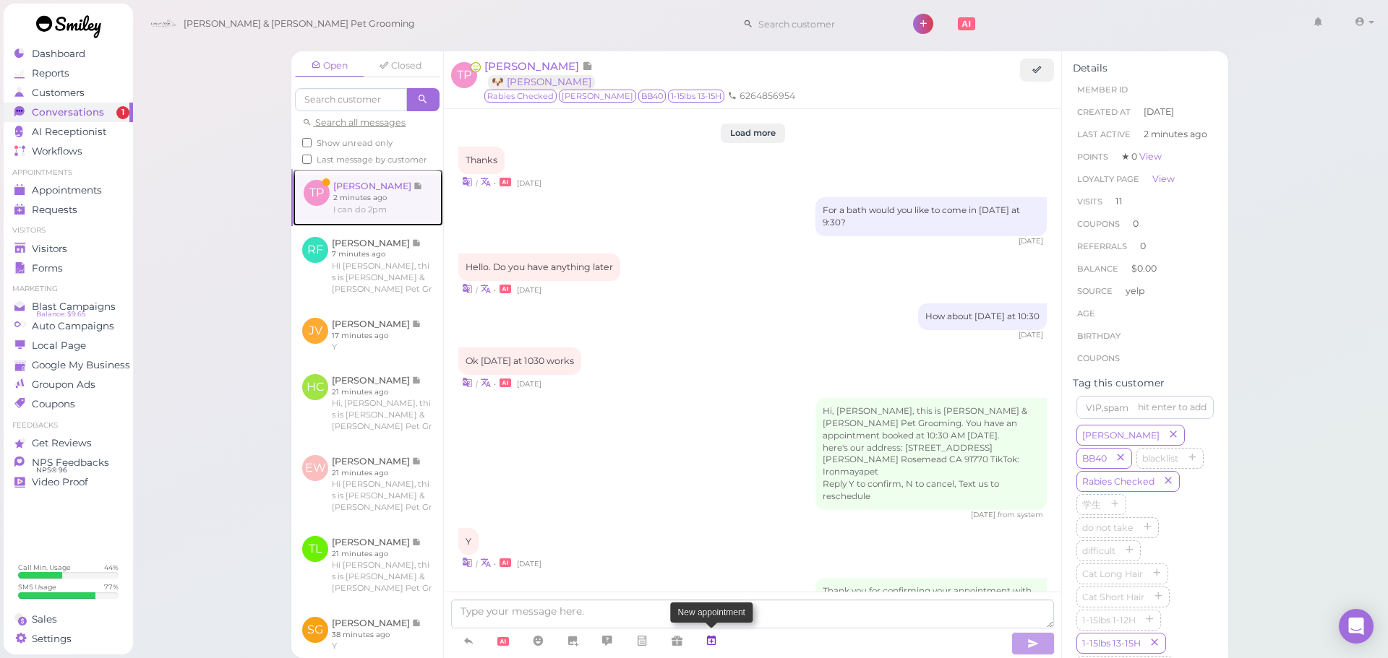
scroll to position [1807, 0]
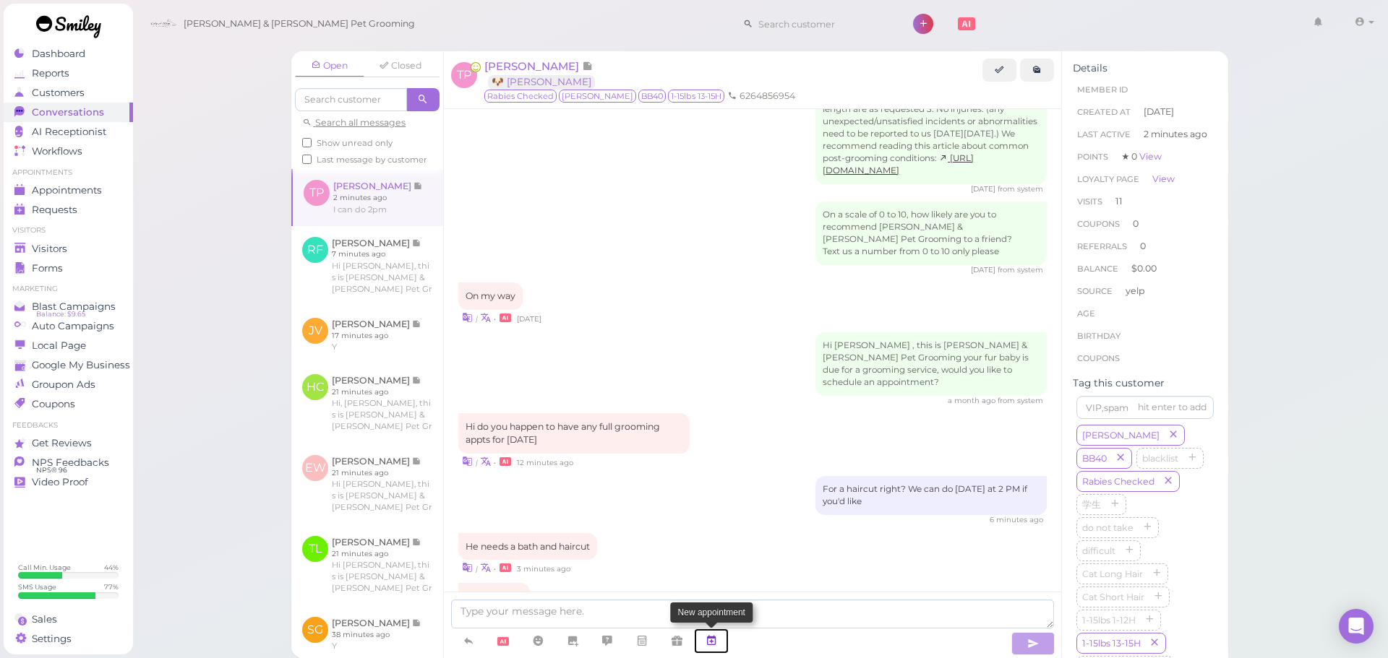
click at [709, 637] on icon at bounding box center [711, 641] width 12 height 14
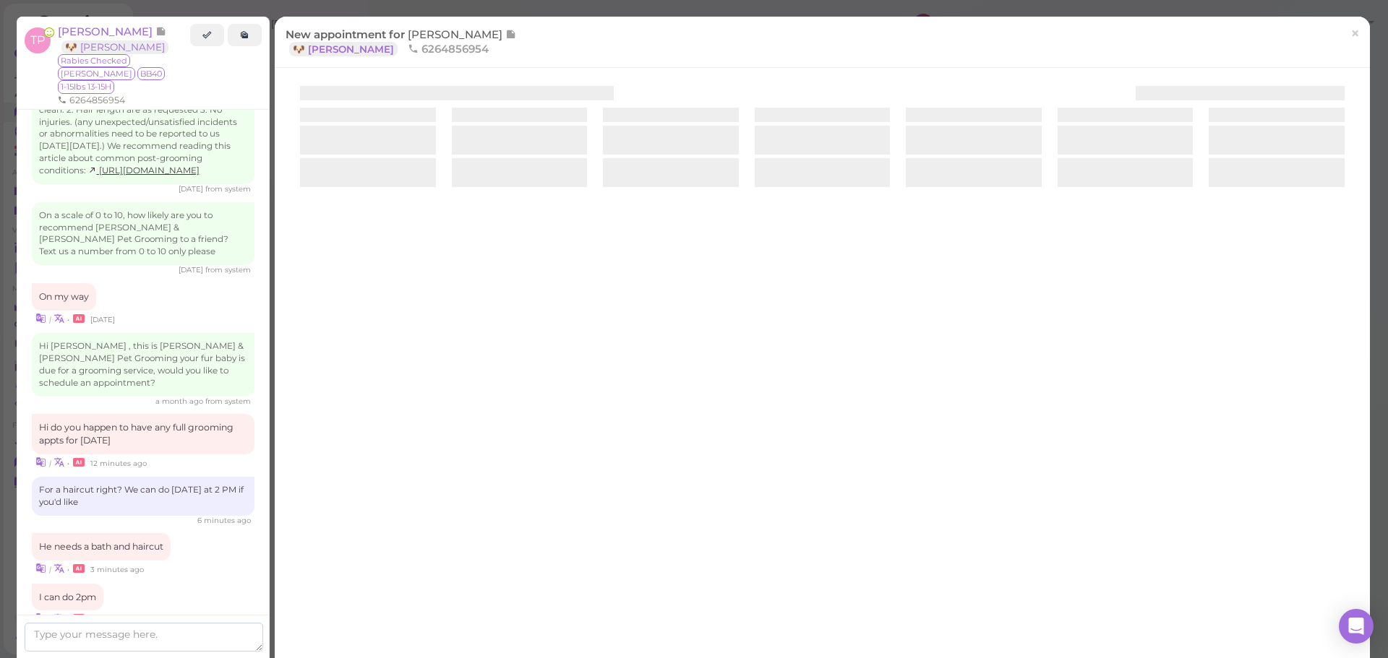
scroll to position [1897, 0]
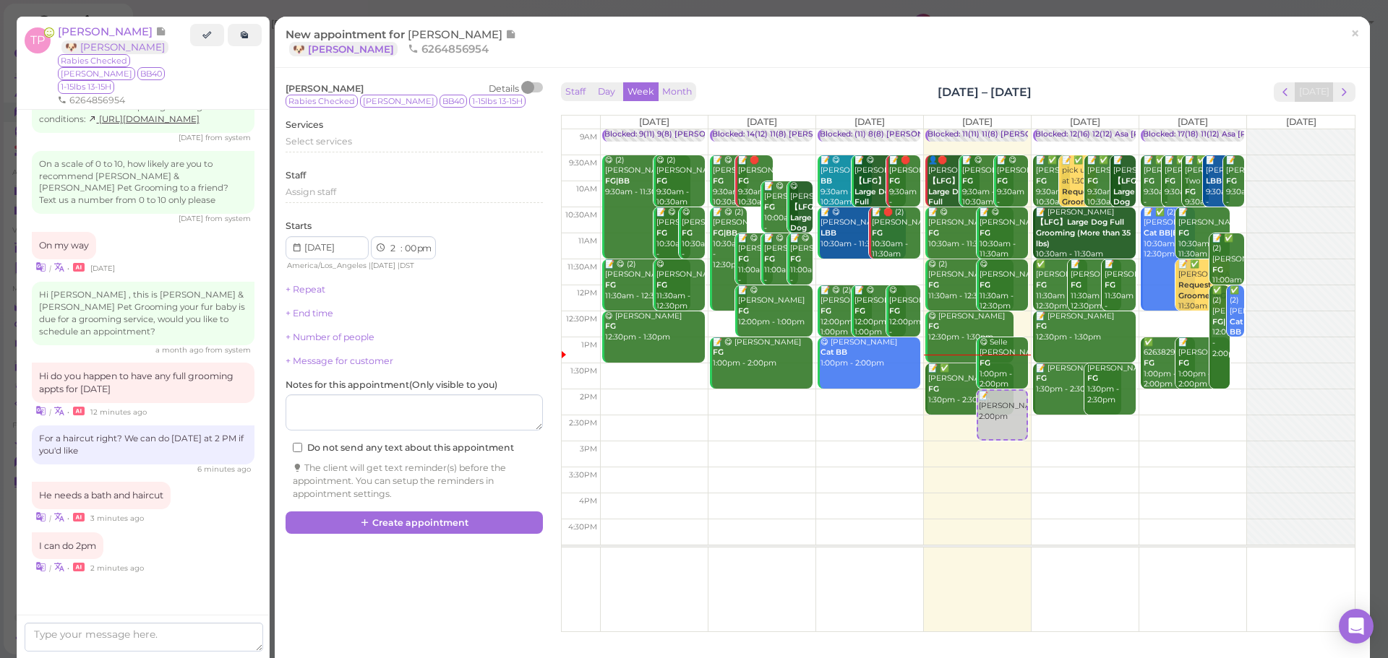
click at [1169, 395] on td at bounding box center [977, 403] width 754 height 26
type input "[DATE]"
click at [380, 142] on div "Select services" at bounding box center [413, 141] width 257 height 13
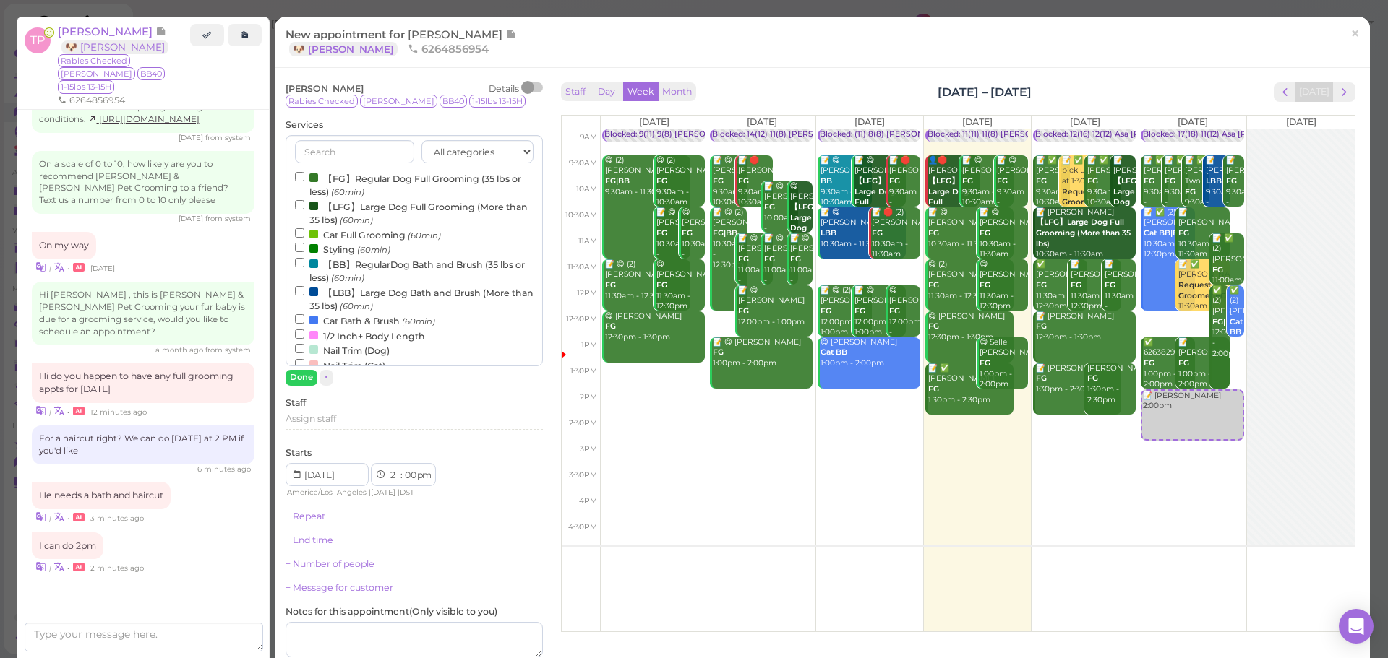
click at [350, 184] on label "【FG】Regular Dog Full Grooming (35 lbs or less) (60min)" at bounding box center [414, 185] width 238 height 28
click at [304, 181] on input "【FG】Regular Dog Full Grooming (35 lbs or less) (60min)" at bounding box center [299, 176] width 9 height 9
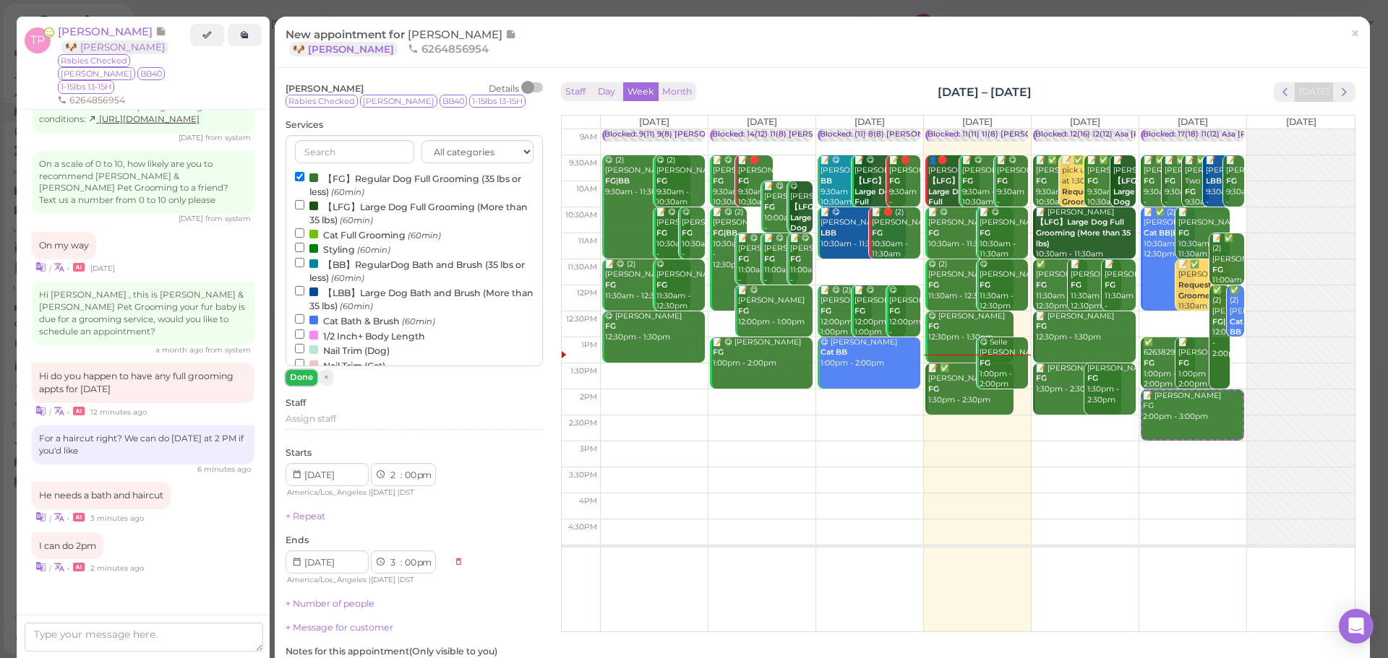
click at [309, 383] on button "Done" at bounding box center [301, 377] width 32 height 15
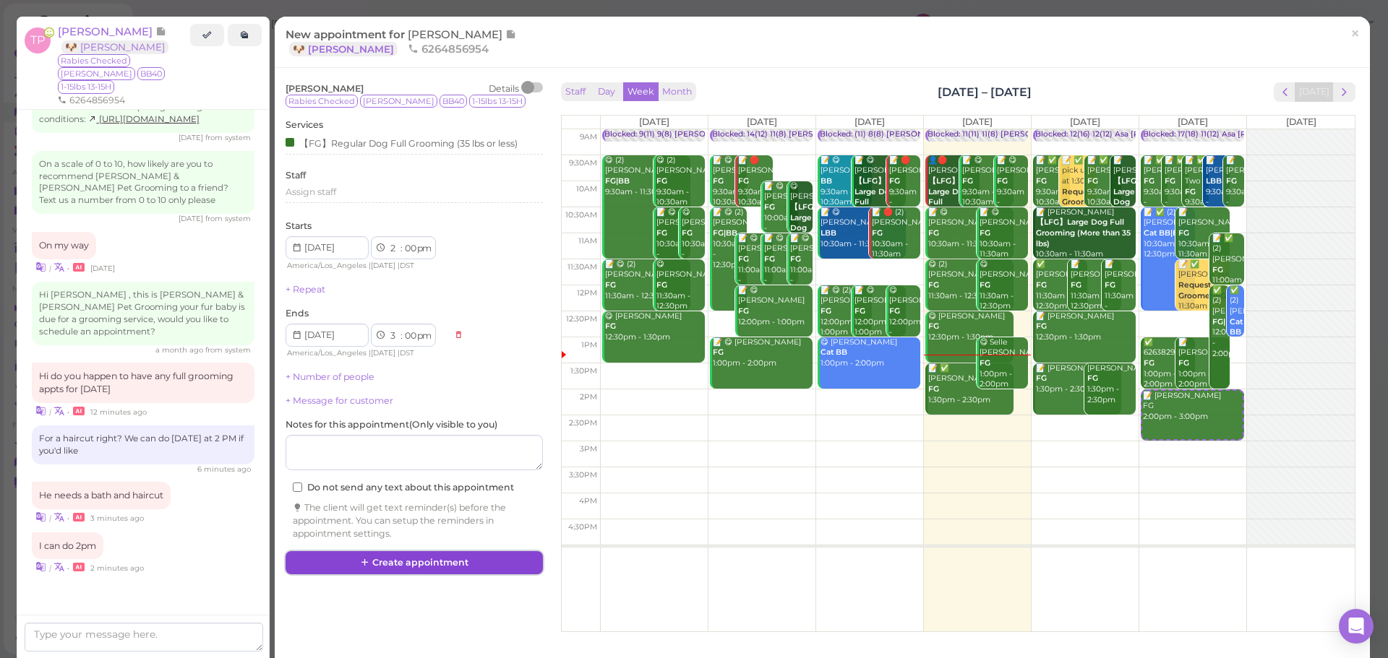
click at [486, 567] on button "Create appointment" at bounding box center [413, 562] width 257 height 23
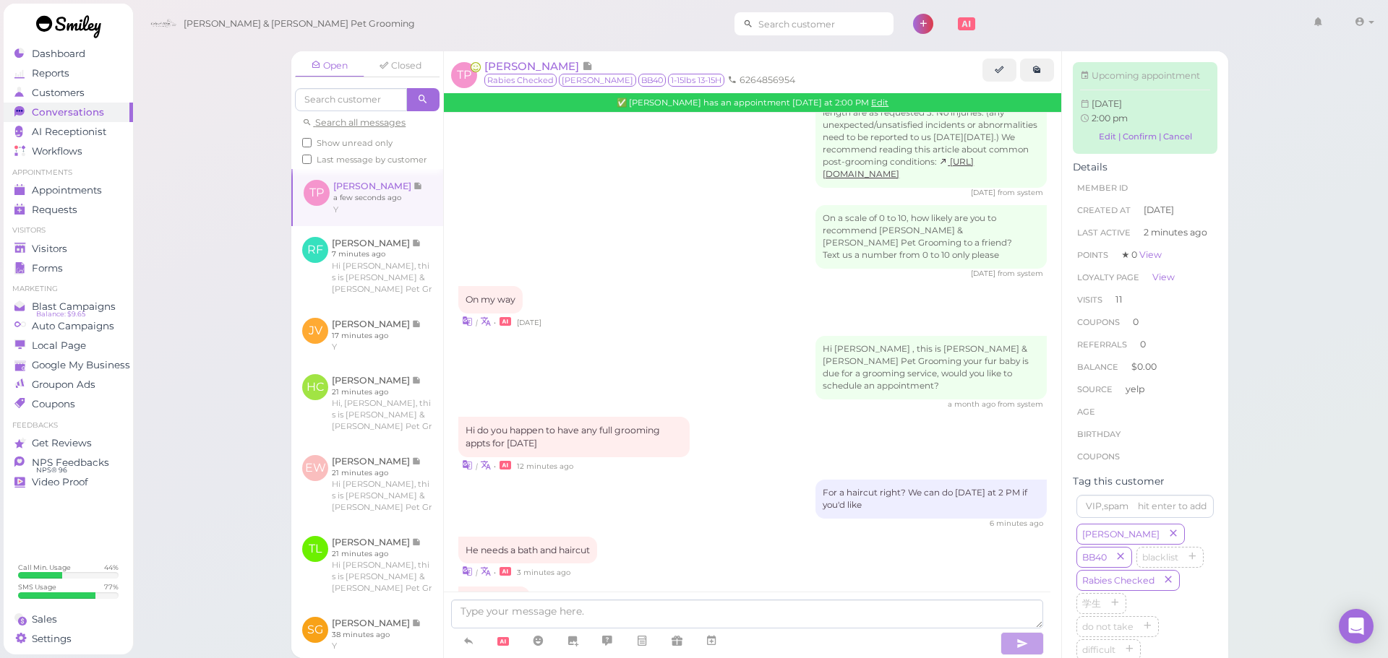
scroll to position [2000, 0]
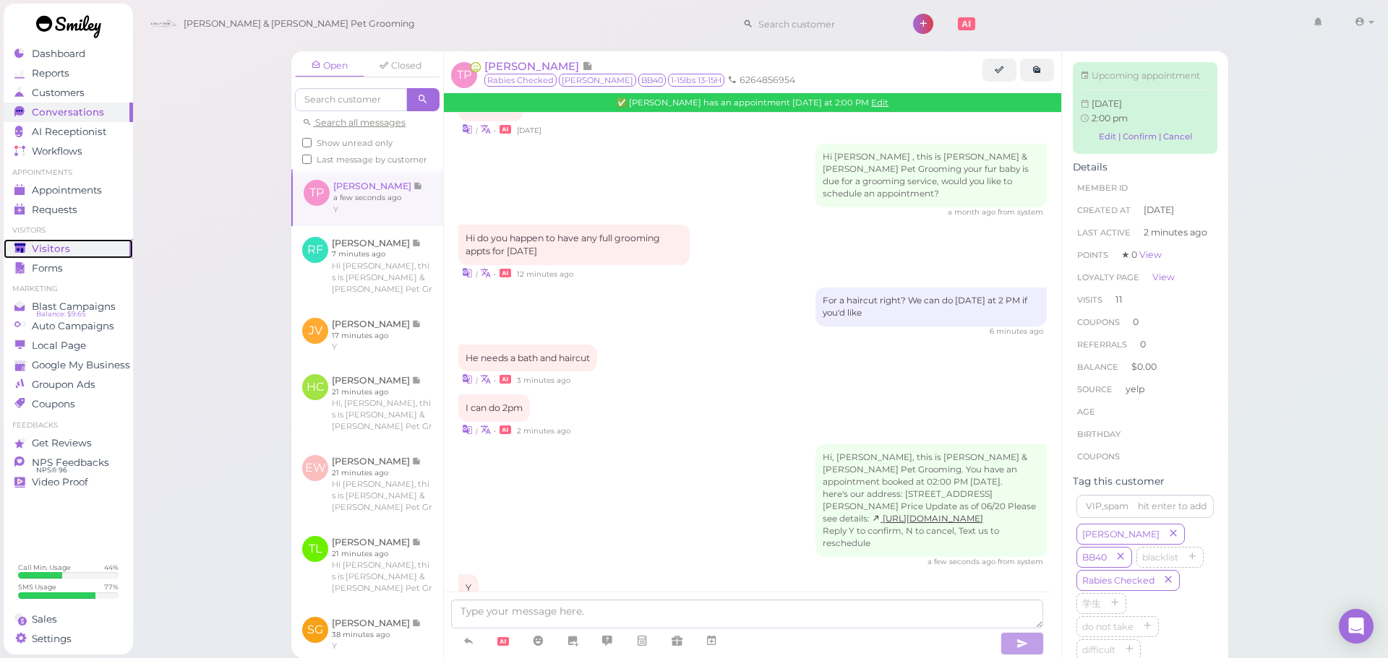
click at [61, 251] on span "Visitors" at bounding box center [51, 249] width 38 height 12
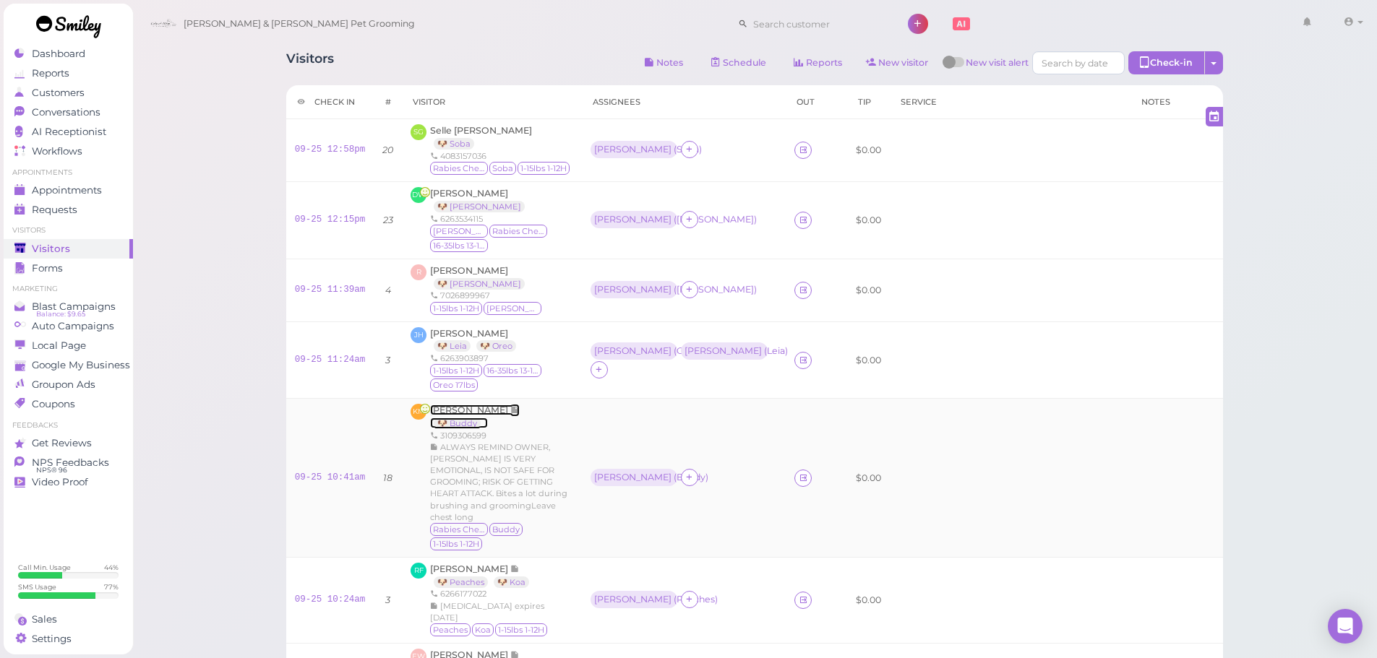
click at [463, 408] on span "[PERSON_NAME]" at bounding box center [470, 410] width 80 height 11
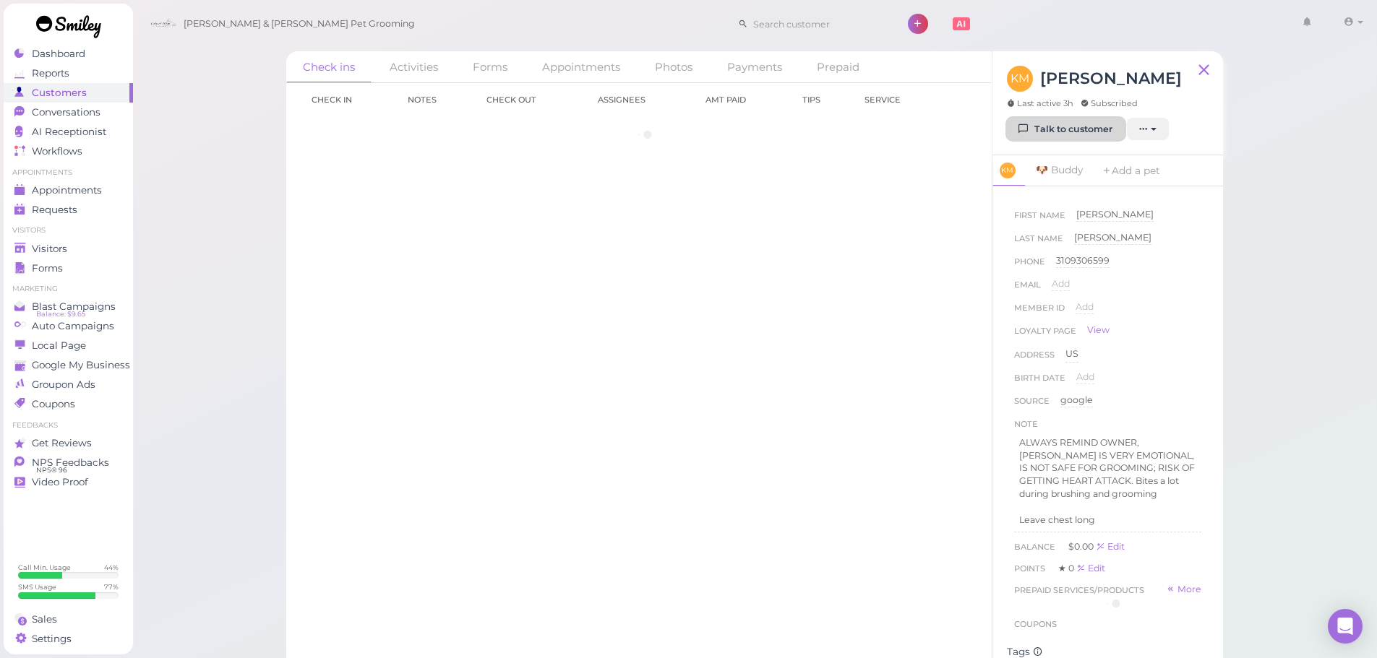
click at [1079, 122] on link "Talk to customer" at bounding box center [1066, 129] width 118 height 23
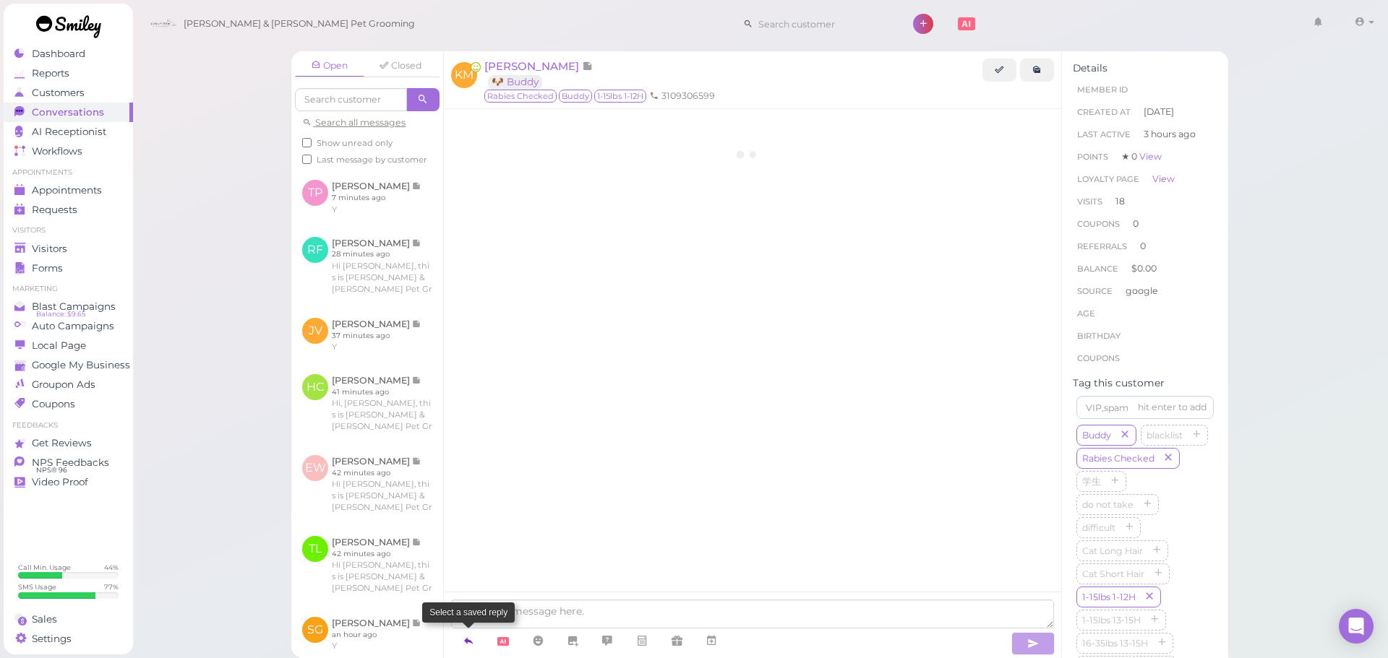
scroll to position [2689, 0]
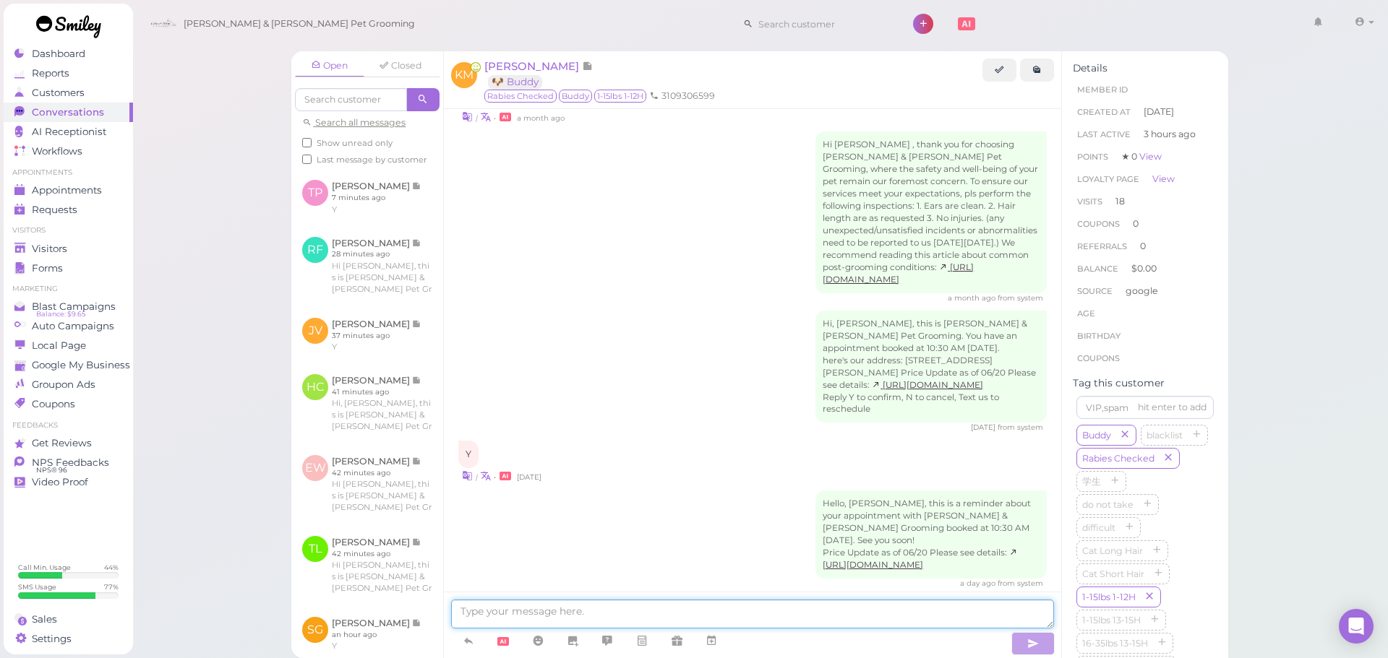
click at [491, 628] on textarea at bounding box center [752, 614] width 603 height 29
click at [468, 630] on link at bounding box center [468, 641] width 35 height 25
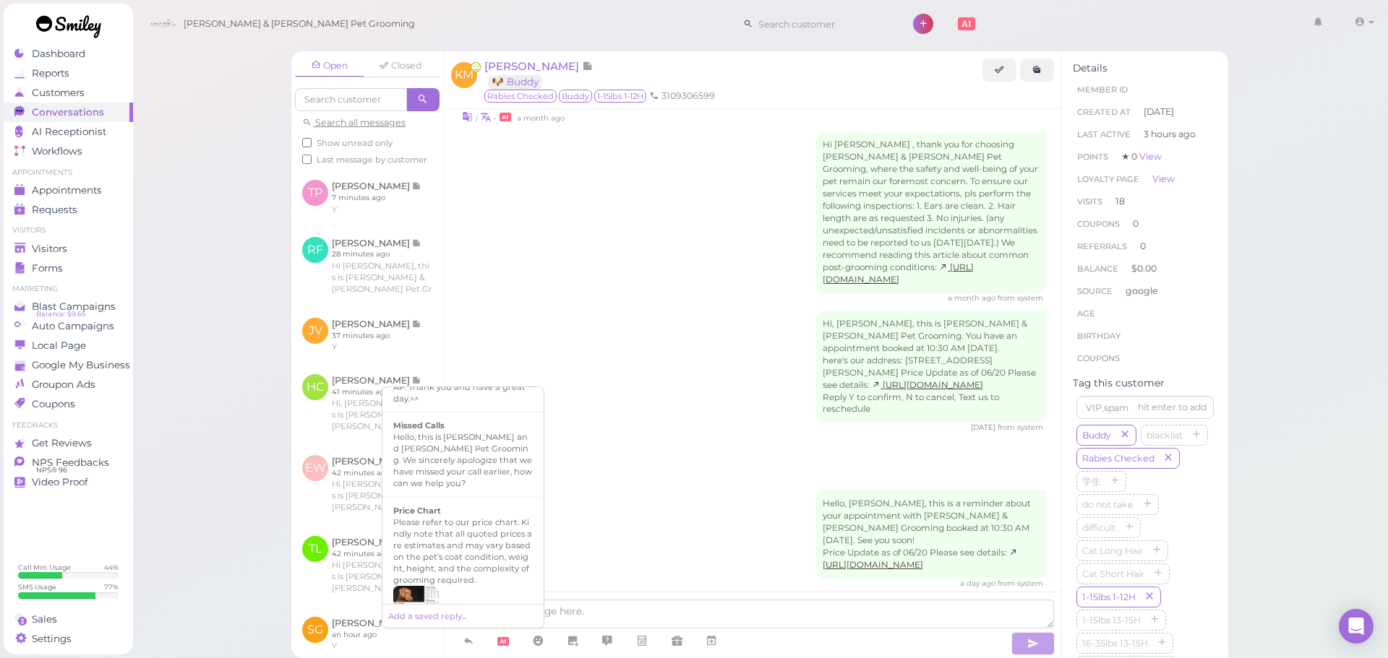
scroll to position [1002, 0]
click at [482, 551] on div "Hi {{first_name}}, this is [PERSON_NAME] & [PERSON_NAME] Pet Grooming. Your fur…" at bounding box center [462, 591] width 139 height 81
type textarea "Hi {{first_name}}, this is [PERSON_NAME] & [PERSON_NAME] Pet Grooming. Your fur…"
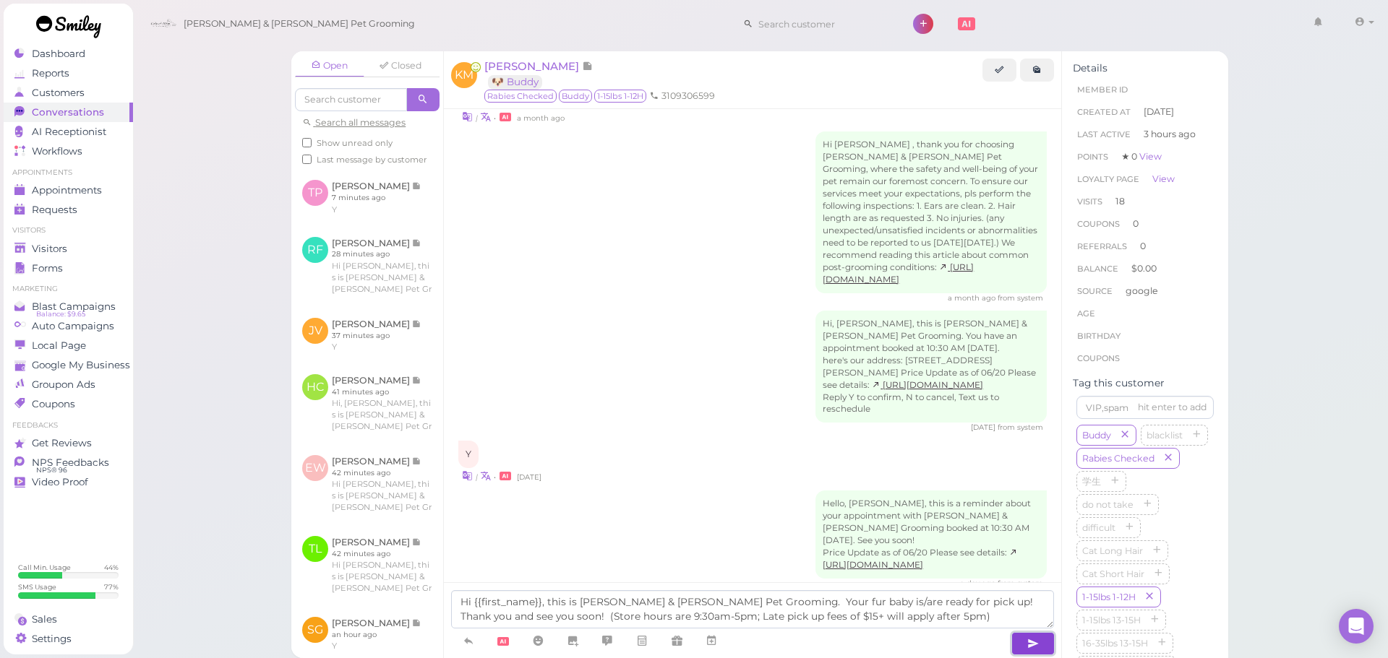
click at [1034, 648] on icon "button" at bounding box center [1033, 644] width 12 height 14
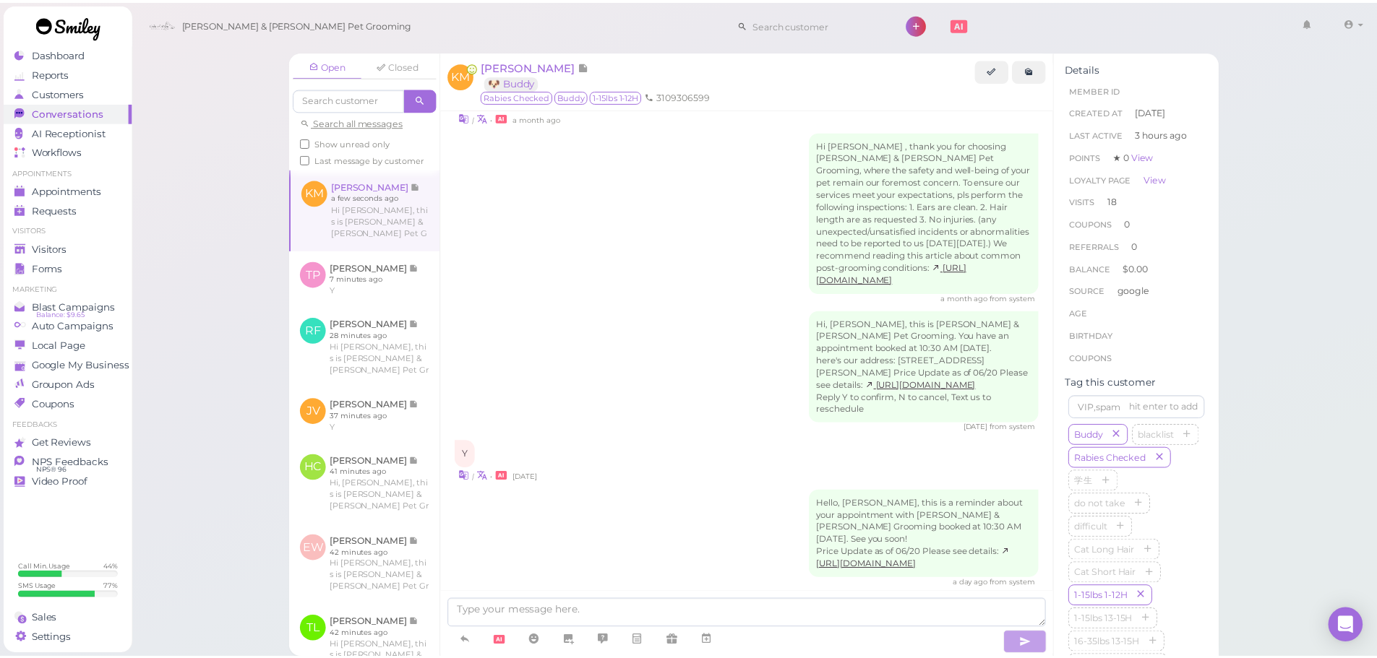
scroll to position [2760, 0]
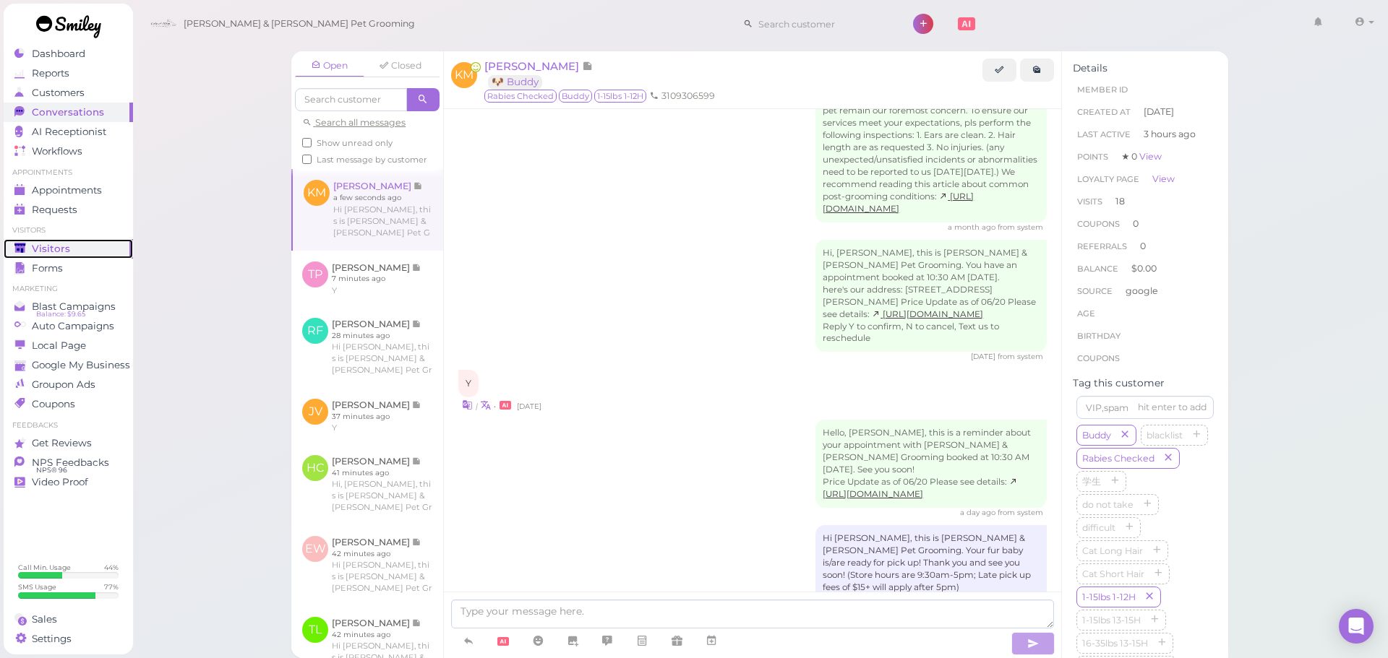
click at [33, 253] on span "Visitors" at bounding box center [51, 249] width 38 height 12
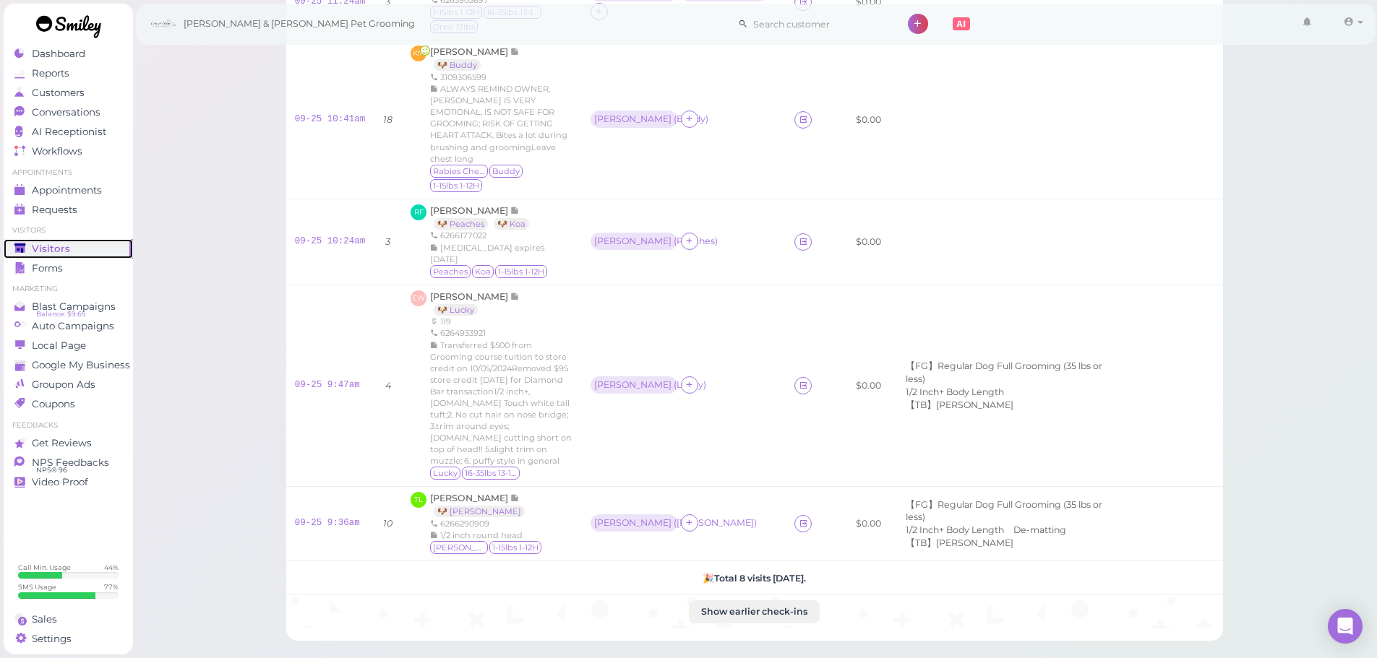
scroll to position [491, 0]
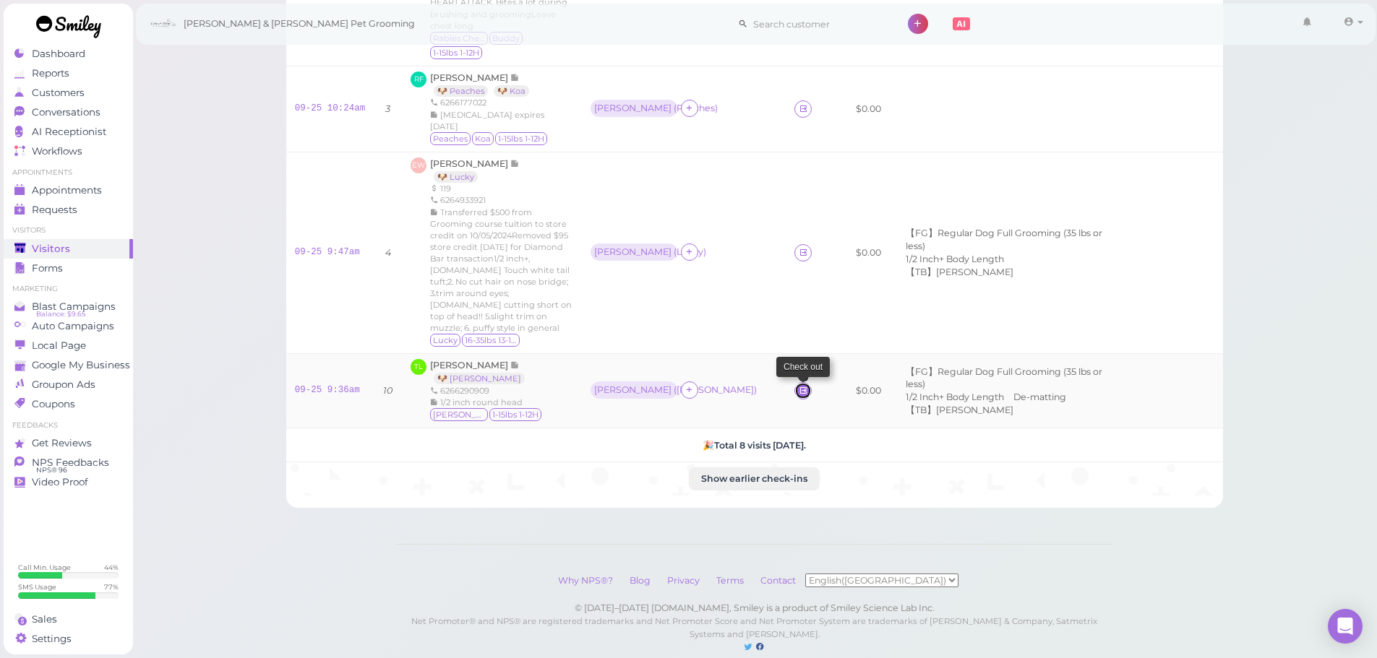
click at [799, 385] on icon at bounding box center [803, 390] width 9 height 11
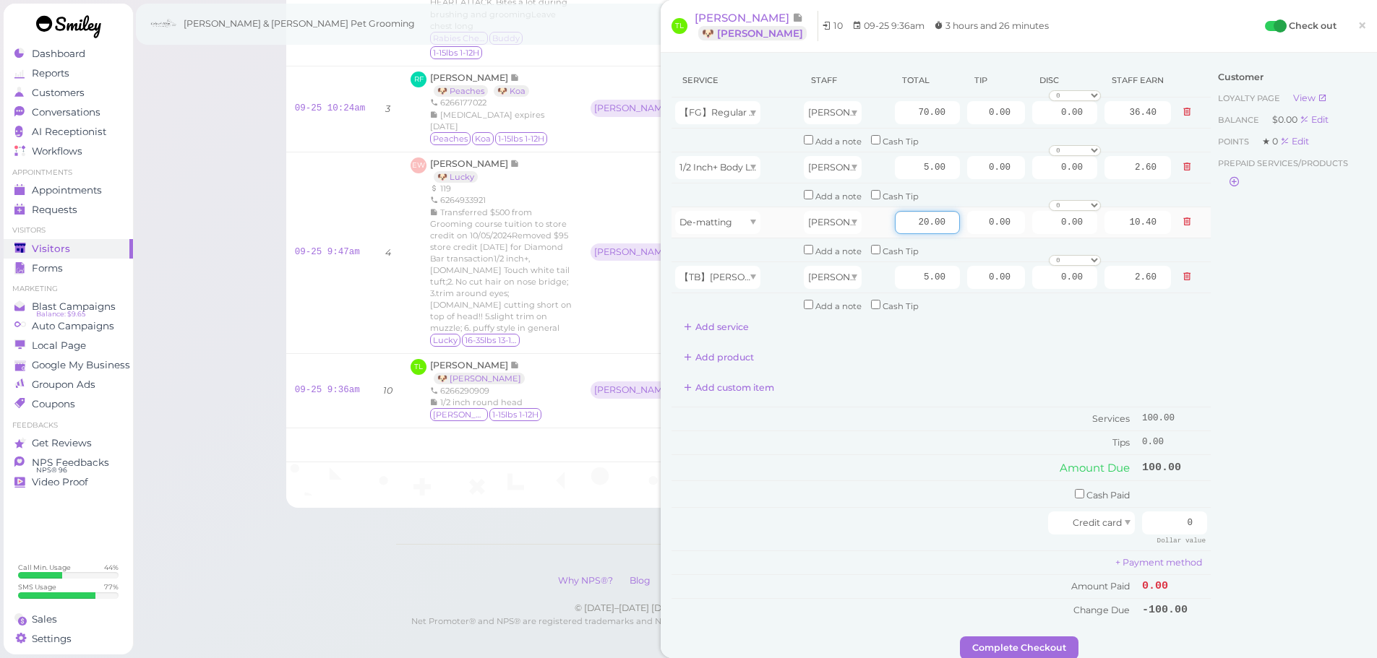
click at [896, 225] on input "20.00" at bounding box center [927, 222] width 65 height 23
type input "10.00"
type input "5.20"
click at [908, 380] on div "Add custom item" at bounding box center [940, 388] width 539 height 23
drag, startPoint x: 1158, startPoint y: 531, endPoint x: 1333, endPoint y: 525, distance: 175.7
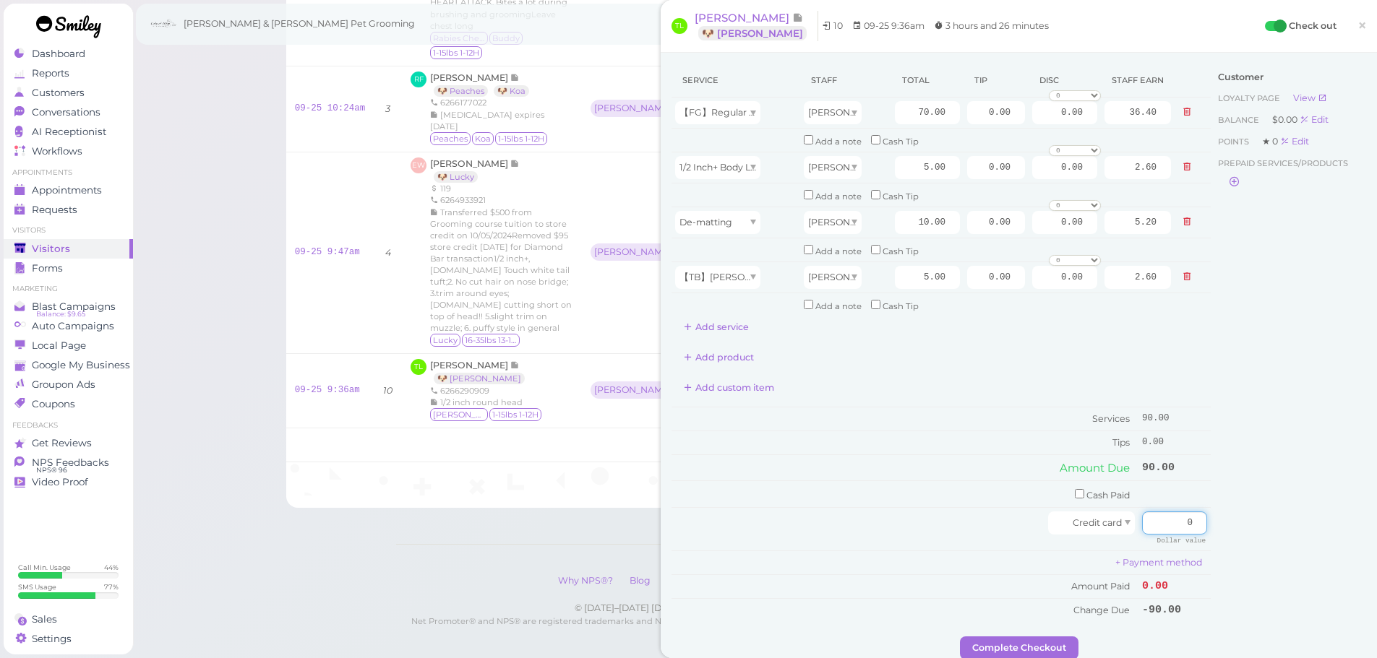
click at [1346, 533] on div "Service Staff Total Tip Disc Staff earn 【FG】Regular Dog Full Grooming (35 lbs o…" at bounding box center [1018, 350] width 694 height 573
type input "95"
drag, startPoint x: 984, startPoint y: 115, endPoint x: 1205, endPoint y: 168, distance: 228.0
click at [1205, 145] on div "Service Staff Total Tip Disc Staff earn 【FG】Regular Dog Full Grooming (35 lbs o…" at bounding box center [1018, 350] width 694 height 573
type input "5"
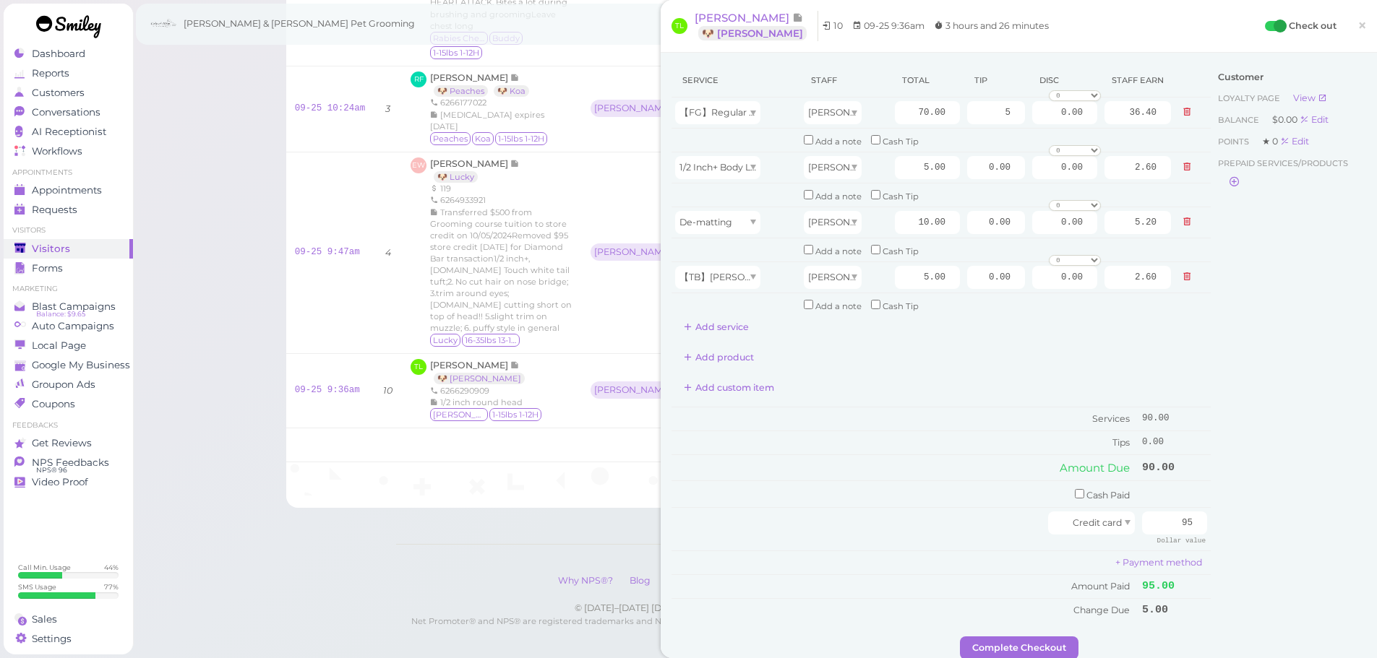
click at [1219, 380] on div "Customer Loyalty page View Balance $0.00 Edit Points ★ 0 Edit Prepaid services/…" at bounding box center [1287, 350] width 155 height 573
click at [973, 652] on button "Complete Checkout" at bounding box center [1019, 648] width 119 height 23
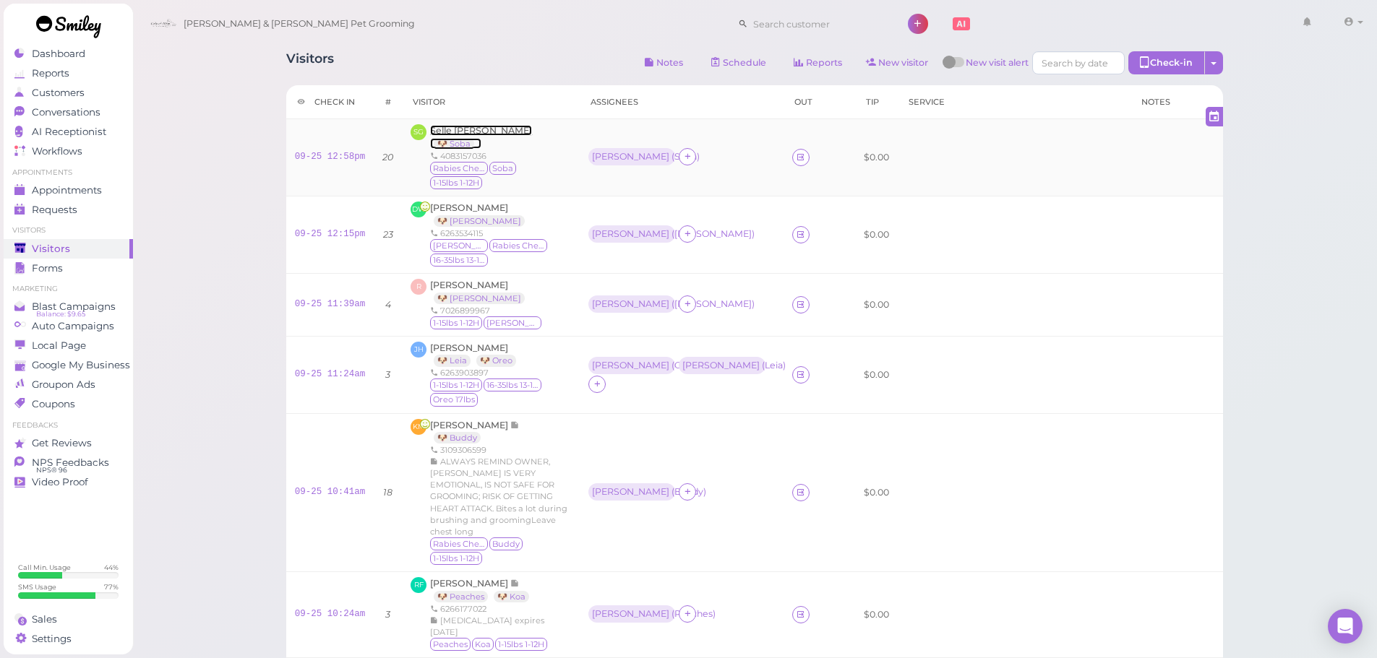
click at [473, 133] on span "Selle [PERSON_NAME]" at bounding box center [481, 130] width 102 height 11
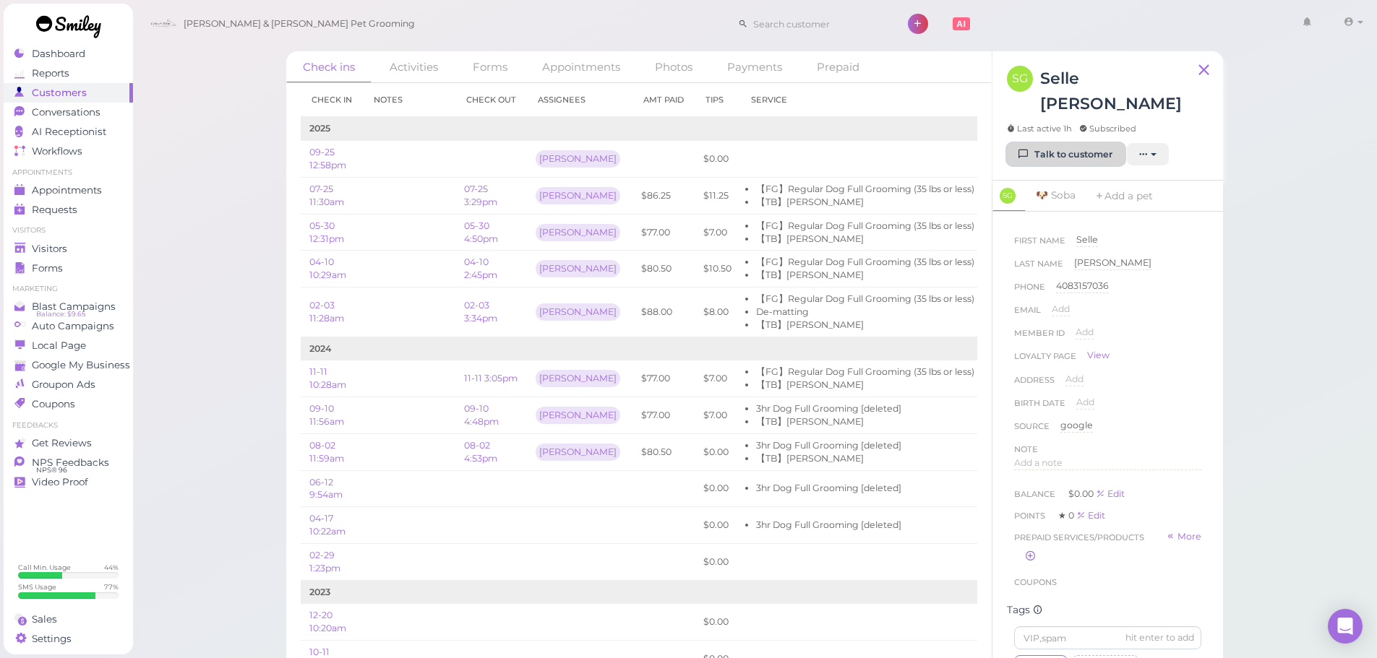
click at [1083, 143] on link "Talk to customer" at bounding box center [1066, 154] width 118 height 23
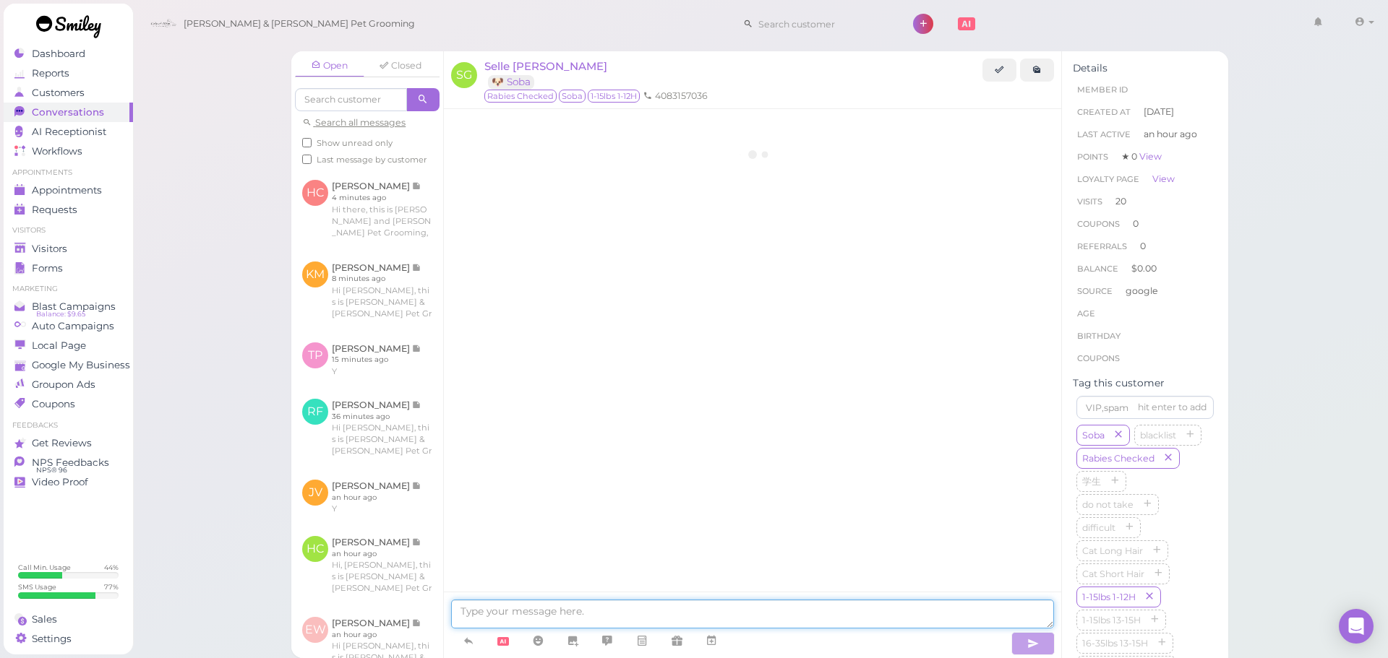
scroll to position [1825, 0]
click at [550, 614] on textarea at bounding box center [752, 614] width 603 height 29
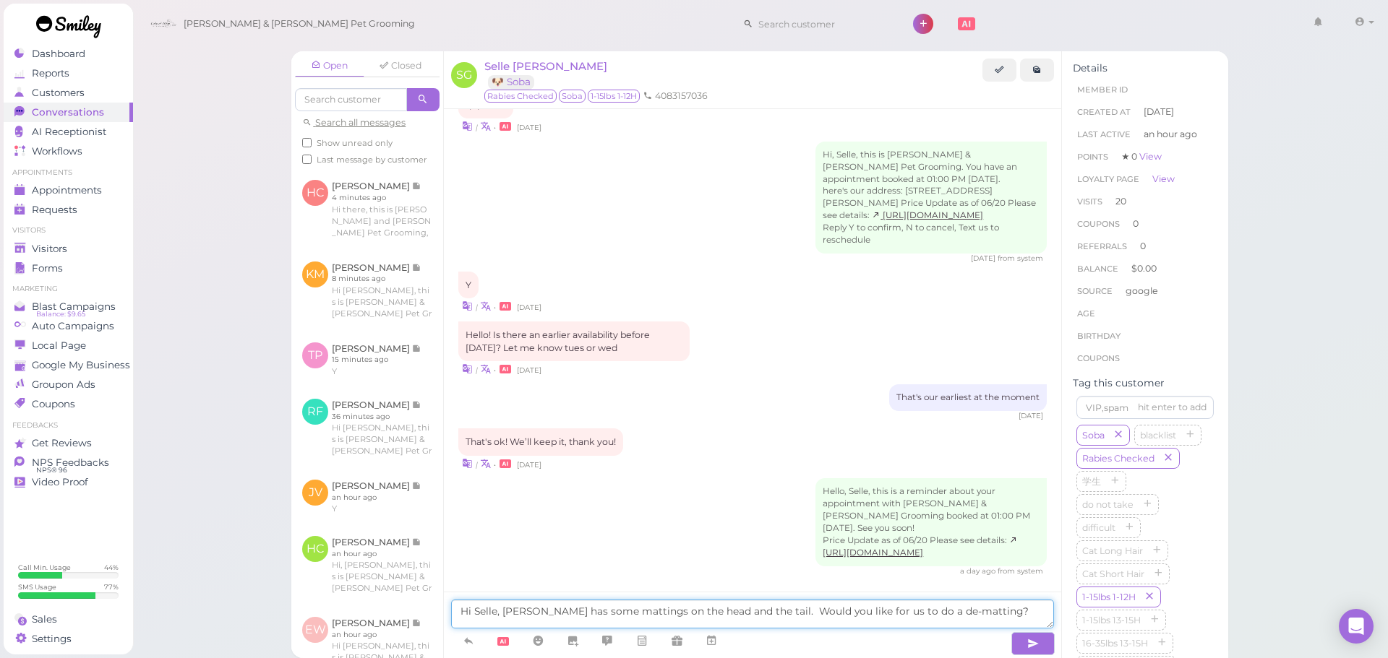
type textarea "Hi Selle, [PERSON_NAME] has some mattings on the head and the tail. Would you l…"
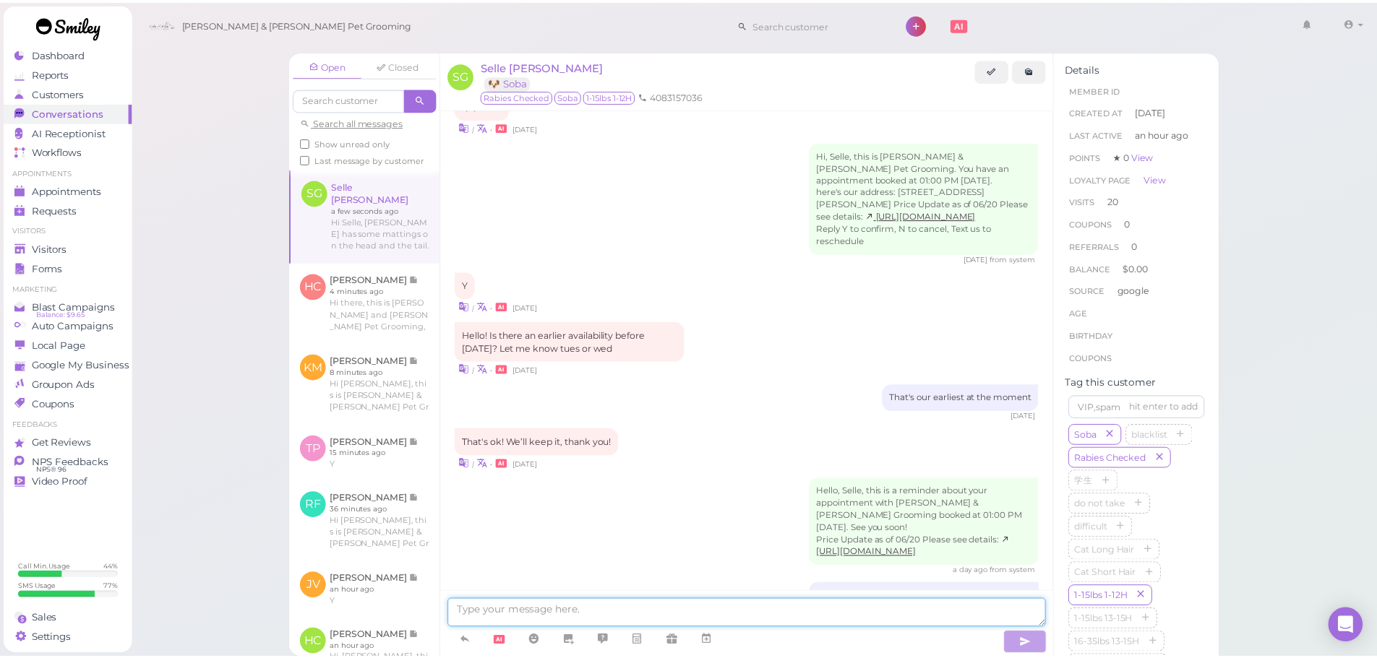
scroll to position [1871, 0]
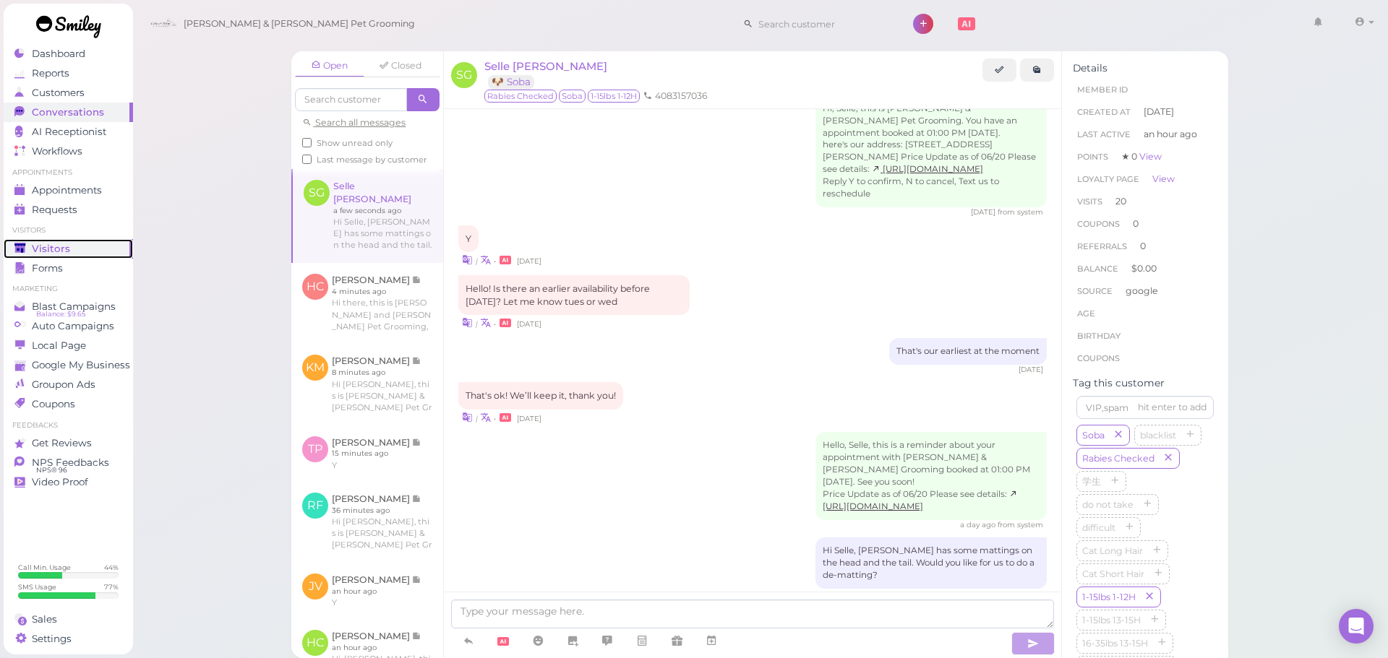
drag, startPoint x: 119, startPoint y: 248, endPoint x: 140, endPoint y: 242, distance: 21.7
click at [119, 248] on link "Visitors" at bounding box center [68, 249] width 129 height 20
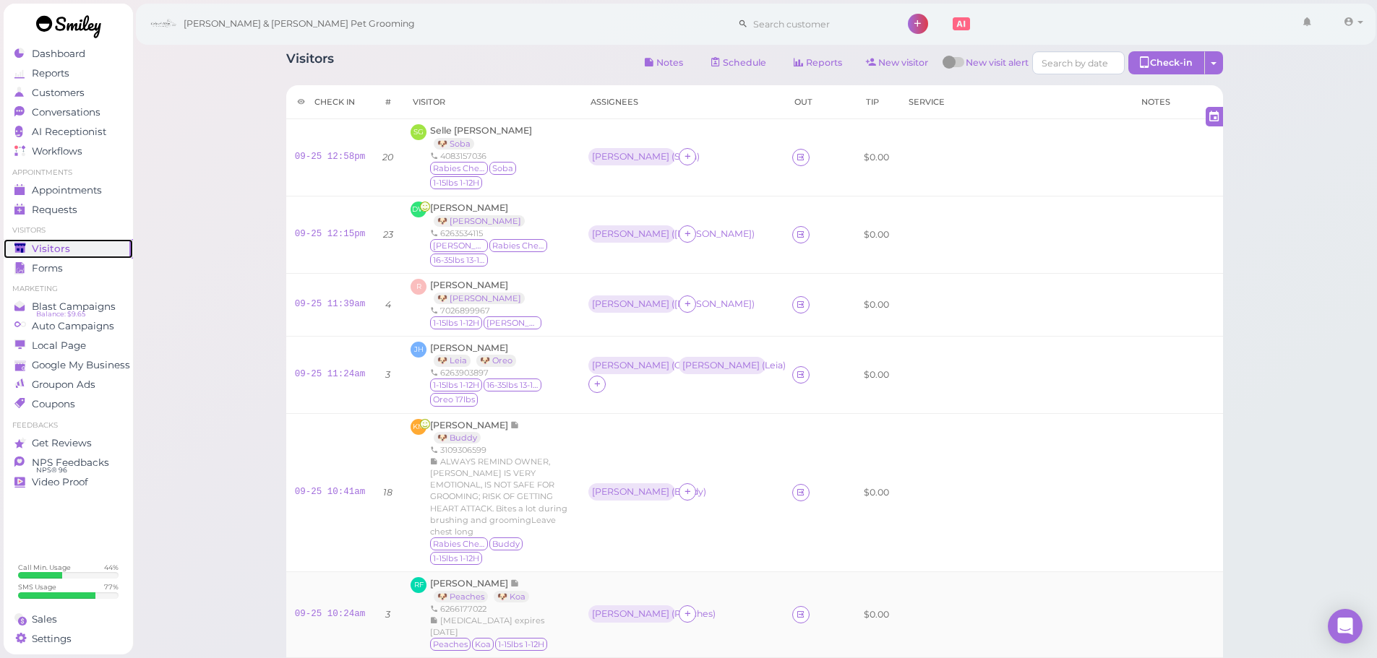
scroll to position [434, 0]
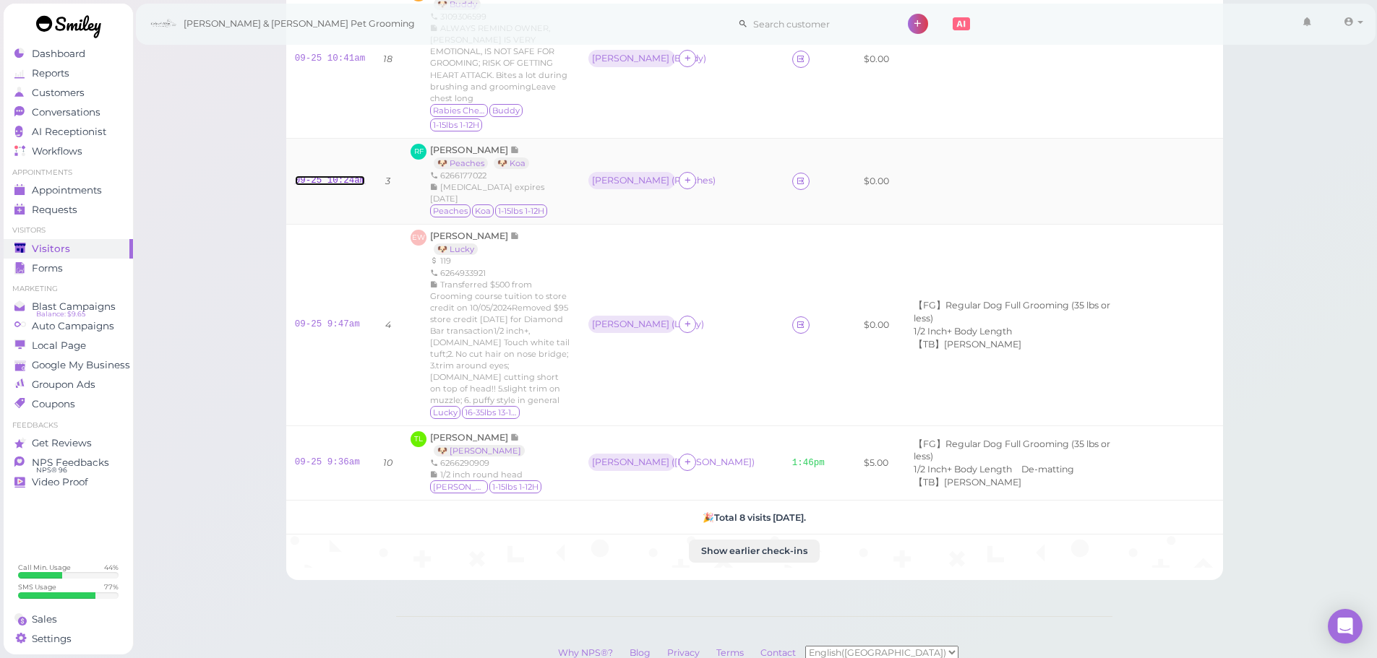
click at [345, 176] on link "09-25 10:24am" at bounding box center [330, 181] width 71 height 10
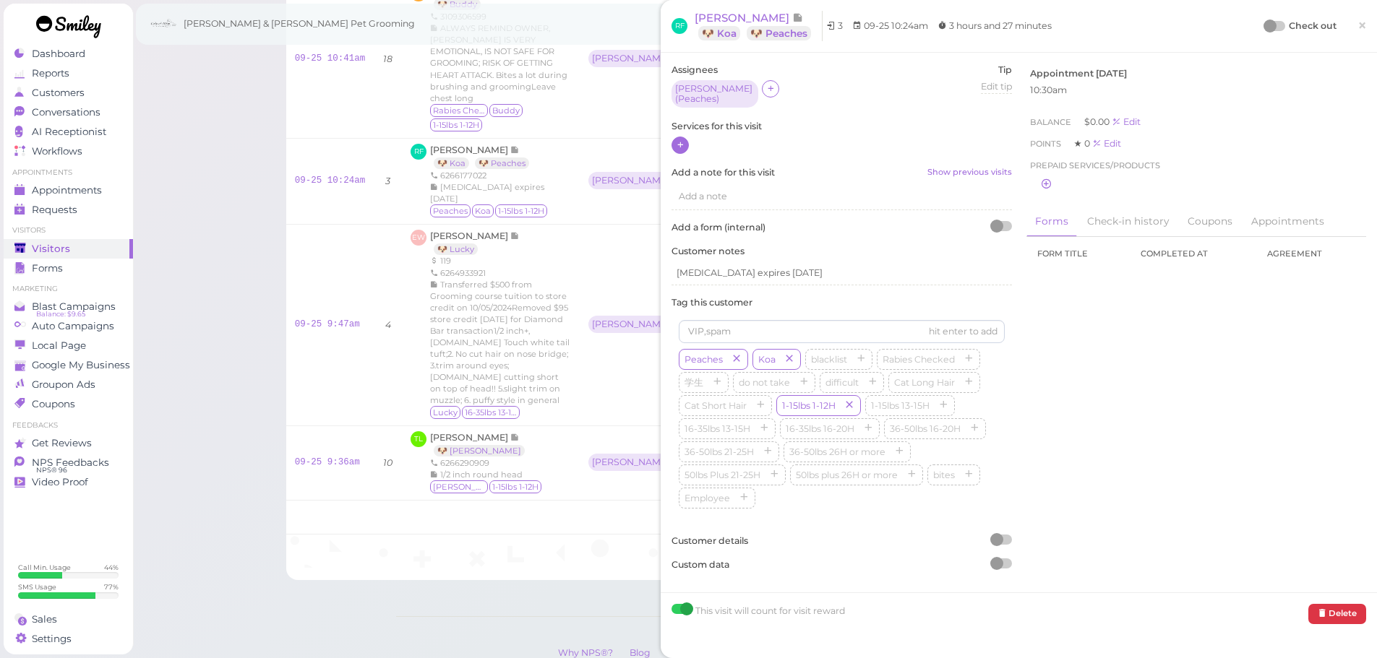
click at [679, 142] on icon at bounding box center [680, 144] width 9 height 11
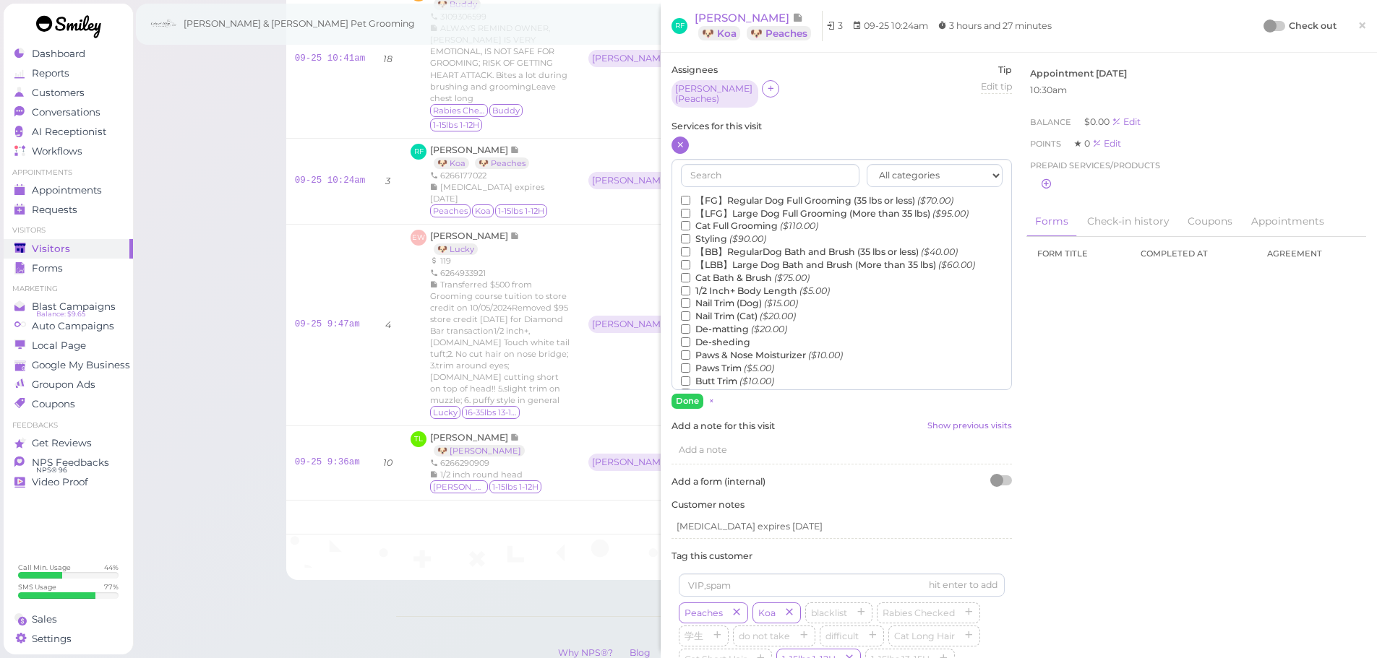
click at [757, 194] on label "【FG】Regular Dog Full Grooming (35 lbs or less) ($70.00)" at bounding box center [817, 200] width 272 height 13
click at [690, 196] on input "【FG】Regular Dog Full Grooming (35 lbs or less) ($70.00)" at bounding box center [685, 200] width 9 height 9
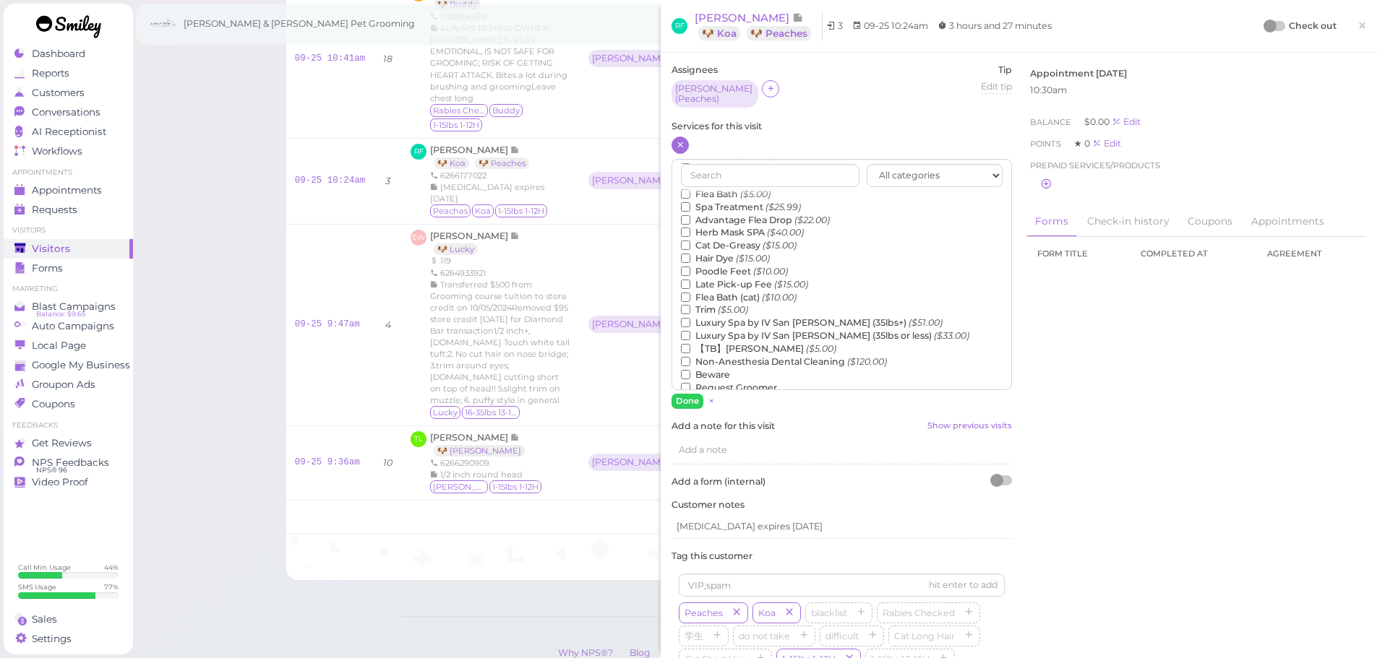
scroll to position [328, 0]
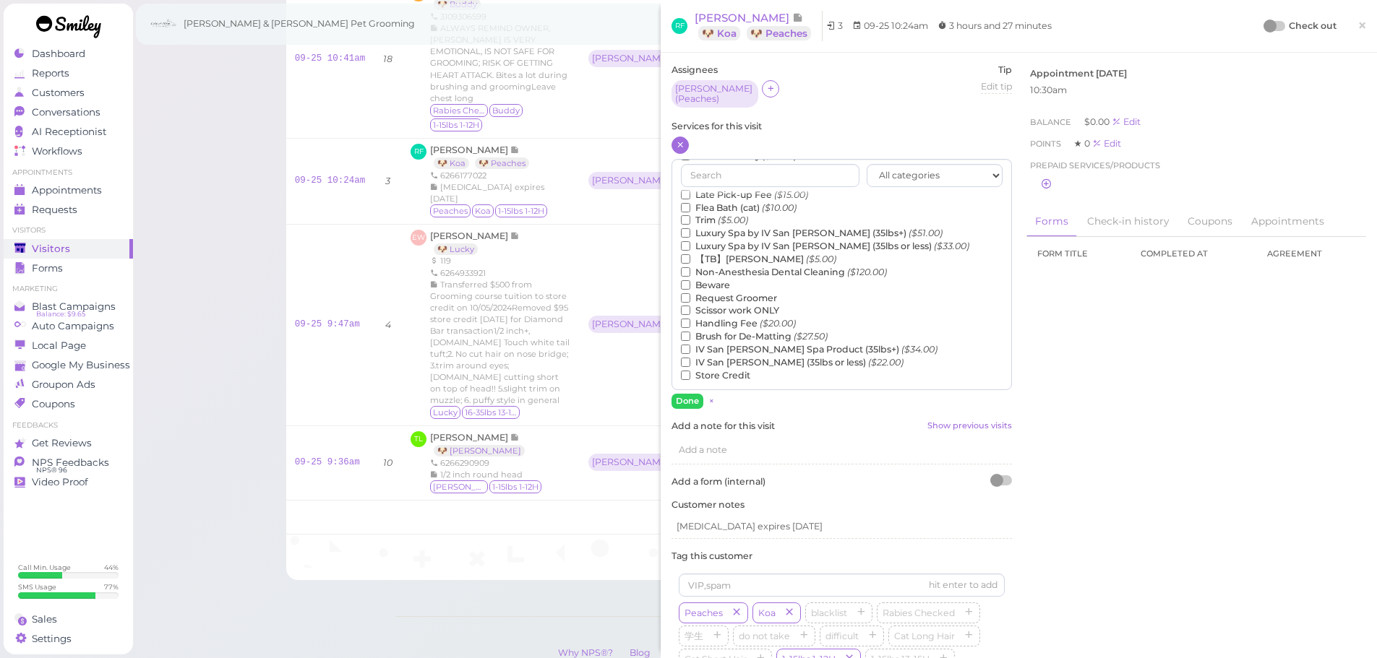
click at [692, 254] on label "【TB】Teeth Brushing ($5.00)" at bounding box center [758, 259] width 155 height 13
click at [690, 254] on input "【TB】Teeth Brushing ($5.00)" at bounding box center [685, 258] width 9 height 9
click at [693, 394] on button "Done" at bounding box center [687, 401] width 32 height 15
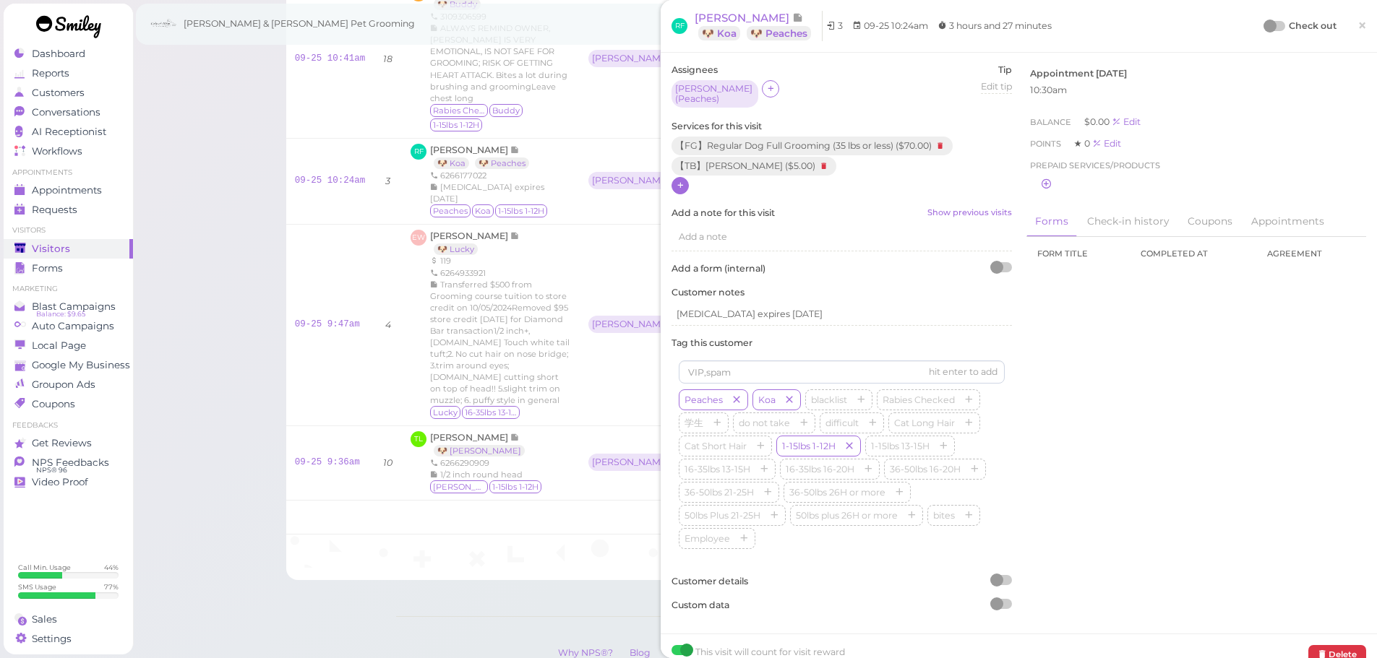
click at [1252, 22] on div "RF [PERSON_NAME] 🐶 Koa 🐶 Peaches 3 09-25 10:24am 3 hours and 27 minutes Check o…" at bounding box center [1018, 26] width 694 height 30
click at [1263, 22] on div at bounding box center [1269, 26] width 13 height 13
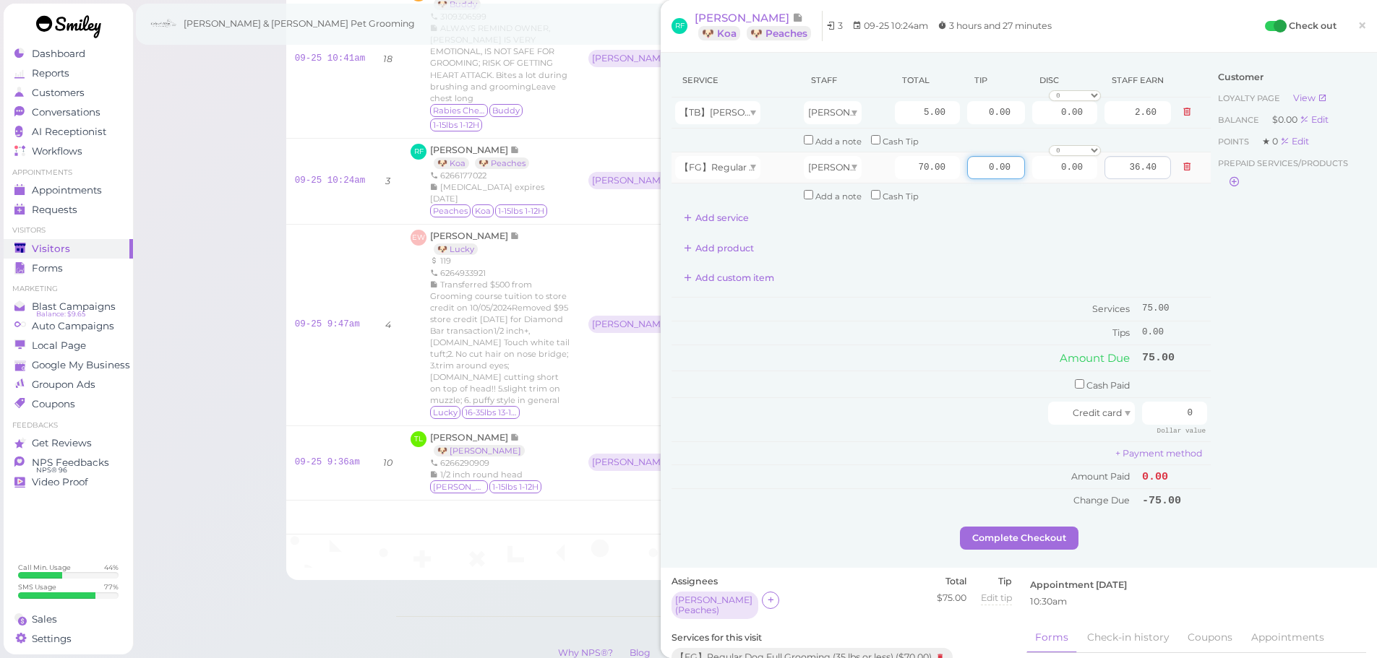
drag, startPoint x: 958, startPoint y: 173, endPoint x: 1104, endPoint y: 160, distance: 146.6
click at [1103, 160] on tr "【FG】Regular Dog Full Grooming (35 lbs or less) Asa 70.00 0.00 0.00 0 10% off 15…" at bounding box center [940, 167] width 539 height 31
type input "11.25"
drag, startPoint x: 1187, startPoint y: 415, endPoint x: 1270, endPoint y: 415, distance: 83.1
click at [1270, 415] on div "Service Staff Total Tip Disc Staff earn 【TB】Teeth Brushing Asa 5.00 0.00 0.00 0…" at bounding box center [1018, 295] width 694 height 463
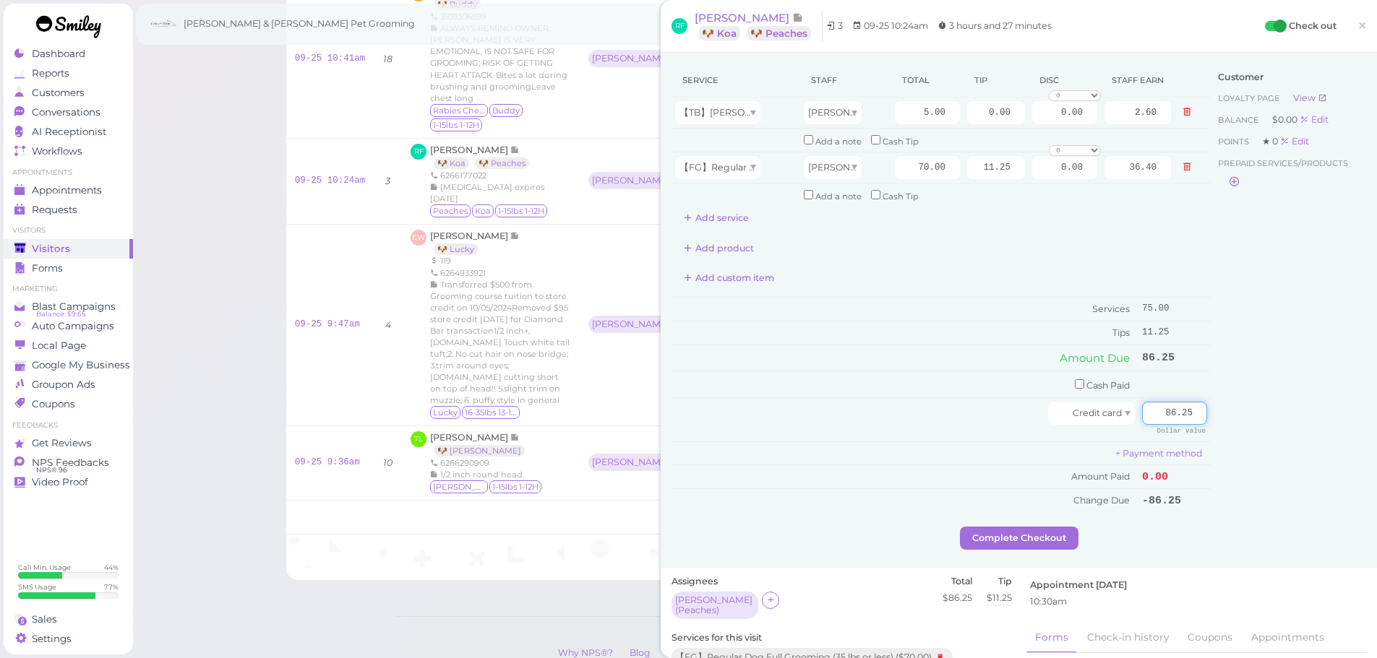
type input "86.25"
click at [1251, 423] on div "Customer Loyalty page View Balance $0.00 Edit Points ★ 0 Edit Prepaid services/…" at bounding box center [1287, 295] width 155 height 463
click at [990, 548] on button "Complete Checkout" at bounding box center [1019, 538] width 119 height 23
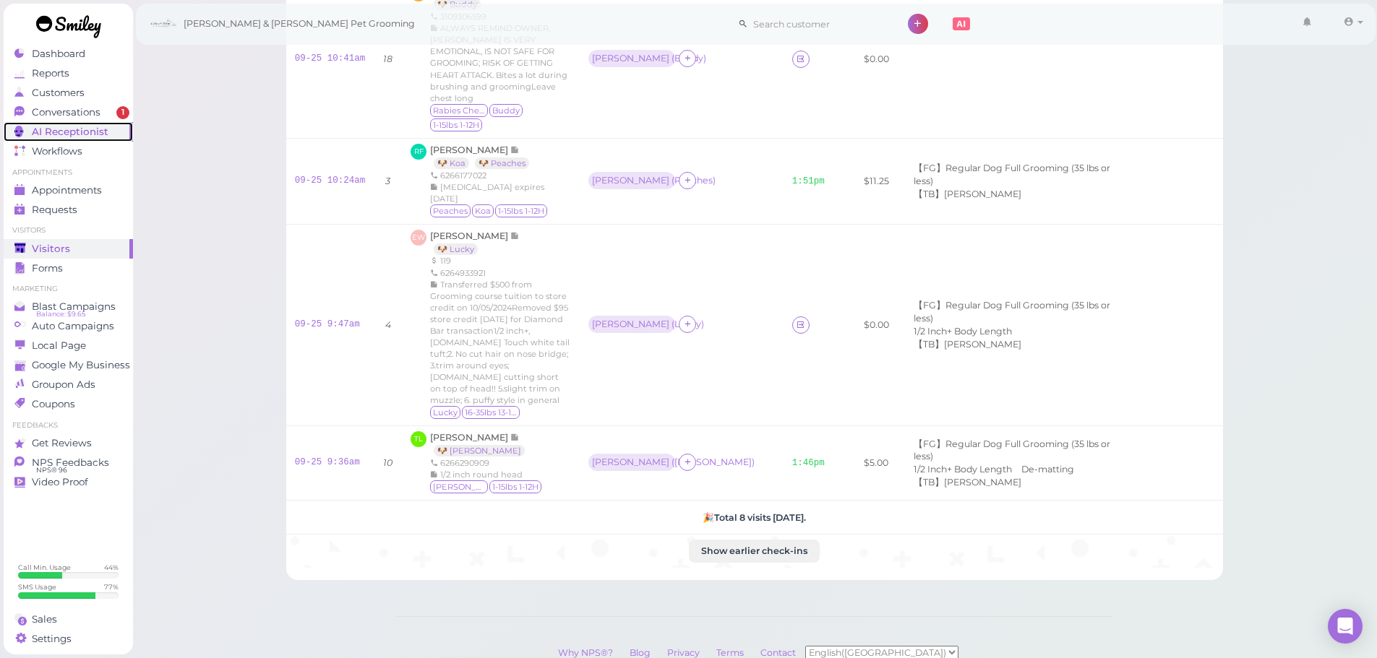
click at [79, 130] on span "AI Receptionist" at bounding box center [70, 132] width 77 height 12
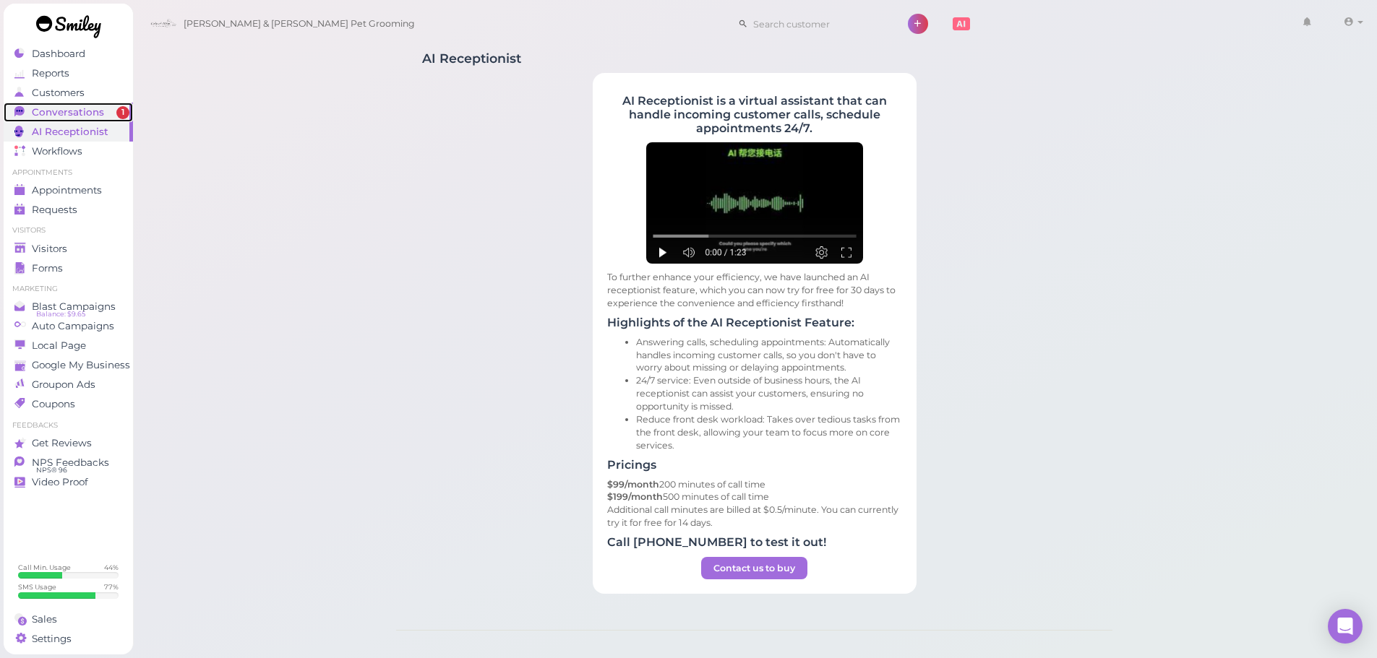
drag, startPoint x: 43, startPoint y: 118, endPoint x: 50, endPoint y: 113, distance: 8.4
click at [44, 118] on span "Conversations" at bounding box center [68, 112] width 72 height 12
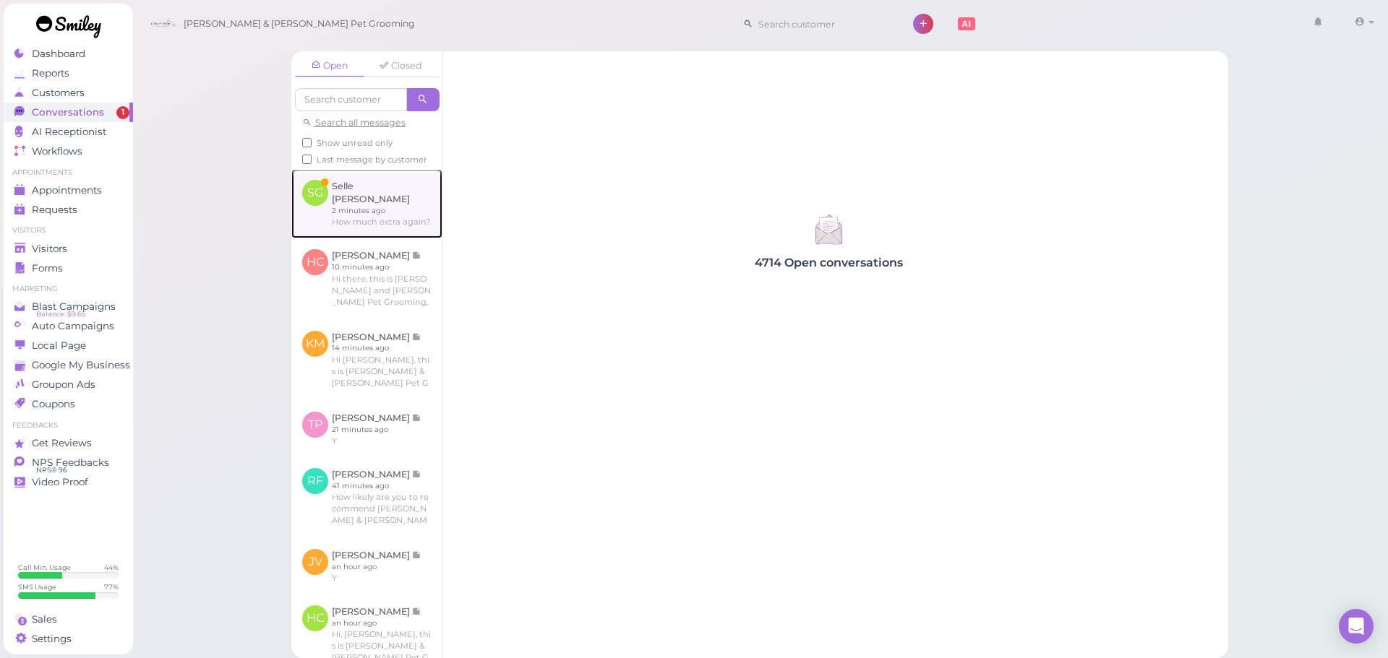
click at [302, 203] on link at bounding box center [366, 203] width 151 height 69
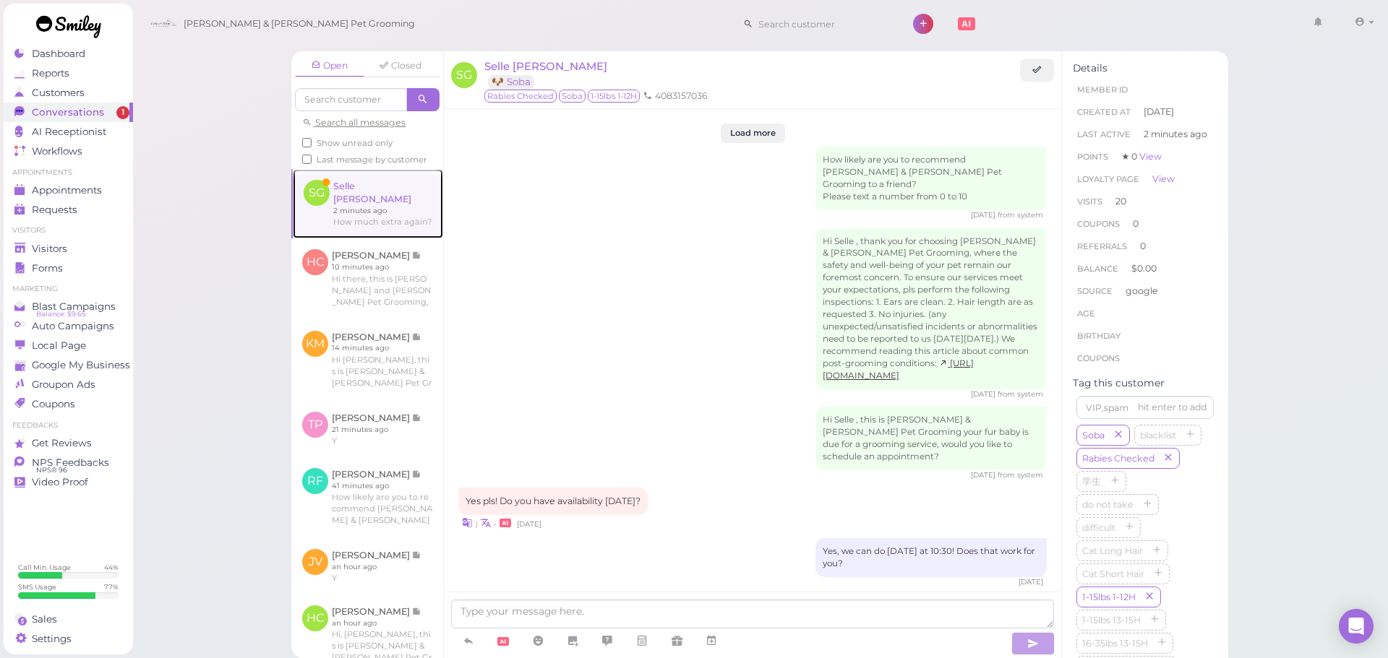
scroll to position [1799, 0]
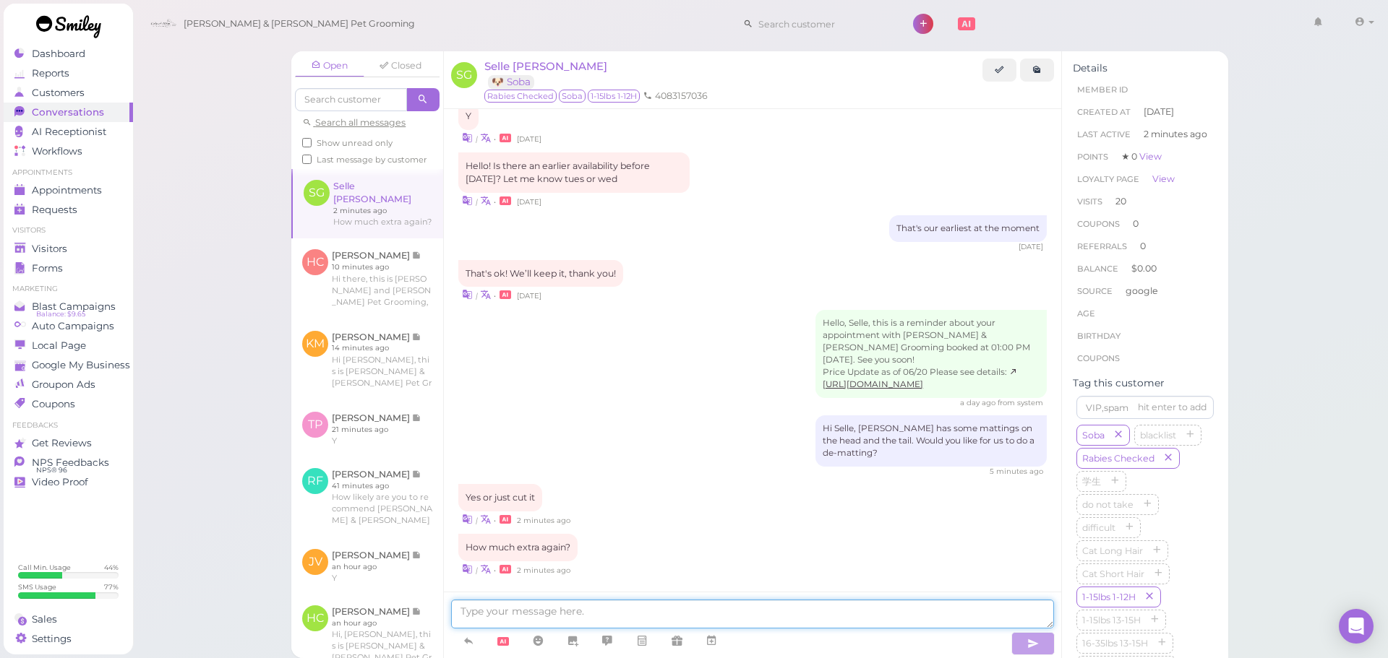
click at [525, 616] on textarea at bounding box center [752, 614] width 603 height 29
click at [679, 602] on textarea at bounding box center [752, 614] width 603 height 29
type textarea "It'll be $5"
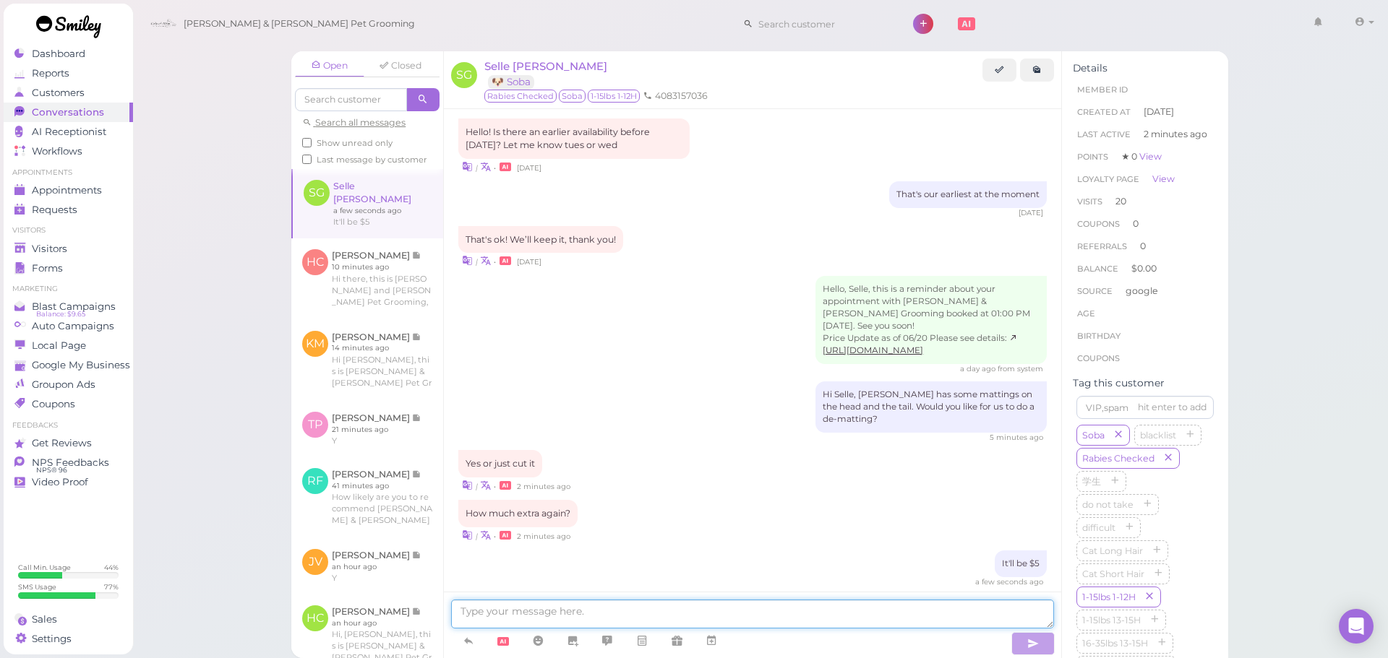
scroll to position [1894, 0]
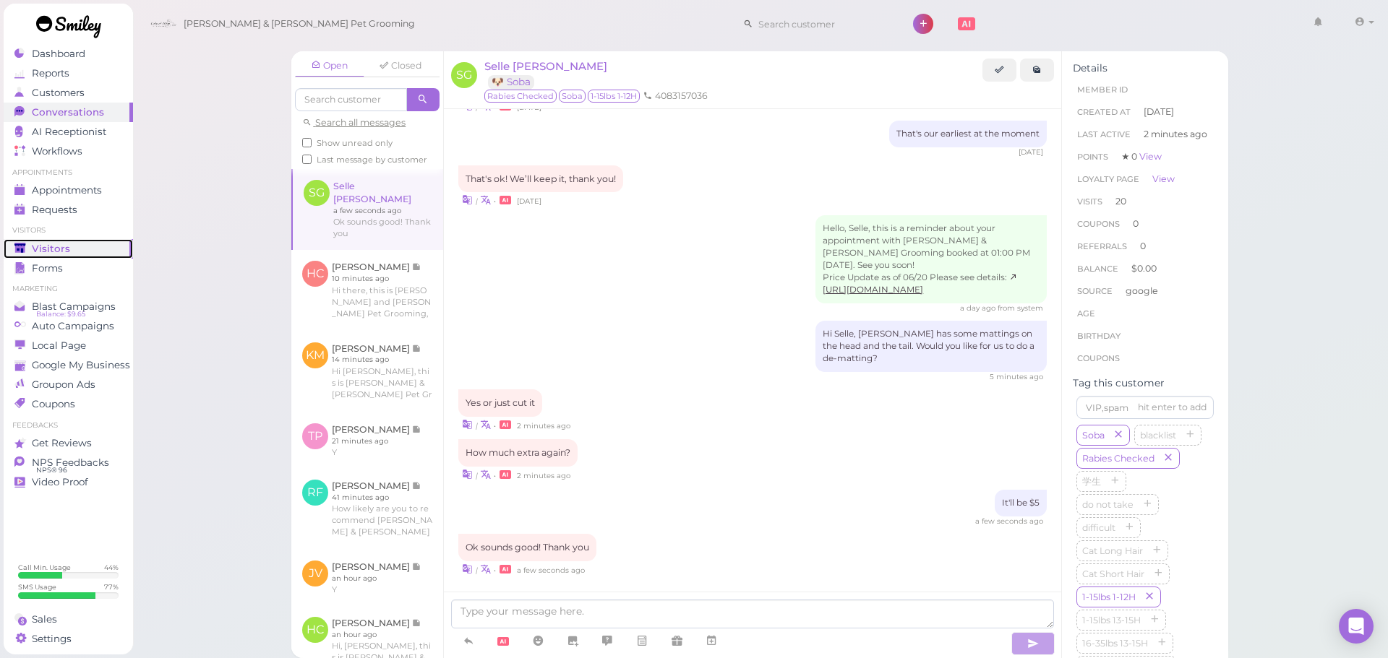
drag, startPoint x: 78, startPoint y: 246, endPoint x: 145, endPoint y: 212, distance: 75.0
click at [78, 246] on div "Visitors" at bounding box center [66, 249] width 104 height 12
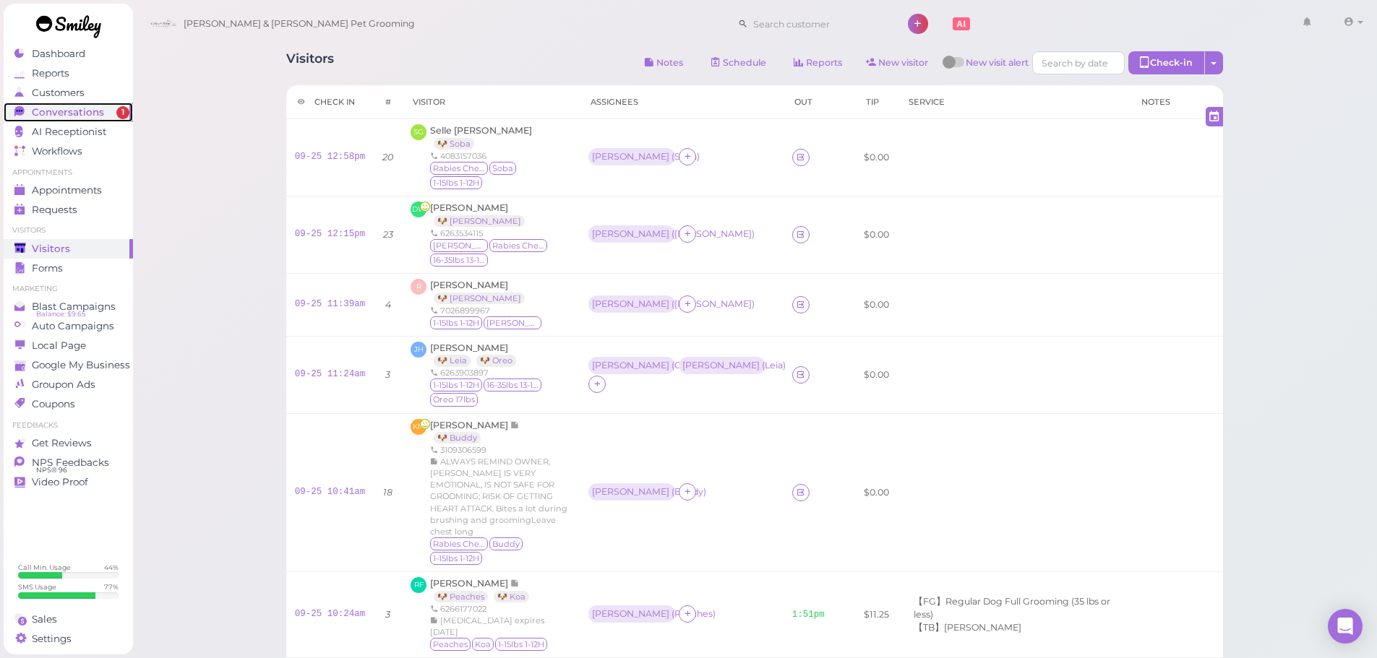
click at [62, 119] on link "Conversations 1" at bounding box center [68, 113] width 129 height 20
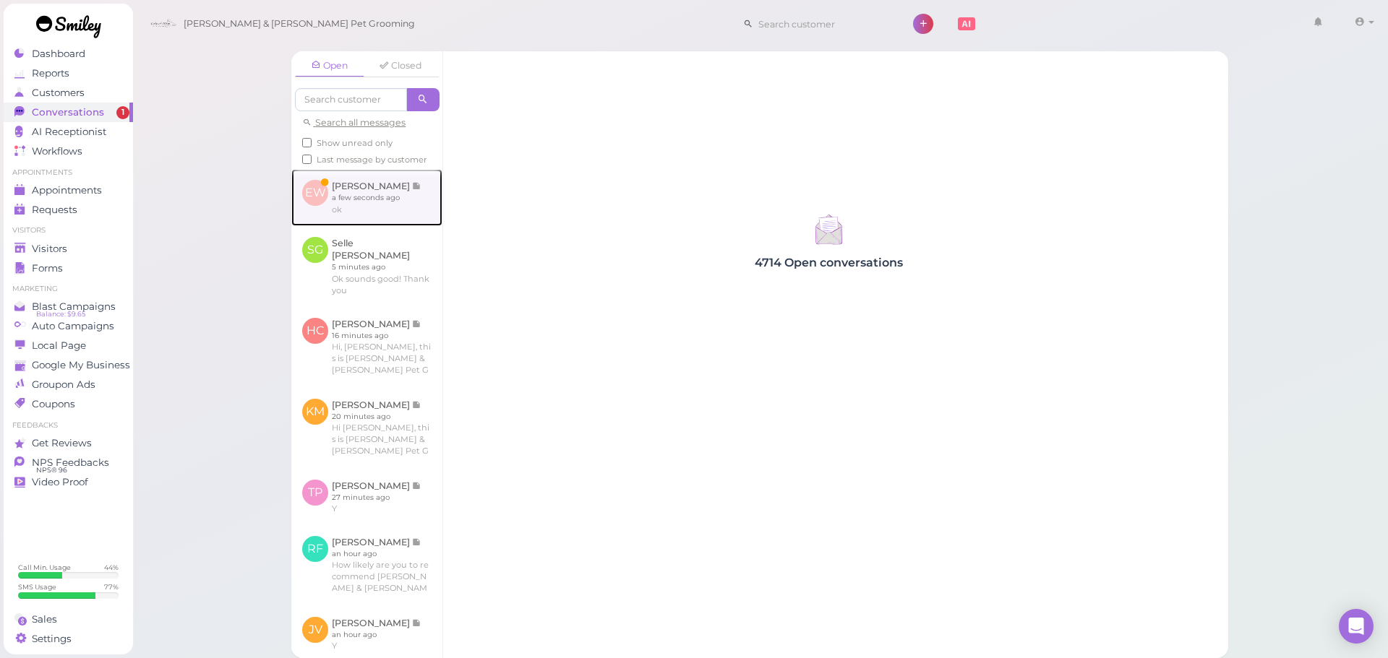
click at [359, 194] on link at bounding box center [366, 197] width 151 height 56
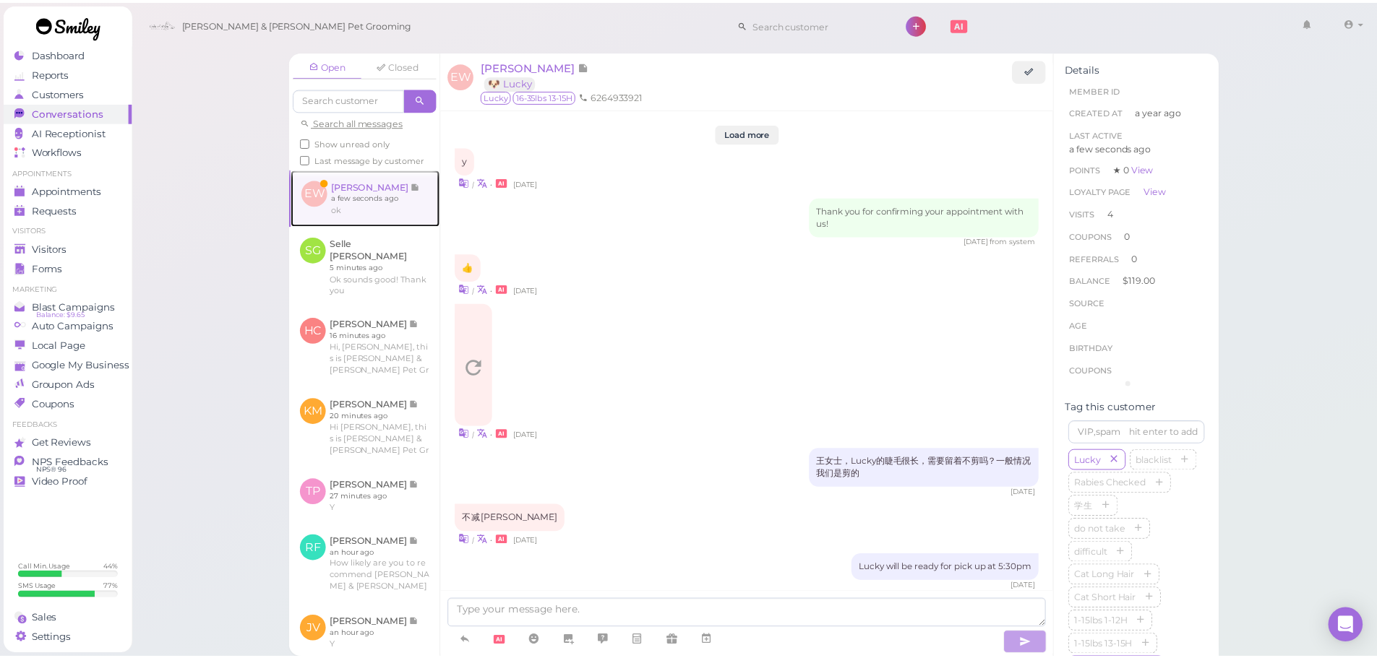
scroll to position [1919, 0]
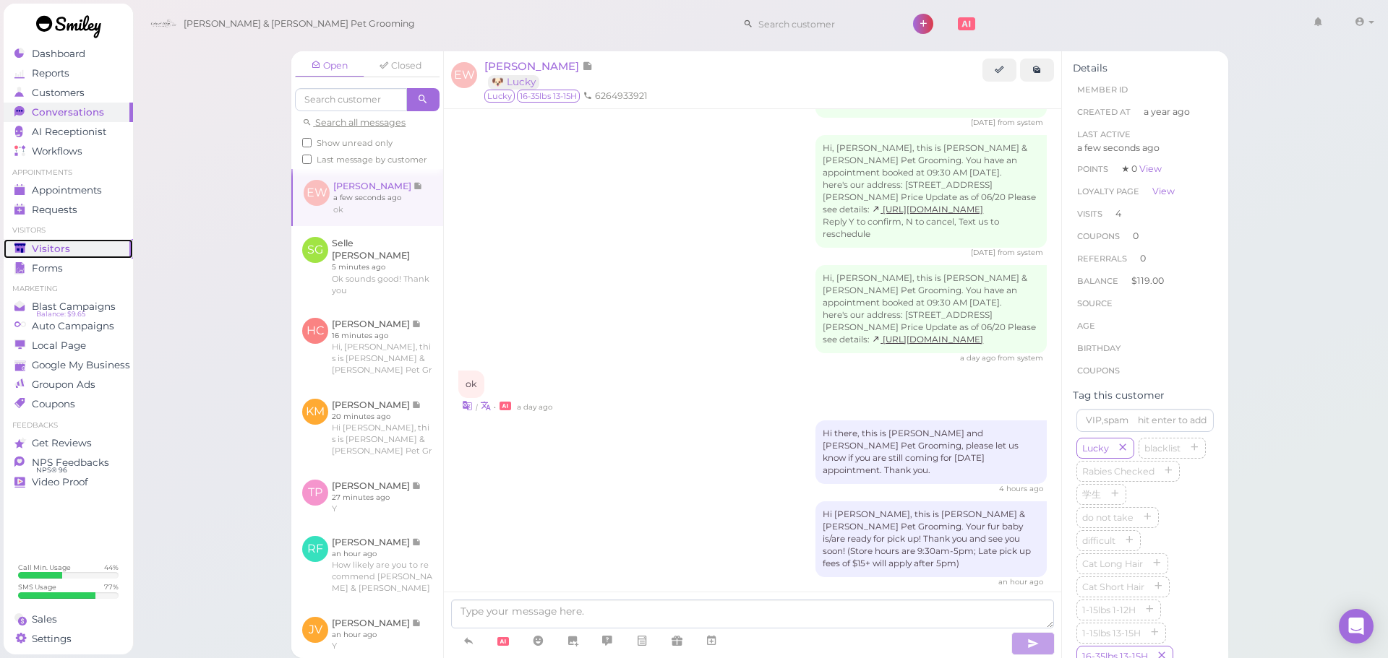
click at [85, 251] on div "Visitors" at bounding box center [66, 249] width 104 height 12
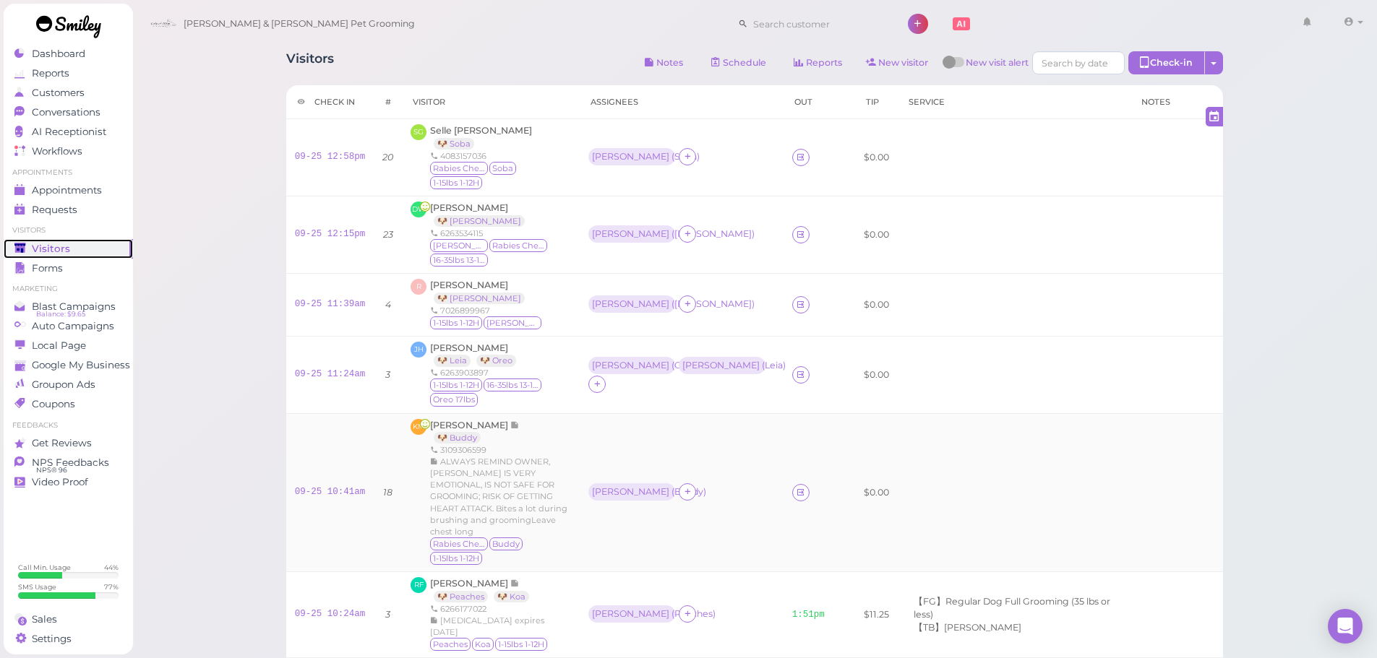
scroll to position [72, 0]
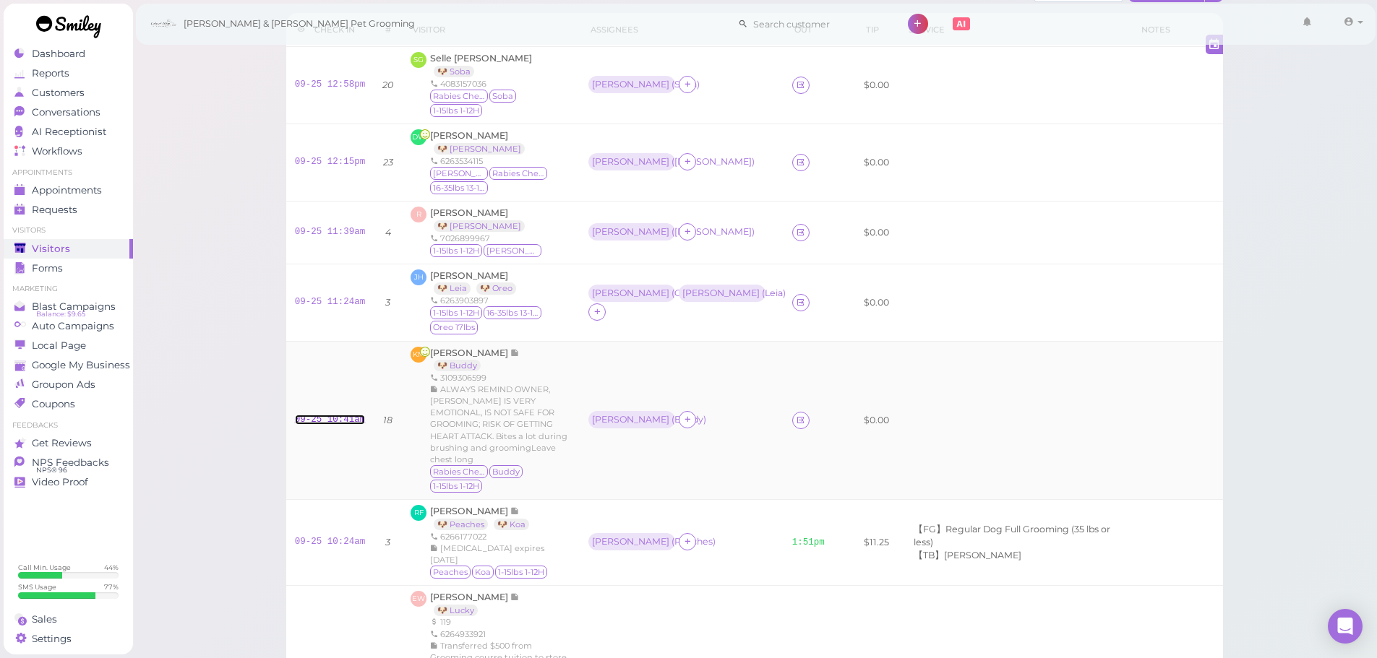
click at [317, 415] on link "09-25 10:41am" at bounding box center [330, 420] width 71 height 10
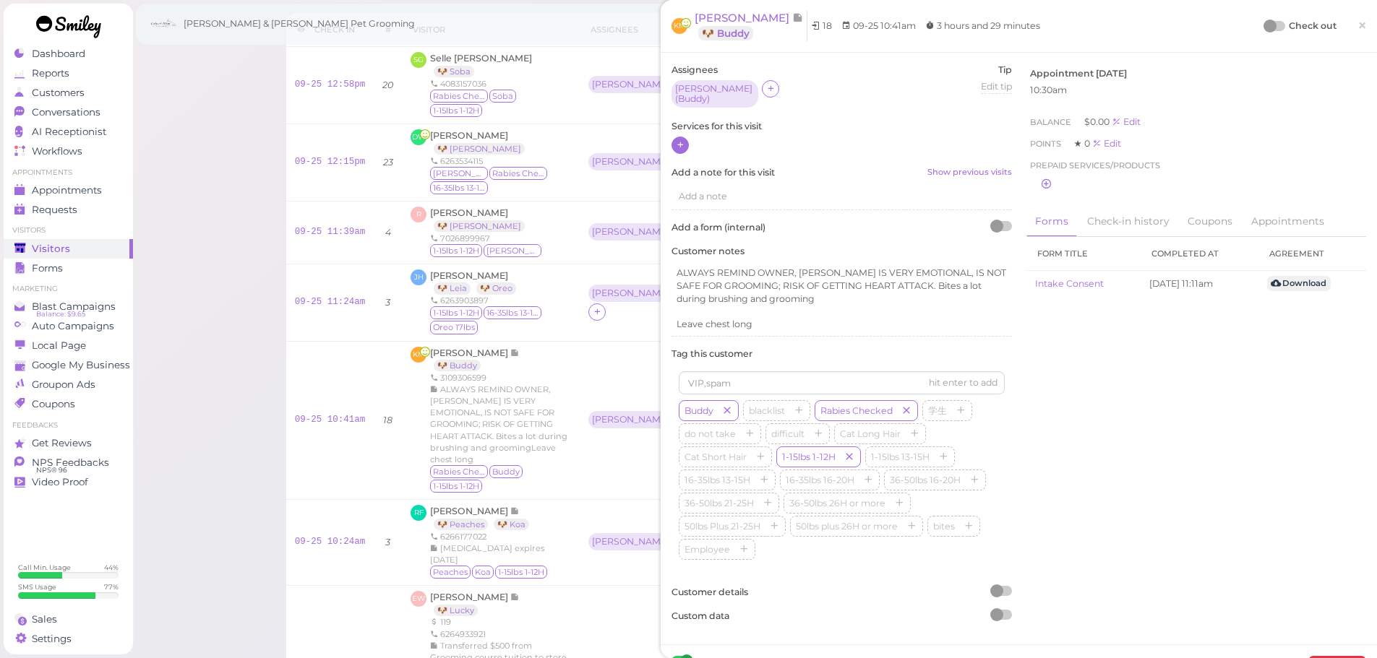
click at [680, 141] on icon at bounding box center [680, 144] width 9 height 11
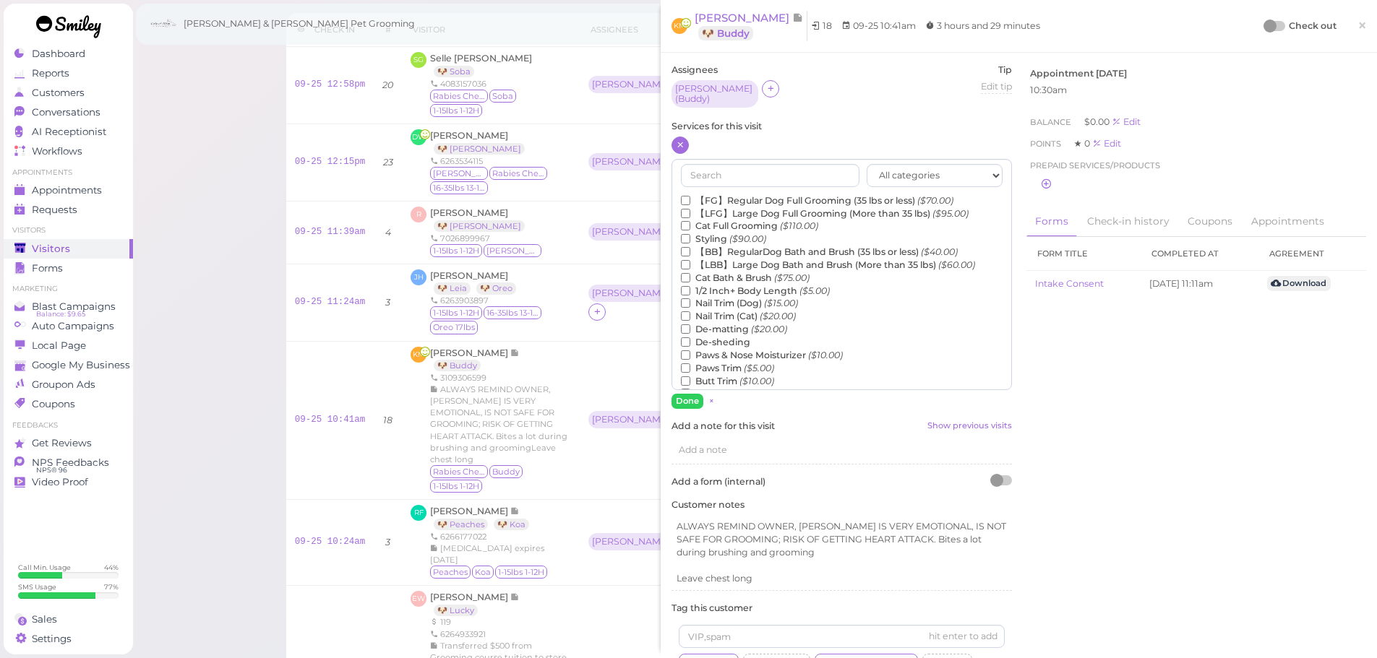
click at [720, 194] on label "【FG】Regular Dog Full Grooming (35 lbs or less) ($70.00)" at bounding box center [817, 200] width 272 height 13
click at [690, 196] on input "【FG】Regular Dog Full Grooming (35 lbs or less) ($70.00)" at bounding box center [685, 200] width 9 height 9
click at [710, 287] on label "1/2 Inch+ Body Length ($5.00)" at bounding box center [755, 291] width 149 height 13
click at [690, 287] on input "1/2 Inch+ Body Length ($5.00)" at bounding box center [685, 290] width 9 height 9
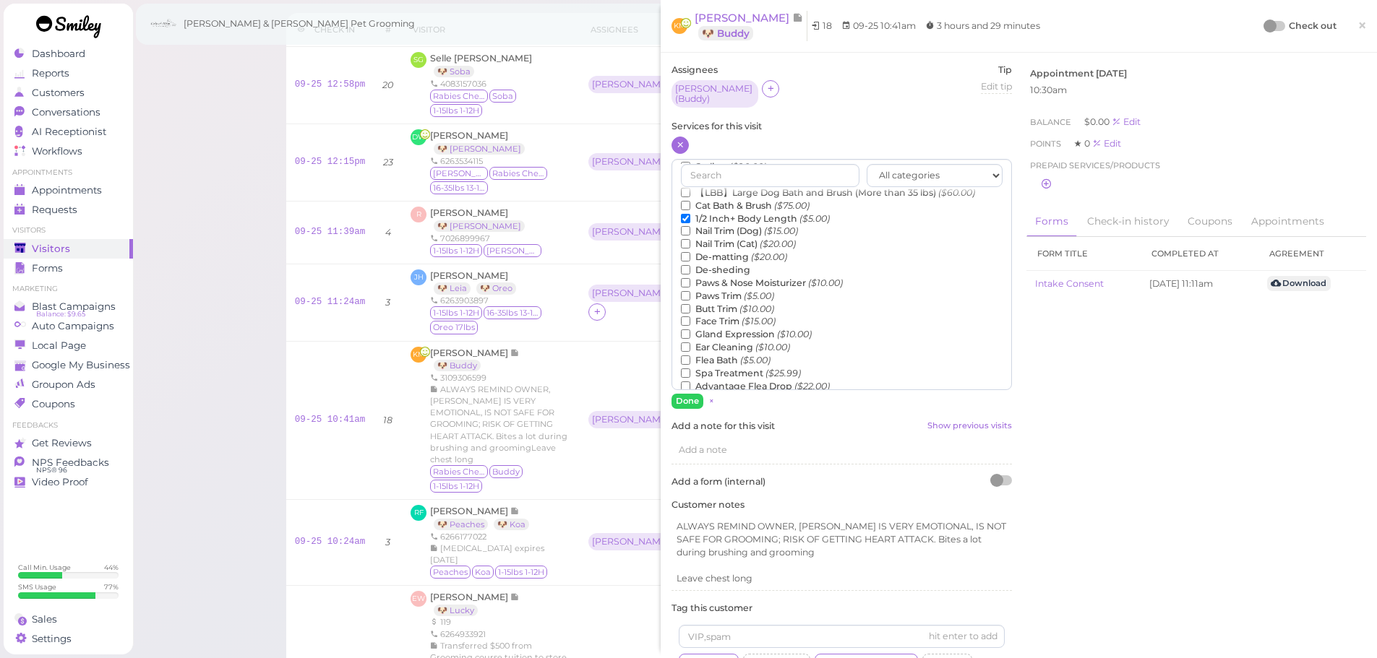
click at [715, 354] on label "Flea Bath ($5.00)" at bounding box center [726, 360] width 90 height 13
click at [690, 356] on input "Flea Bath ($5.00)" at bounding box center [685, 360] width 9 height 9
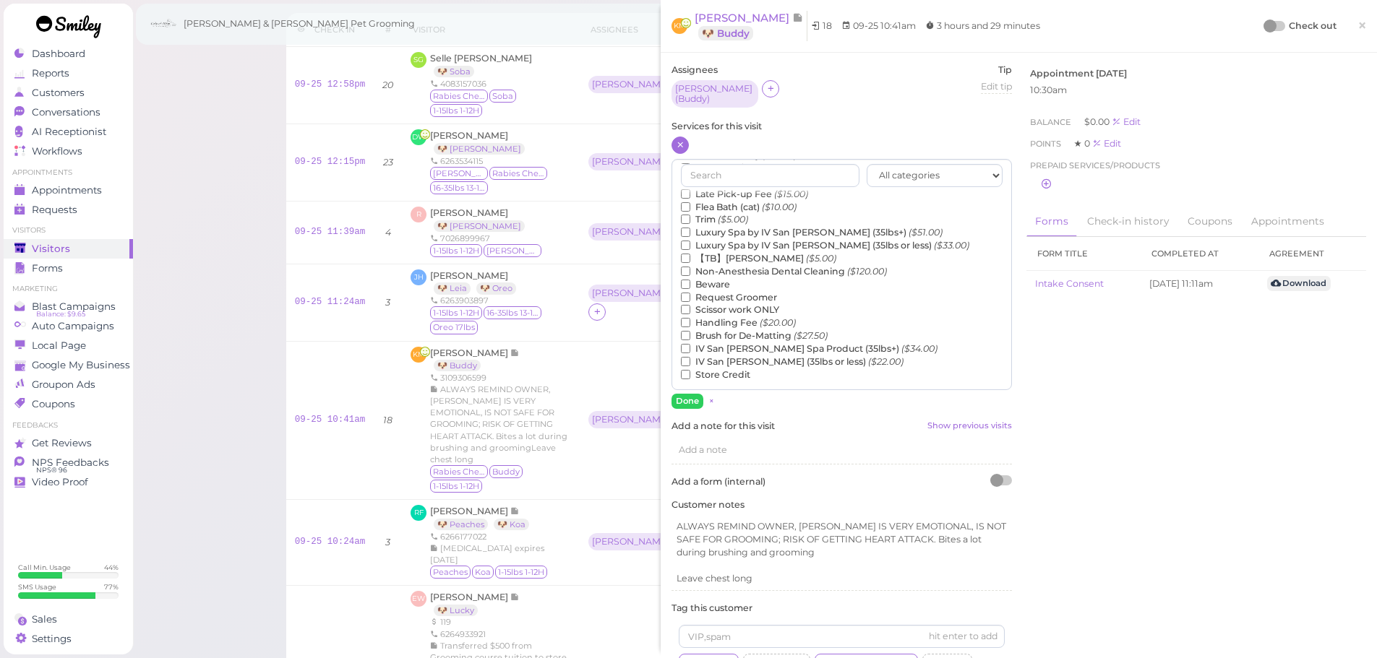
click at [719, 265] on label "Non-Anesthesia Dental Cleaning ($120.00)" at bounding box center [784, 271] width 206 height 13
click at [690, 267] on input "Non-Anesthesia Dental Cleaning ($120.00)" at bounding box center [685, 271] width 9 height 9
click at [707, 267] on label "Non-Anesthesia Dental Cleaning ($120.00)" at bounding box center [784, 271] width 206 height 13
click at [690, 267] on input "Non-Anesthesia Dental Cleaning ($120.00)" at bounding box center [685, 271] width 9 height 9
click at [707, 254] on label "【TB】Teeth Brushing ($5.00)" at bounding box center [758, 258] width 155 height 13
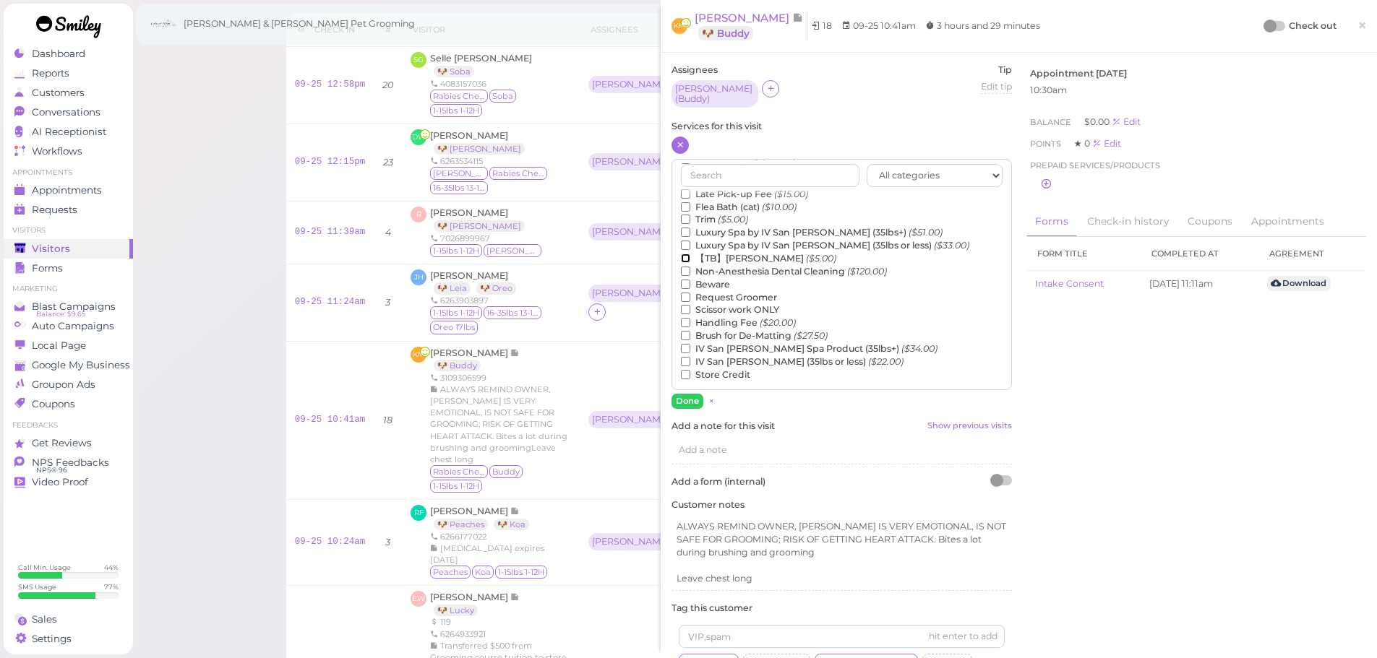
click at [690, 254] on input "【TB】Teeth Brushing ($5.00)" at bounding box center [685, 258] width 9 height 9
click at [696, 385] on div "All categories Full Grooming Bath & Brush Add-ons Dental Work Special Request I…" at bounding box center [841, 284] width 340 height 250
click at [693, 394] on button "Done" at bounding box center [687, 401] width 32 height 15
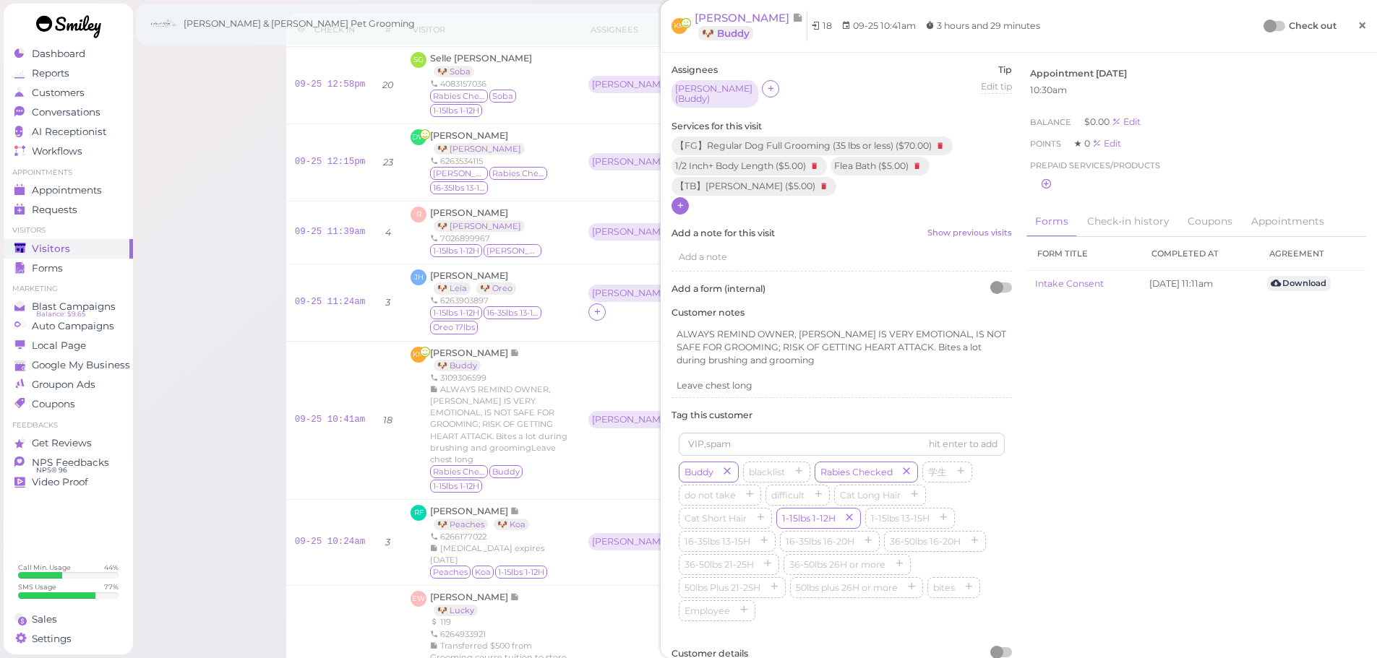
click at [1359, 31] on link "×" at bounding box center [1361, 26] width 27 height 34
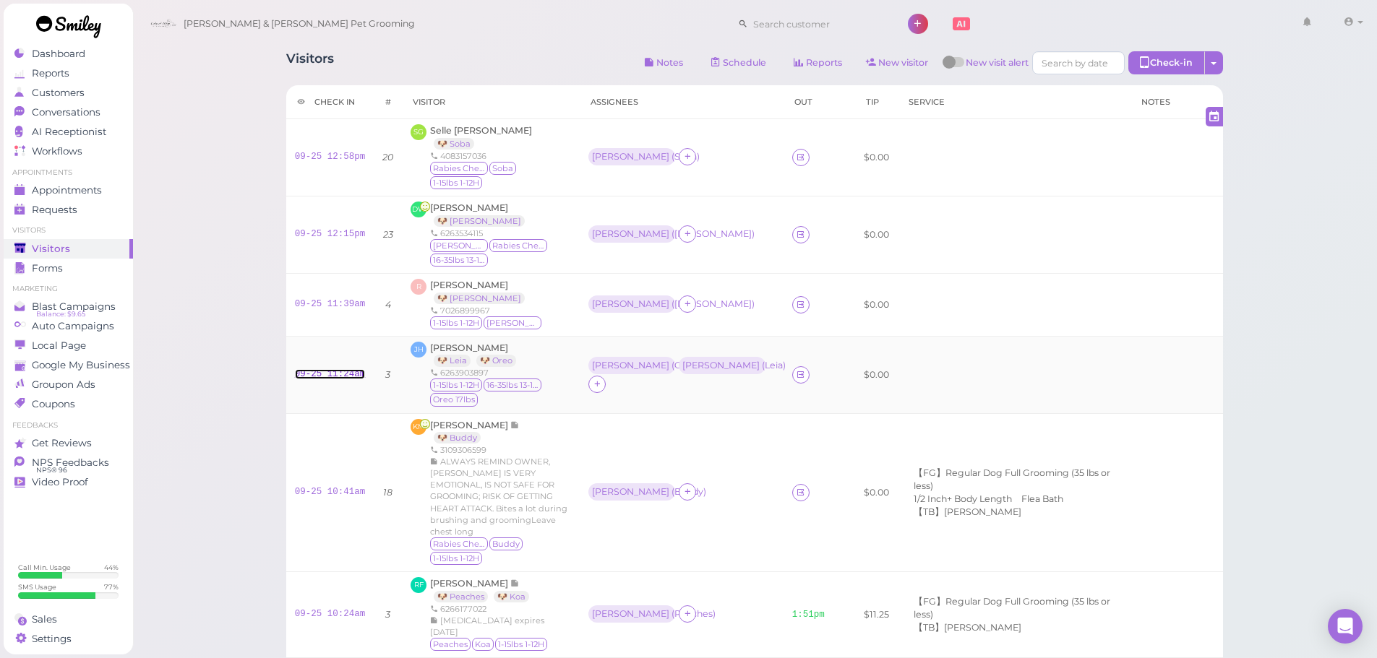
click at [322, 369] on link "09-25 11:24am" at bounding box center [330, 374] width 71 height 10
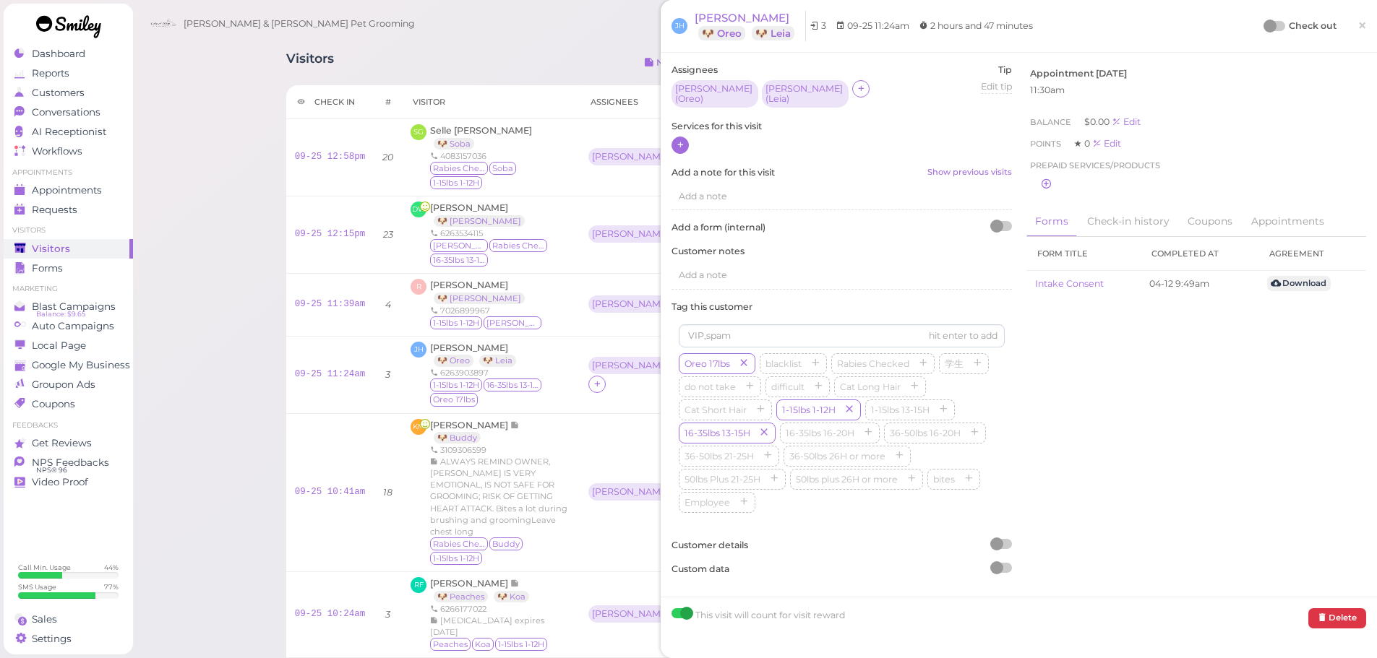
click at [682, 141] on icon at bounding box center [680, 144] width 9 height 11
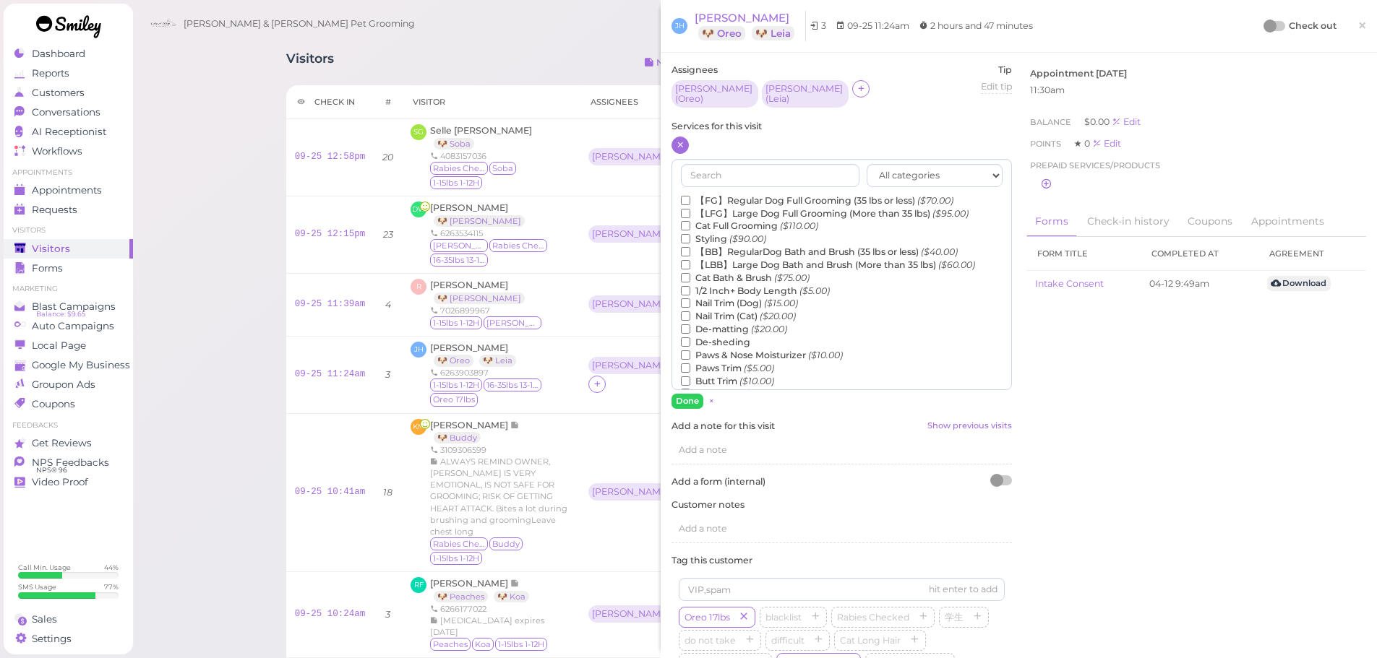
click at [738, 194] on label "【FG】Regular Dog Full Grooming (35 lbs or less) ($70.00)" at bounding box center [817, 200] width 272 height 13
click at [690, 196] on input "【FG】Regular Dog Full Grooming (35 lbs or less) ($70.00)" at bounding box center [685, 200] width 9 height 9
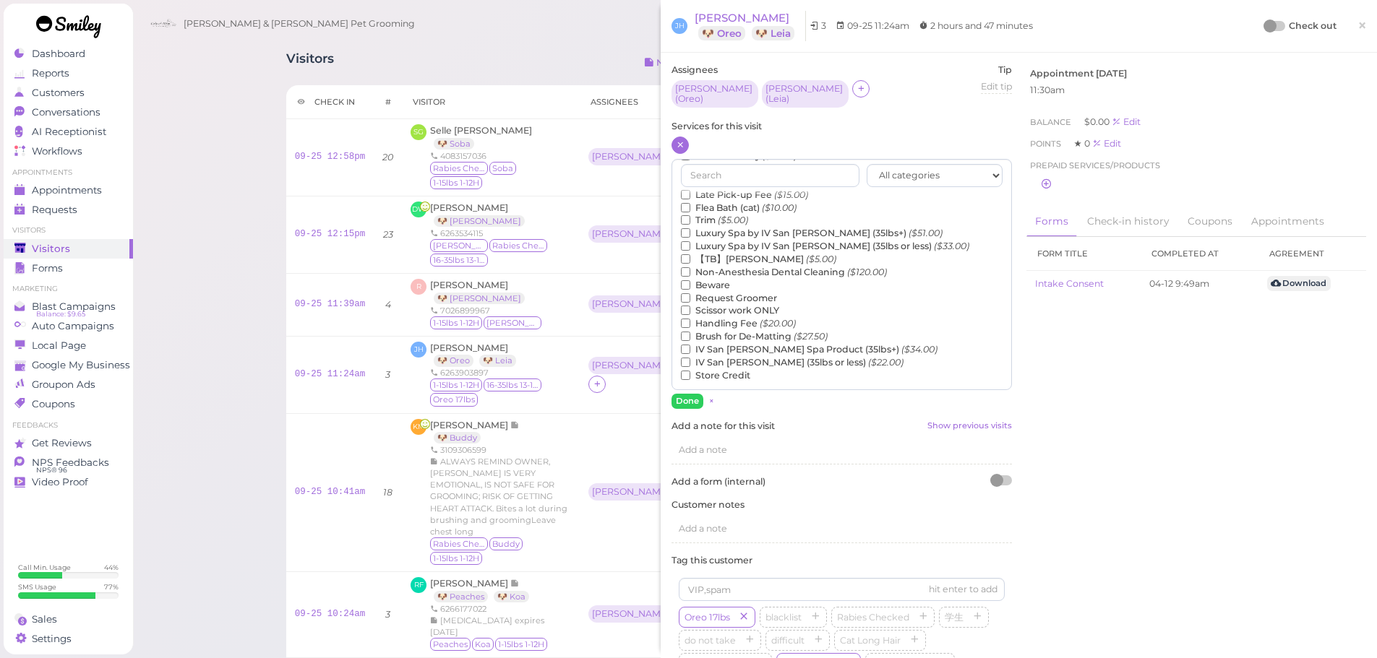
click at [726, 253] on label "【TB】Teeth Brushing ($5.00)" at bounding box center [758, 259] width 155 height 13
click at [690, 254] on input "【TB】Teeth Brushing ($5.00)" at bounding box center [685, 258] width 9 height 9
click at [689, 394] on button "Done" at bounding box center [687, 401] width 32 height 15
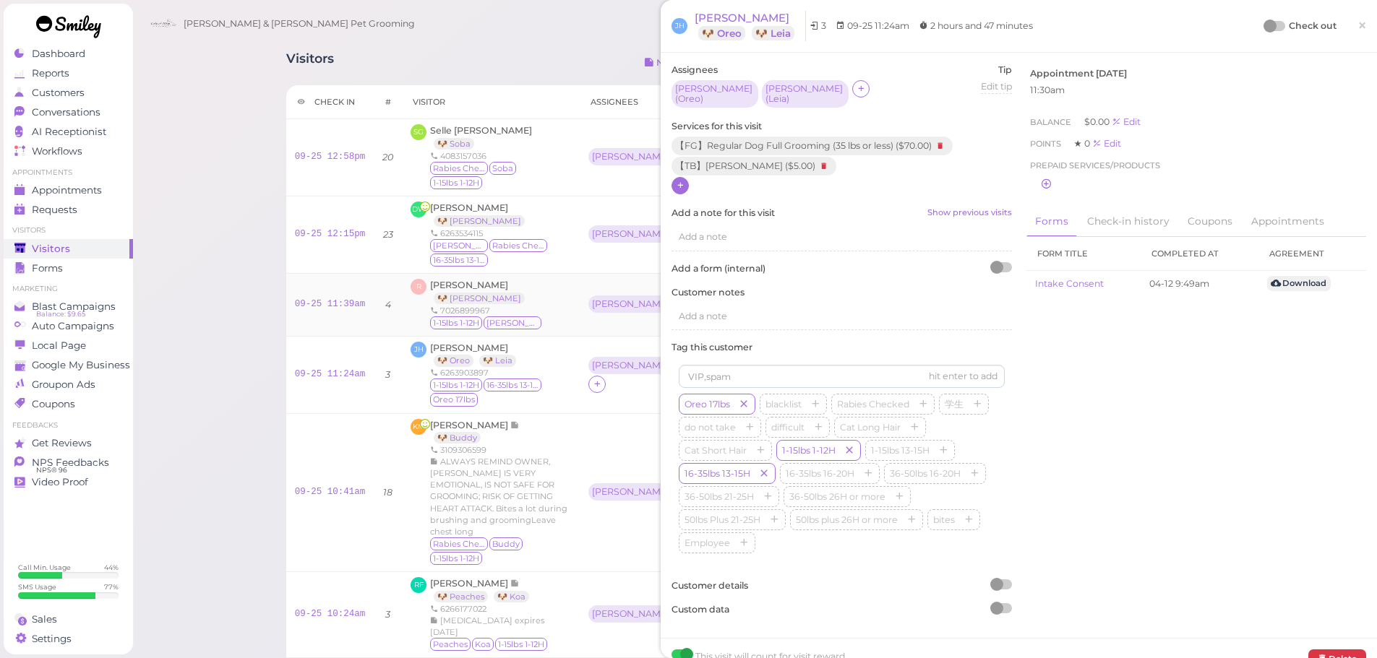
click at [310, 298] on div "09-25 11:39am" at bounding box center [330, 304] width 71 height 13
click at [310, 299] on link "09-25 11:39am" at bounding box center [330, 304] width 71 height 10
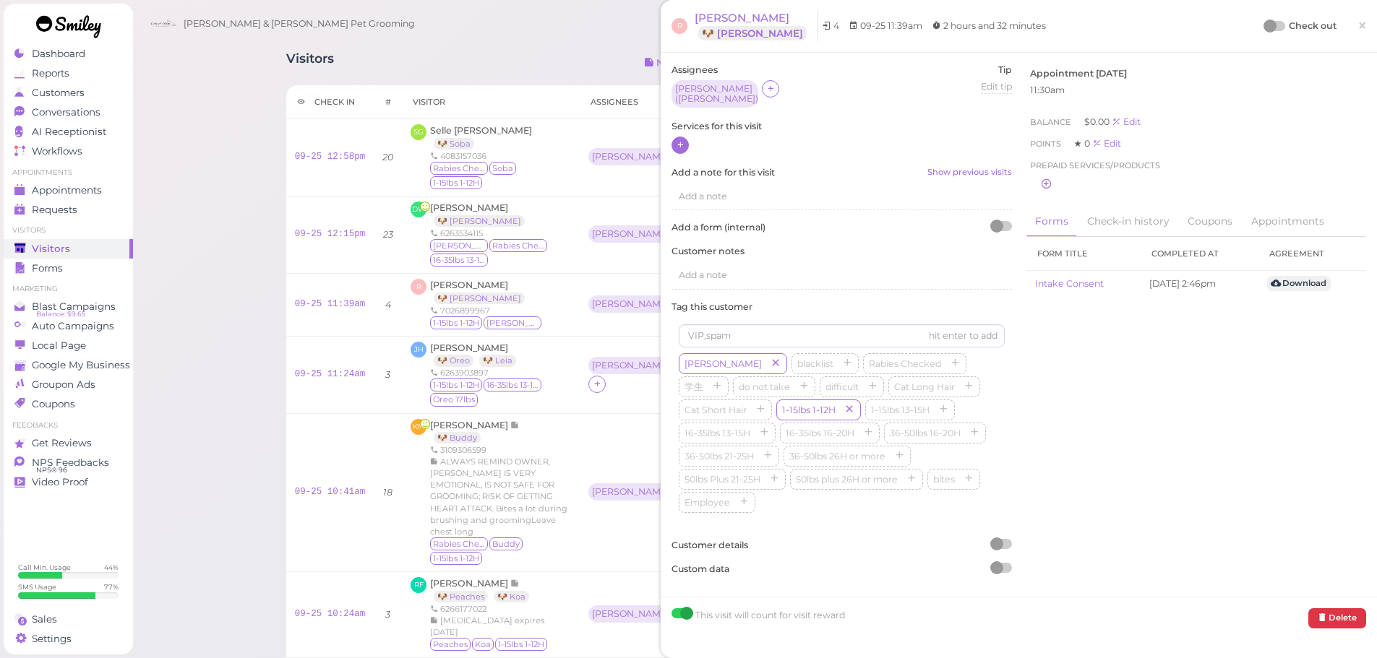
click at [681, 139] on icon at bounding box center [680, 144] width 9 height 11
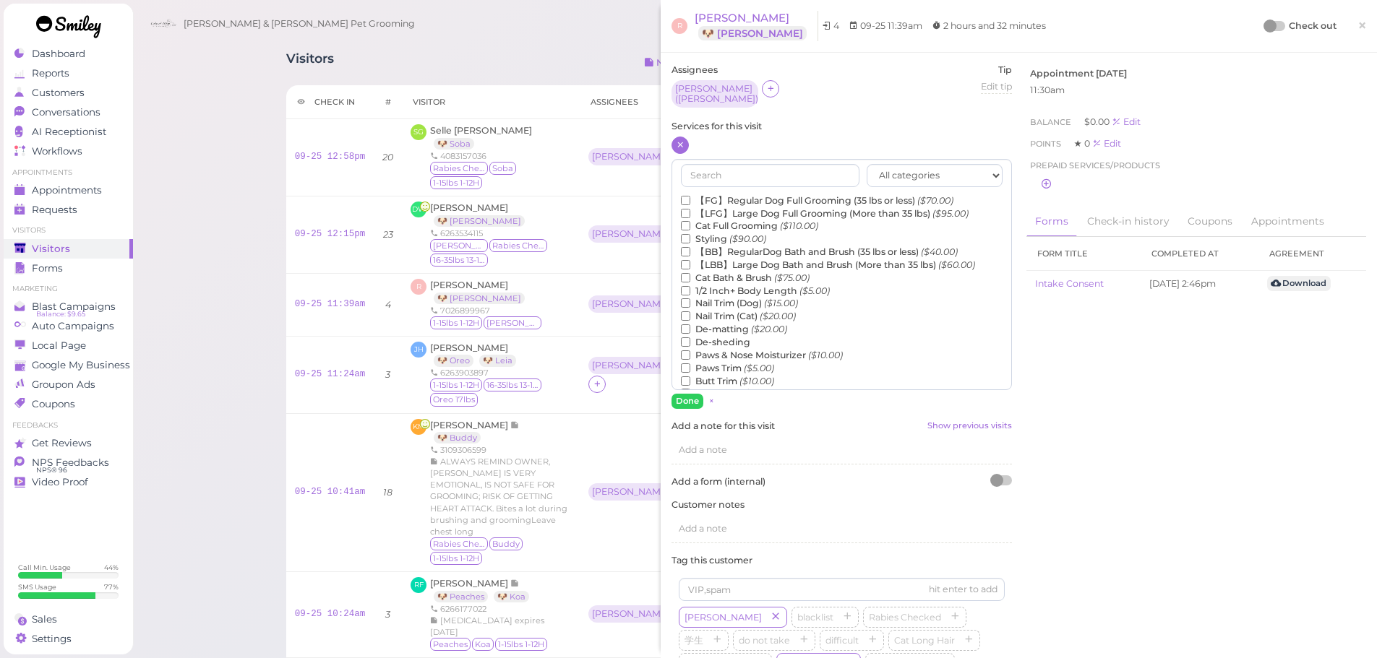
click at [744, 207] on label "【LFG】Large Dog Full Grooming (More than 35 lbs) ($95.00)" at bounding box center [825, 213] width 288 height 13
click at [690, 209] on input "【LFG】Large Dog Full Grooming (More than 35 lbs) ($95.00)" at bounding box center [685, 213] width 9 height 9
click at [736, 199] on label "【FG】Regular Dog Full Grooming (35 lbs or less) ($70.00)" at bounding box center [817, 200] width 272 height 13
click at [690, 199] on input "【FG】Regular Dog Full Grooming (35 lbs or less) ($70.00)" at bounding box center [685, 200] width 9 height 9
click at [731, 194] on label "【FG】Regular Dog Full Grooming (35 lbs or less) ($70.00)" at bounding box center [817, 200] width 272 height 13
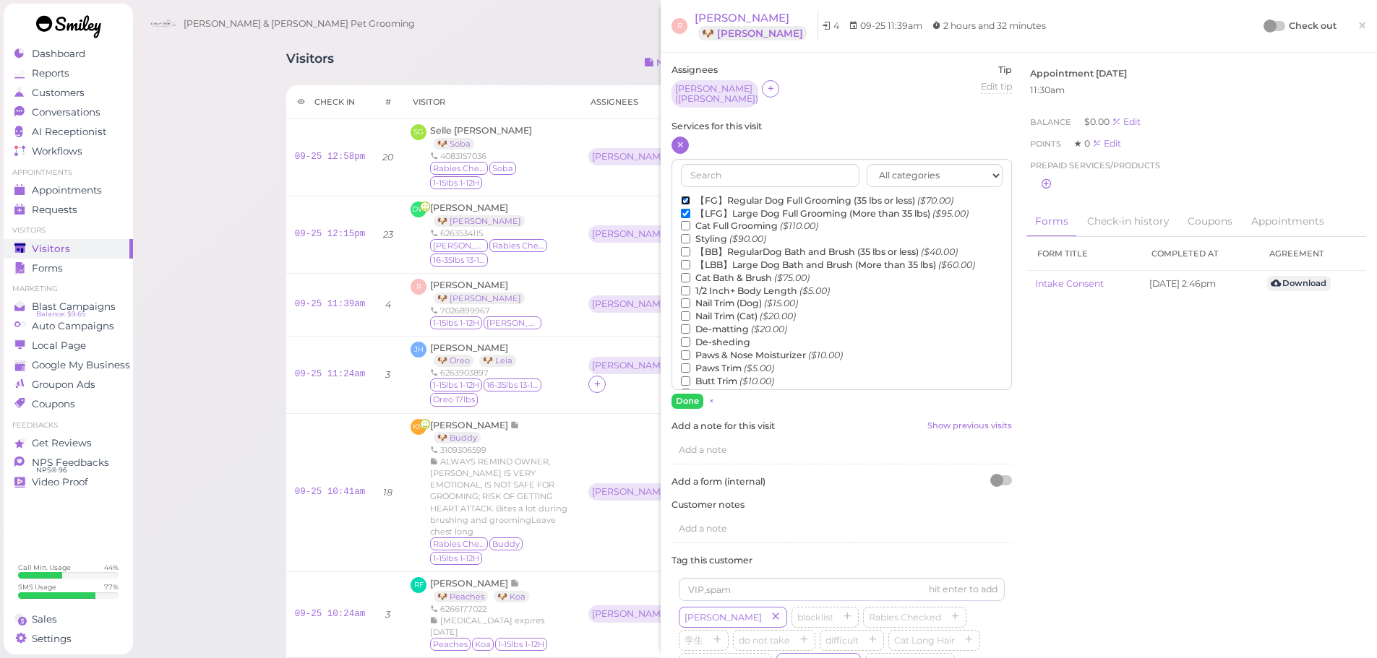
click at [690, 196] on input "【FG】Regular Dog Full Grooming (35 lbs or less) ($70.00)" at bounding box center [685, 200] width 9 height 9
click at [718, 209] on label "【LFG】Large Dog Full Grooming (More than 35 lbs) ($95.00)" at bounding box center [825, 213] width 288 height 13
click at [690, 209] on input "【LFG】Large Dog Full Grooming (More than 35 lbs) ($95.00)" at bounding box center [685, 213] width 9 height 9
click at [722, 194] on label "【FG】Regular Dog Full Grooming (35 lbs or less) ($70.00)" at bounding box center [817, 200] width 272 height 13
click at [690, 196] on input "【FG】Regular Dog Full Grooming (35 lbs or less) ($70.00)" at bounding box center [685, 200] width 9 height 9
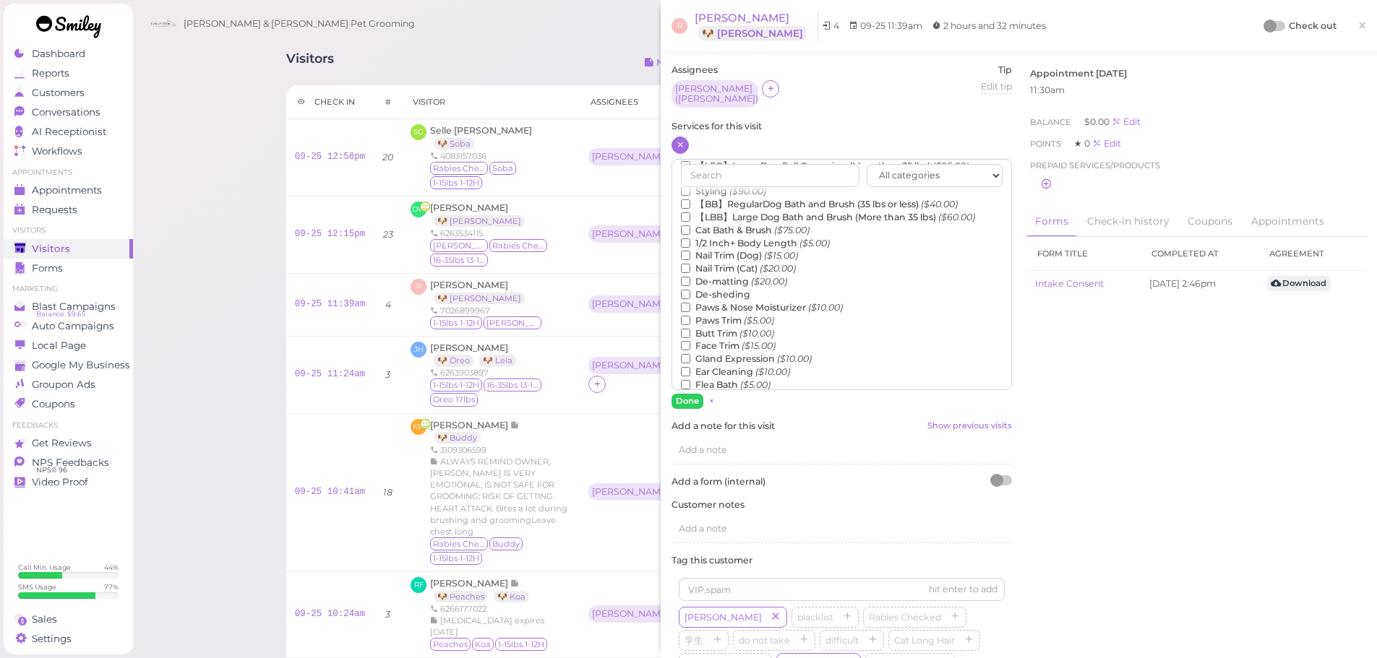
scroll to position [328, 0]
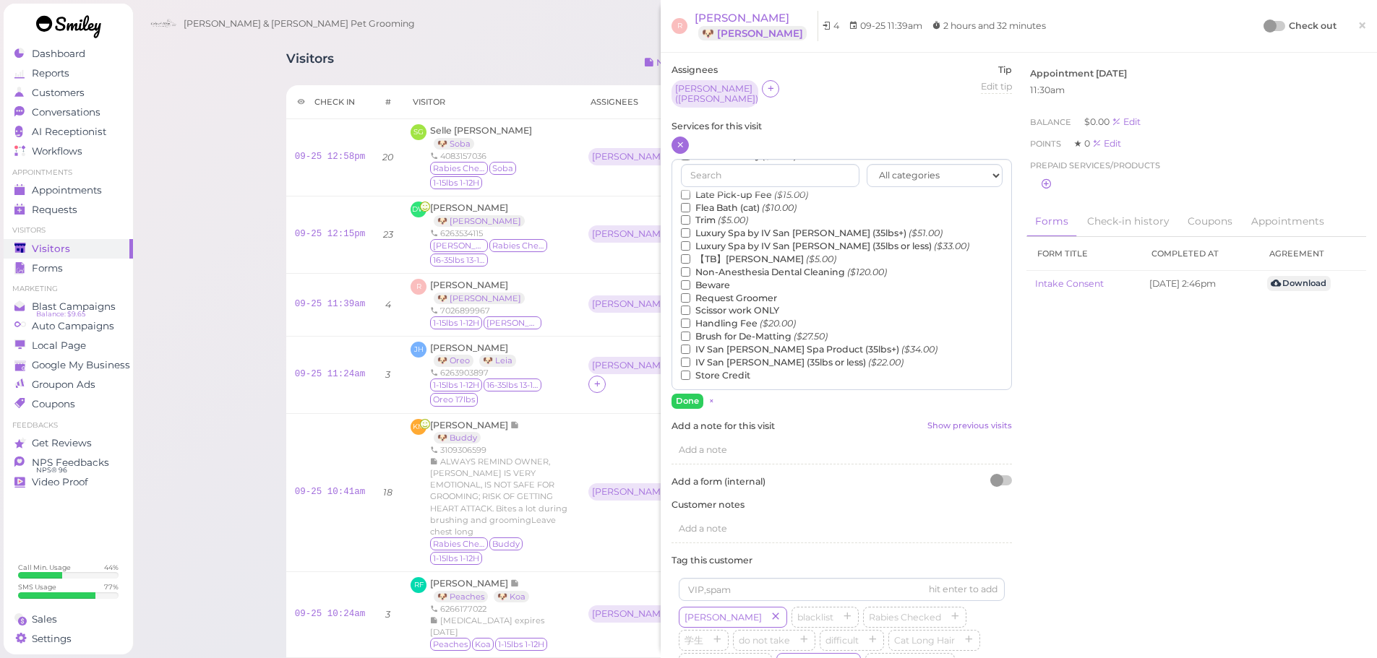
click at [720, 257] on label "【TB】Teeth Brushing ($5.00)" at bounding box center [758, 259] width 155 height 13
click at [690, 257] on input "【TB】Teeth Brushing ($5.00)" at bounding box center [685, 258] width 9 height 9
click at [687, 399] on button "Done" at bounding box center [687, 401] width 32 height 15
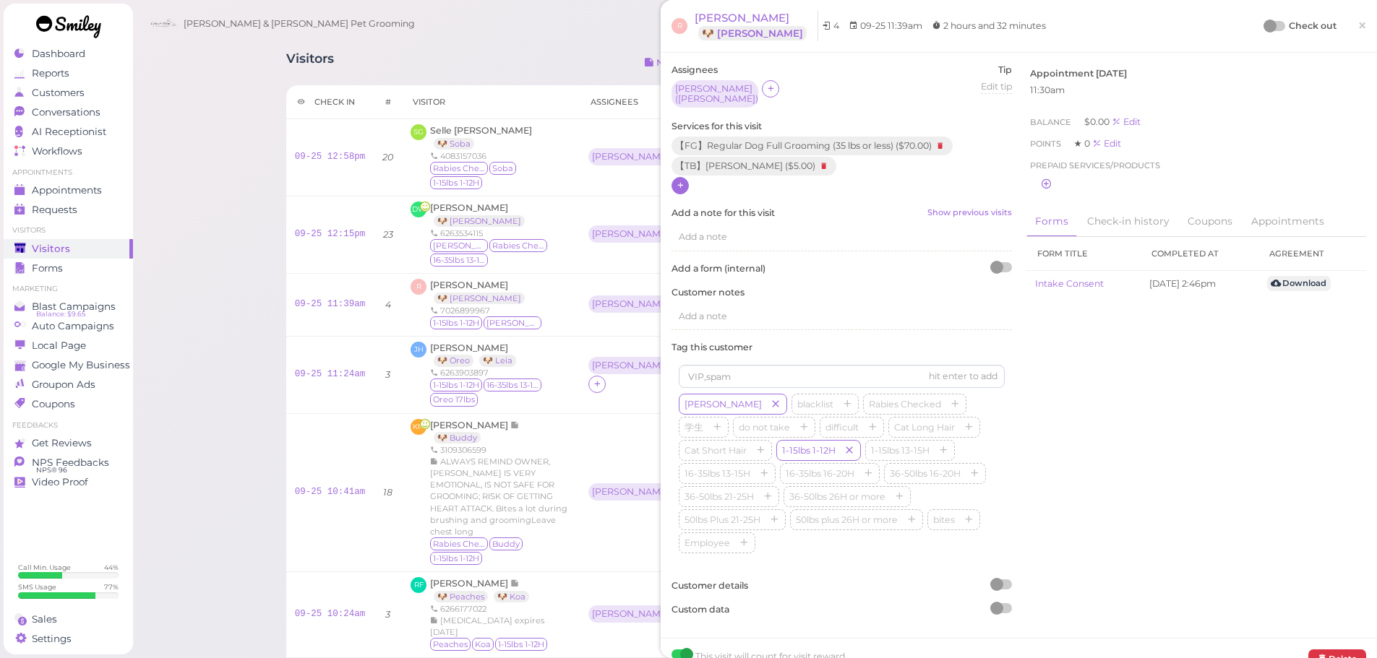
click at [1330, 36] on div "Check out ×" at bounding box center [1315, 26] width 101 height 30
click at [1357, 29] on span "×" at bounding box center [1361, 25] width 9 height 20
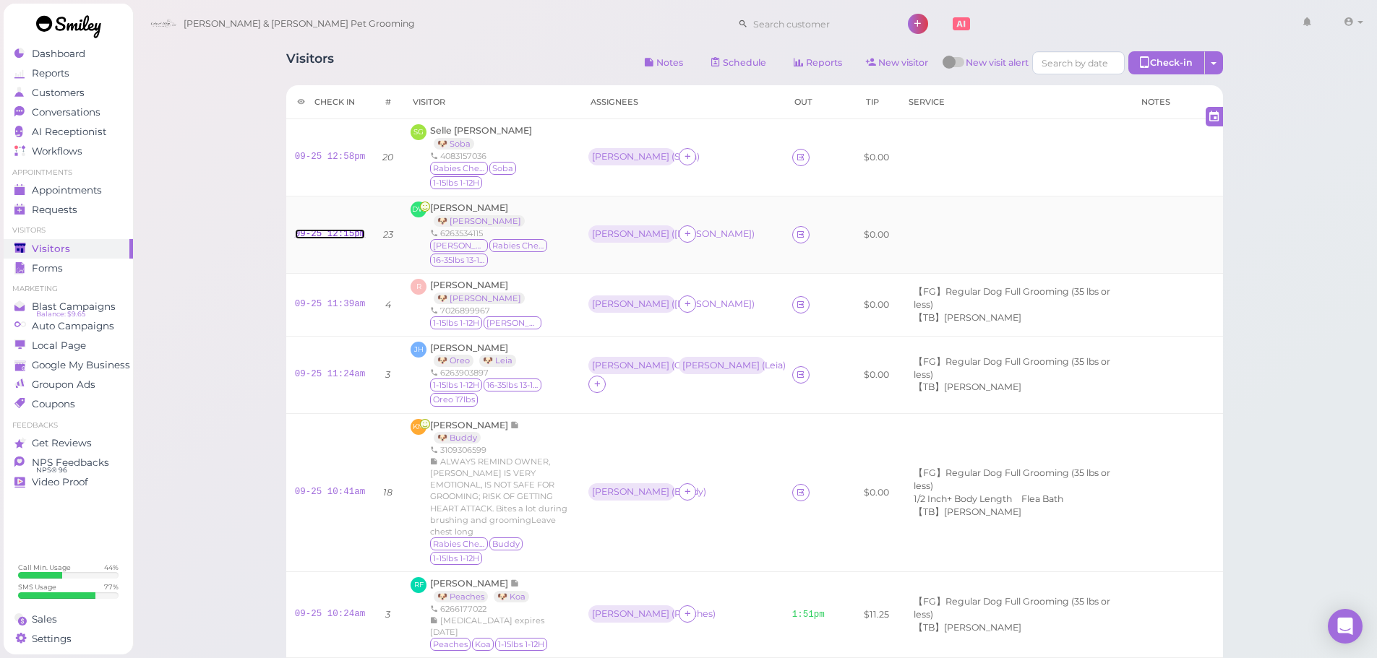
click at [332, 229] on link "09-25 12:15pm" at bounding box center [330, 234] width 71 height 10
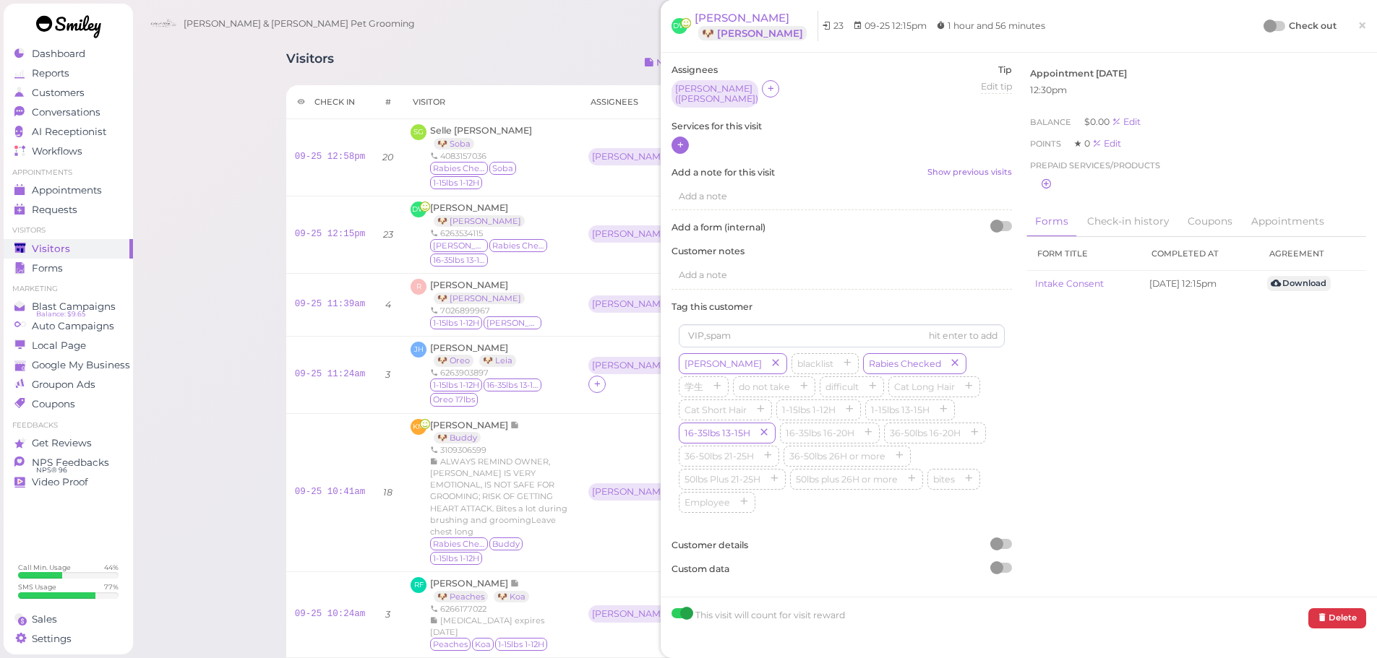
click at [684, 139] on icon at bounding box center [680, 144] width 9 height 11
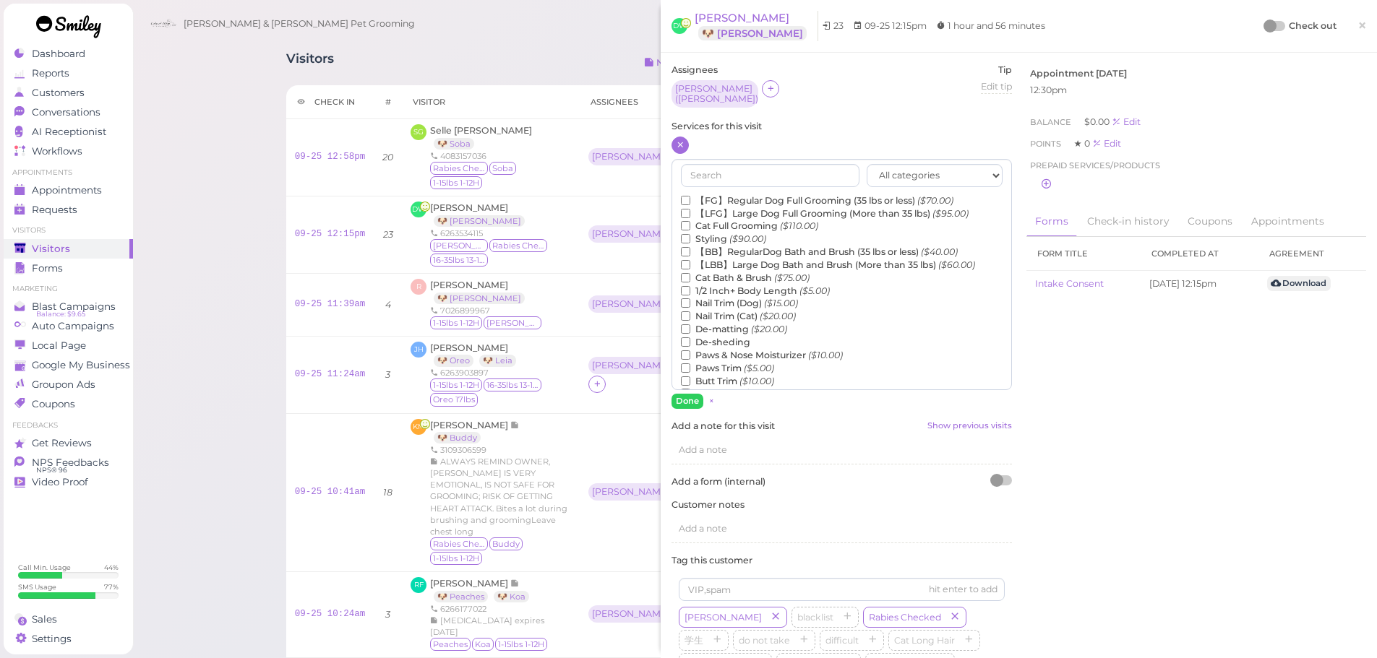
click at [698, 194] on label "【FG】Regular Dog Full Grooming (35 lbs or less) ($70.00)" at bounding box center [817, 200] width 272 height 13
click at [690, 196] on input "【FG】Regular Dog Full Grooming (35 lbs or less) ($70.00)" at bounding box center [685, 200] width 9 height 9
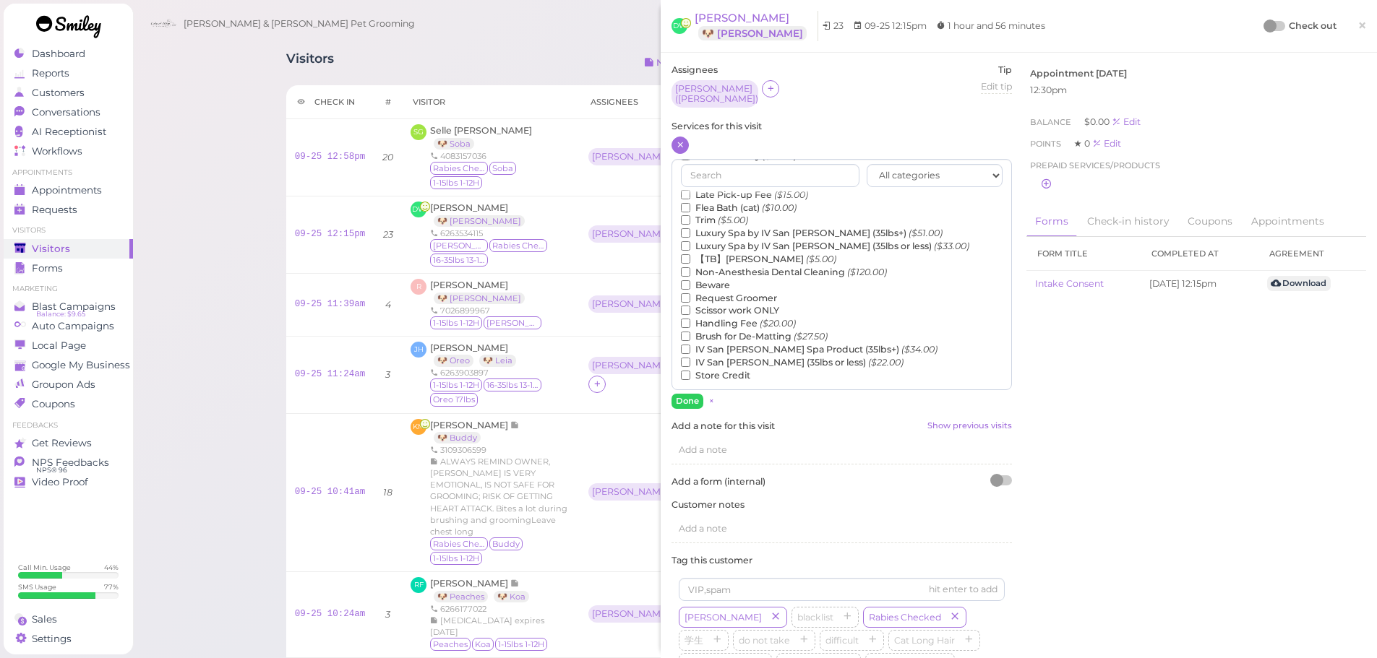
click at [703, 254] on label "【TB】Teeth Brushing ($5.00)" at bounding box center [758, 259] width 155 height 13
click at [690, 254] on input "【TB】Teeth Brushing ($5.00)" at bounding box center [685, 258] width 9 height 9
click at [684, 401] on button "Done" at bounding box center [687, 401] width 32 height 15
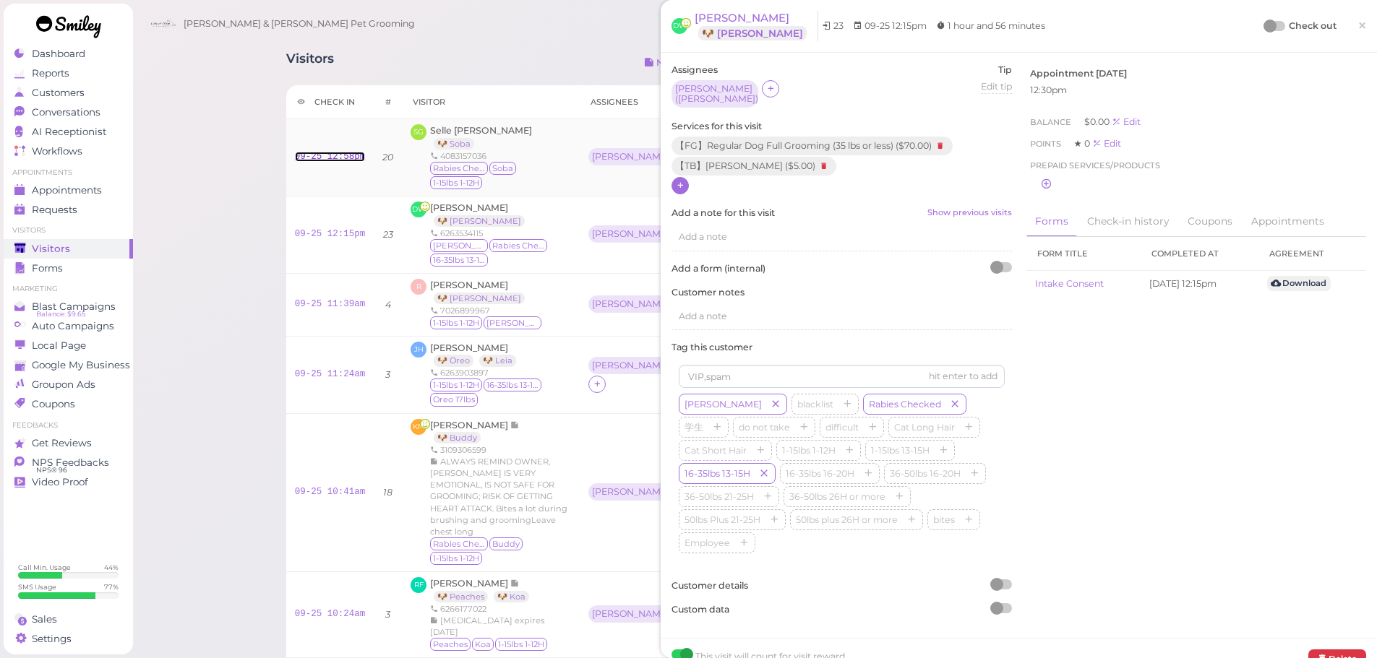
click at [327, 152] on link "09-25 12:58pm" at bounding box center [330, 157] width 71 height 10
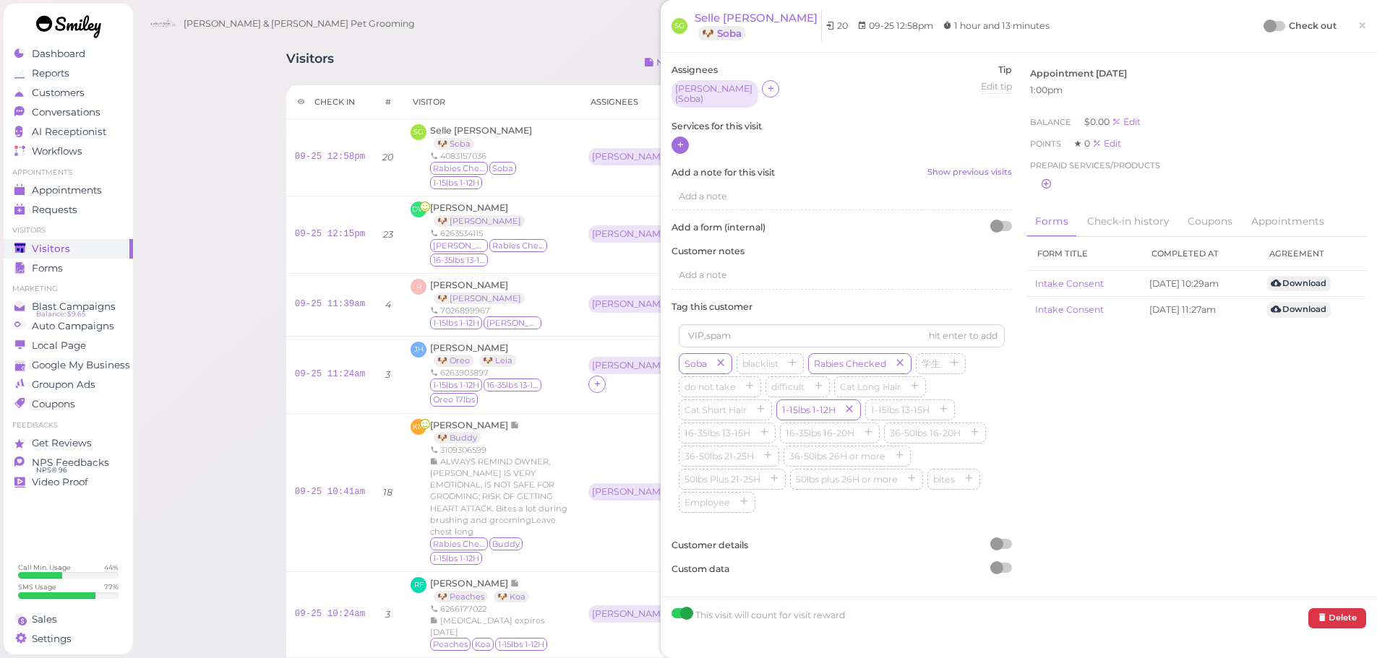
click at [681, 139] on icon at bounding box center [680, 144] width 9 height 11
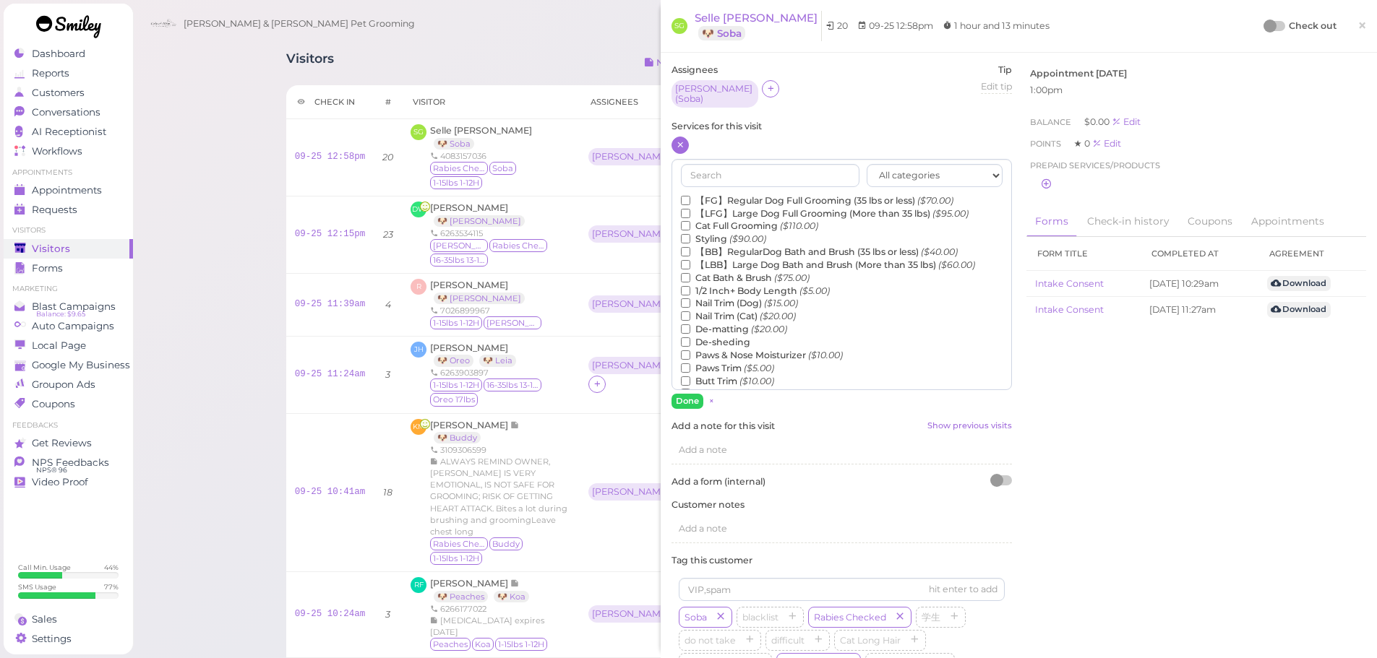
click at [710, 197] on label "【FG】Regular Dog Full Grooming (35 lbs or less) ($70.00)" at bounding box center [817, 200] width 272 height 13
click at [690, 197] on input "【FG】Regular Dog Full Grooming (35 lbs or less) ($70.00)" at bounding box center [685, 200] width 9 height 9
click at [727, 325] on label "De-matting ($20.00)" at bounding box center [734, 329] width 106 height 13
click at [690, 325] on input "De-matting ($20.00)" at bounding box center [685, 328] width 9 height 9
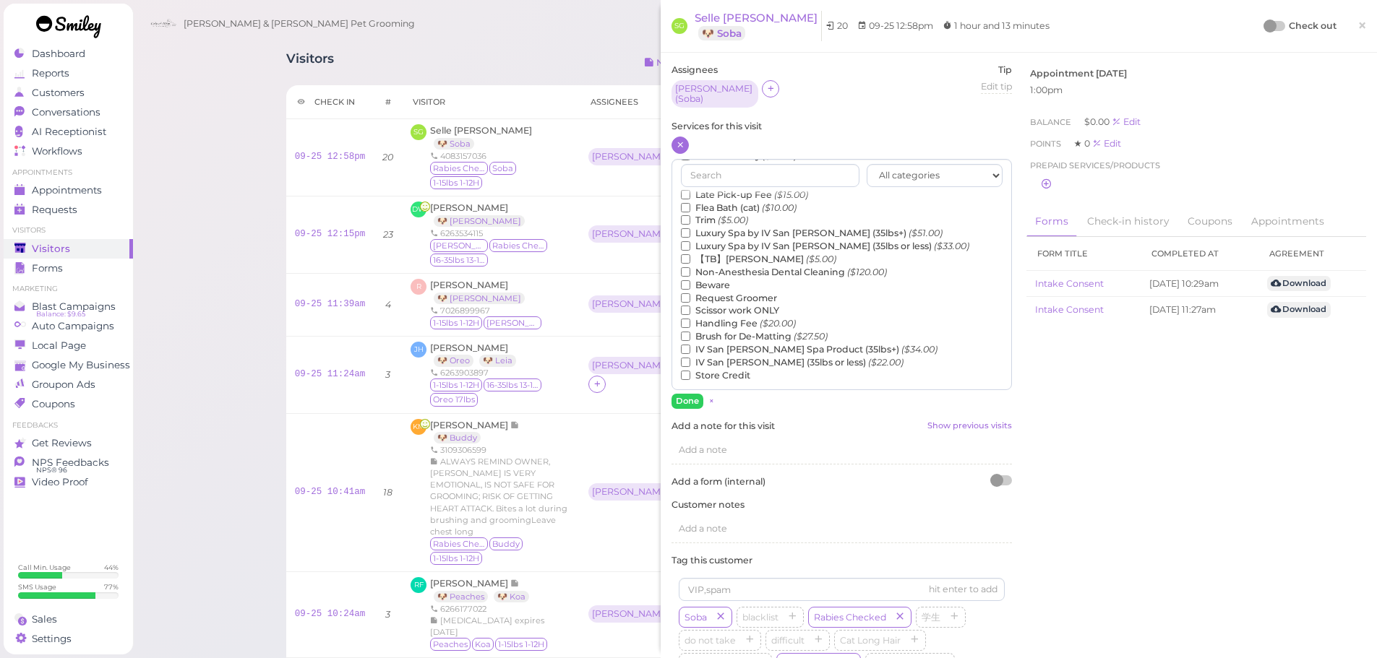
click at [731, 253] on label "【TB】Teeth Brushing ($5.00)" at bounding box center [758, 259] width 155 height 13
click at [690, 254] on input "【TB】Teeth Brushing ($5.00)" at bounding box center [685, 258] width 9 height 9
click at [689, 394] on button "Done" at bounding box center [687, 401] width 32 height 15
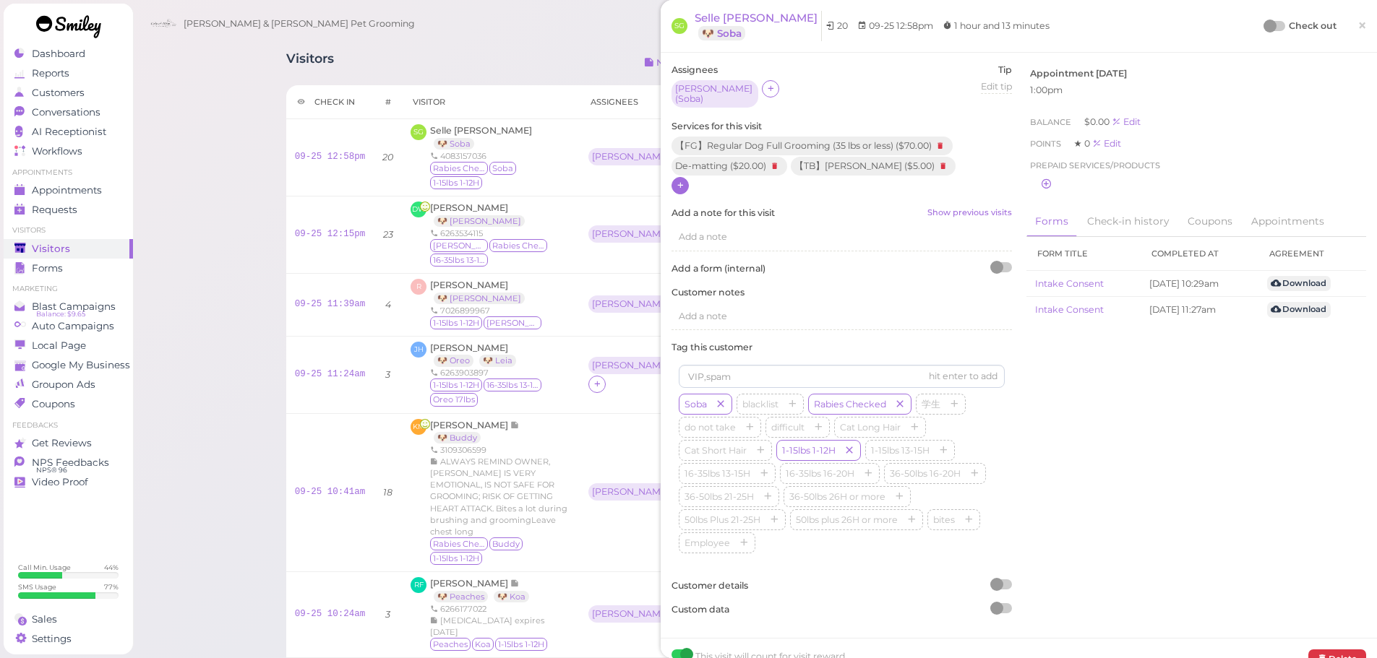
click at [1263, 27] on div at bounding box center [1269, 26] width 13 height 13
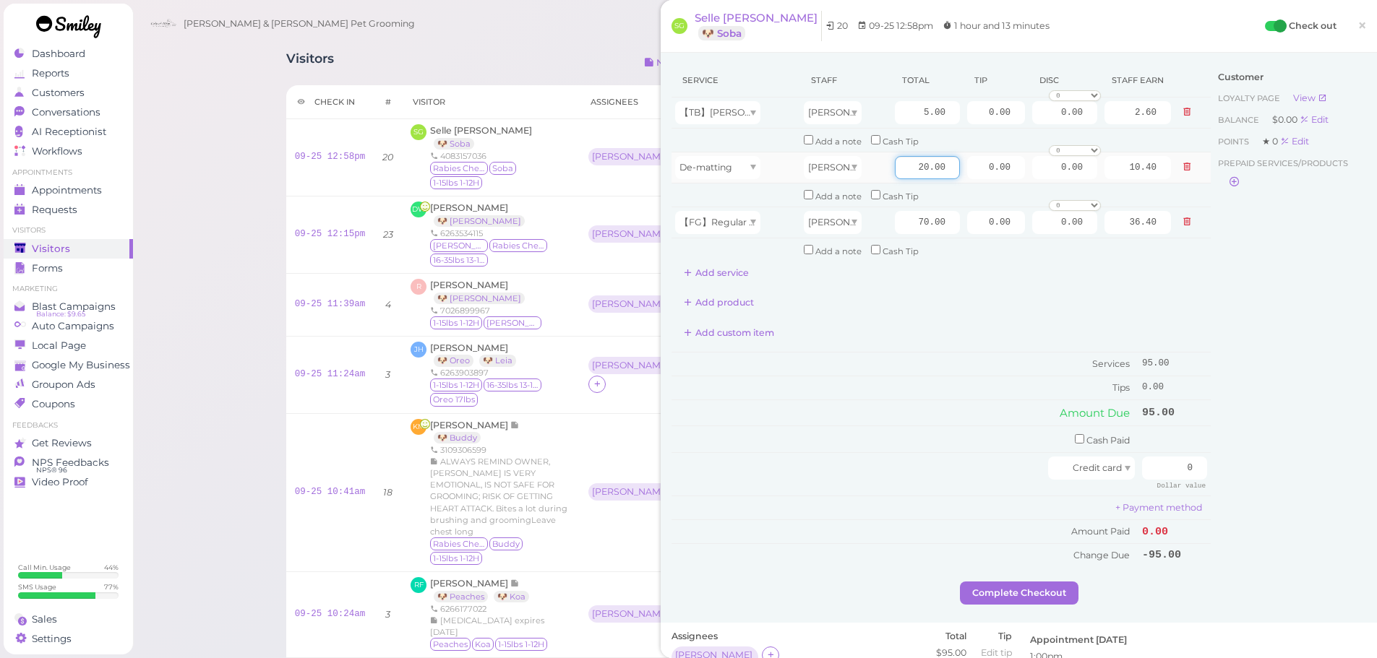
click at [895, 171] on input "20.00" at bounding box center [927, 167] width 65 height 23
type input "5.00"
type input "2.60"
drag, startPoint x: 871, startPoint y: 358, endPoint x: 1126, endPoint y: 259, distance: 273.6
click at [874, 358] on td "Services" at bounding box center [904, 365] width 467 height 24
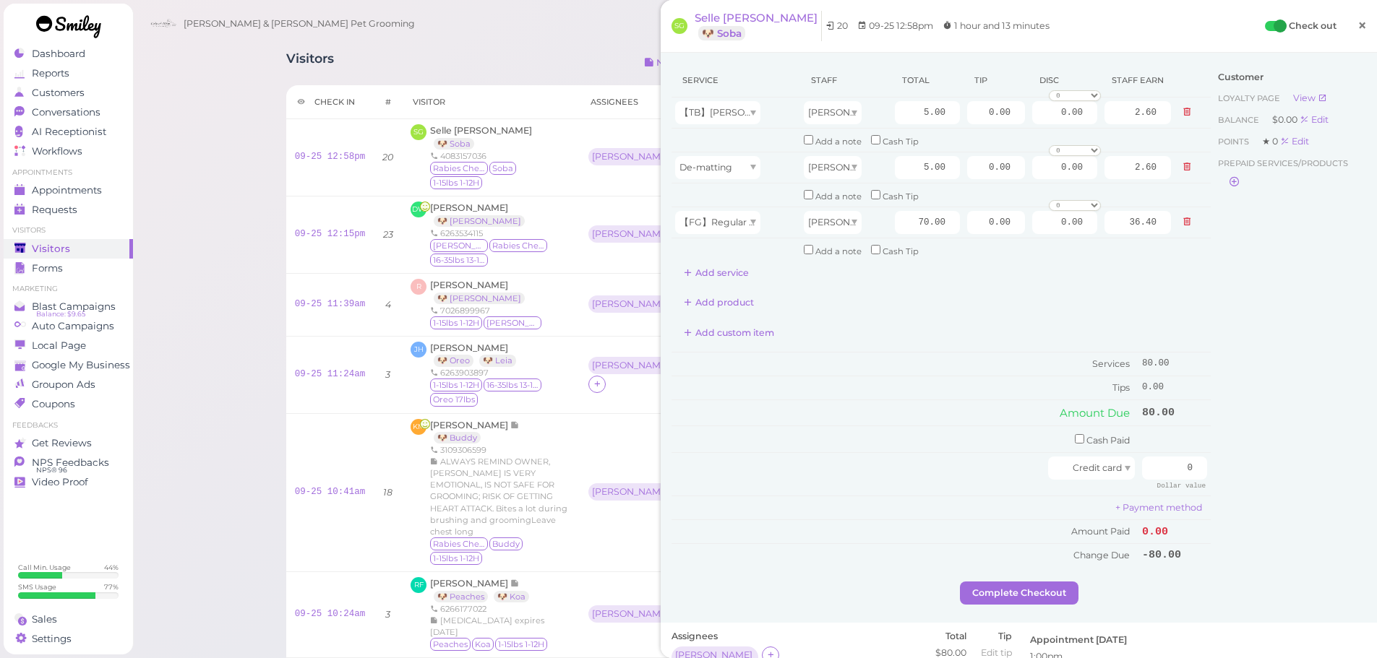
click at [1354, 10] on link "×" at bounding box center [1361, 26] width 27 height 34
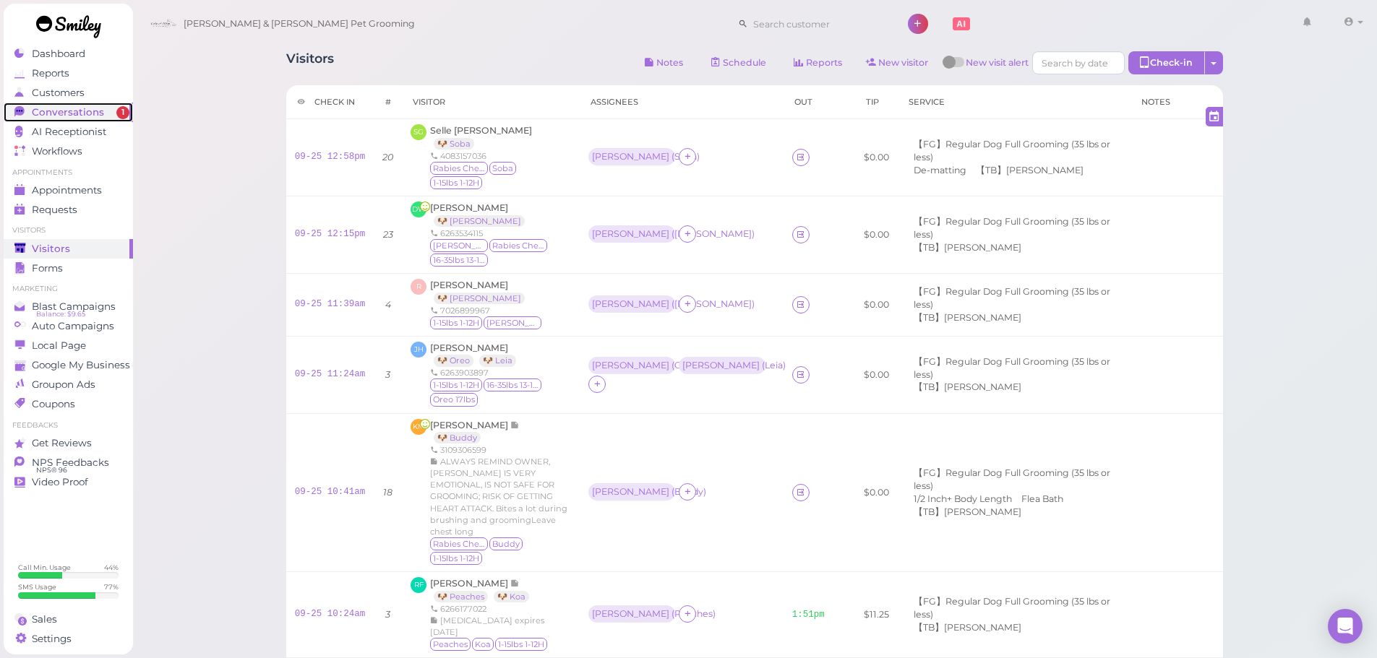
click at [87, 111] on span "Conversations" at bounding box center [68, 112] width 72 height 12
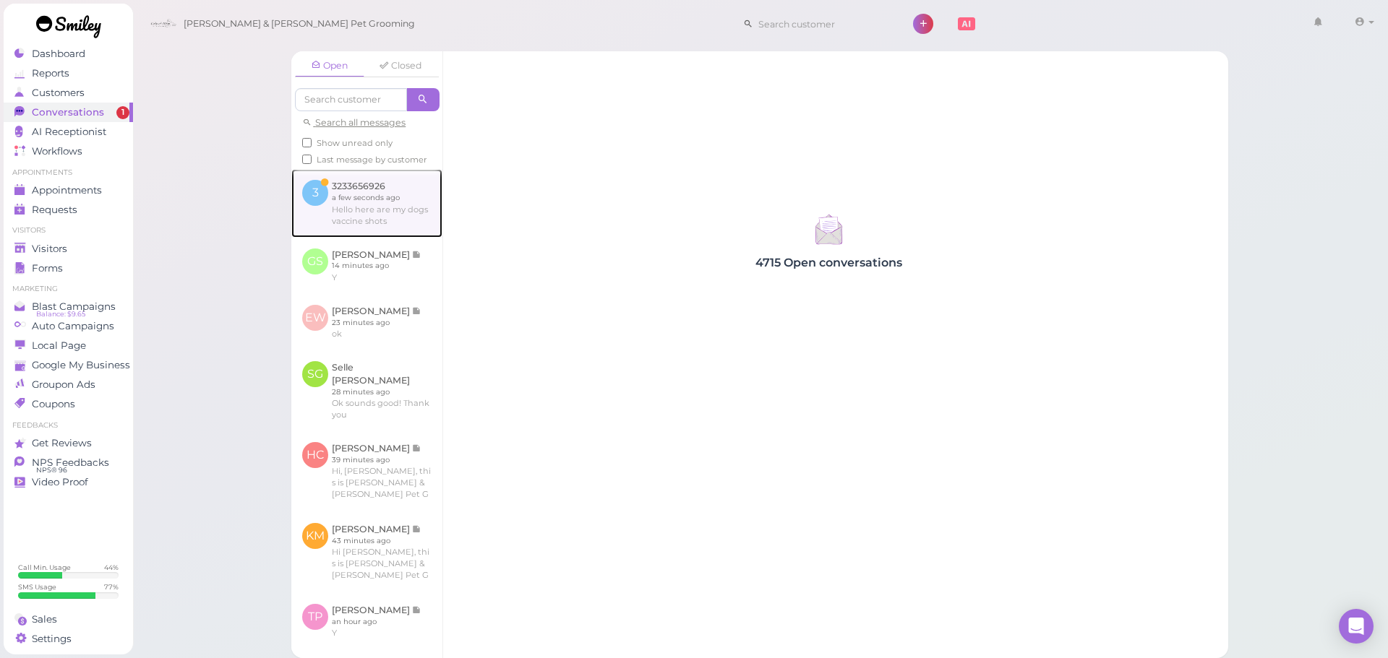
click at [393, 220] on link at bounding box center [366, 203] width 151 height 68
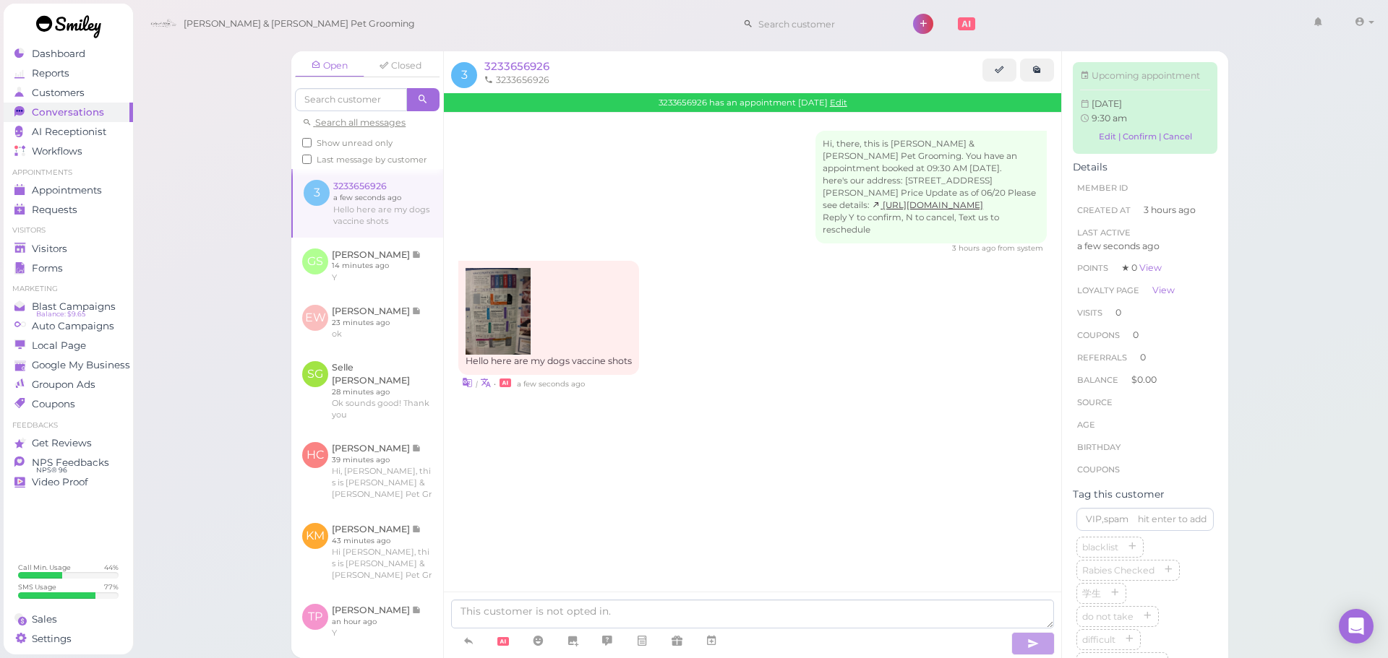
click at [732, 466] on div "Hi, there, this is [PERSON_NAME] & [PERSON_NAME] Pet Grooming. You have an appo…" at bounding box center [752, 289] width 617 height 353
click at [476, 306] on img at bounding box center [497, 311] width 65 height 87
click at [724, 633] on link at bounding box center [711, 641] width 35 height 25
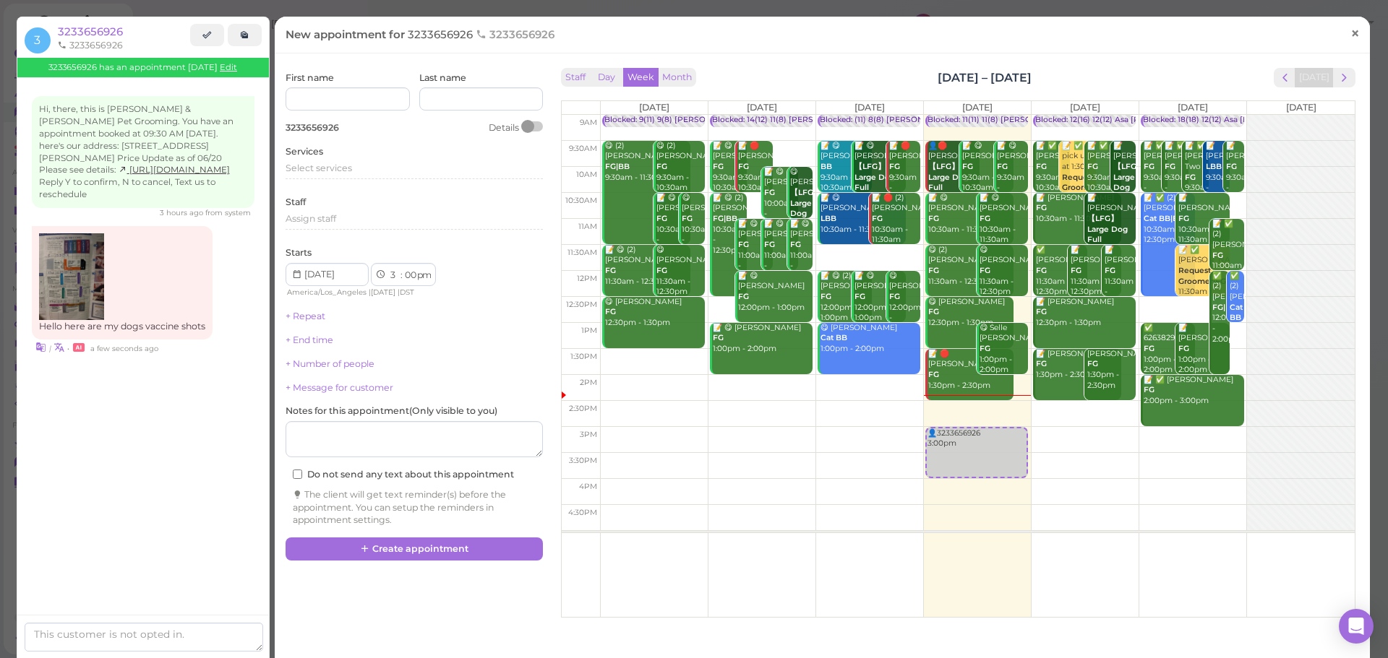
click at [1350, 33] on span "×" at bounding box center [1354, 33] width 9 height 20
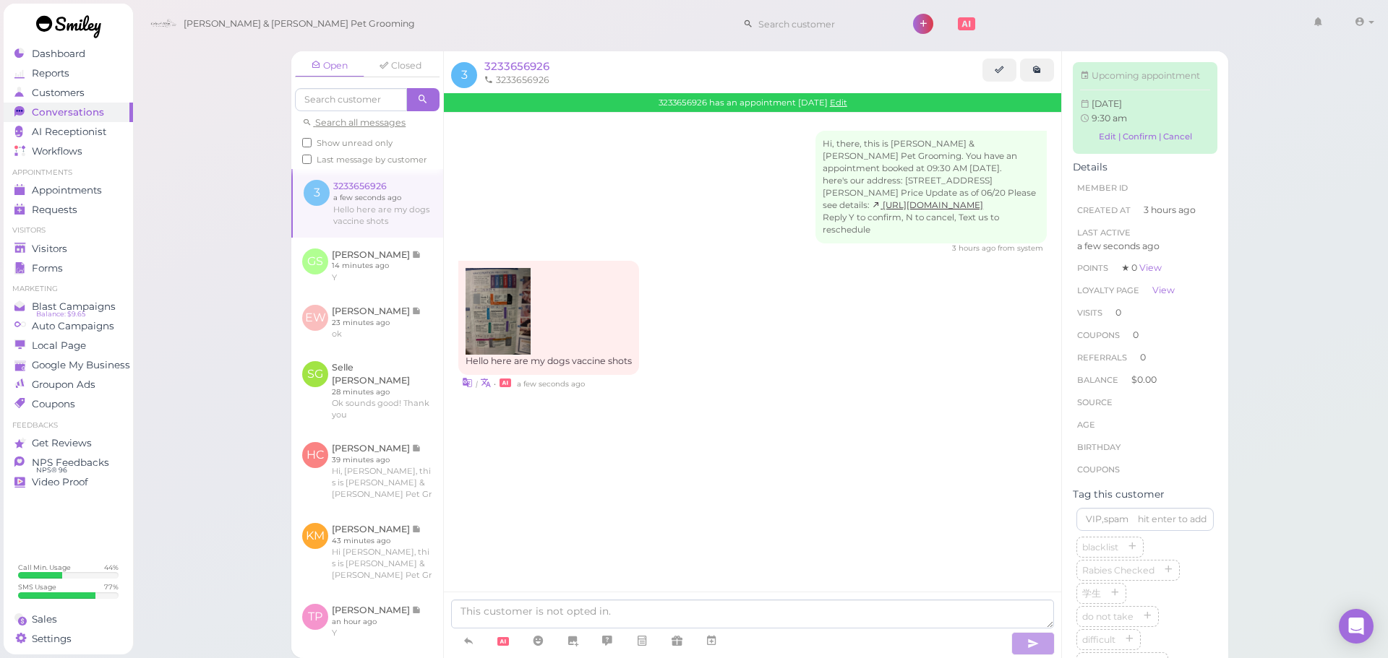
click at [762, 598] on div at bounding box center [752, 625] width 617 height 66
click at [765, 600] on textarea at bounding box center [752, 614] width 603 height 29
type textarea "Thank you!"
click at [82, 246] on div "Visitors" at bounding box center [66, 249] width 104 height 12
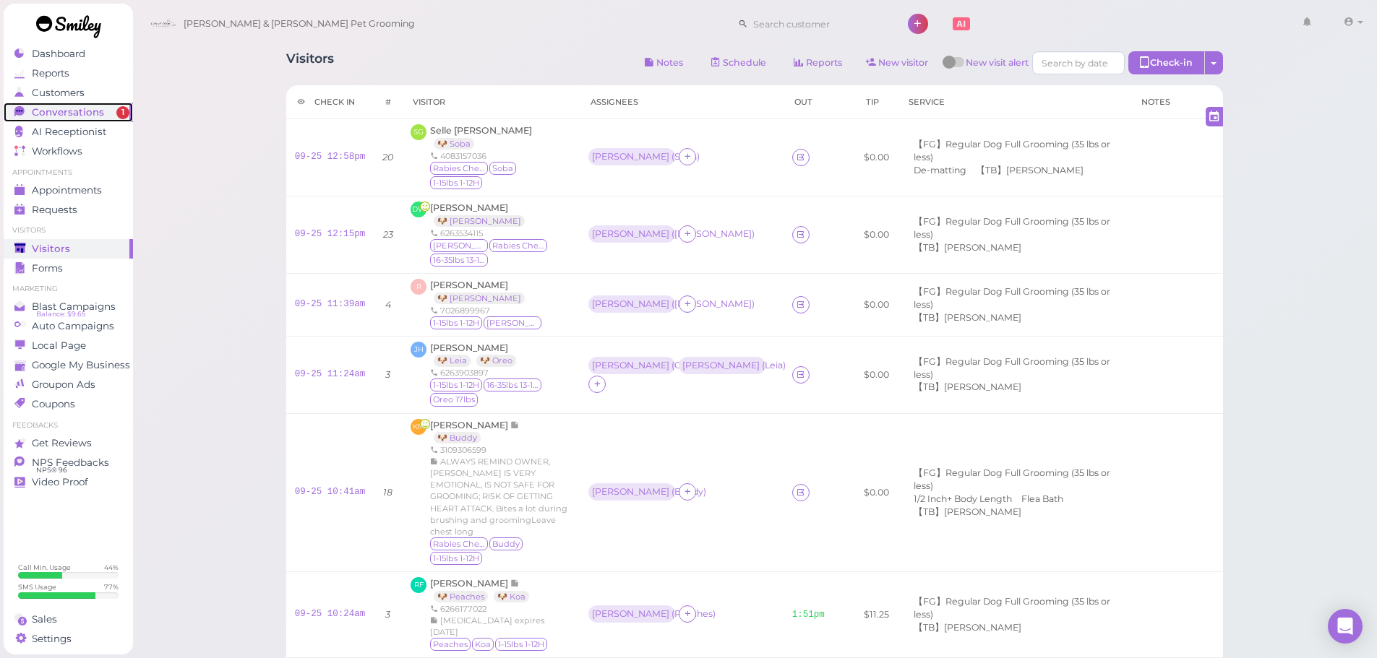
click at [96, 112] on span "Conversations" at bounding box center [68, 112] width 72 height 12
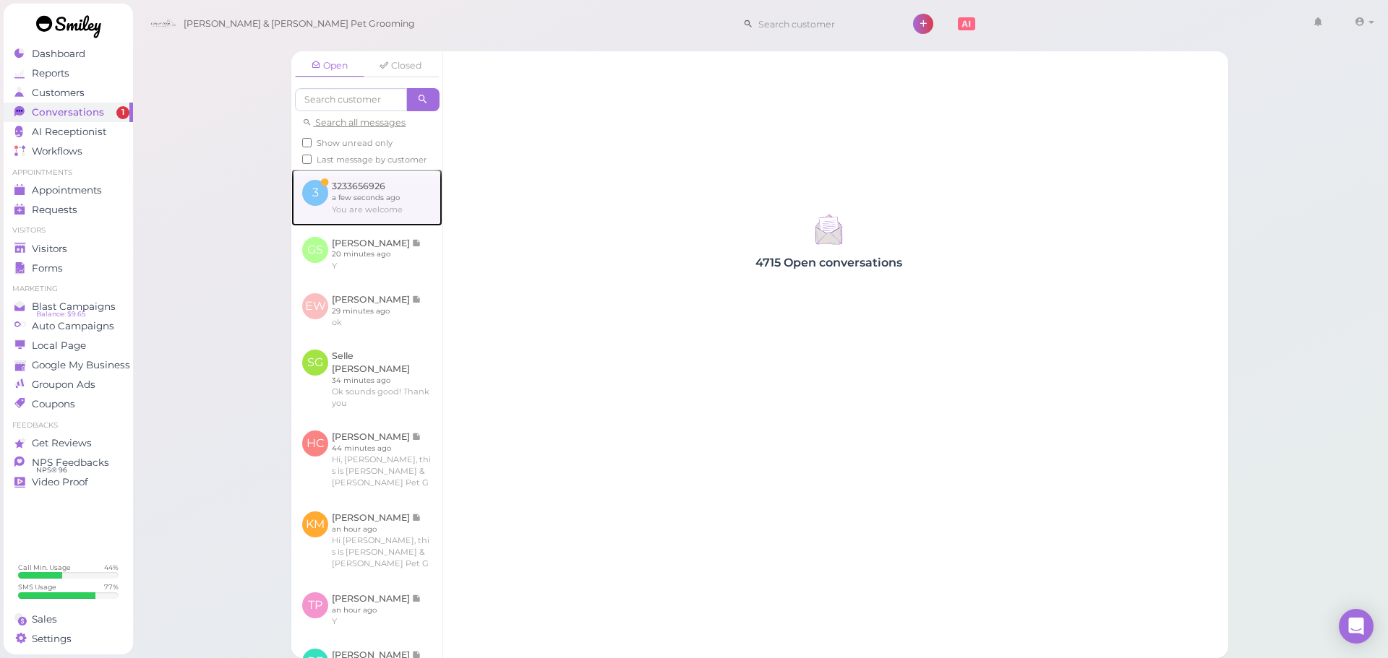
click at [404, 210] on link at bounding box center [366, 197] width 151 height 56
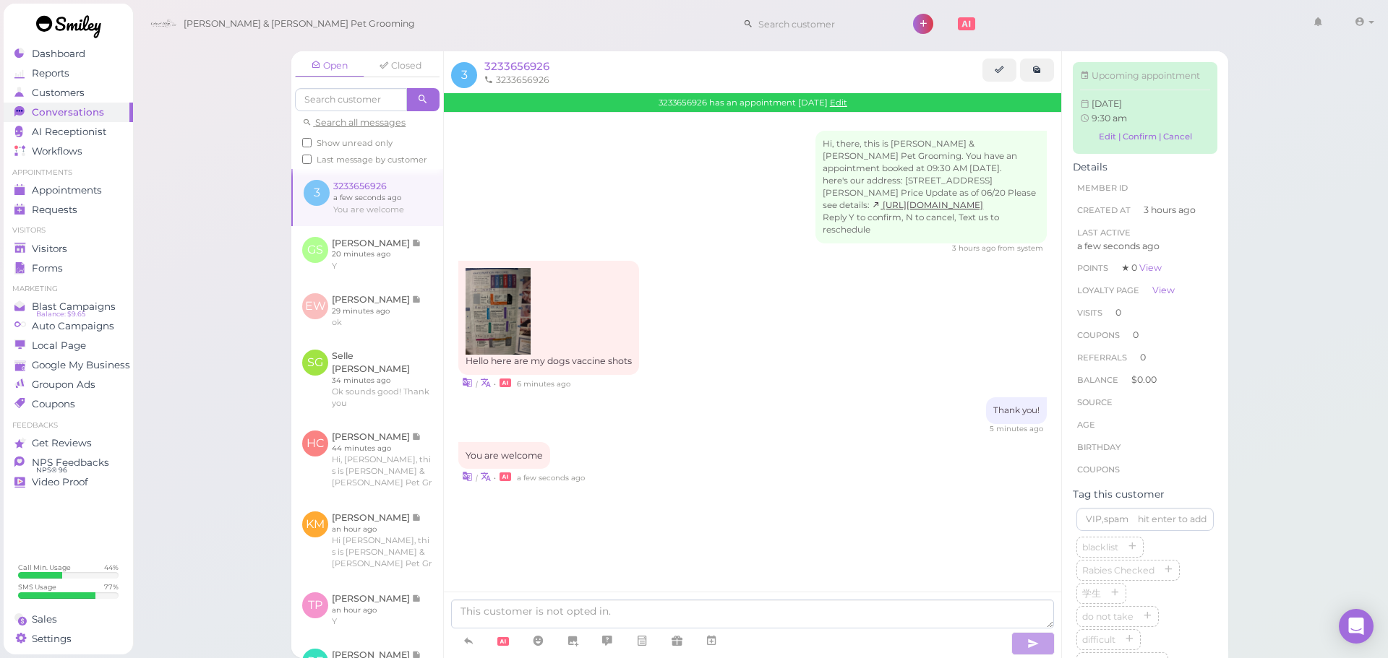
click at [69, 234] on li "Visitors" at bounding box center [68, 230] width 129 height 10
click at [65, 253] on span "Visitors" at bounding box center [51, 249] width 38 height 12
